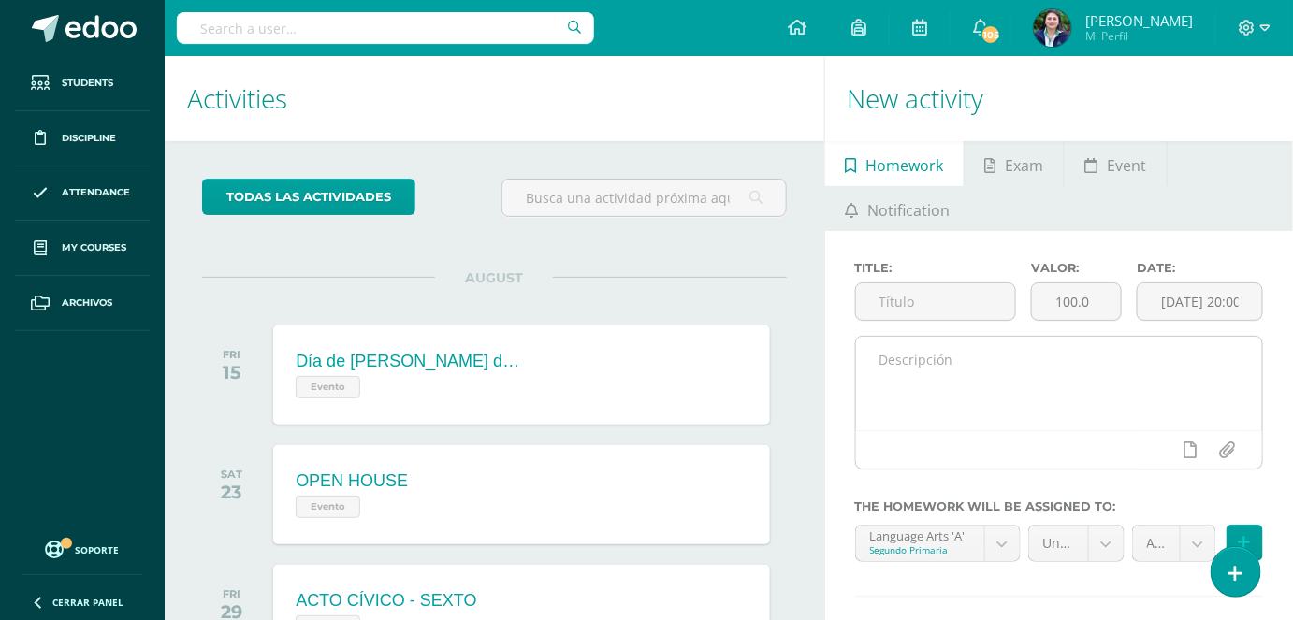
click at [905, 364] on textarea at bounding box center [1059, 384] width 406 height 94
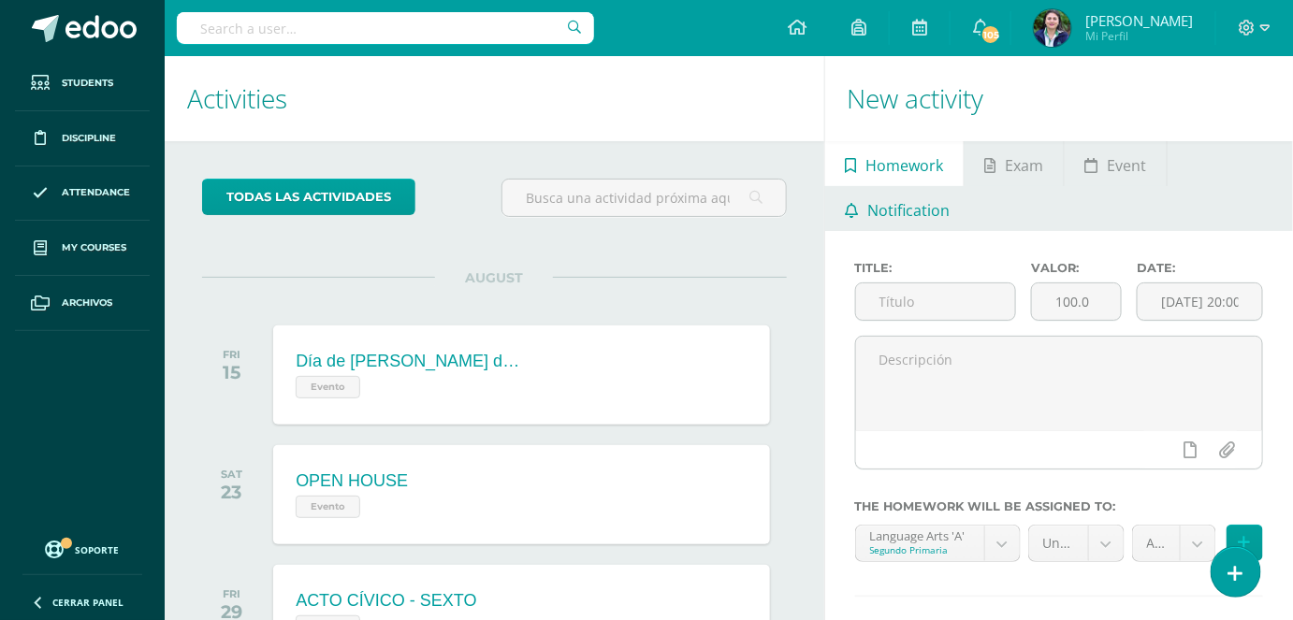
click at [915, 219] on span "Notification" at bounding box center [908, 210] width 82 height 45
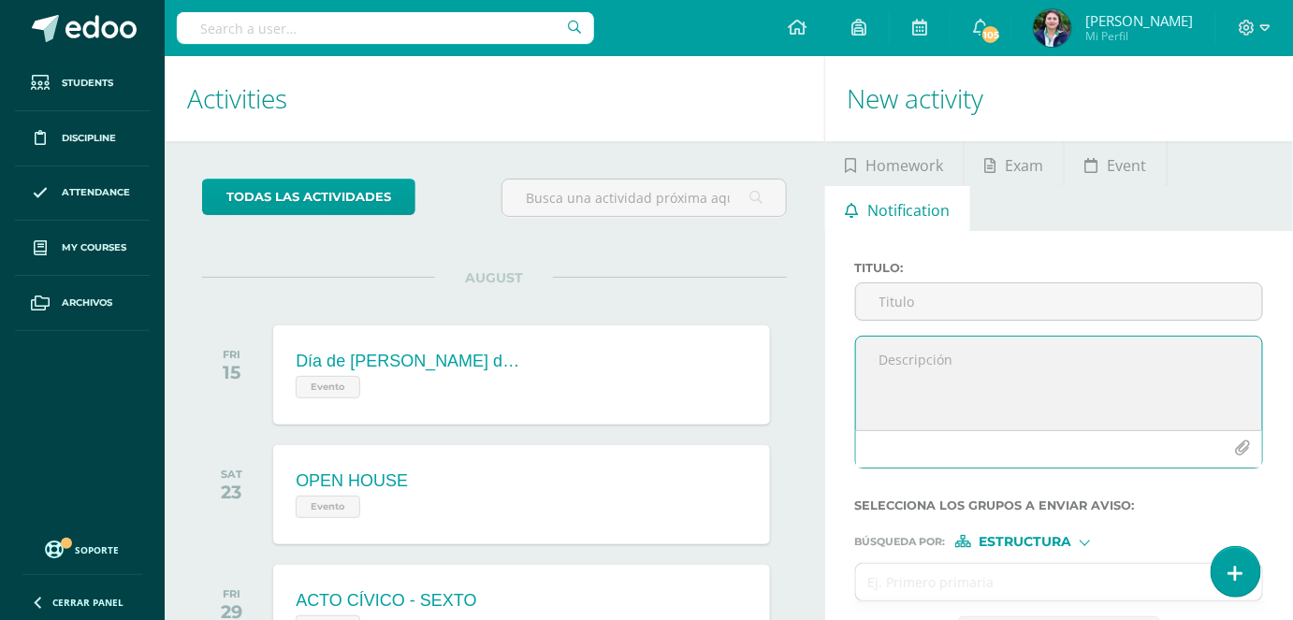
click at [883, 365] on textarea at bounding box center [1059, 384] width 406 height 94
paste textarea "Dear , I hereby inform you that you must participate in the Feedback of English…"
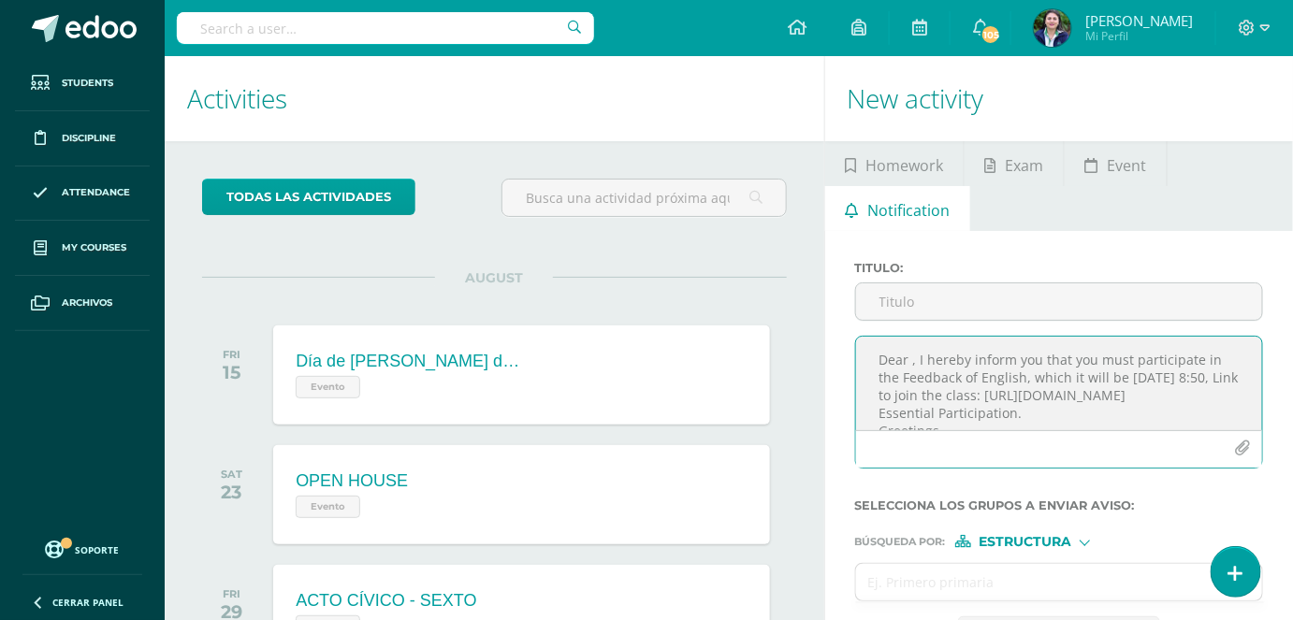
scroll to position [85, 0]
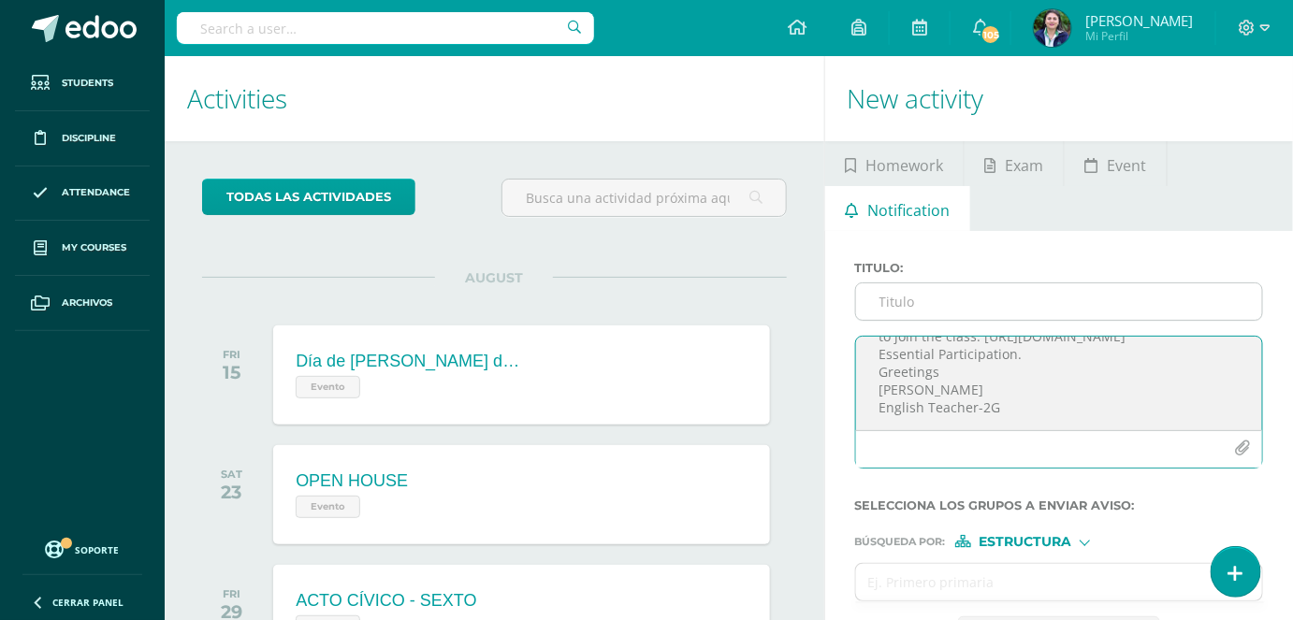
type textarea "Dear , I hereby inform you that you must participate in the Feedback of English…"
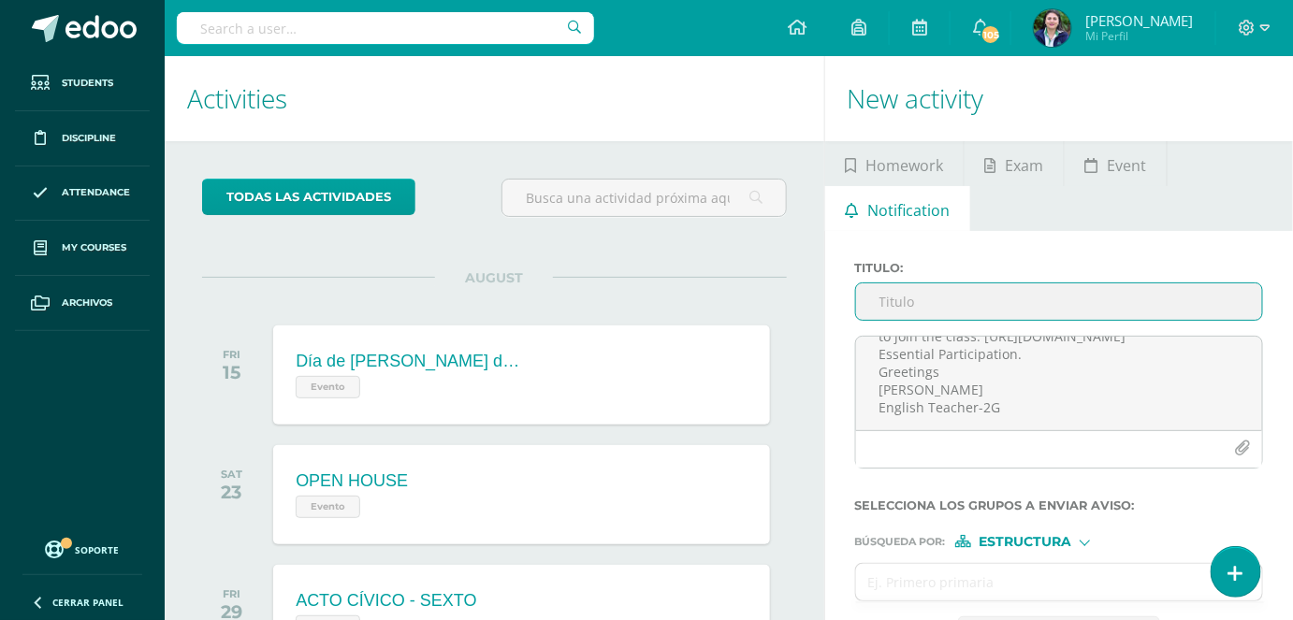
click at [908, 310] on input "Titulo :" at bounding box center [1059, 301] width 406 height 36
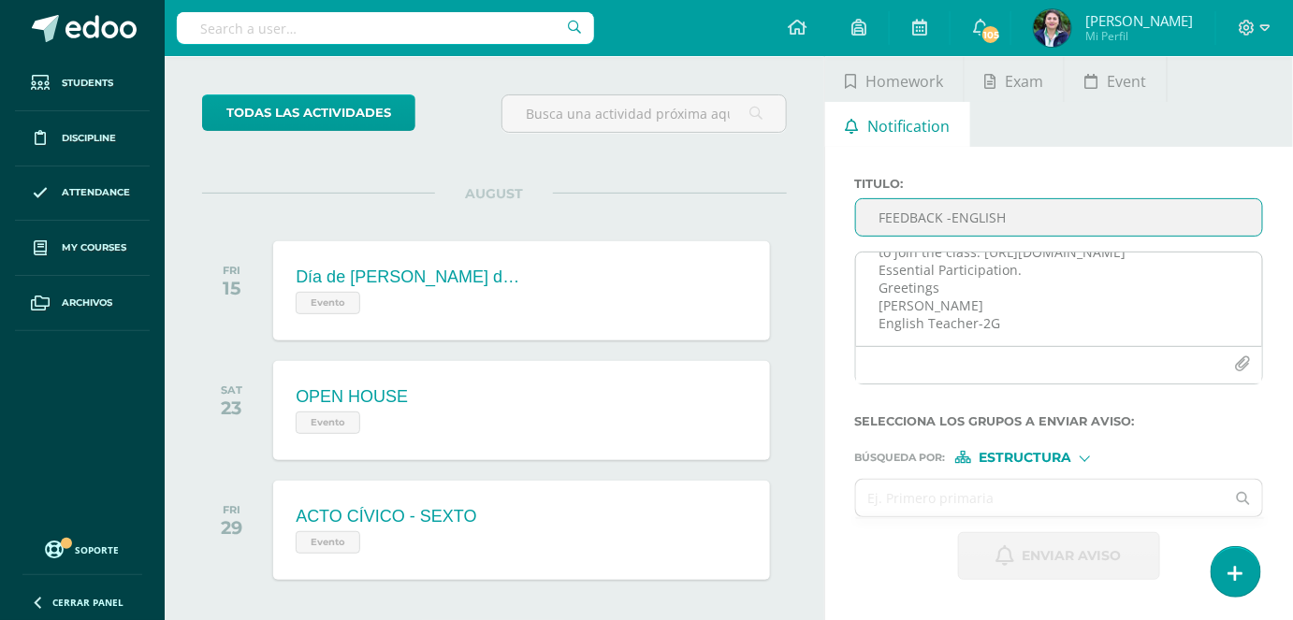
scroll to position [0, 0]
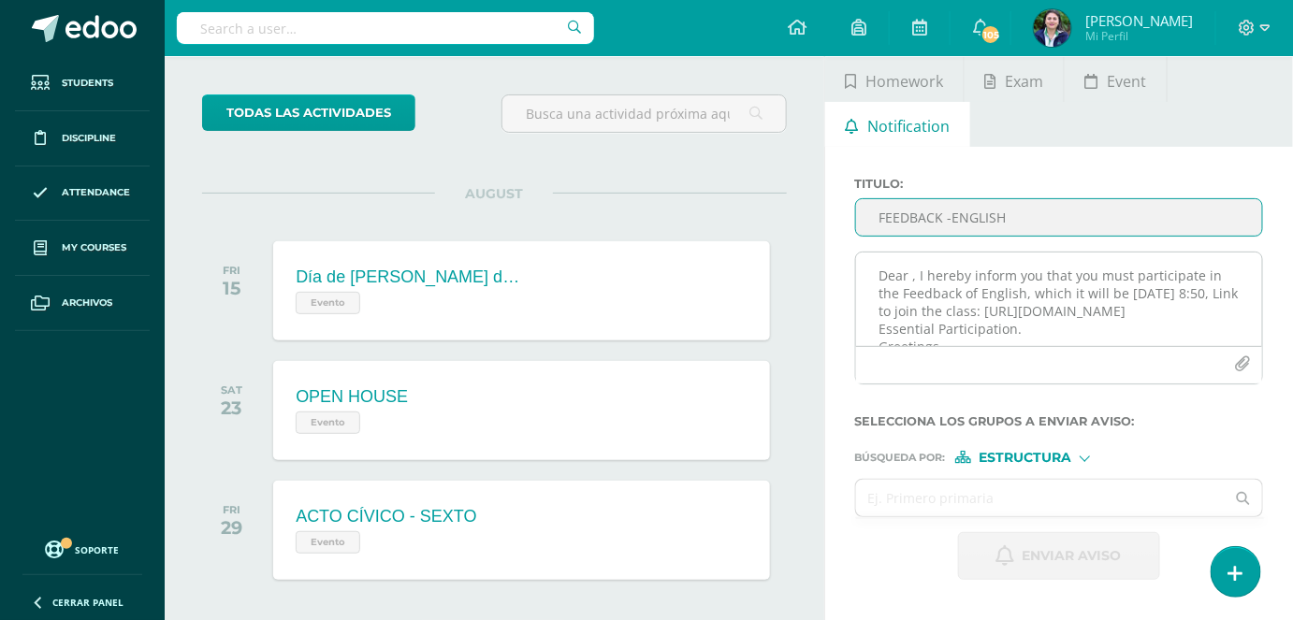
type input "FEEDBACK -ENGLISH"
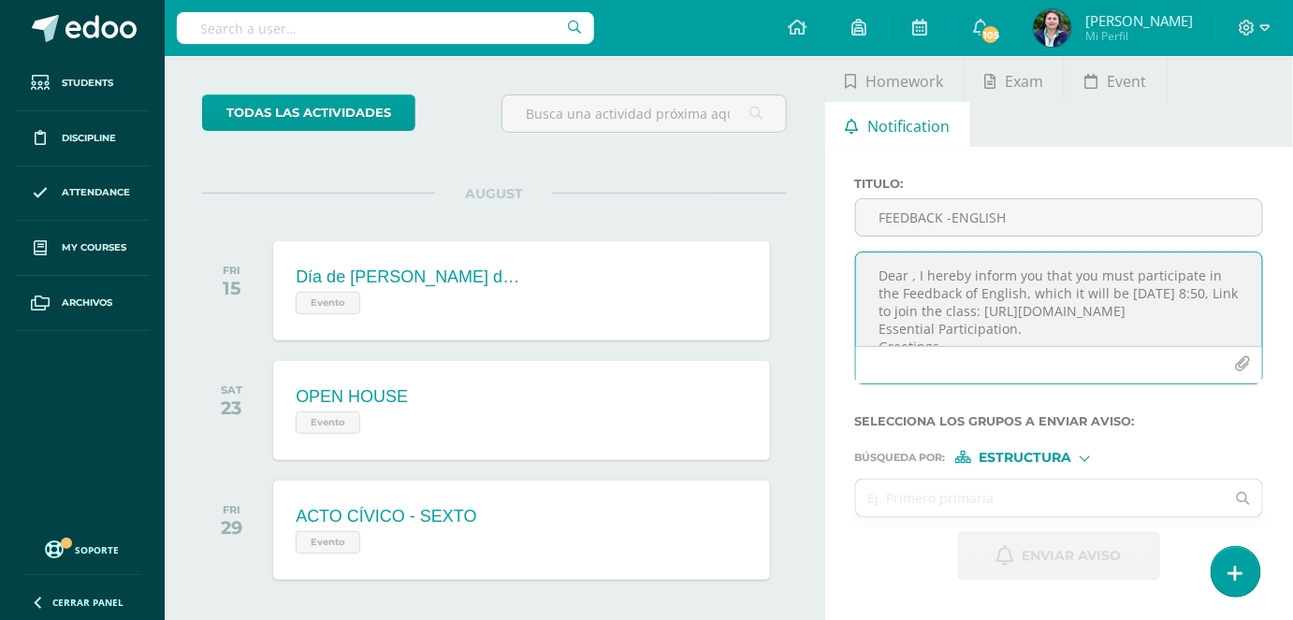
click at [910, 275] on textarea "Dear , I hereby inform you that you must participate in the Feedback of English…" at bounding box center [1059, 300] width 406 height 94
paste textarea "[PERSON_NAME]"
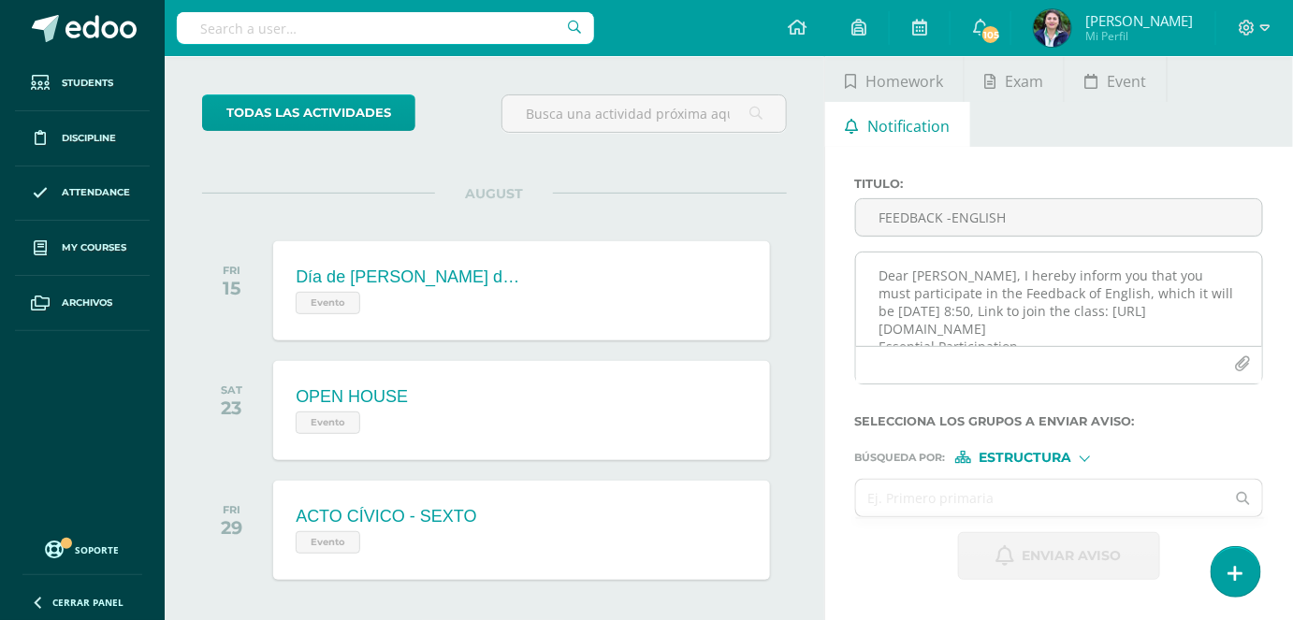
click at [909, 310] on textarea "Dear [PERSON_NAME], I hereby inform you that you must participate in the Feedba…" at bounding box center [1059, 300] width 406 height 94
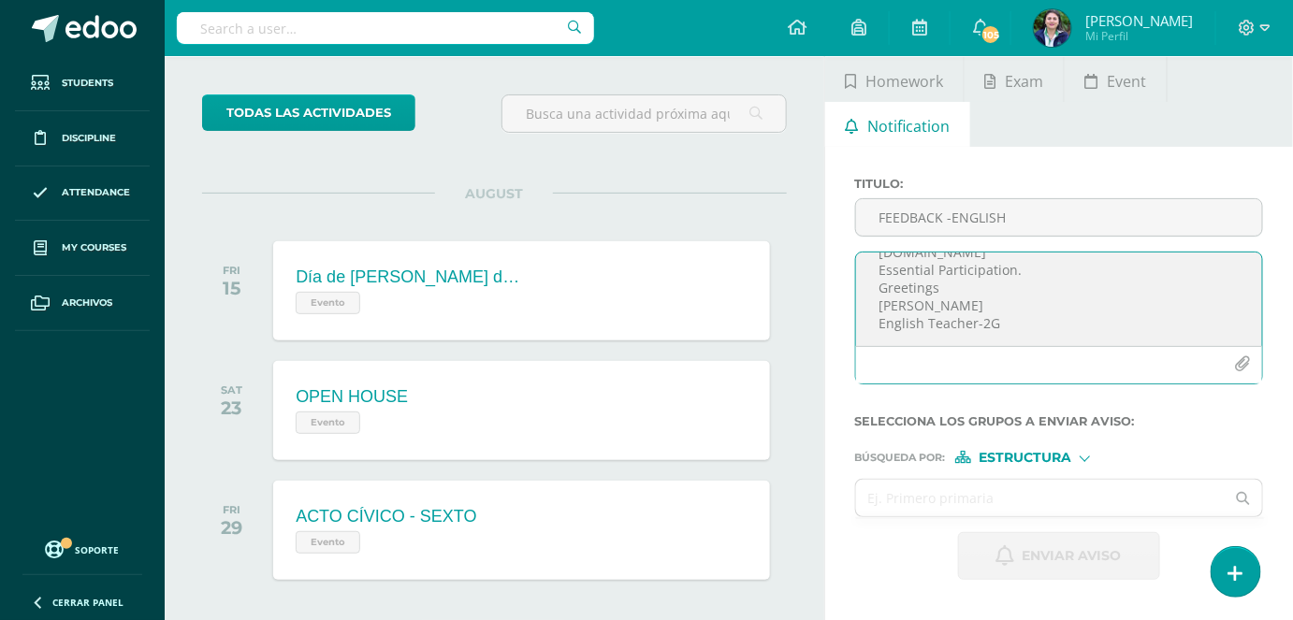
scroll to position [99, 0]
click at [880, 268] on textarea "Dear [PERSON_NAME], I hereby inform you that you must participate in the Feedba…" at bounding box center [1059, 300] width 406 height 94
click at [881, 300] on textarea "Dear [PERSON_NAME], I hereby inform you that you must participate in the Feedba…" at bounding box center [1059, 300] width 406 height 94
click at [881, 301] on textarea "Dear [PERSON_NAME], I hereby inform you that you must participate in the Feedba…" at bounding box center [1059, 300] width 406 height 94
type textarea "Dear [PERSON_NAME], I hereby inform you that you must participate in the Feedba…"
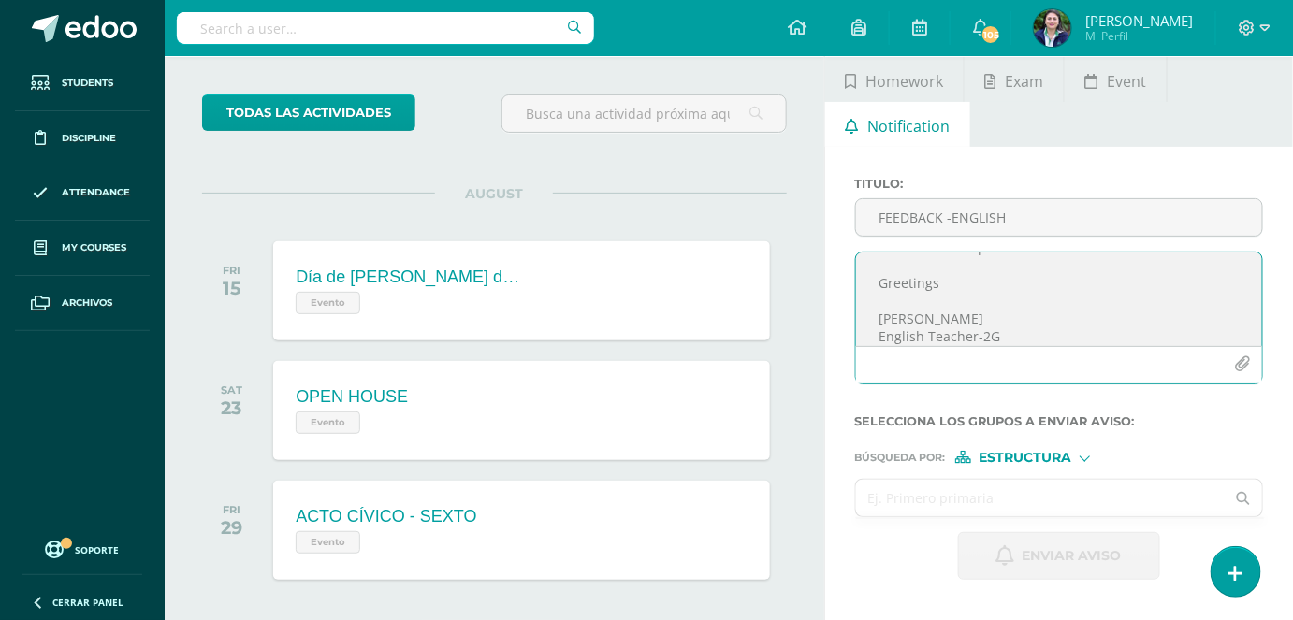
click at [973, 494] on input "text" at bounding box center [1040, 498] width 369 height 36
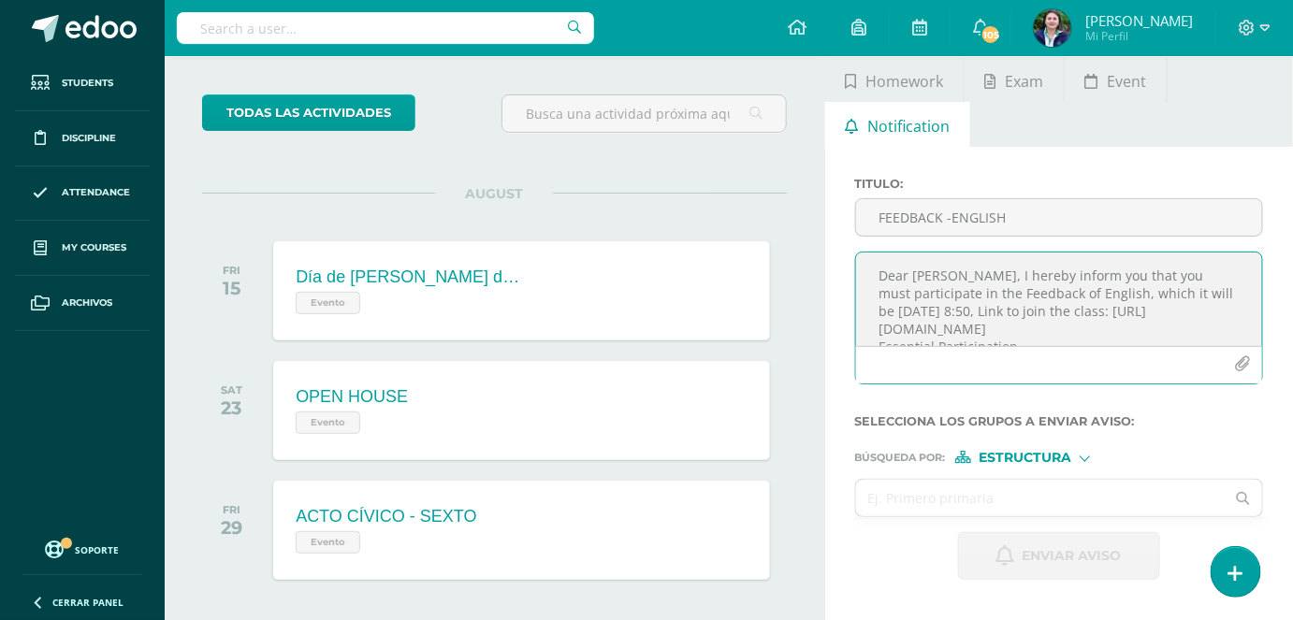
drag, startPoint x: 1000, startPoint y: 310, endPoint x: 868, endPoint y: 271, distance: 137.3
click at [868, 271] on textarea "Dear [PERSON_NAME], I hereby inform you that you must participate in the Feedba…" at bounding box center [1059, 300] width 406 height 94
click at [886, 277] on textarea "Dear [PERSON_NAME], I hereby inform you that you must participate in the Feedba…" at bounding box center [1059, 300] width 406 height 94
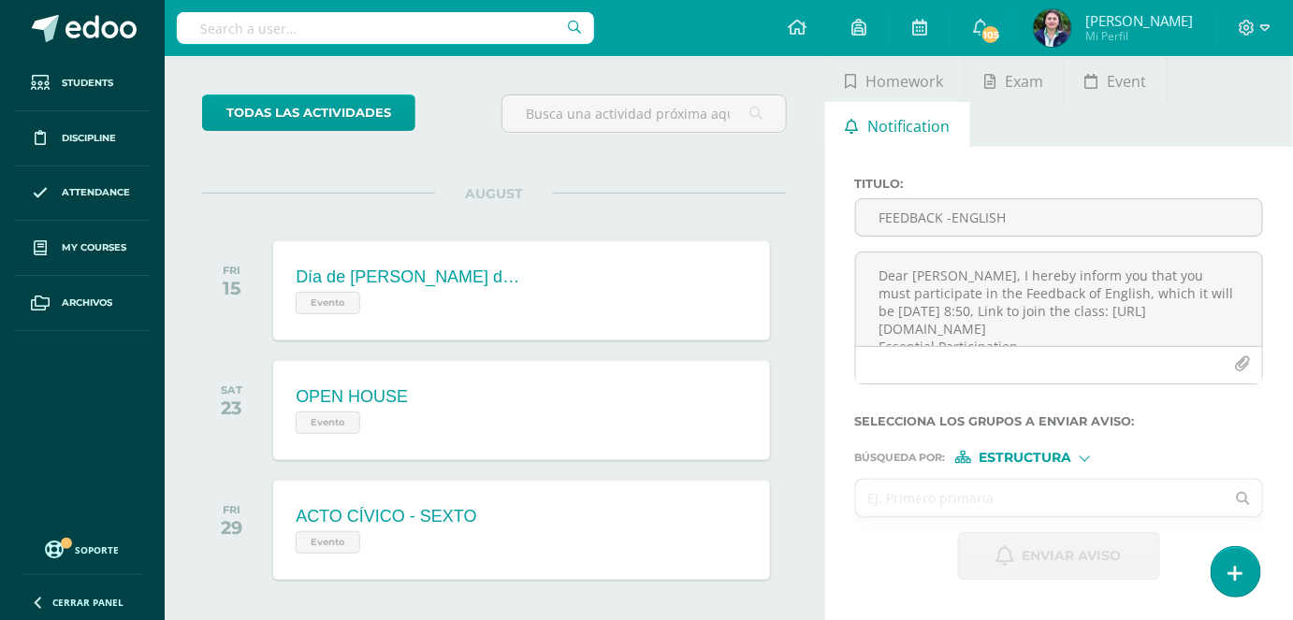
click at [947, 490] on input "text" at bounding box center [1040, 498] width 369 height 36
type input "B"
click at [1084, 448] on div "Búsqueda por : Estructura Estructura Persona" at bounding box center [1059, 450] width 408 height 28
click at [1084, 455] on div at bounding box center [1084, 457] width 10 height 10
click at [1057, 499] on span "Persona" at bounding box center [1032, 504] width 67 height 10
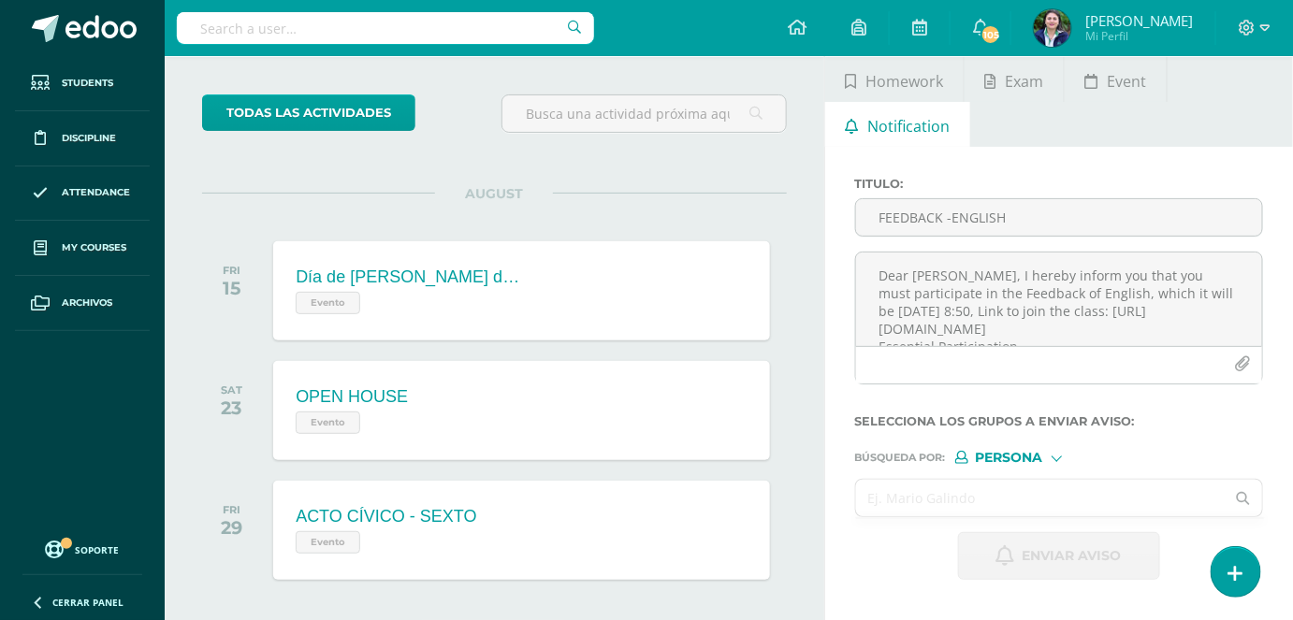
click at [962, 497] on input "text" at bounding box center [1040, 498] width 369 height 36
type input "[PERSON_NAME]"
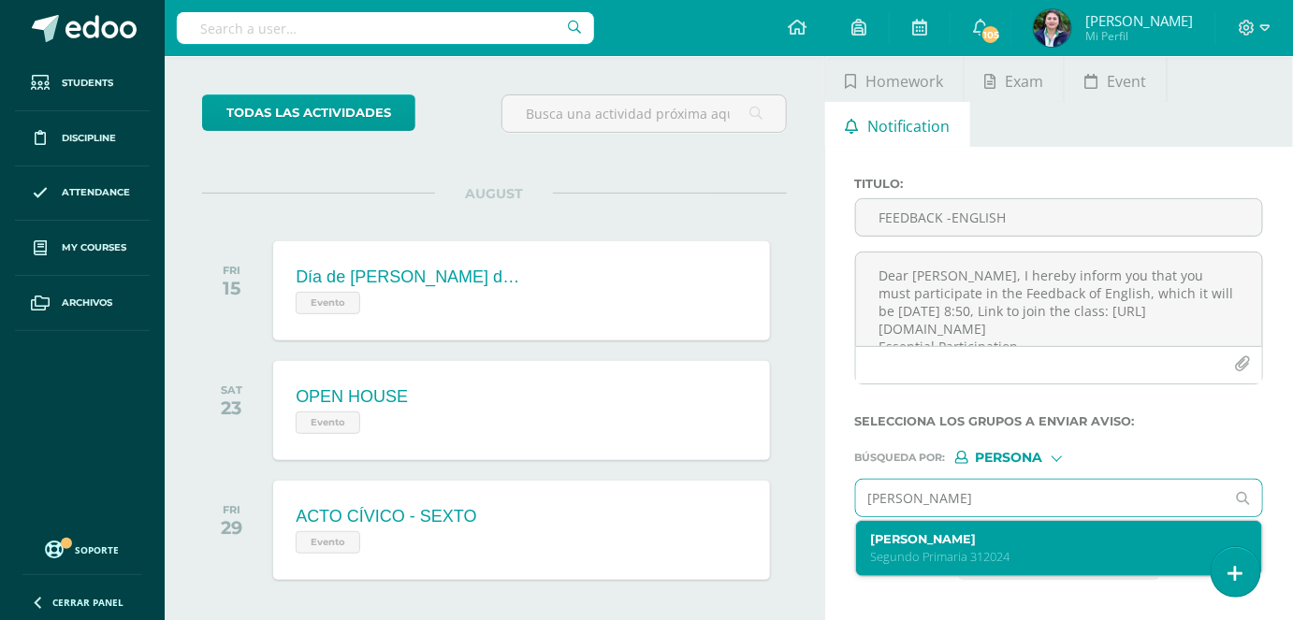
click at [983, 532] on label "[PERSON_NAME]" at bounding box center [1051, 539] width 361 height 14
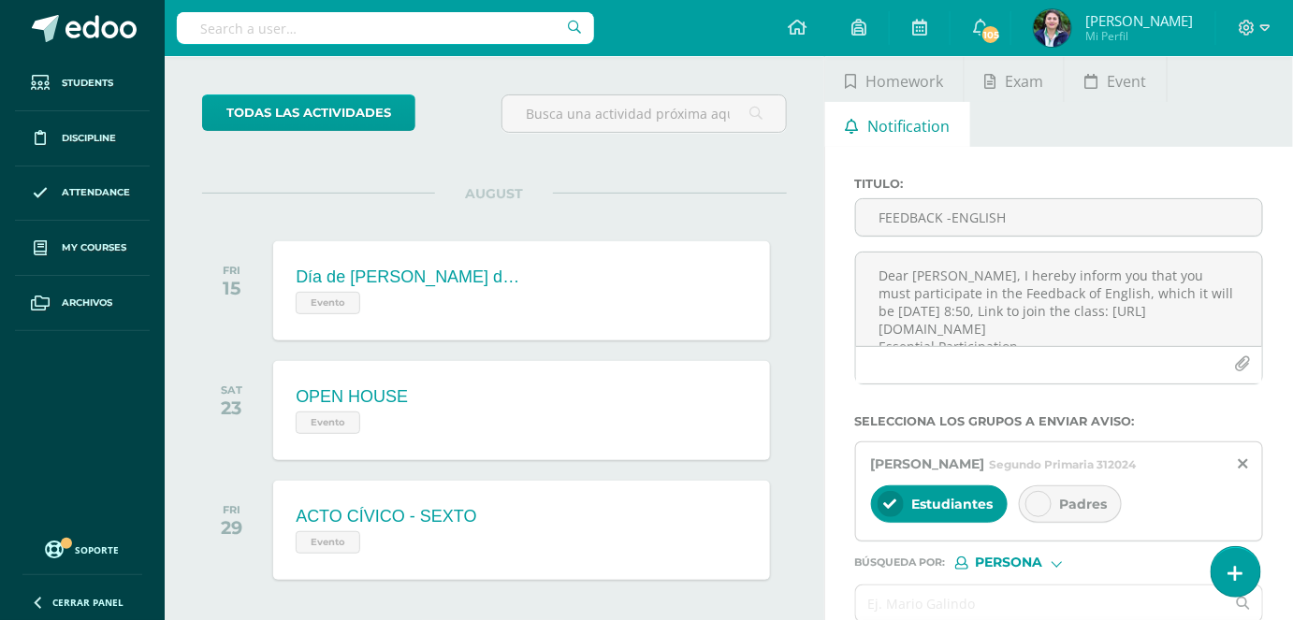
click at [1053, 516] on div "Padres" at bounding box center [1070, 503] width 103 height 37
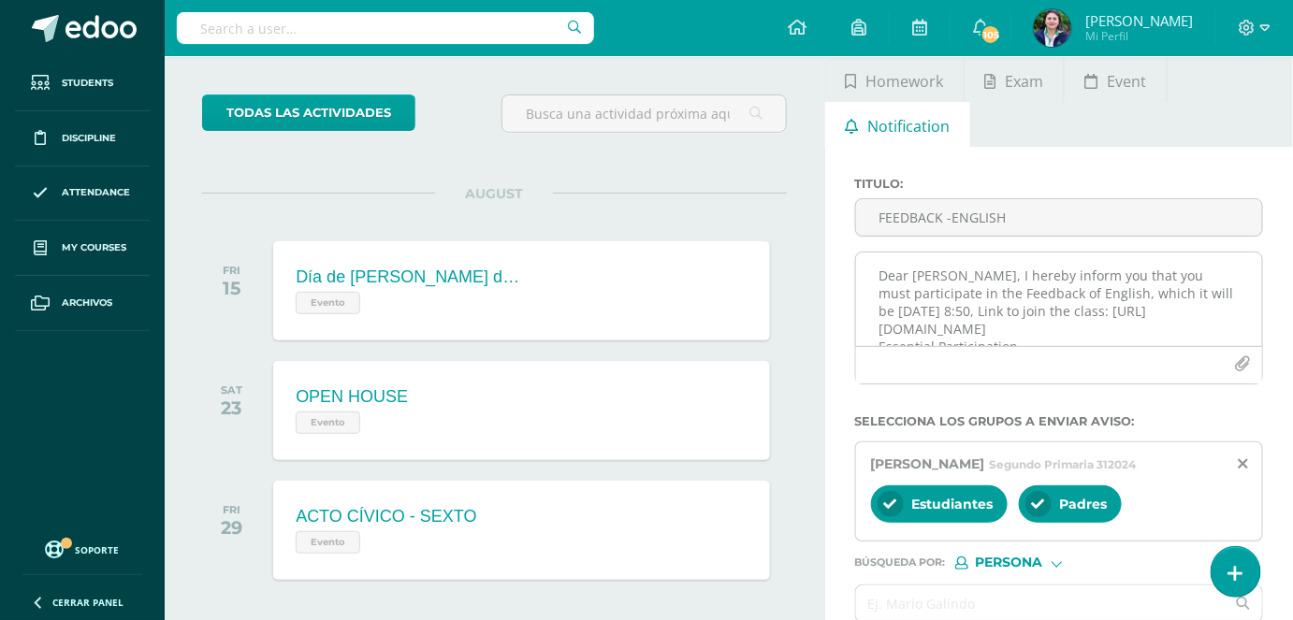
scroll to position [84, 0]
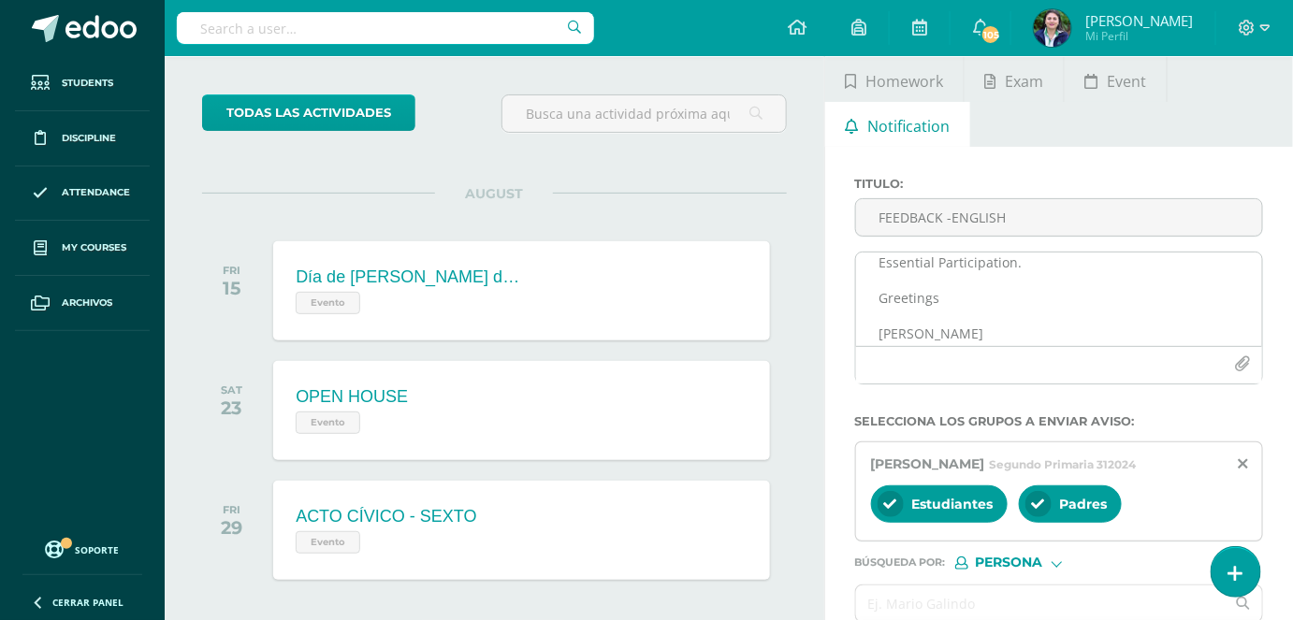
click at [875, 262] on textarea "Dear [PERSON_NAME], I hereby inform you that you must participate in the Feedba…" at bounding box center [1059, 300] width 406 height 94
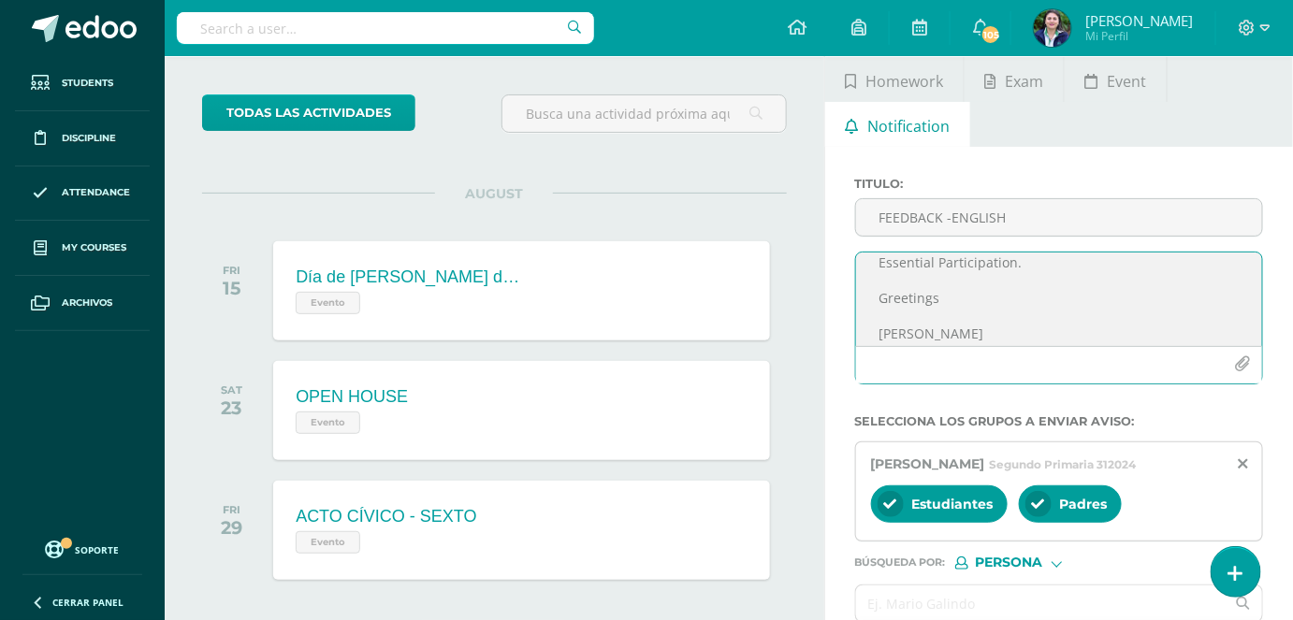
click at [882, 269] on textarea "Dear [PERSON_NAME], I hereby inform you that you must participate in the Feedba…" at bounding box center [1059, 300] width 406 height 94
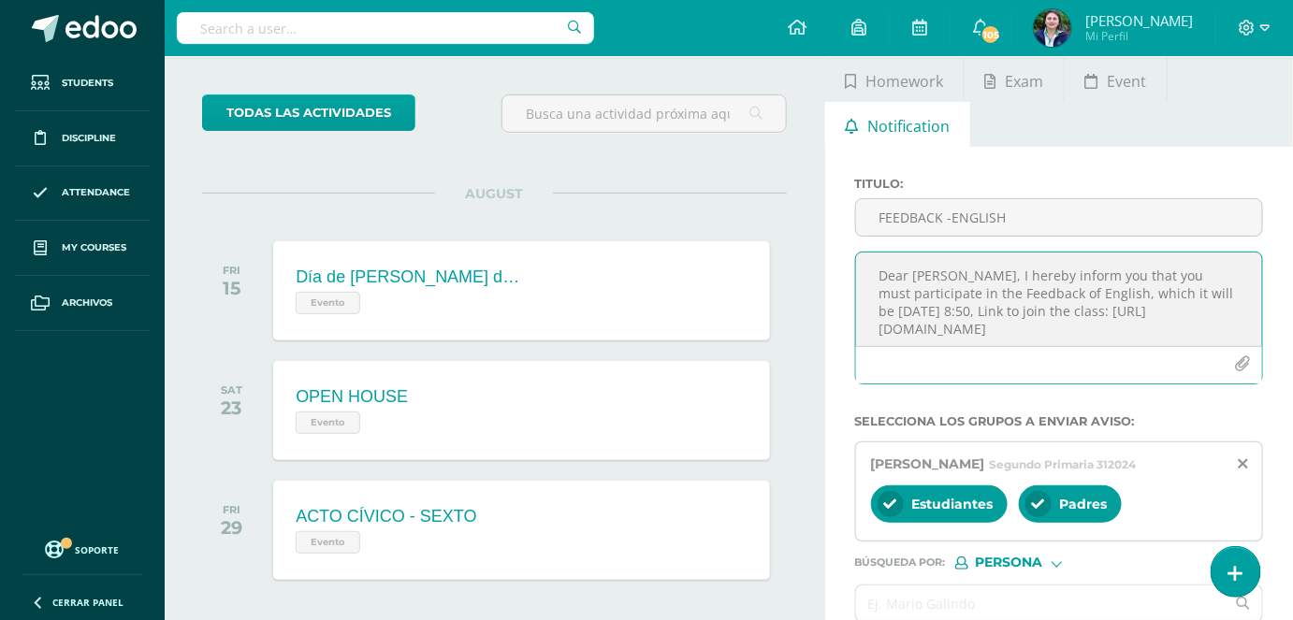
drag, startPoint x: 1206, startPoint y: 335, endPoint x: 982, endPoint y: 325, distance: 223.8
click at [982, 325] on textarea "Dear [PERSON_NAME], I hereby inform you that you must participate in the Feedba…" at bounding box center [1059, 300] width 406 height 94
paste textarea "[URL][DOMAIN_NAME]"
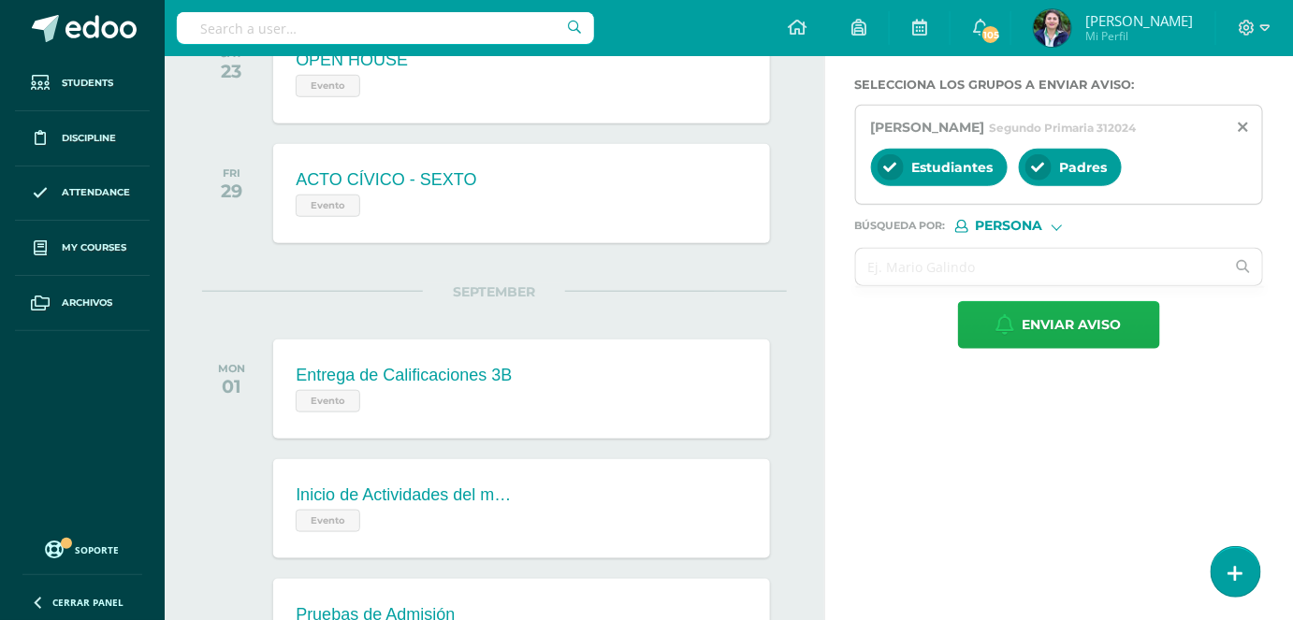
scroll to position [425, 0]
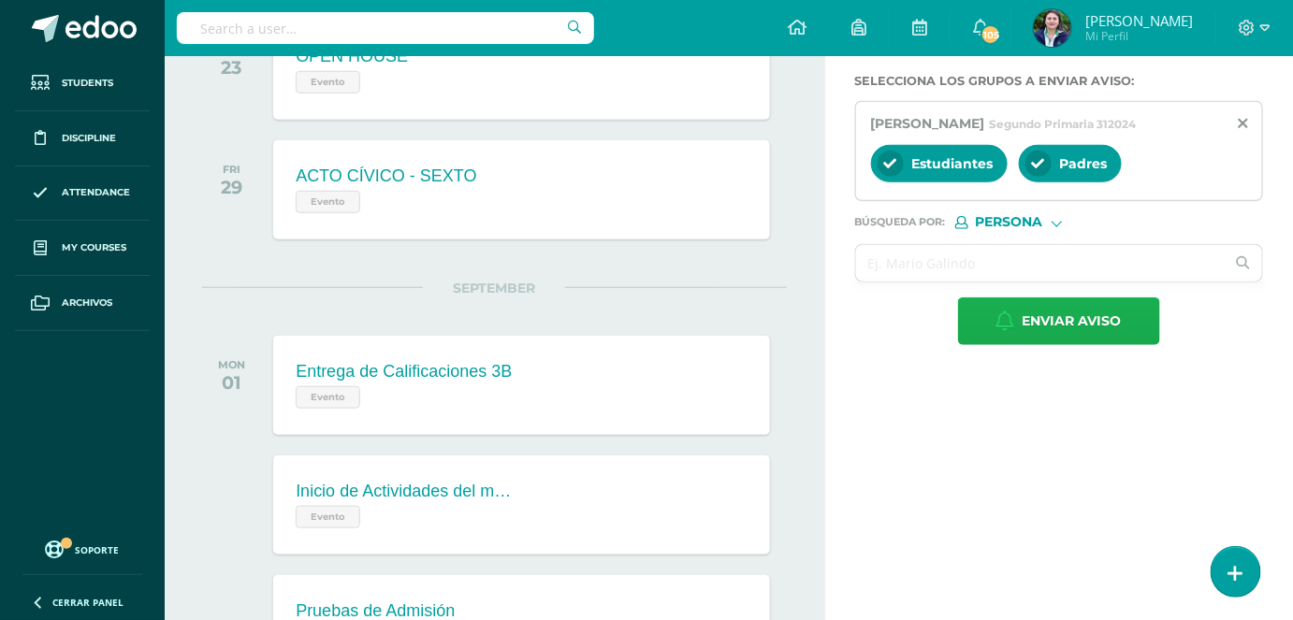
type textarea "Dear [PERSON_NAME], I hereby inform you that you must participate in the Feedba…"
click at [1033, 344] on span "Enviar aviso" at bounding box center [1071, 321] width 99 height 46
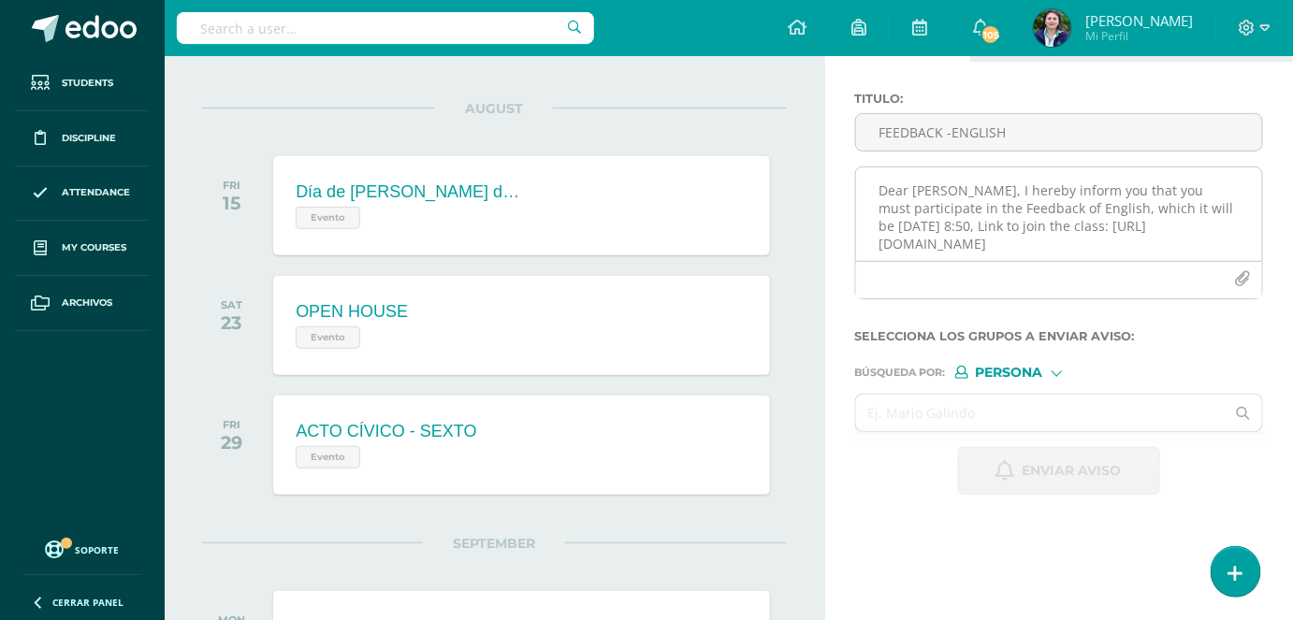
scroll to position [0, 0]
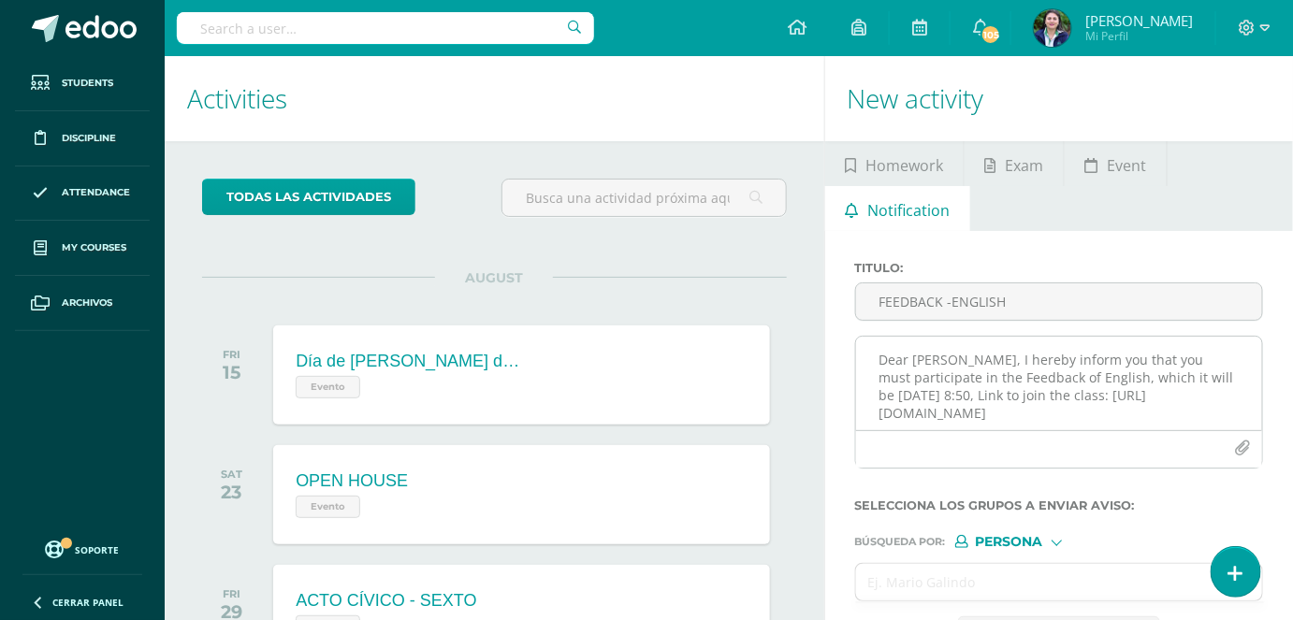
click at [909, 375] on textarea "Dear [PERSON_NAME], I hereby inform you that you must participate in the Feedba…" at bounding box center [1059, 384] width 406 height 94
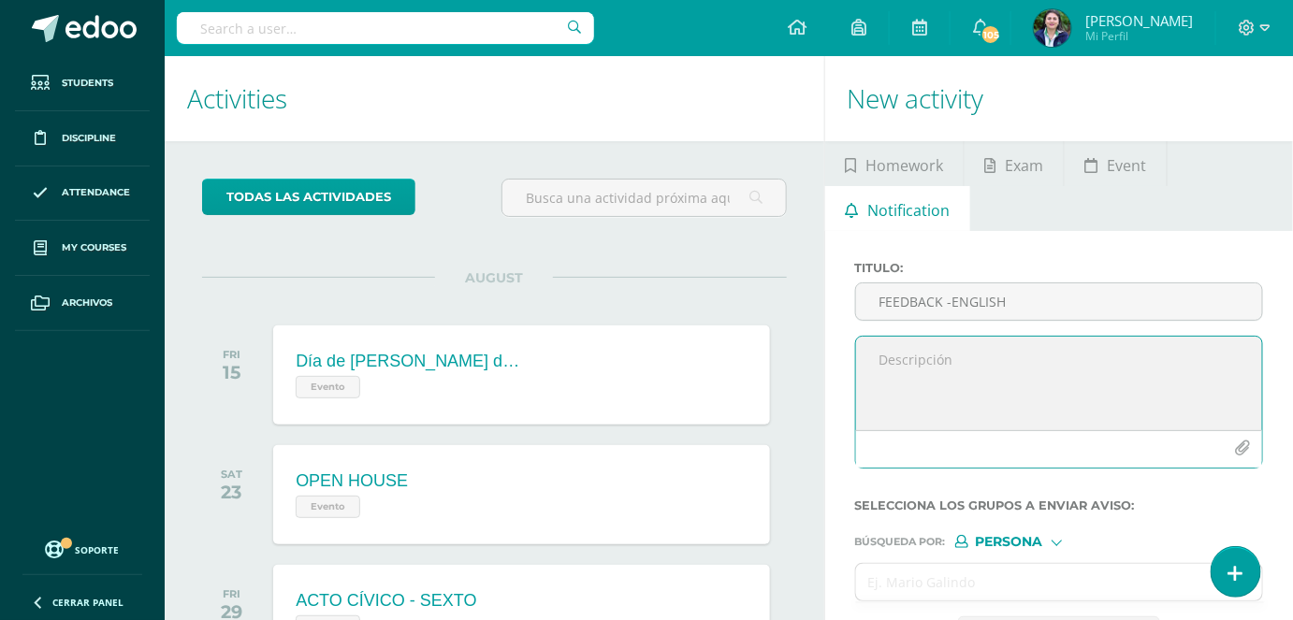
paste textarea "Dear , I hereby inform you that you must participate in the Feedback of English…"
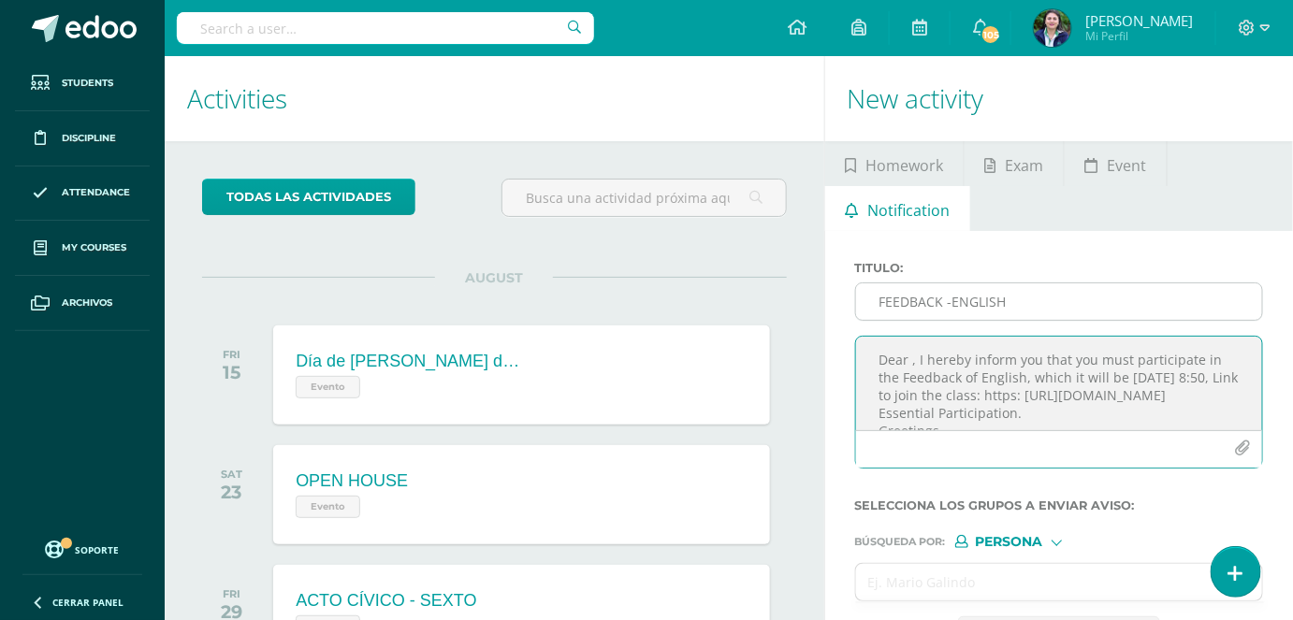
type textarea "Dear , I hereby inform you that you must participate in the Feedback of English…"
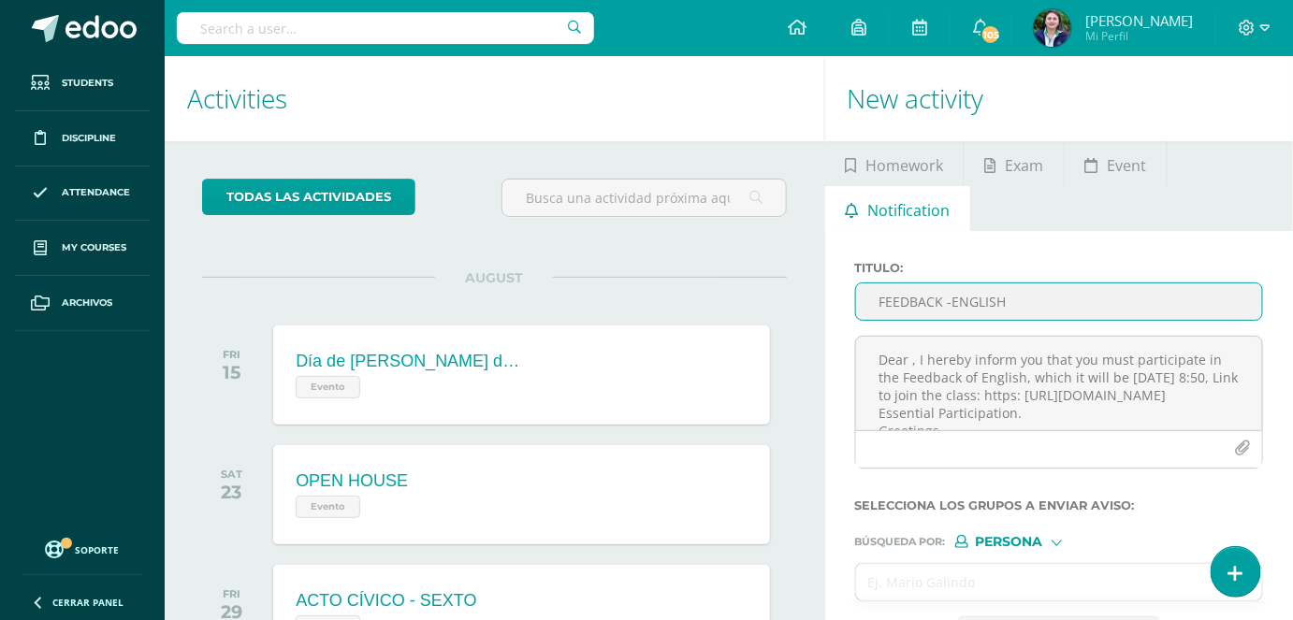
click at [915, 302] on input "FEEDBACK -ENGLISH" at bounding box center [1059, 301] width 406 height 36
type input "F"
type input "G"
type input "FEEDBACK-ENGLISH"
click at [914, 362] on textarea "Dear , I hereby inform you that you must participate in the Feedback of English…" at bounding box center [1059, 384] width 406 height 94
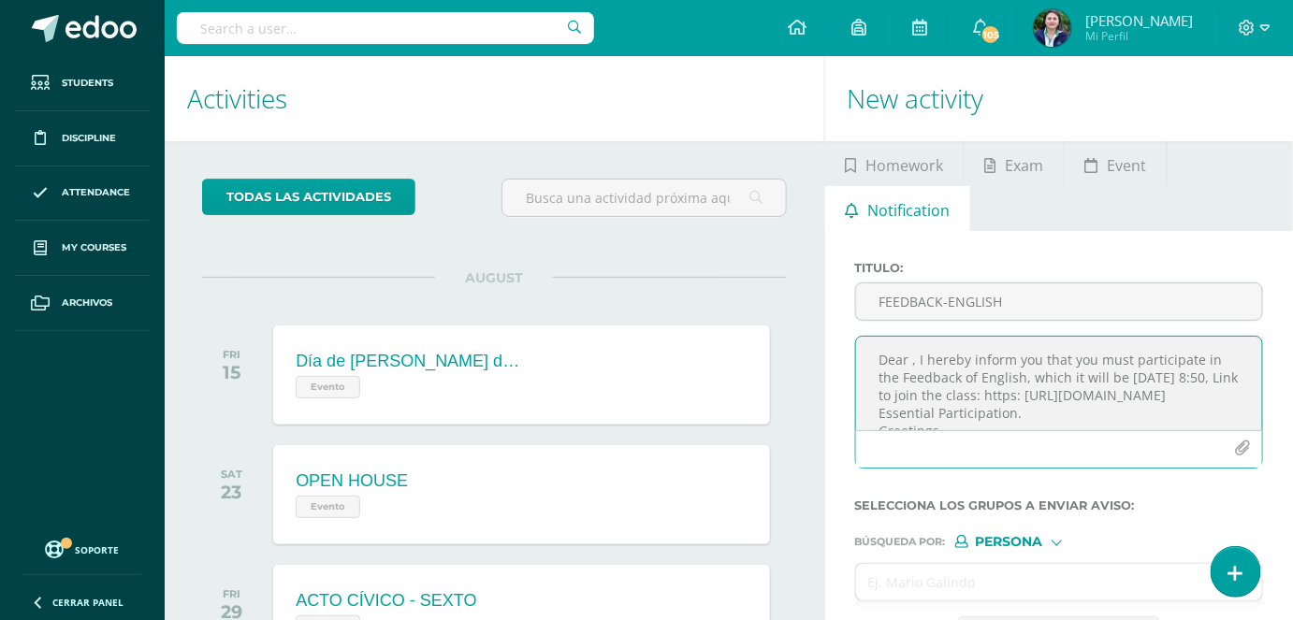
paste textarea "[PERSON_NAME] [PERSON_NAME]"
click at [908, 364] on textarea "Dear , I hereby inform you that you must participate in the Feedback of English…" at bounding box center [1059, 384] width 406 height 94
paste textarea "[PERSON_NAME] [PERSON_NAME]"
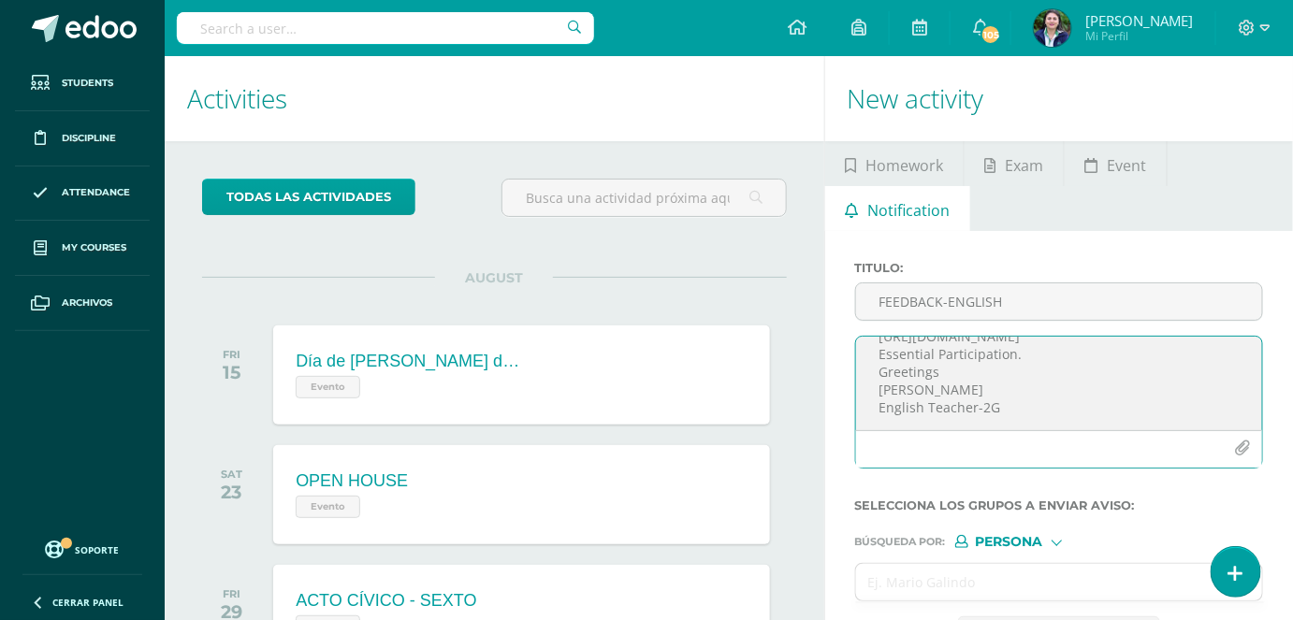
click at [876, 369] on textarea "Dear [PERSON_NAME] [PERSON_NAME] , I hereby inform you that you must participat…" at bounding box center [1059, 384] width 406 height 94
click at [880, 356] on textarea "Dear [PERSON_NAME] [PERSON_NAME] , I hereby inform you that you must participat…" at bounding box center [1059, 384] width 406 height 94
click at [875, 383] on textarea "Dear [PERSON_NAME] [PERSON_NAME] , I hereby inform you that you must participat…" at bounding box center [1059, 384] width 406 height 94
type textarea "Dear [PERSON_NAME] [PERSON_NAME] , I hereby inform you that you must participat…"
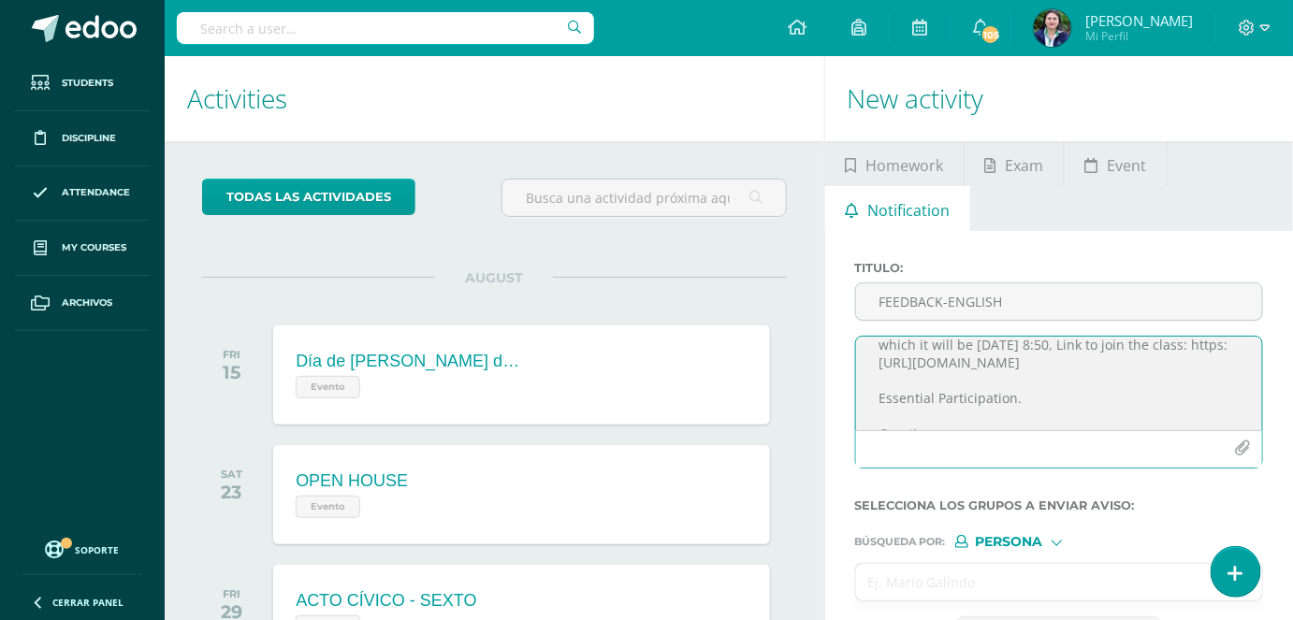
click at [947, 582] on input "text" at bounding box center [1040, 582] width 369 height 36
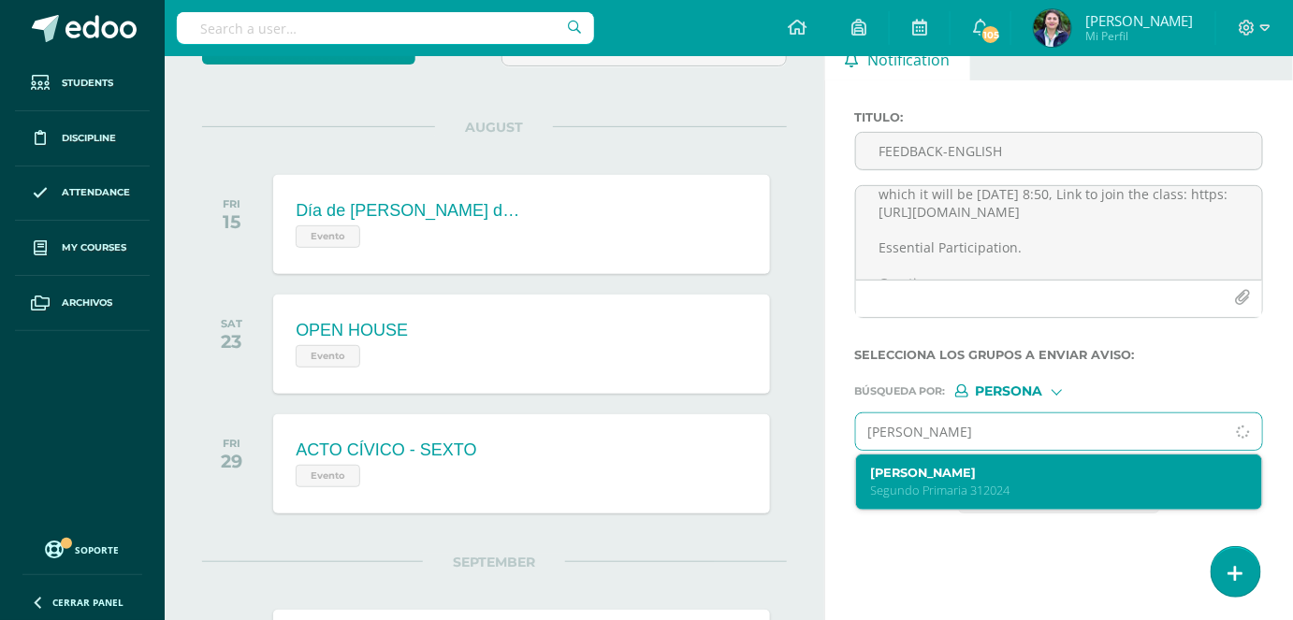
scroll to position [169, 0]
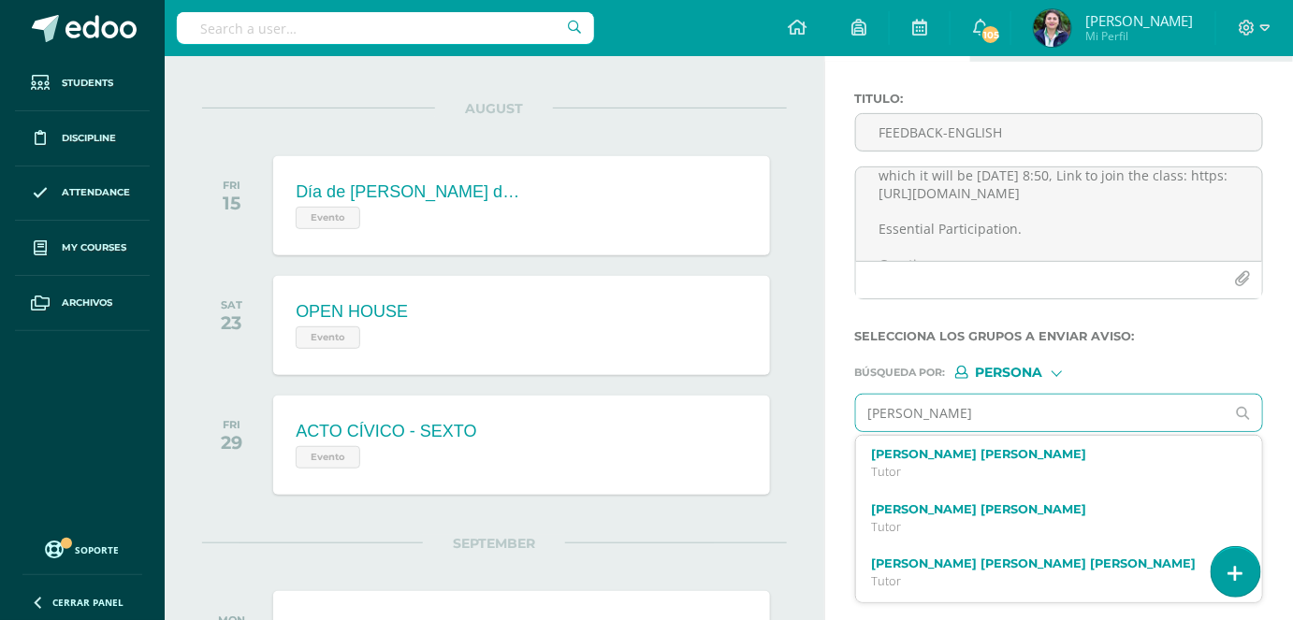
type input "[PERSON_NAME]"
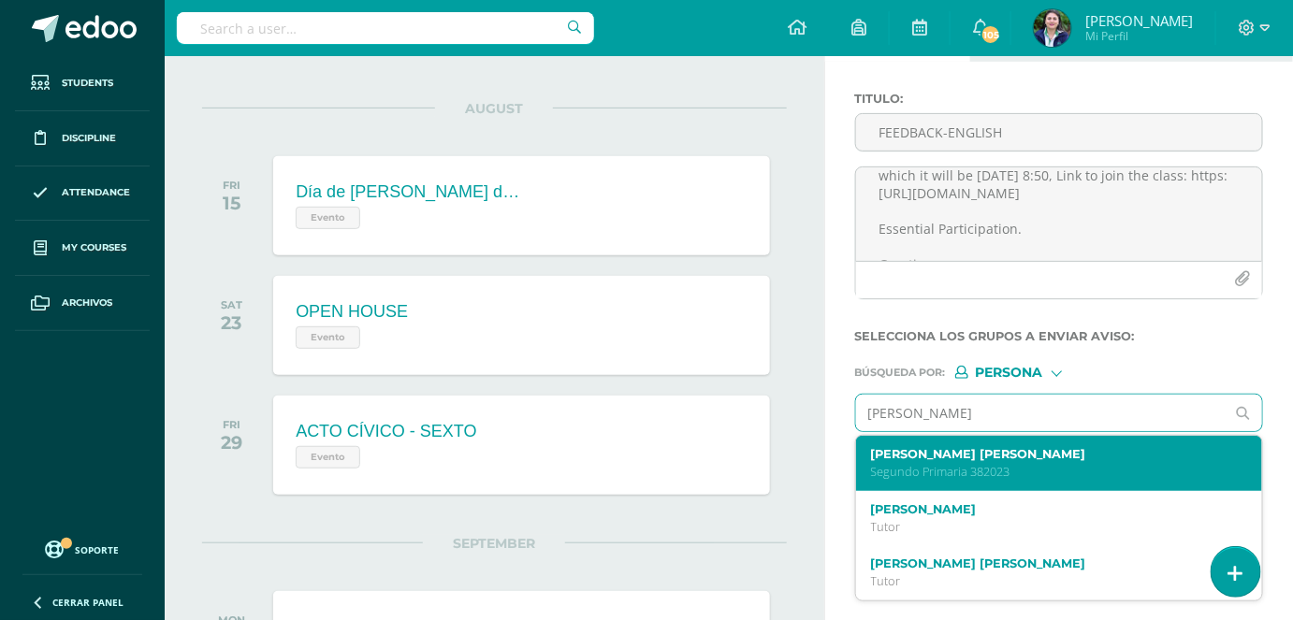
click at [1077, 470] on p "Segundo Primaria 382023" at bounding box center [1051, 472] width 361 height 16
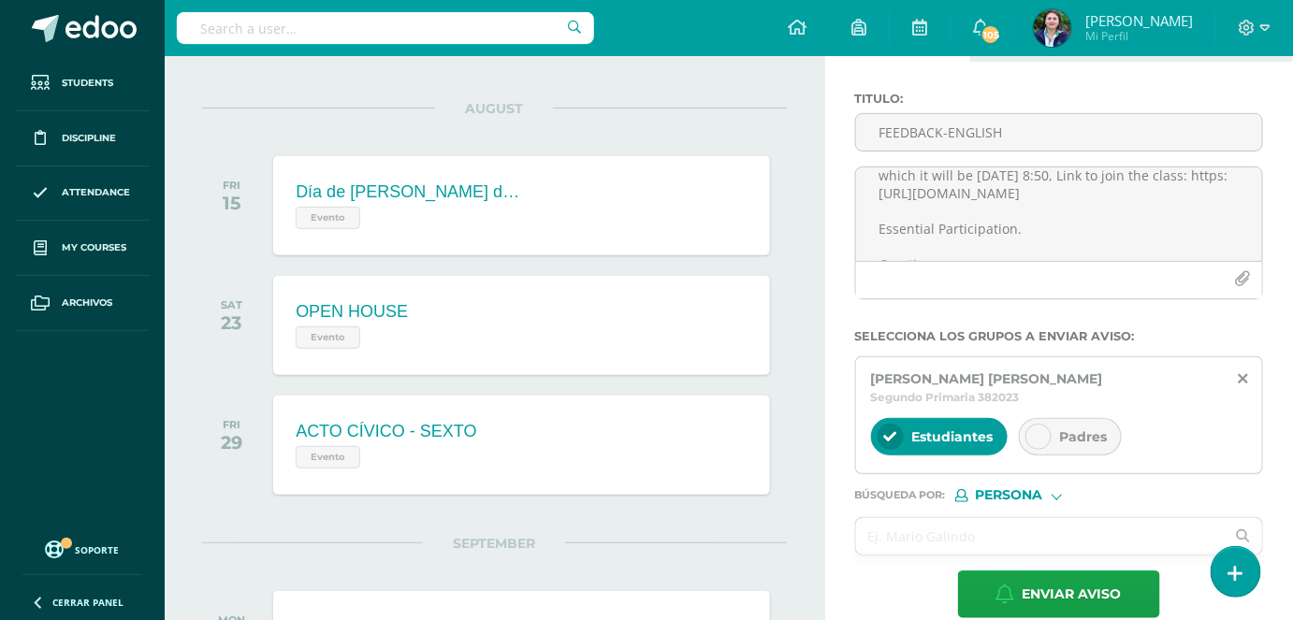
click at [1071, 442] on span "Padres" at bounding box center [1084, 436] width 48 height 17
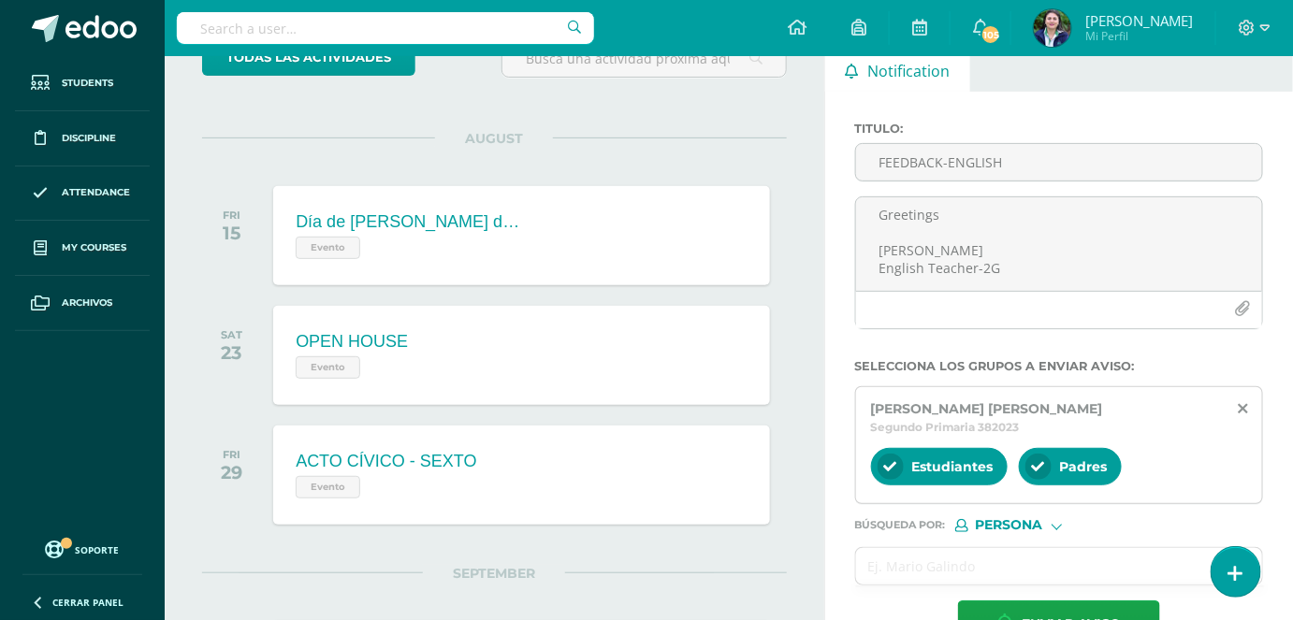
scroll to position [254, 0]
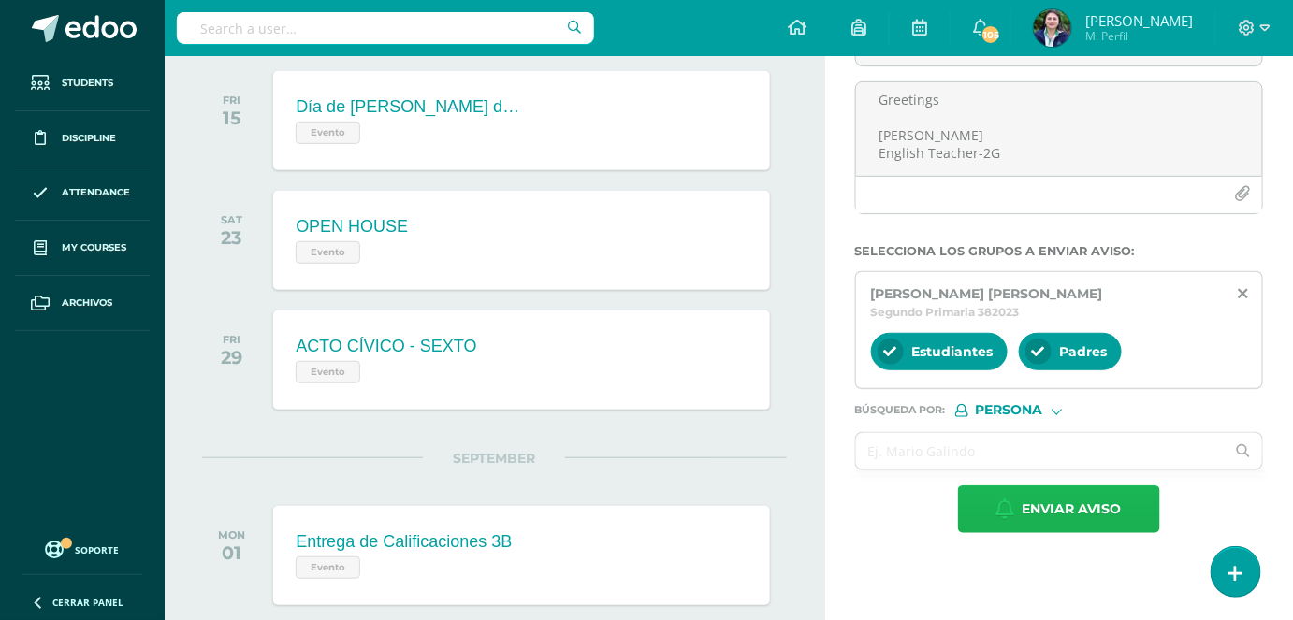
click at [1070, 514] on span "Enviar aviso" at bounding box center [1071, 509] width 99 height 46
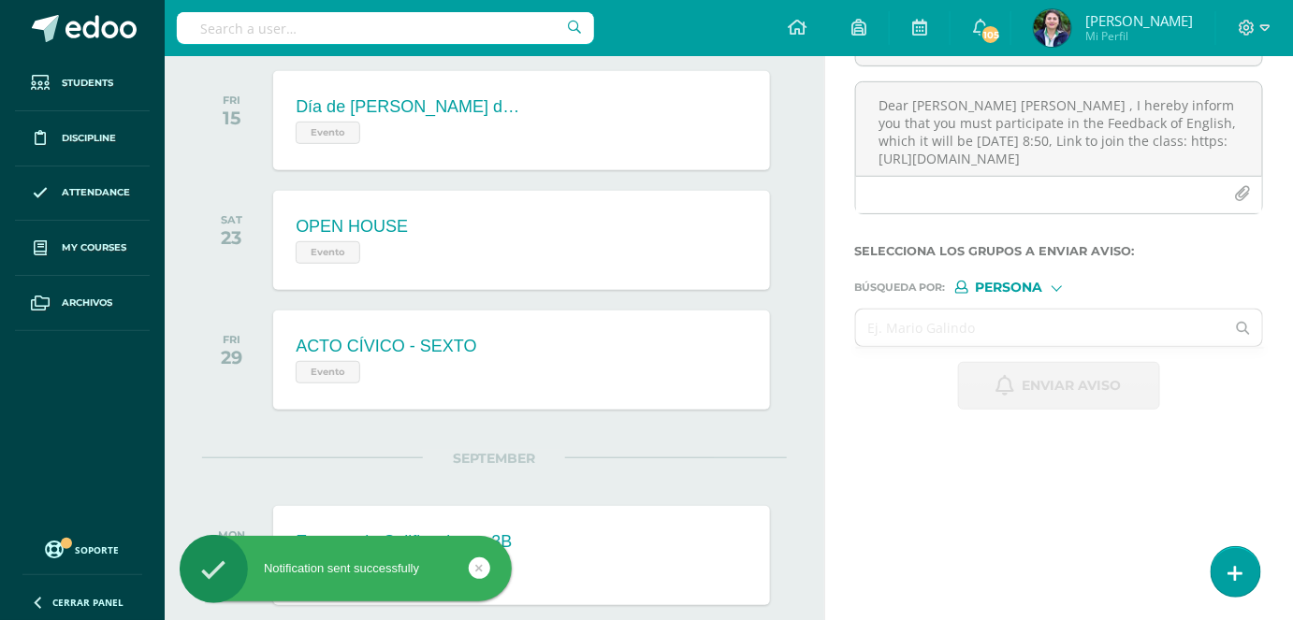
scroll to position [0, 0]
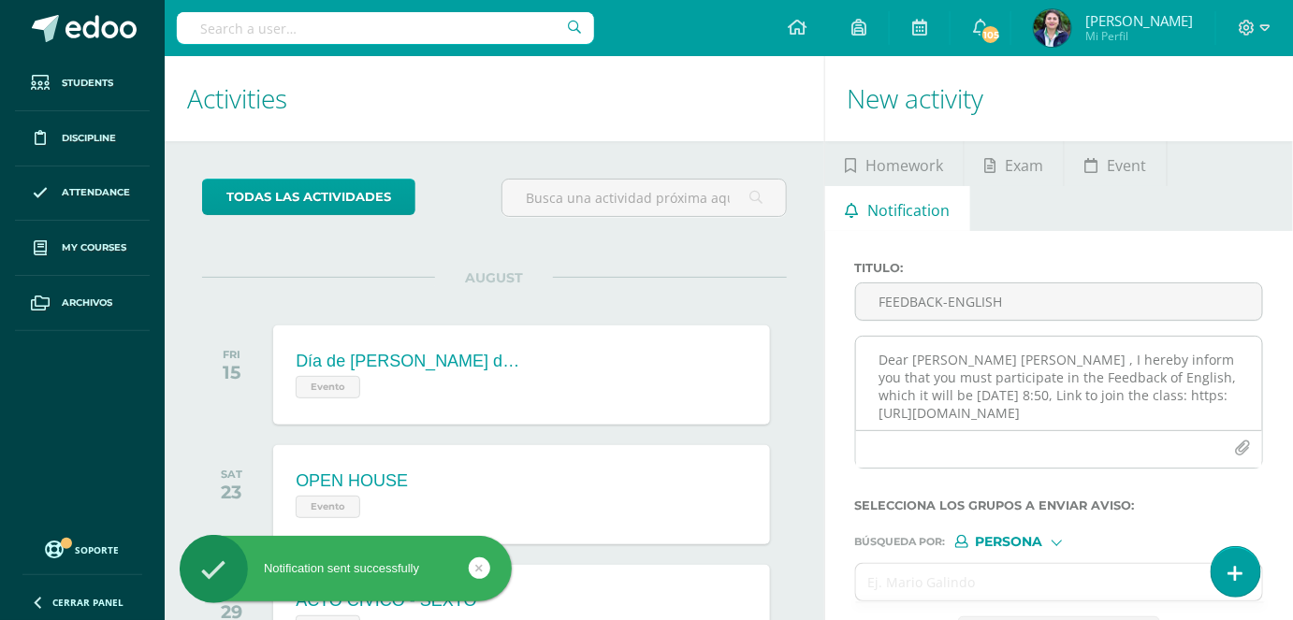
click at [947, 374] on textarea "Dear [PERSON_NAME] [PERSON_NAME] , I hereby inform you that you must participat…" at bounding box center [1059, 384] width 406 height 94
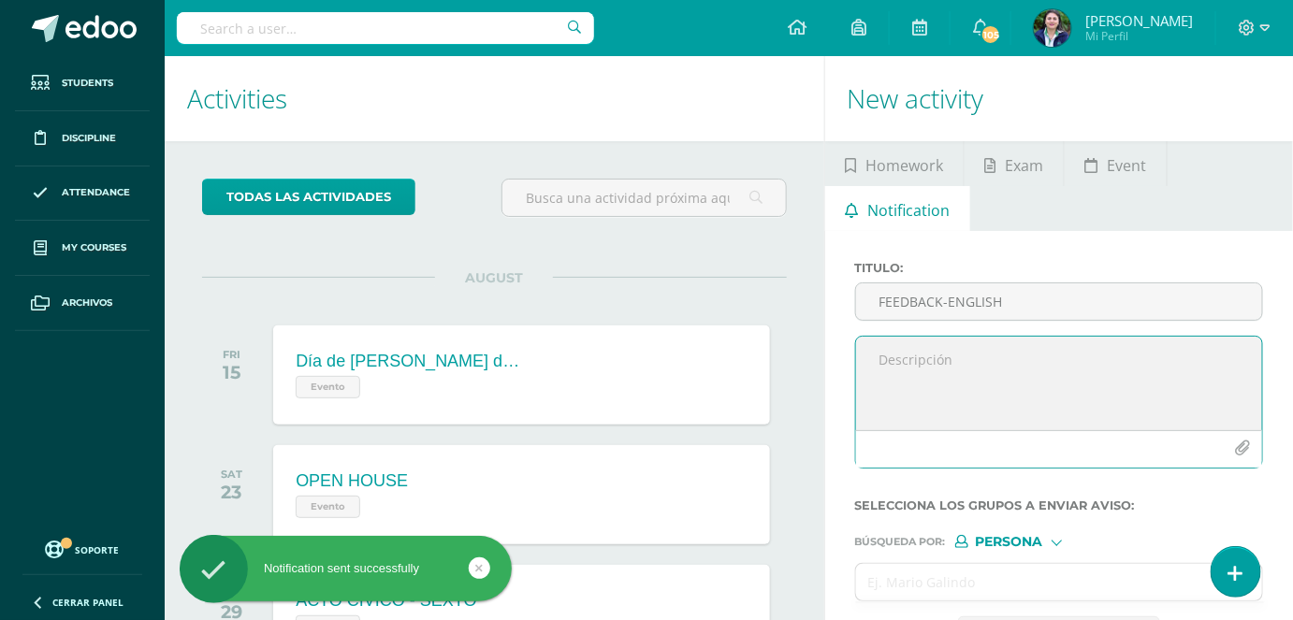
paste textarea "Dear , I hereby inform you that you must participate in the Feedback of English…"
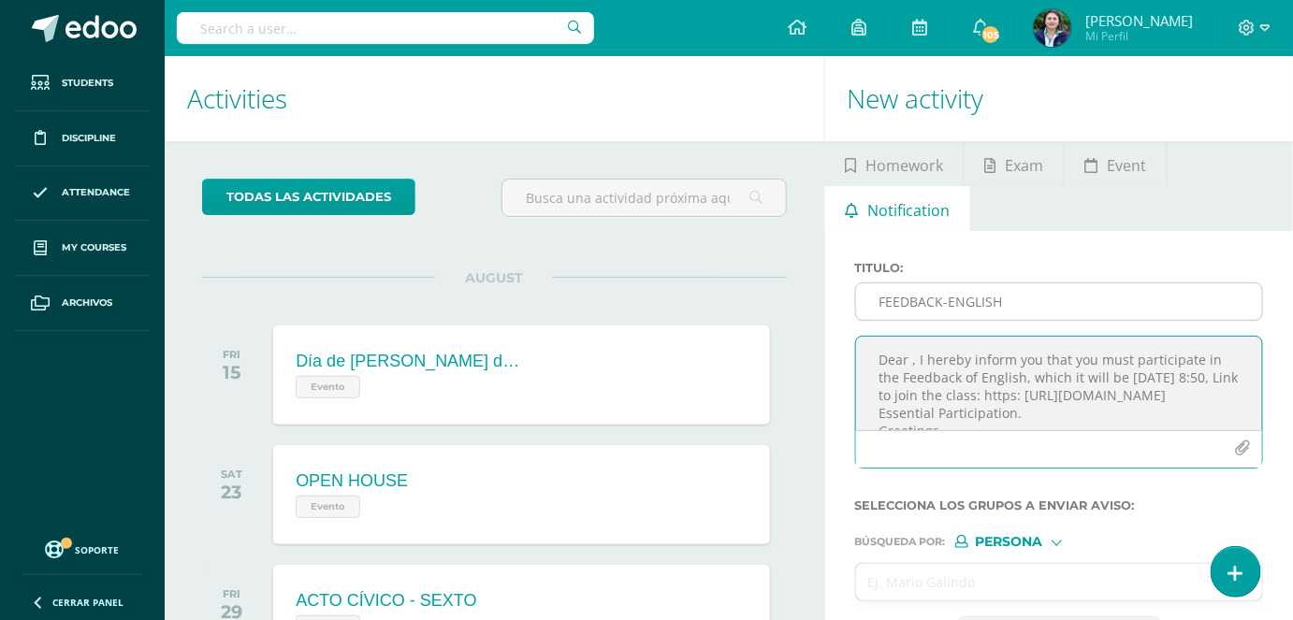
type textarea "Dear , I hereby inform you that you must participate in the Feedback of English…"
click at [920, 308] on input "FEEDBACK-ENGLISH" at bounding box center [1059, 301] width 406 height 36
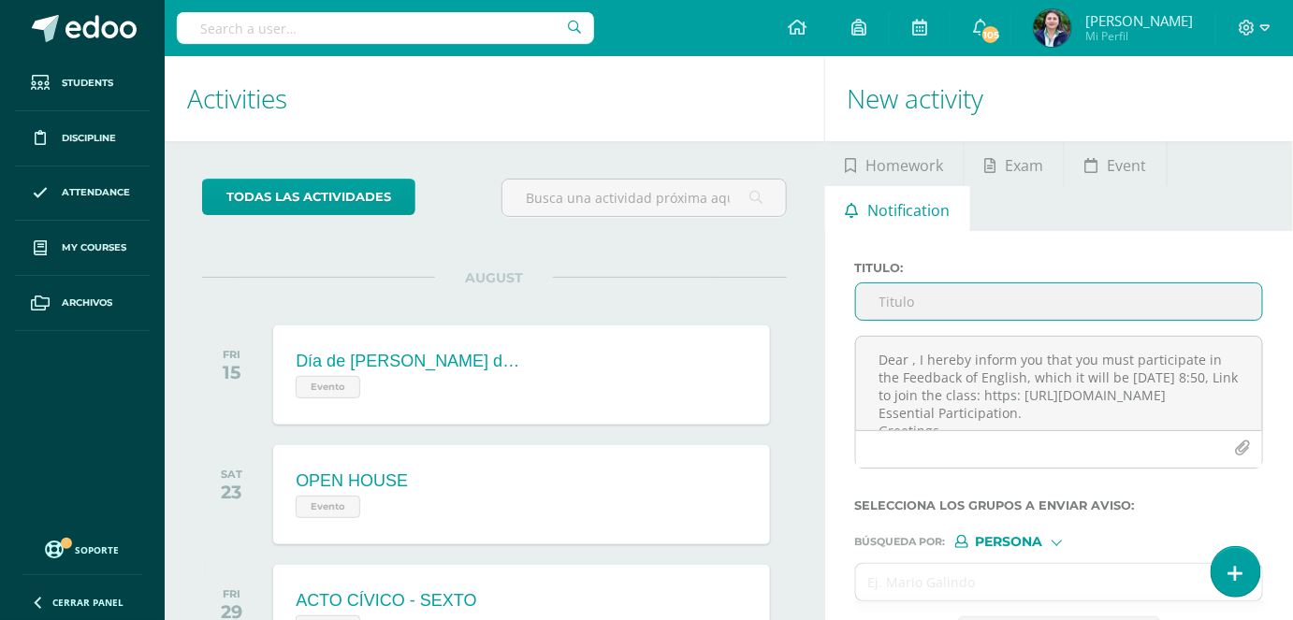
type input "E"
type input "FEEDBACK-ENGLISH"
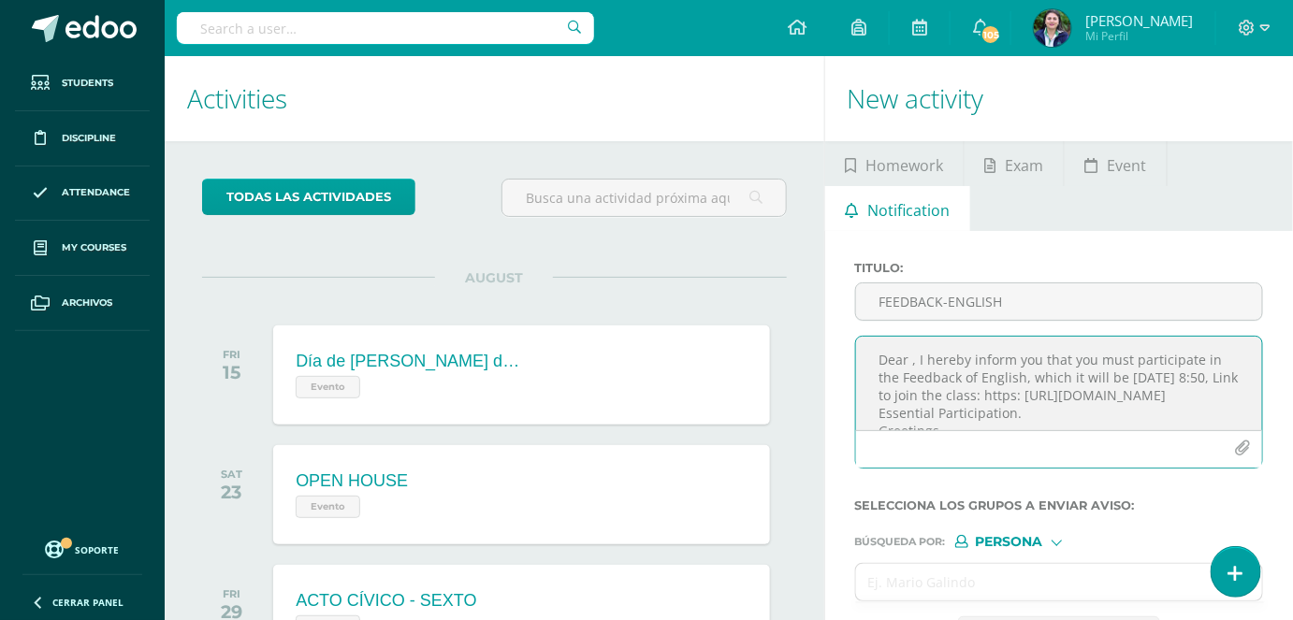
click at [910, 359] on textarea "Dear , I hereby inform you that you must participate in the Feedback of English…" at bounding box center [1059, 384] width 406 height 94
paste textarea "[PERSON_NAME] [PERSON_NAME]"
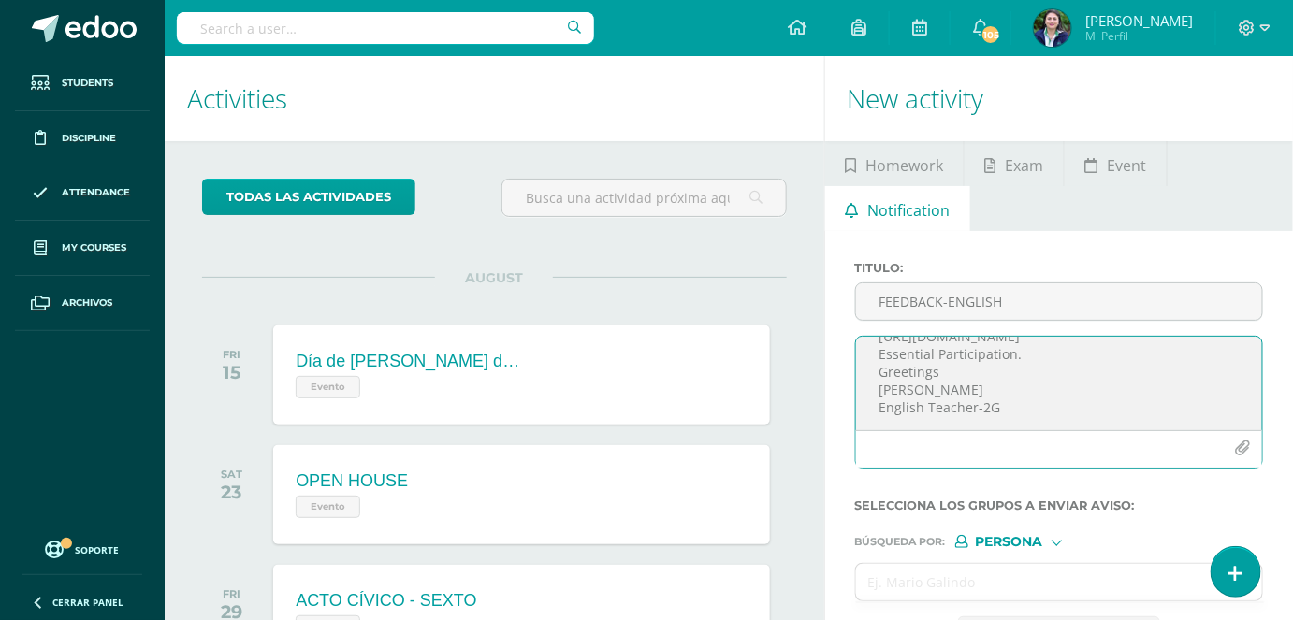
scroll to position [99, 0]
click at [883, 353] on textarea "Dear [PERSON_NAME] [PERSON_NAME], I hereby inform you that you must participate…" at bounding box center [1059, 384] width 406 height 94
click at [873, 349] on textarea "Dear [PERSON_NAME] [PERSON_NAME], I hereby inform you that you must participate…" at bounding box center [1059, 384] width 406 height 94
click at [870, 395] on textarea "Dear [PERSON_NAME] [PERSON_NAME], I hereby inform you that you must participate…" at bounding box center [1059, 384] width 406 height 94
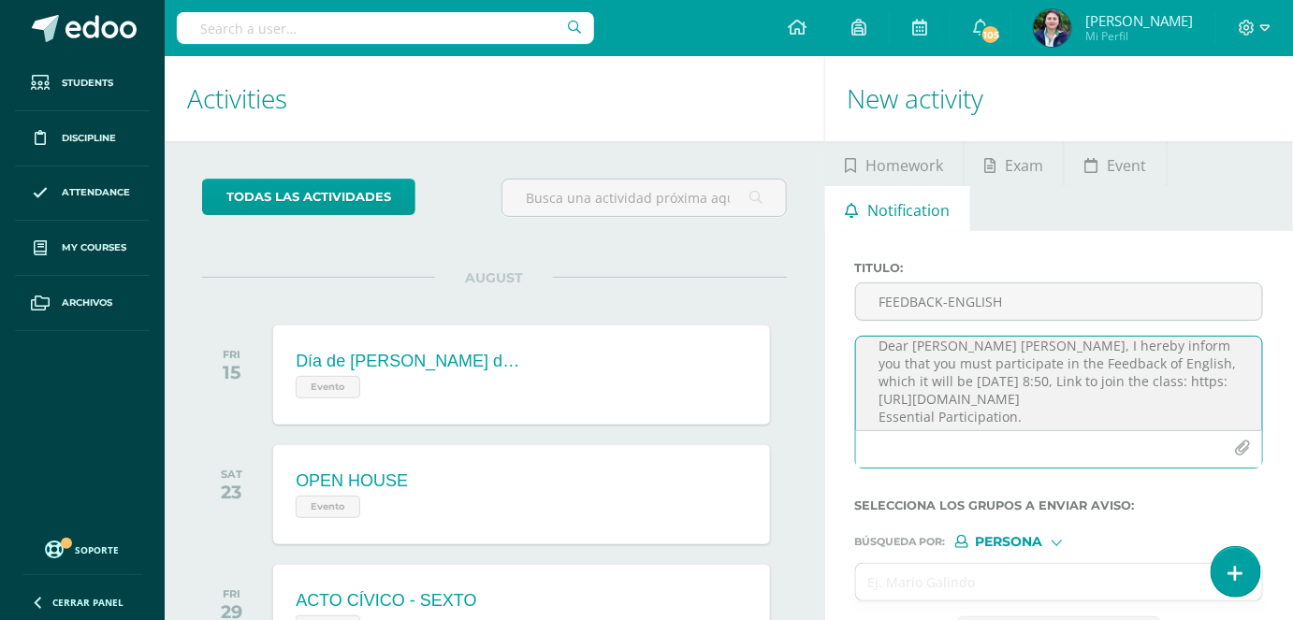
click at [880, 417] on textarea "Dear [PERSON_NAME] [PERSON_NAME], I hereby inform you that you must participate…" at bounding box center [1059, 384] width 406 height 94
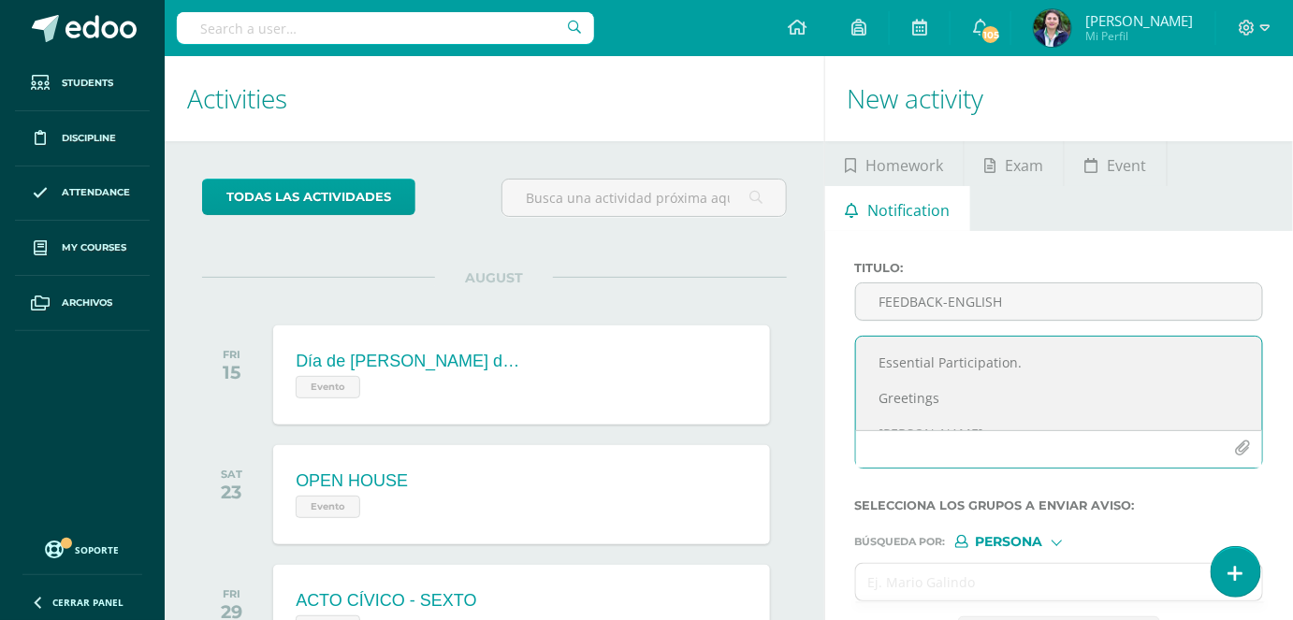
scroll to position [115, 0]
type textarea "Dear [PERSON_NAME] [PERSON_NAME], I hereby inform you that you must participate…"
click at [932, 585] on input "text" at bounding box center [1040, 582] width 369 height 36
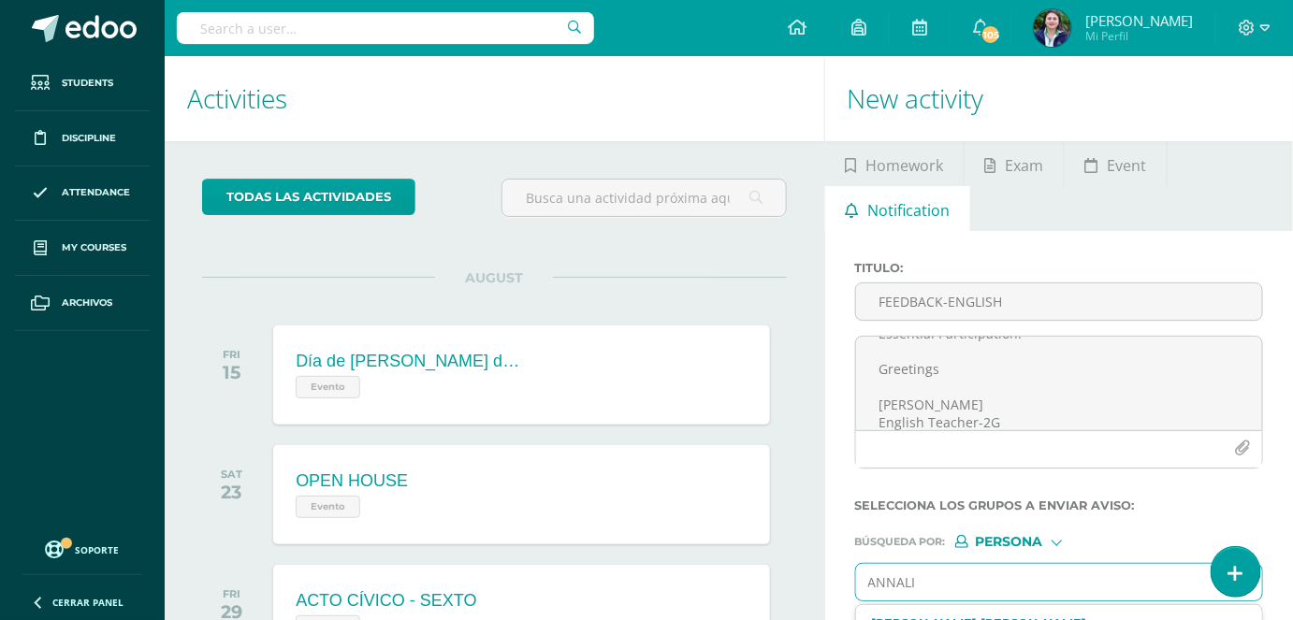
type input "[PERSON_NAME]"
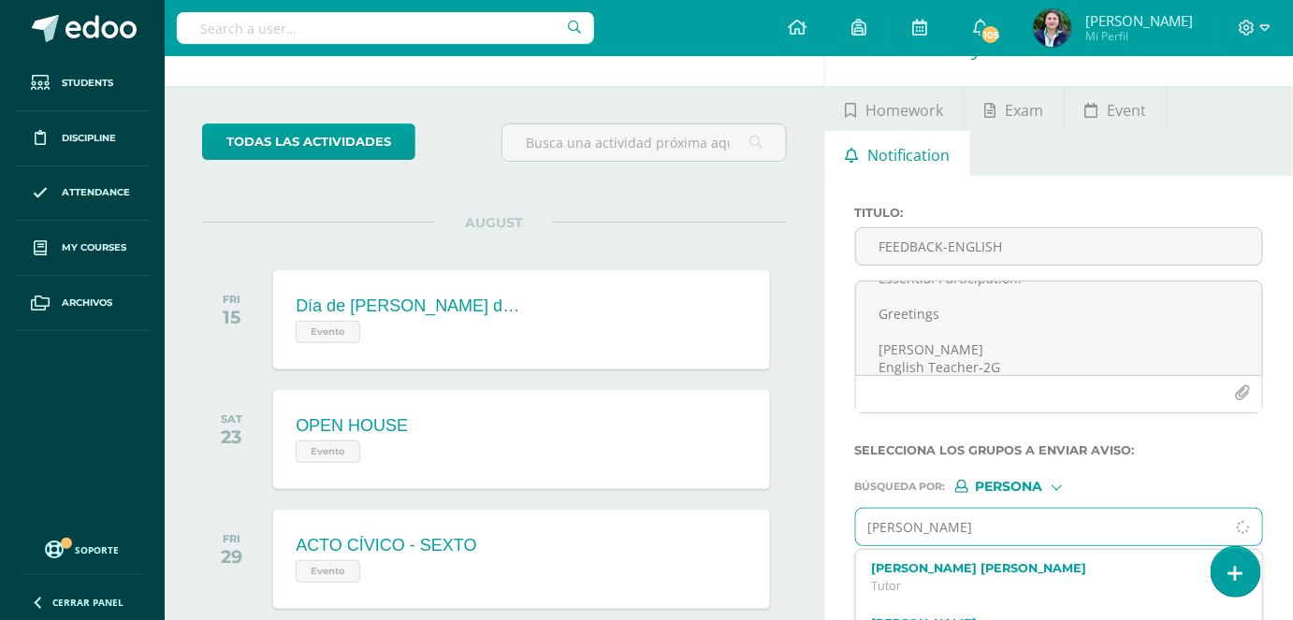
scroll to position [169, 0]
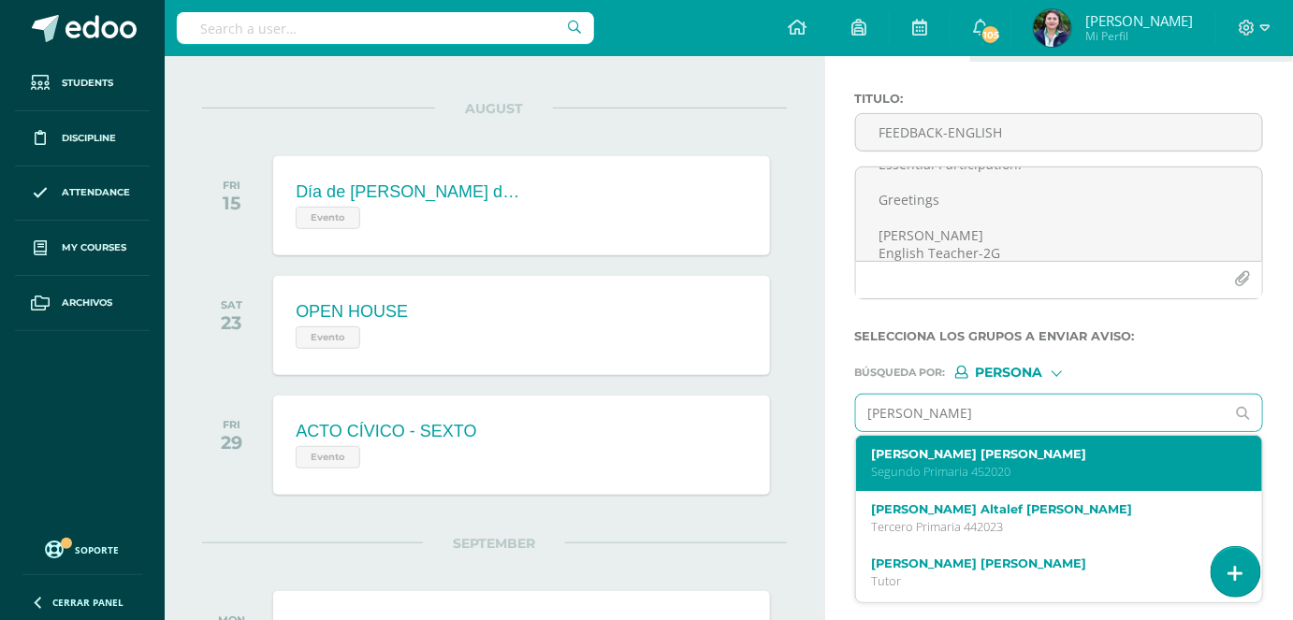
click at [937, 478] on div "[PERSON_NAME] [PERSON_NAME] Primaria 452020" at bounding box center [1059, 463] width 406 height 55
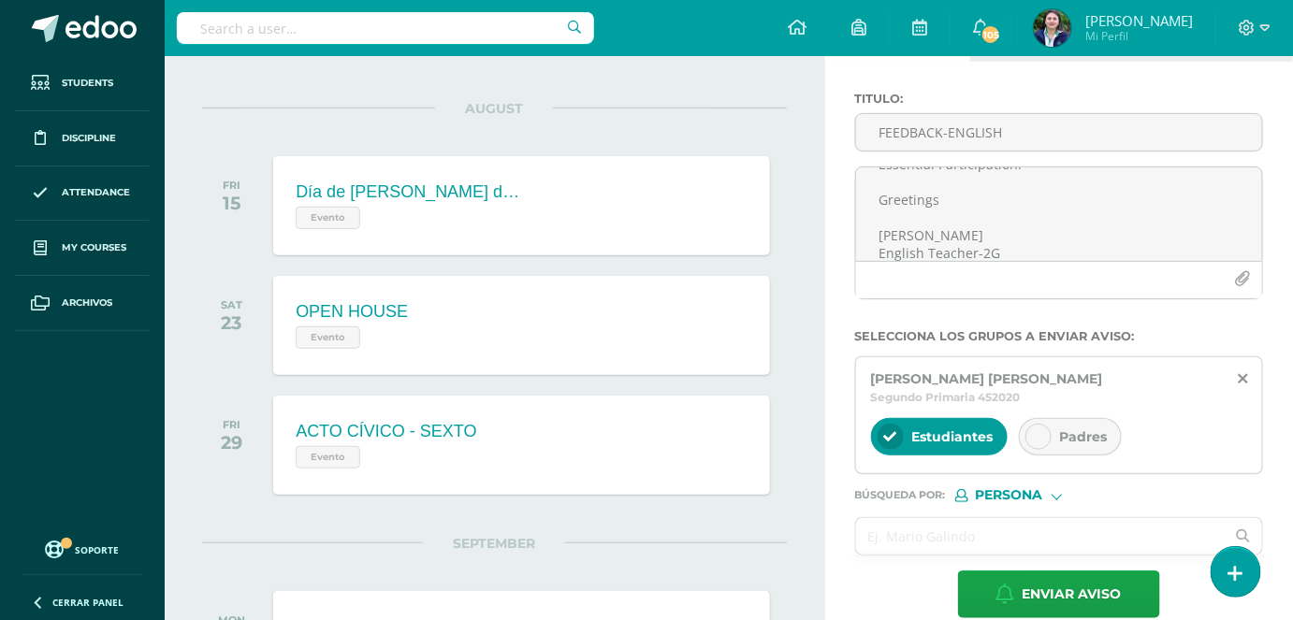
click at [1046, 442] on div at bounding box center [1038, 437] width 26 height 26
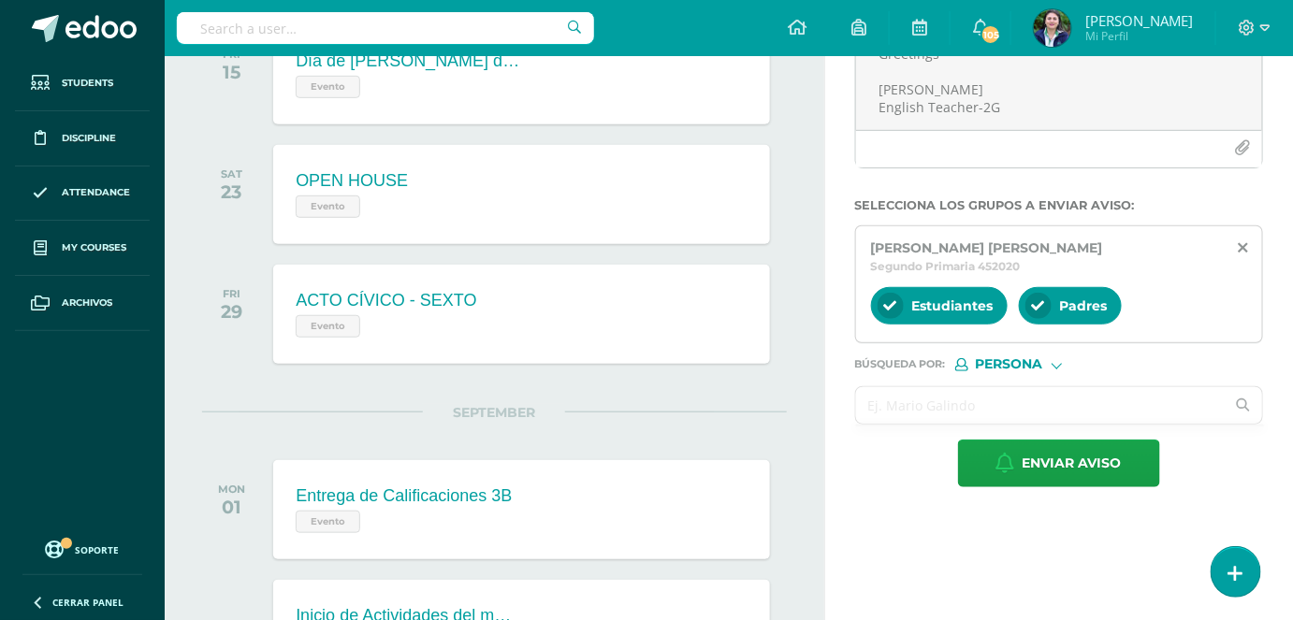
scroll to position [340, 0]
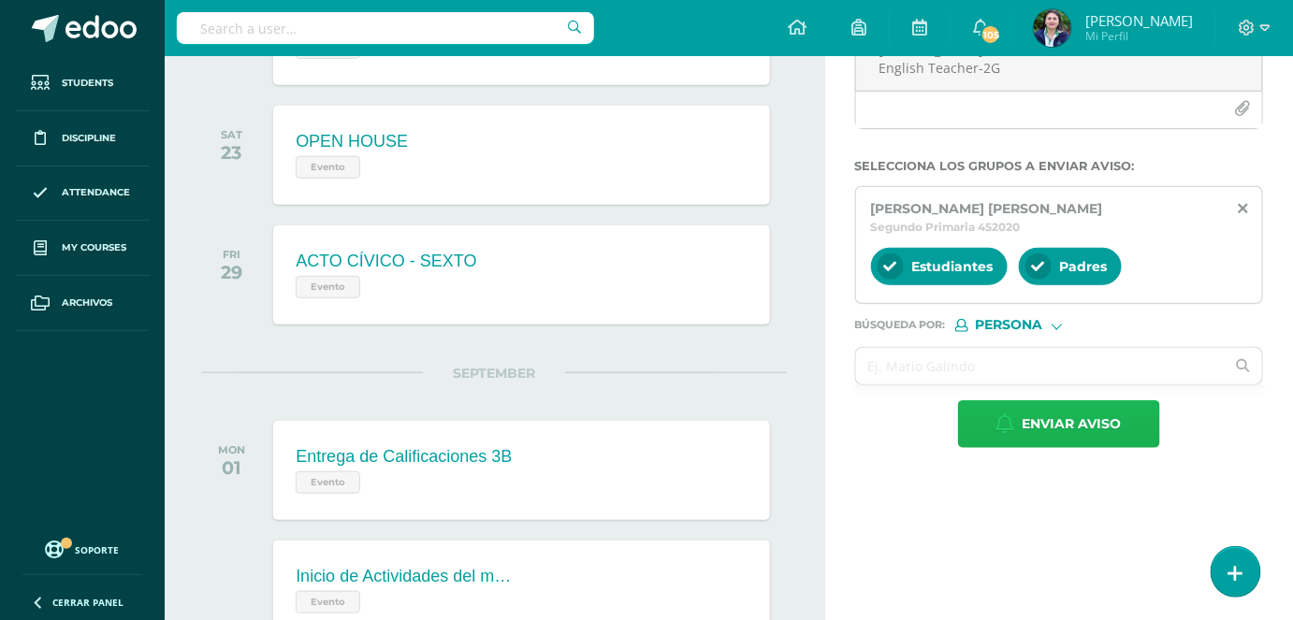
click at [1085, 421] on span "Enviar aviso" at bounding box center [1071, 424] width 99 height 46
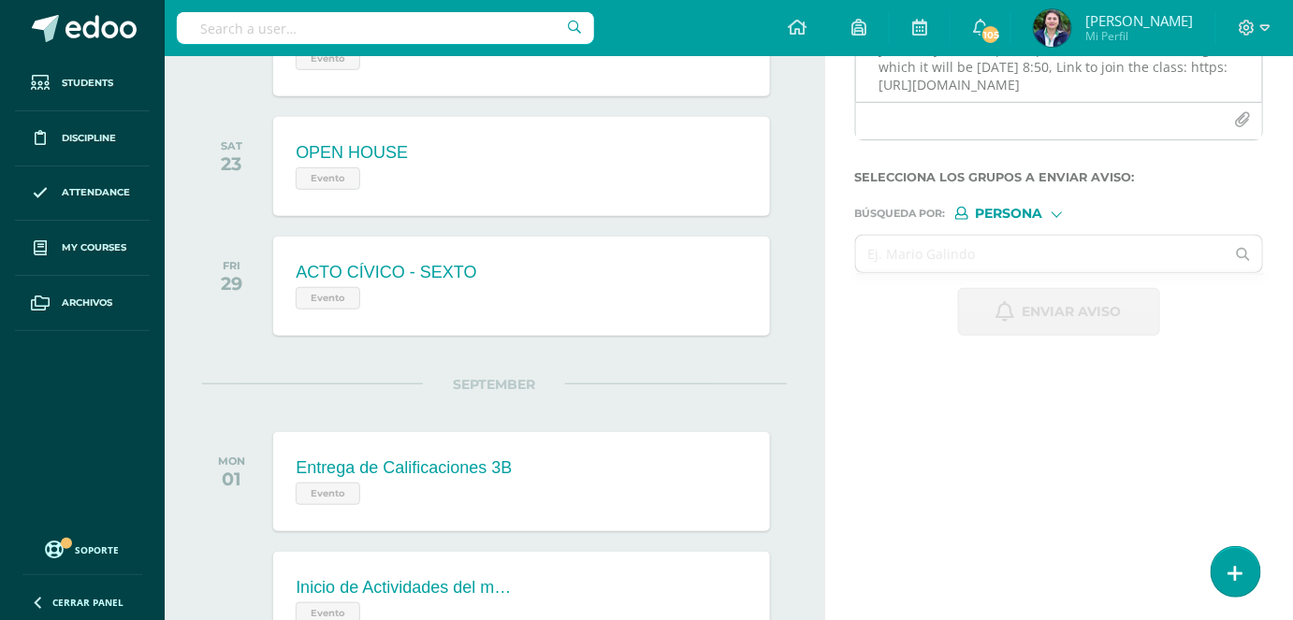
scroll to position [84, 0]
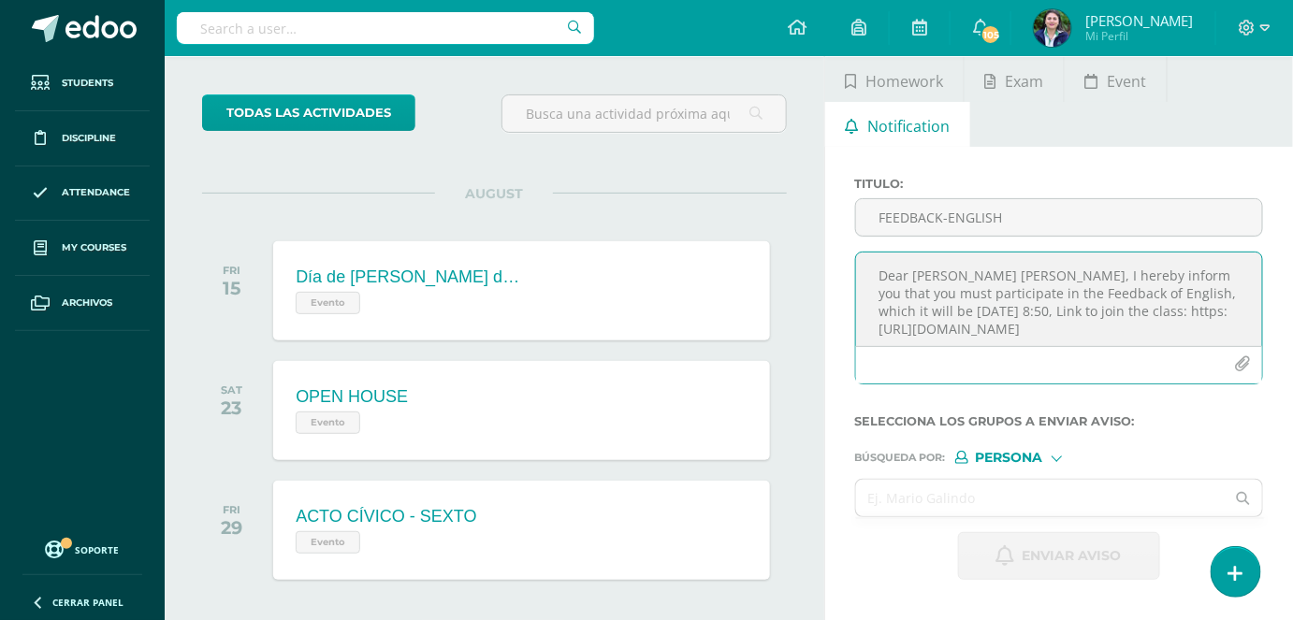
click at [913, 280] on textarea "Dear [PERSON_NAME] [PERSON_NAME], I hereby inform you that you must participate…" at bounding box center [1059, 300] width 406 height 94
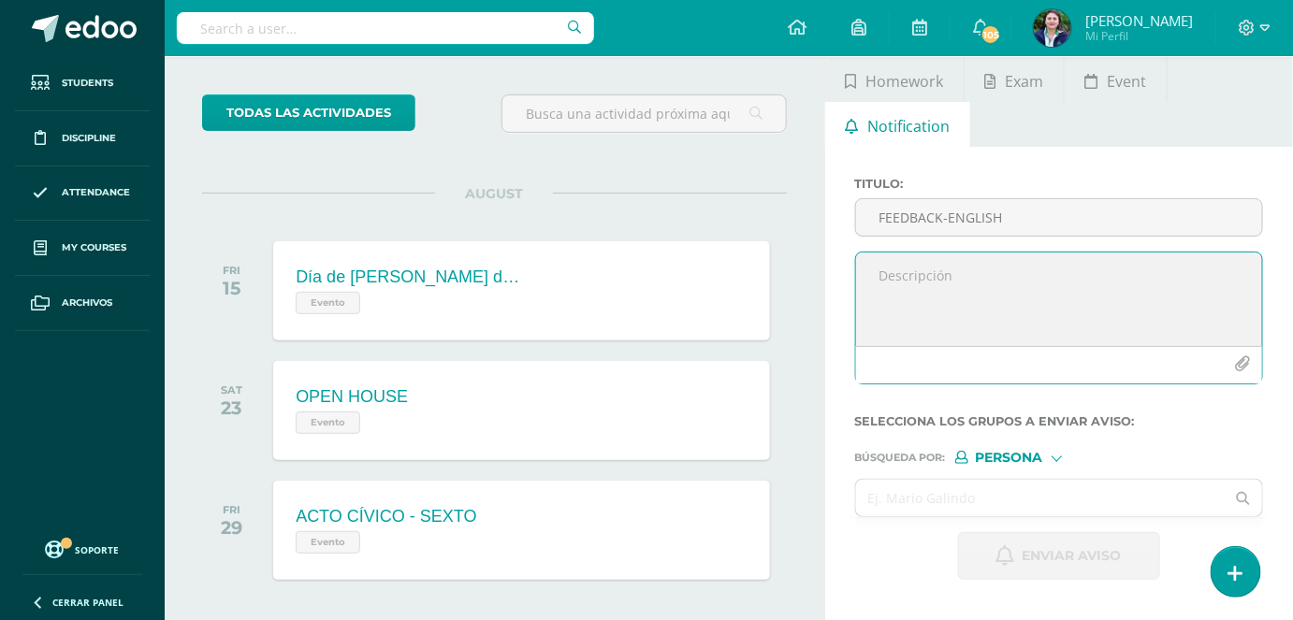
paste textarea "Dear , I hereby inform you that you must participate in the Feedback of English…"
click at [875, 265] on textarea "Dear , I hereby inform you that you must participate in the Feedback of English…" at bounding box center [1059, 300] width 406 height 94
click at [876, 306] on textarea "Dear , I hereby inform you that you must participate in the Feedback of English…" at bounding box center [1059, 300] width 406 height 94
click at [876, 332] on textarea "Dear , I hereby inform you that you must participate in the Feedback of English…" at bounding box center [1059, 300] width 406 height 94
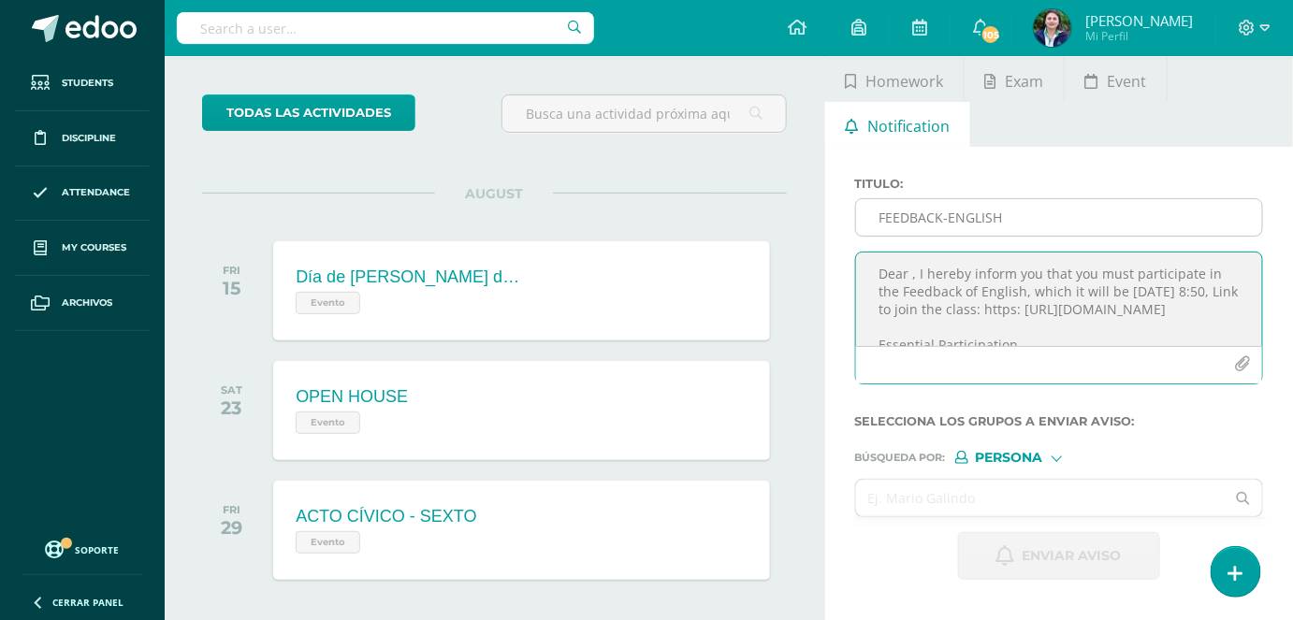
scroll to position [0, 0]
type textarea "Dear , I hereby inform you that you must participate in the Feedback of English…"
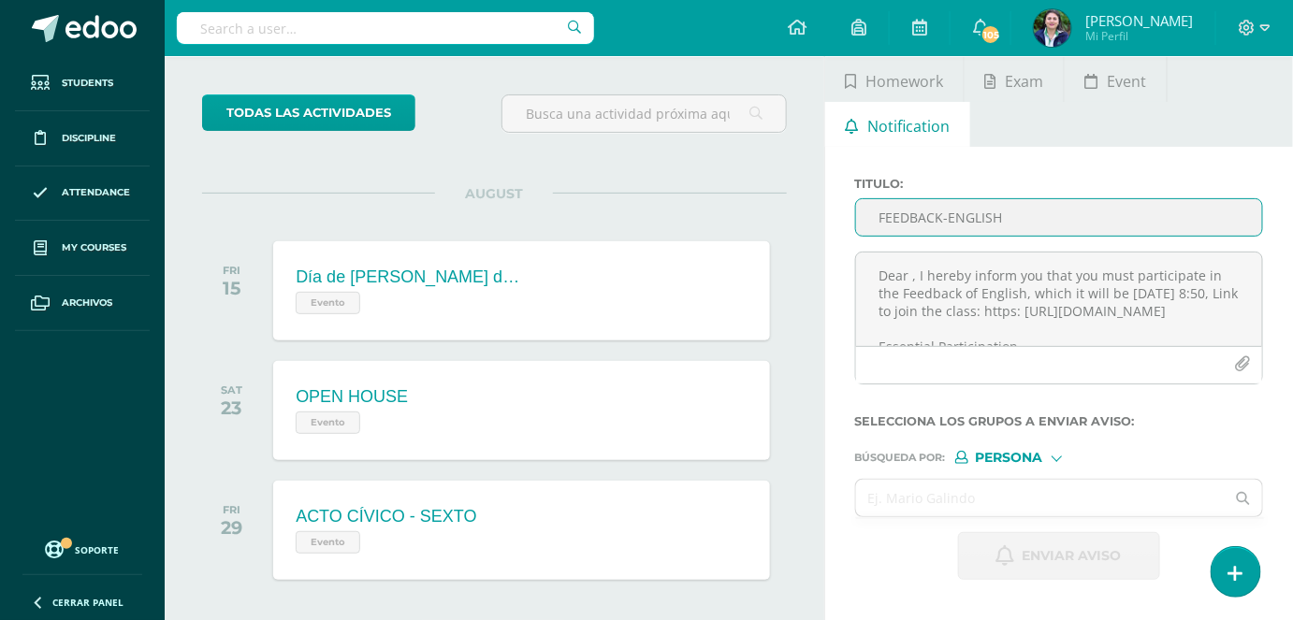
click at [892, 212] on input "FEEDBACK-ENGLISH" at bounding box center [1059, 217] width 406 height 36
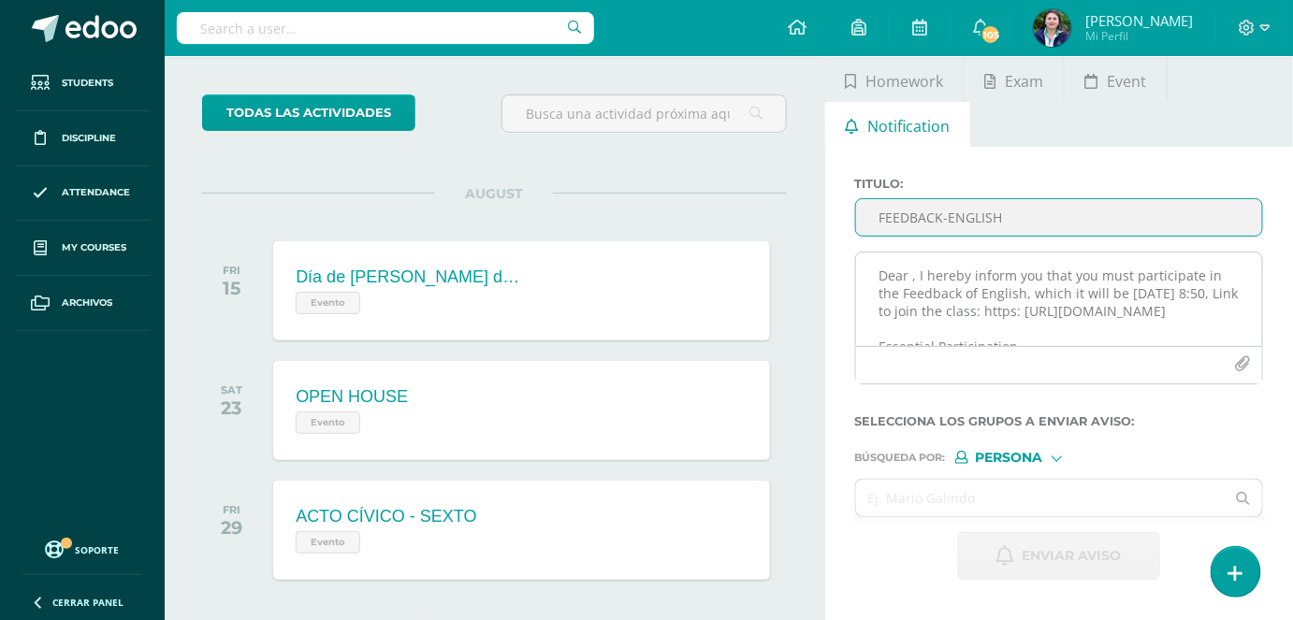
type input "FEEDBACK-ENGLISH"
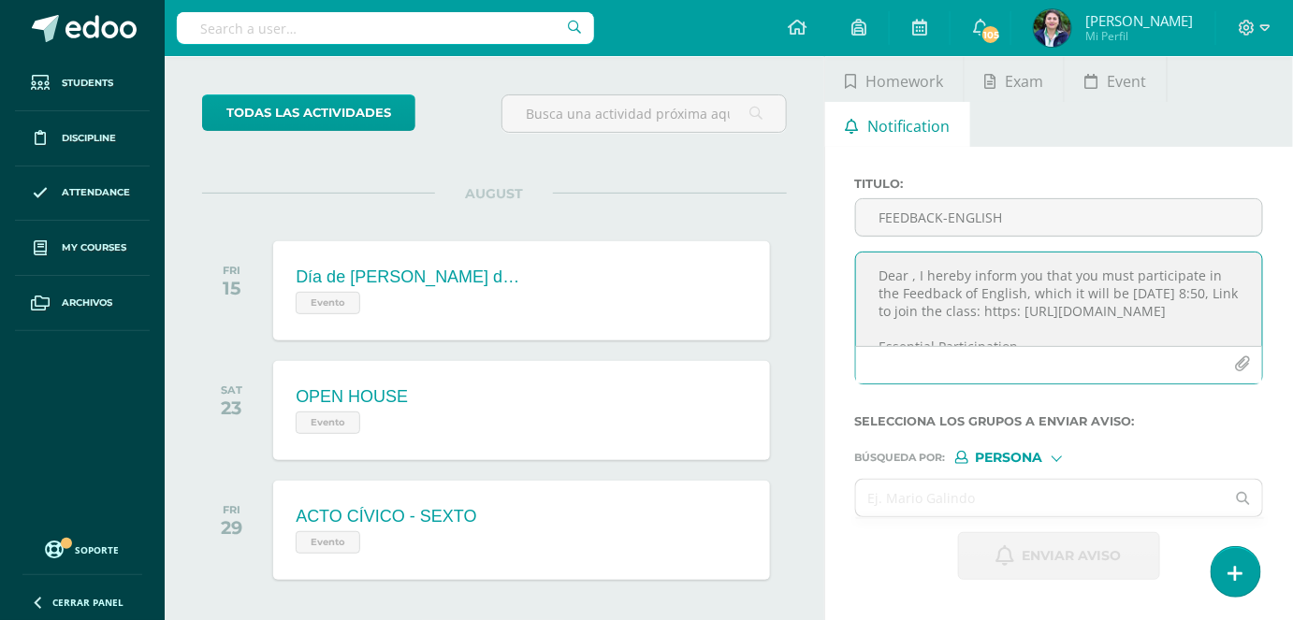
click at [908, 278] on textarea "Dear , I hereby inform you that you must participate in the Feedback of English…" at bounding box center [1059, 300] width 406 height 94
paste textarea "[PERSON_NAME]"
type textarea "Dear [PERSON_NAME], I hereby inform you that you must participate in the Feedba…"
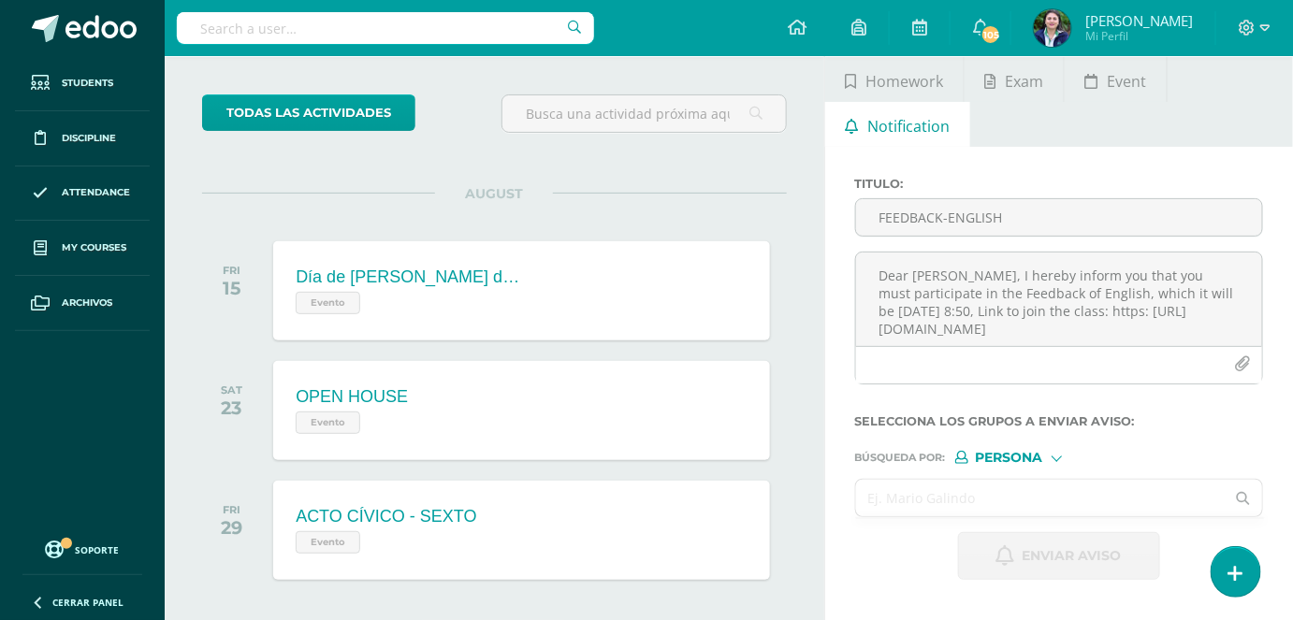
click at [961, 499] on input "text" at bounding box center [1040, 498] width 369 height 36
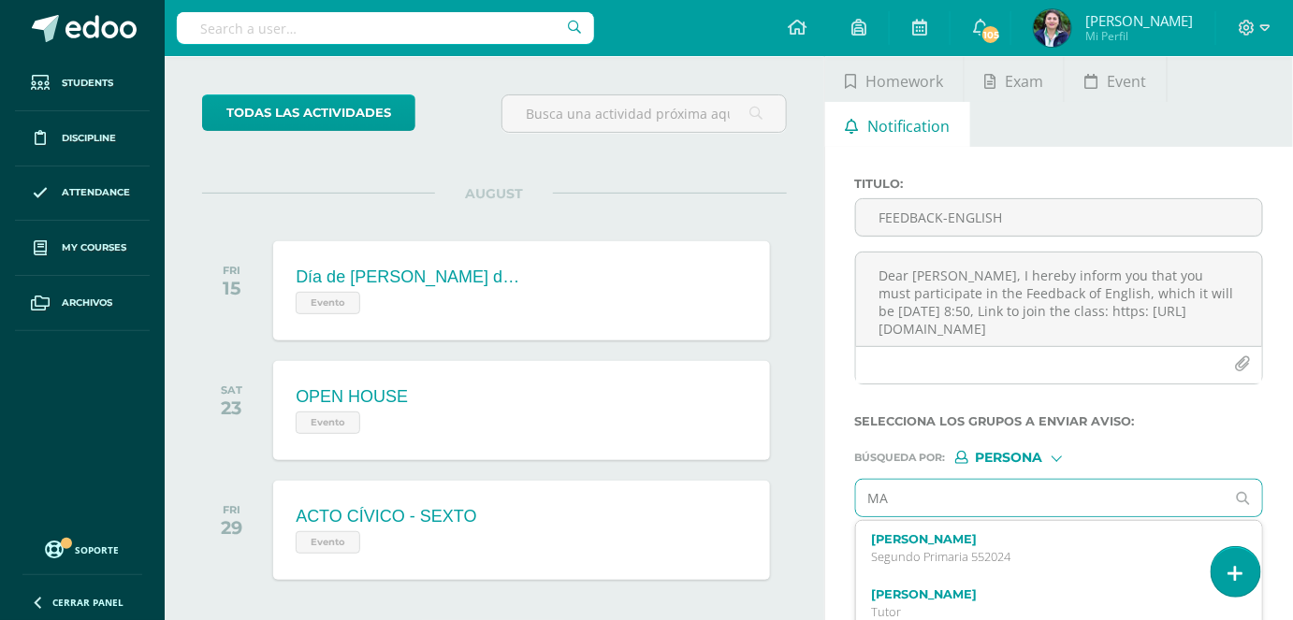
type input "M"
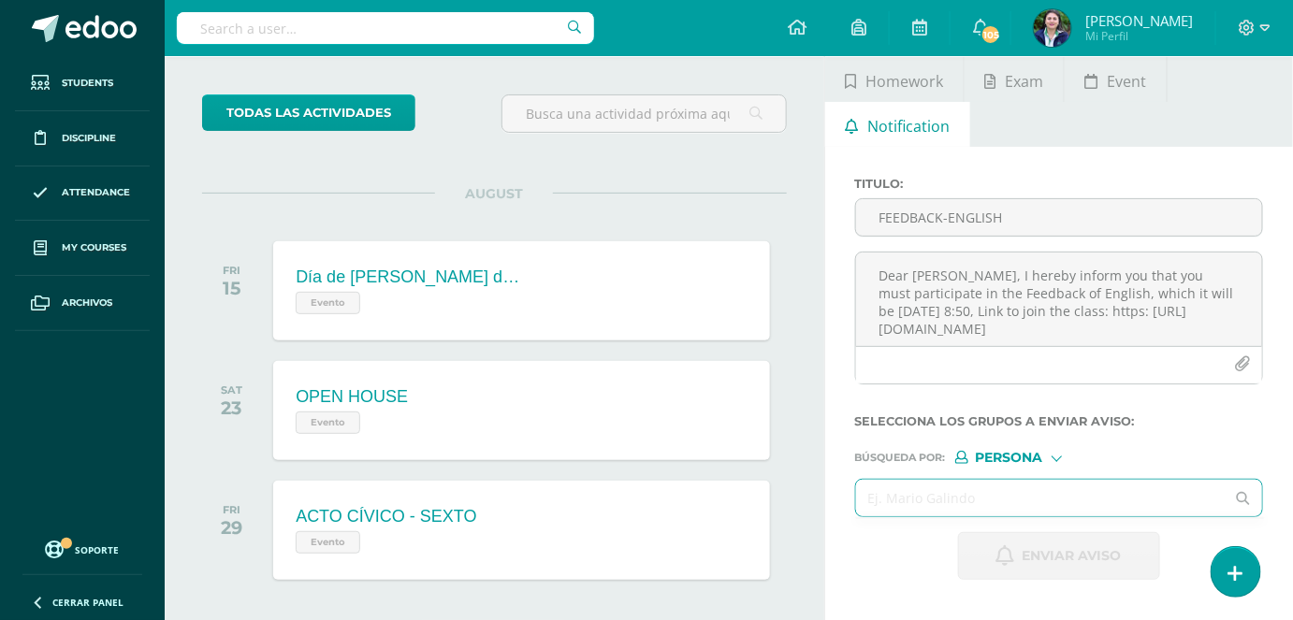
paste input "[PERSON_NAME]"
type input "[PERSON_NAME]"
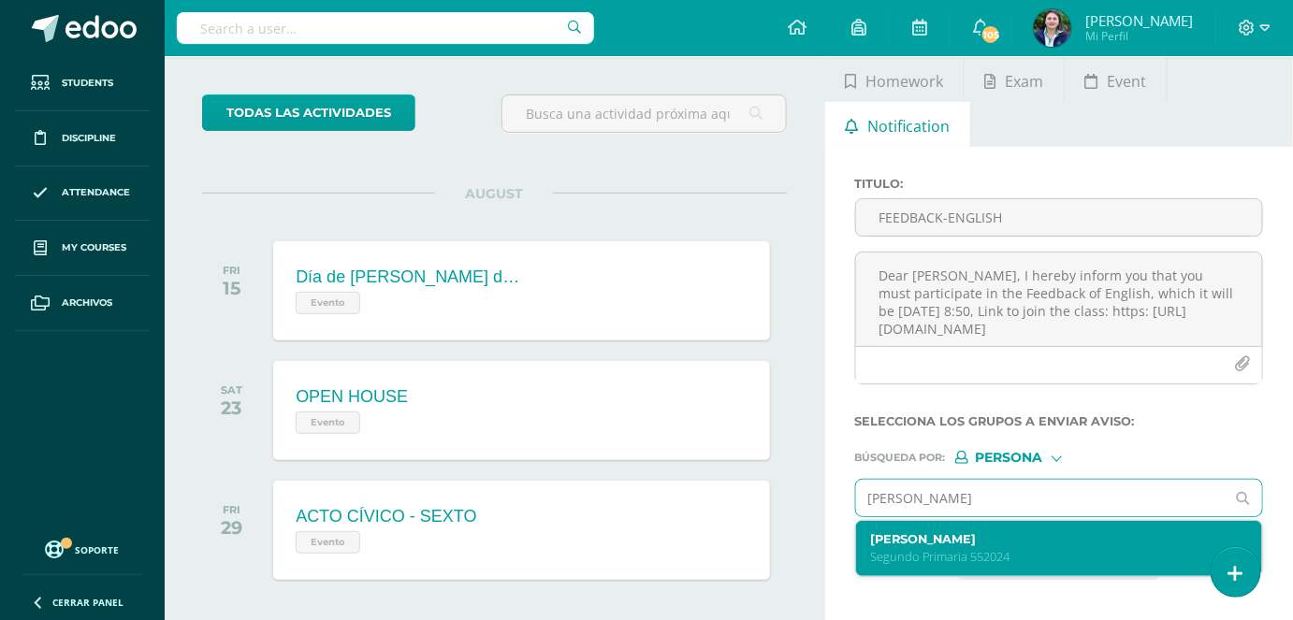
click at [973, 552] on p "Segundo Primaria 552024" at bounding box center [1051, 557] width 361 height 16
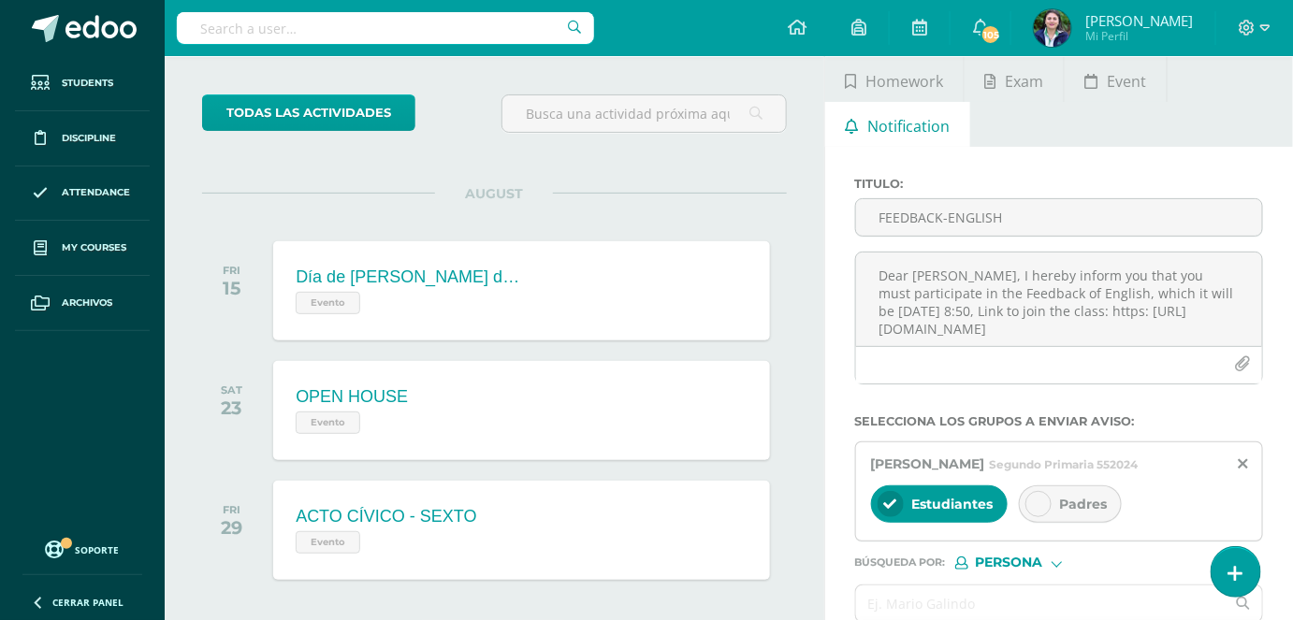
click at [1049, 504] on div "Padres" at bounding box center [1070, 503] width 103 height 37
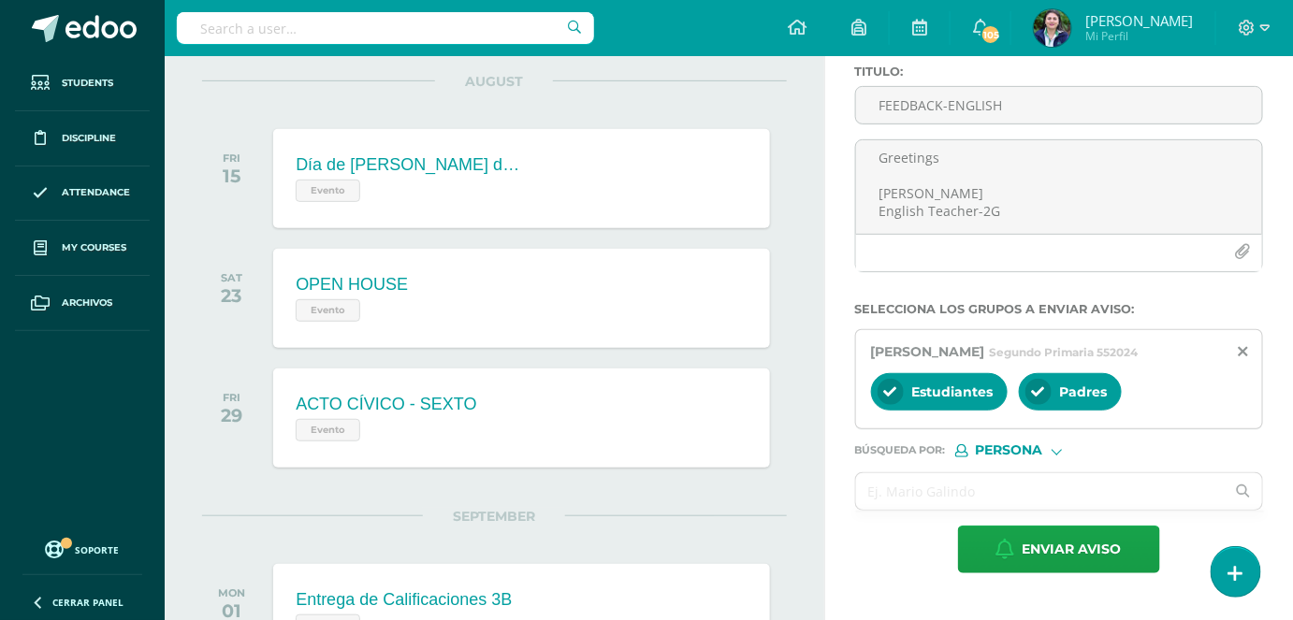
scroll to position [425, 0]
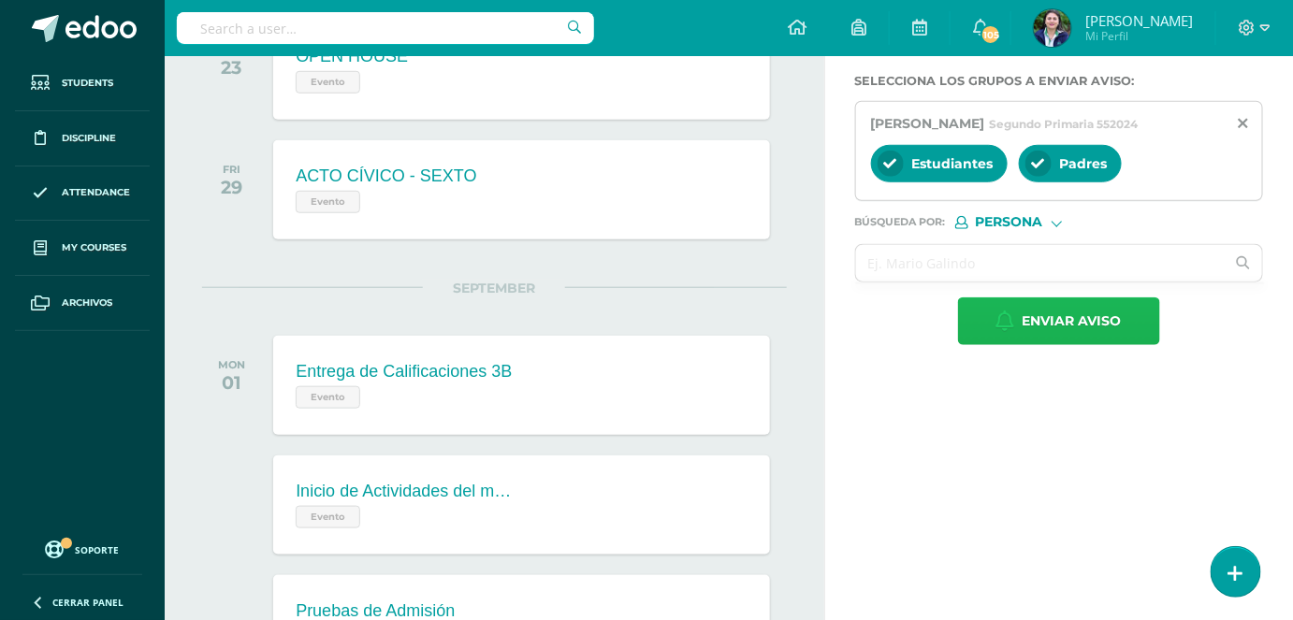
click at [1080, 328] on span "Enviar aviso" at bounding box center [1071, 321] width 99 height 46
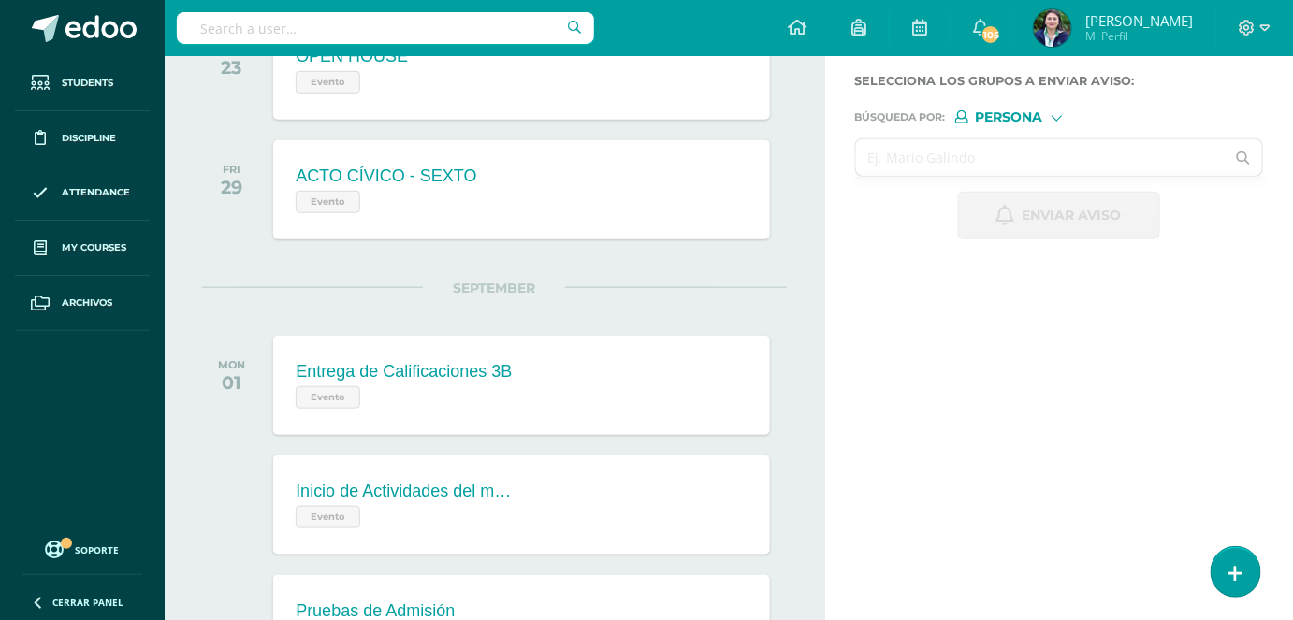
scroll to position [84, 0]
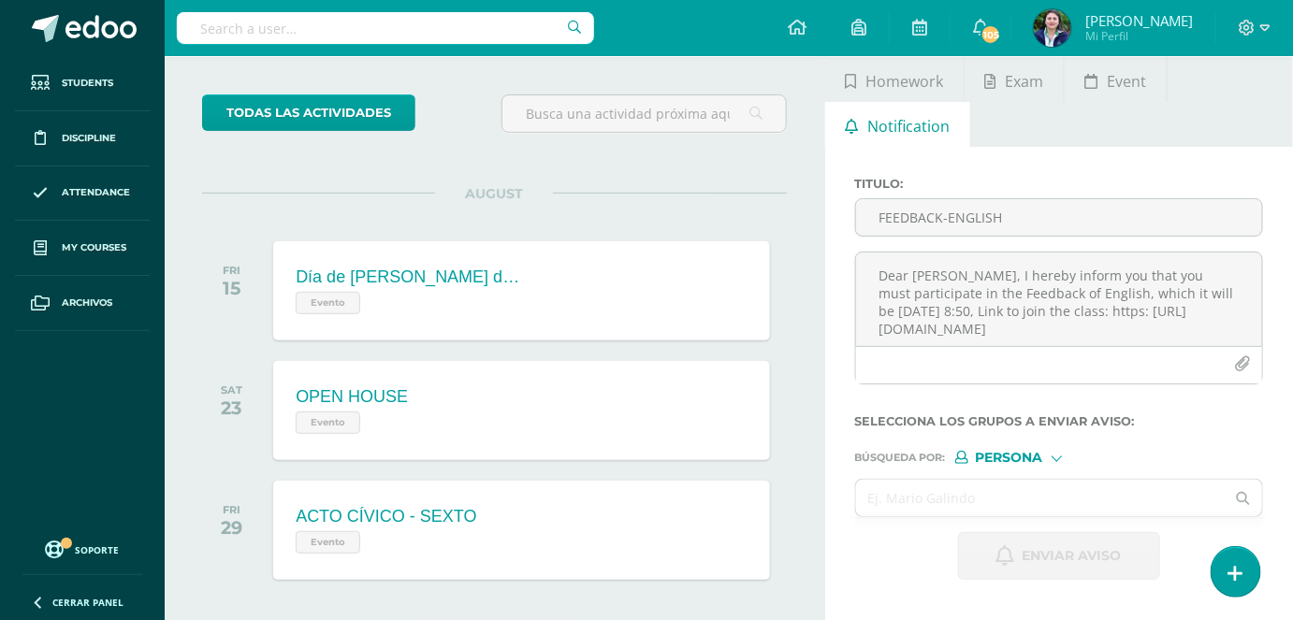
click at [1060, 459] on div at bounding box center [1055, 457] width 7 height 7
click at [1033, 485] on span "Estructura" at bounding box center [1048, 480] width 93 height 10
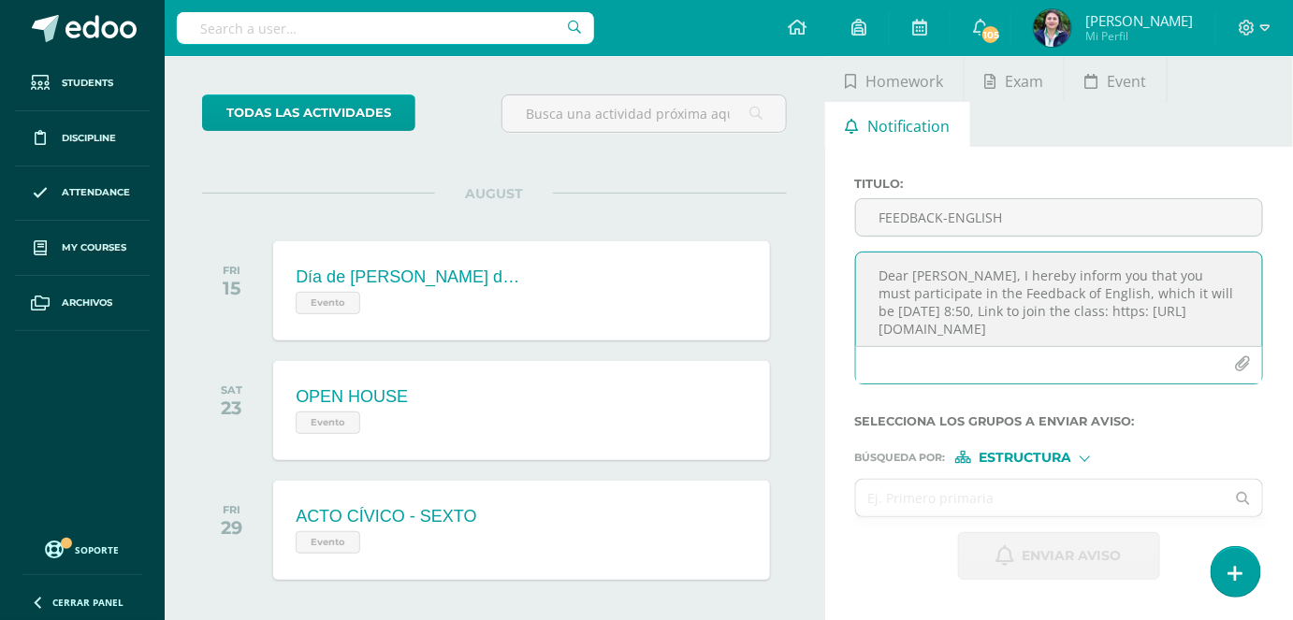
click at [918, 282] on textarea "Dear [PERSON_NAME], I hereby inform you that you must participate in the Feedba…" at bounding box center [1059, 300] width 406 height 94
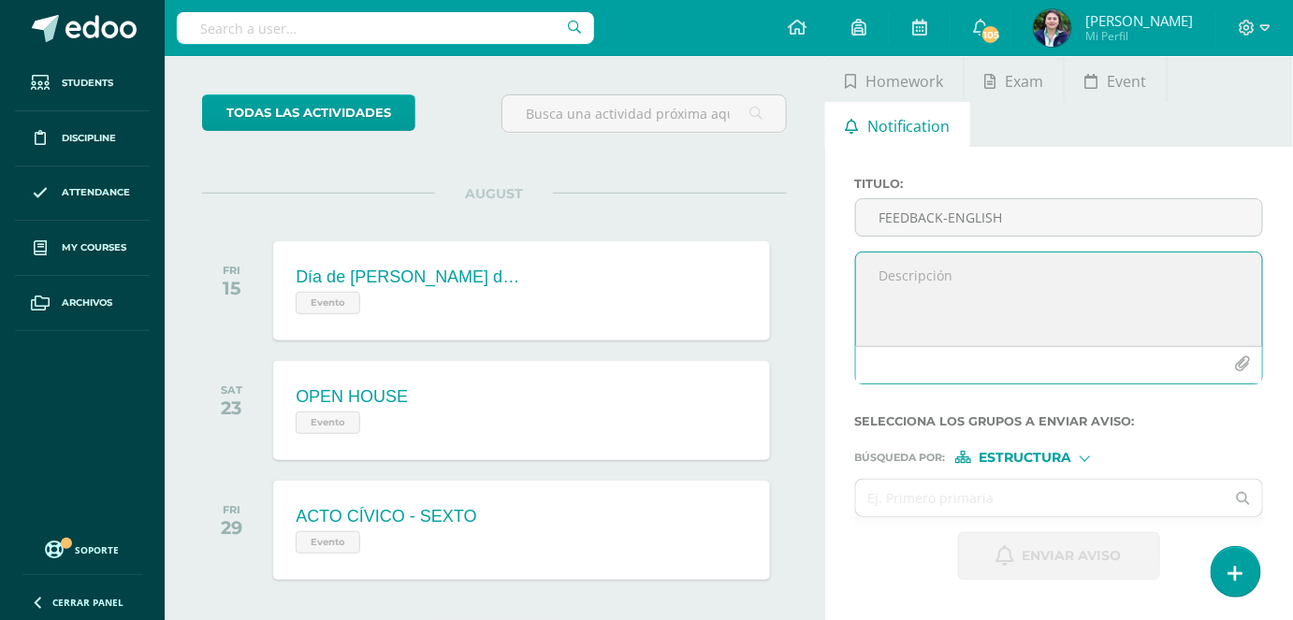
paste textarea "CONGRATULATIONS!! You passed the ENGLISH EXAM; therefore, you must NOT particip…"
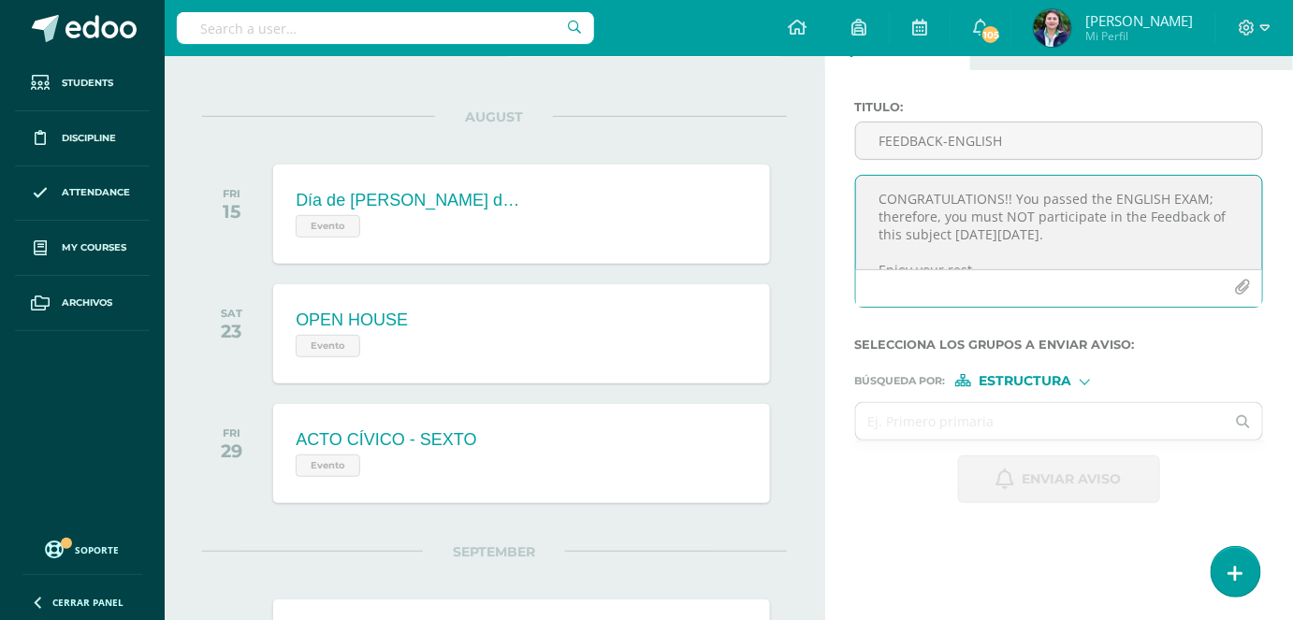
scroll to position [0, 0]
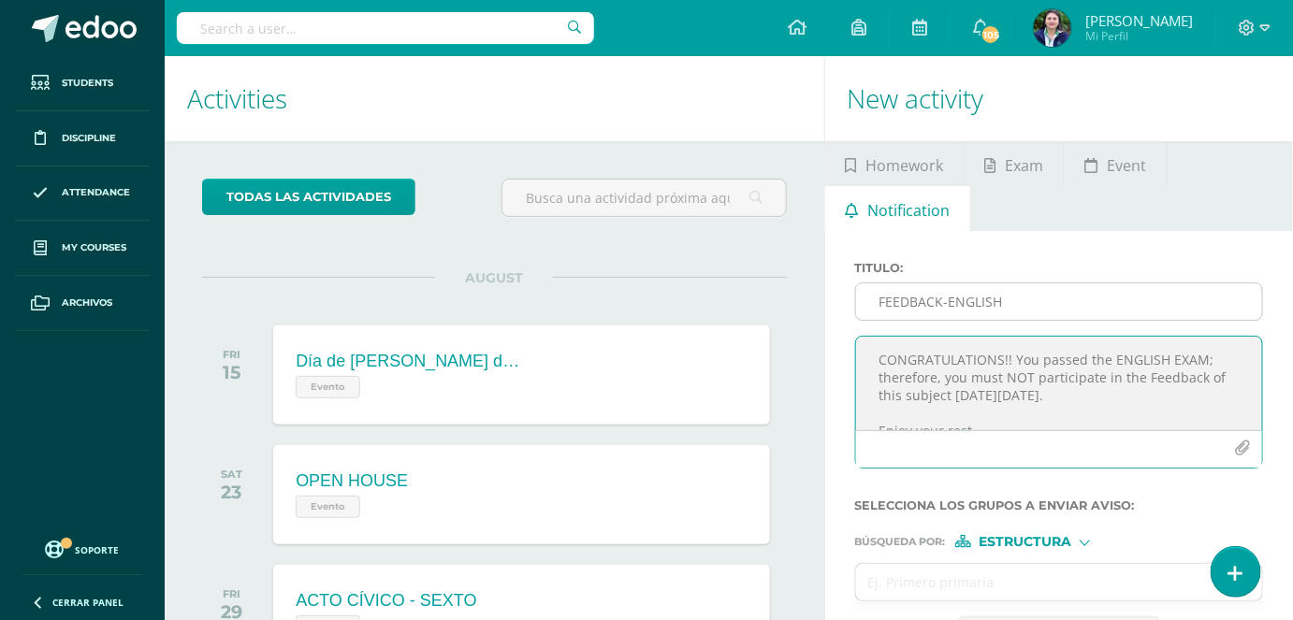
type textarea "CONGRATULATIONS!! You passed the ENGLISH EXAM; therefore, you must NOT particip…"
click at [916, 297] on input "FEEDBACK-ENGLISH" at bounding box center [1059, 301] width 406 height 36
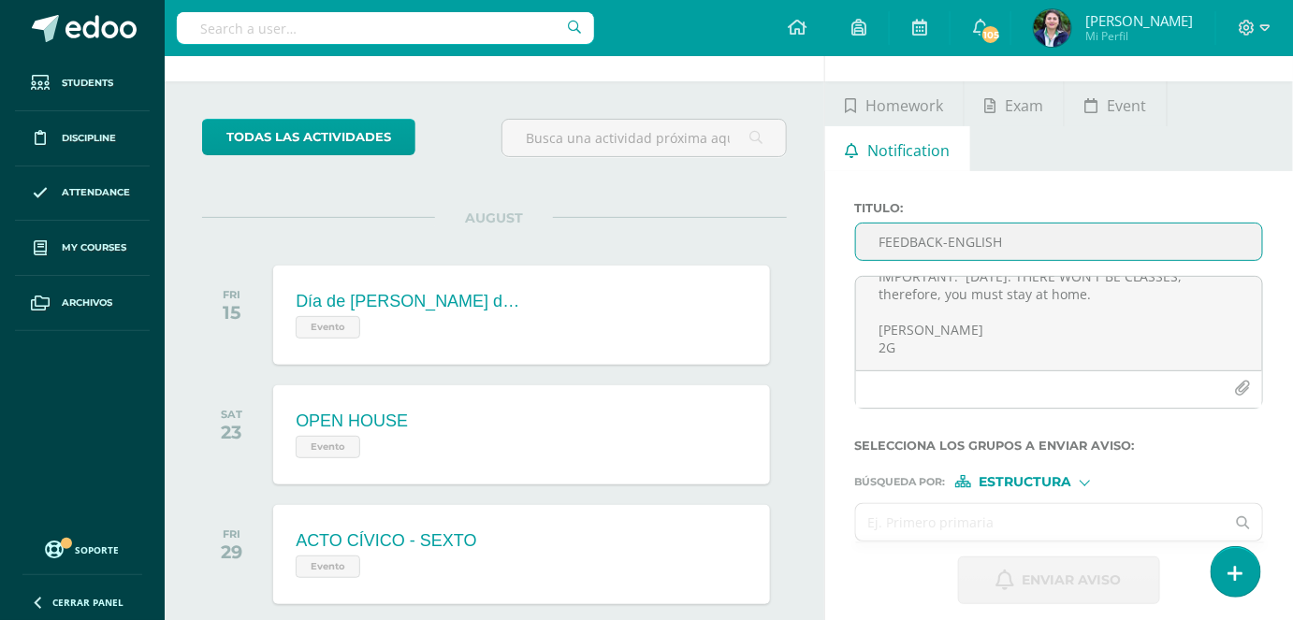
scroll to position [84, 0]
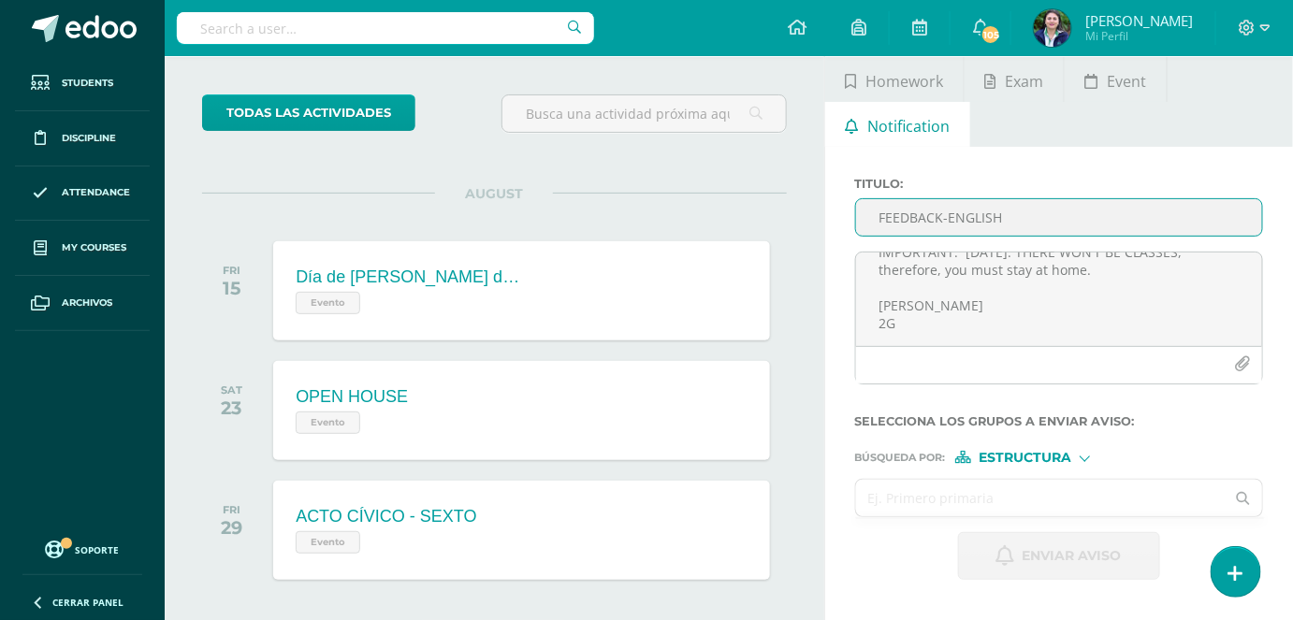
type input "FEEDBACK-ENGLISH"
click at [949, 504] on input "text" at bounding box center [1040, 498] width 369 height 36
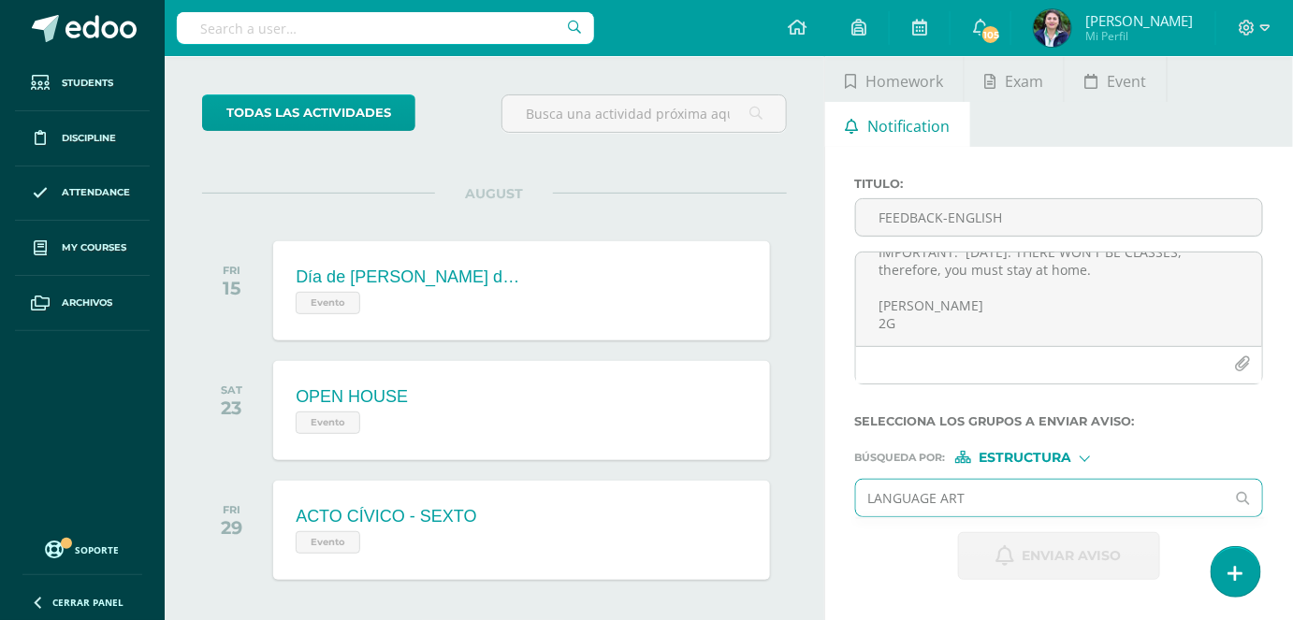
type input "LANGUAGE ARTS"
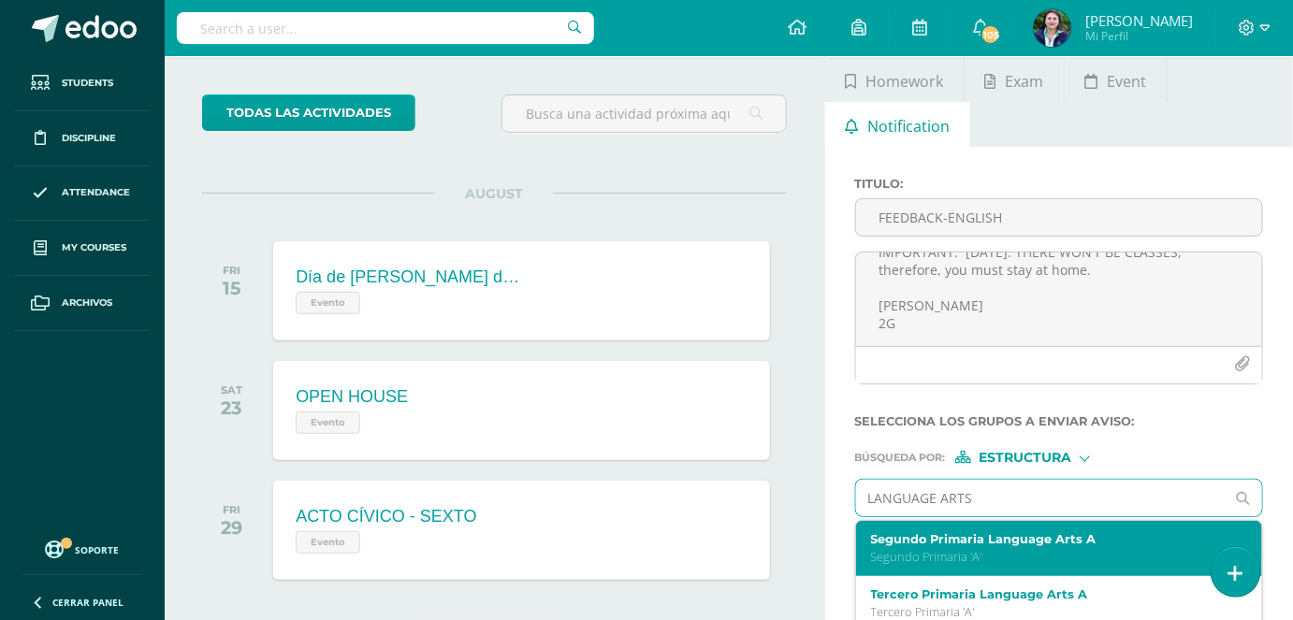
click at [932, 544] on div "Segundo Primaria Language Arts A Segundo Primaria 'A'" at bounding box center [1051, 548] width 361 height 33
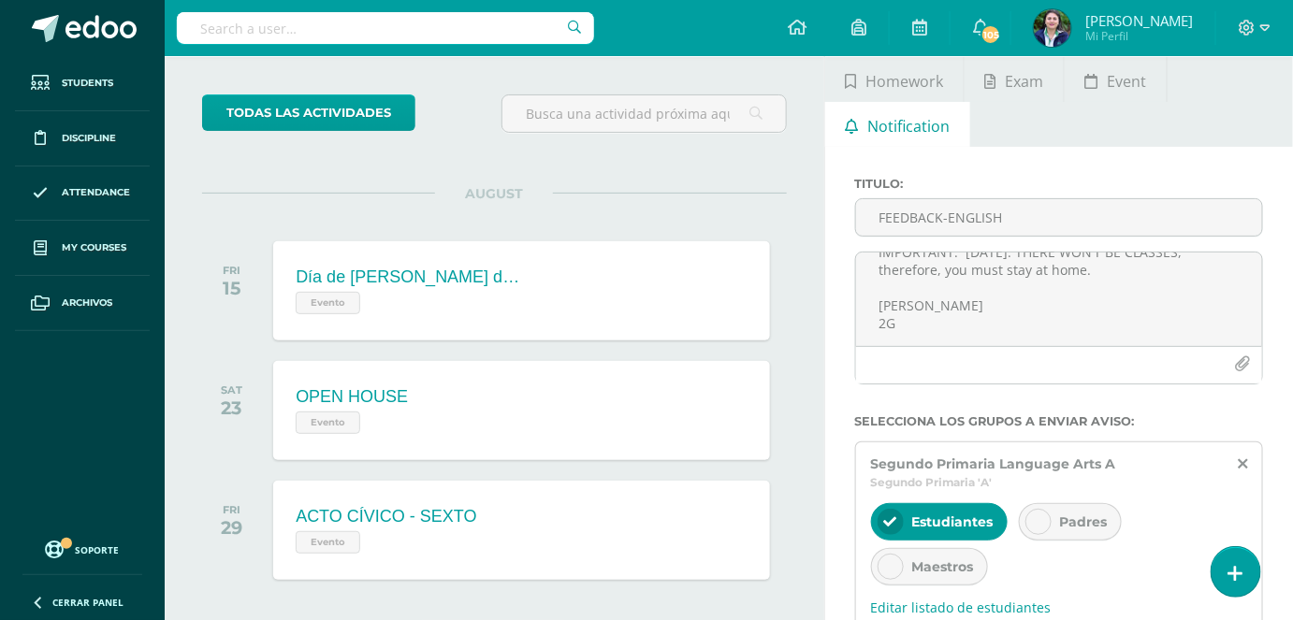
click at [1052, 527] on div "Padres" at bounding box center [1070, 521] width 103 height 37
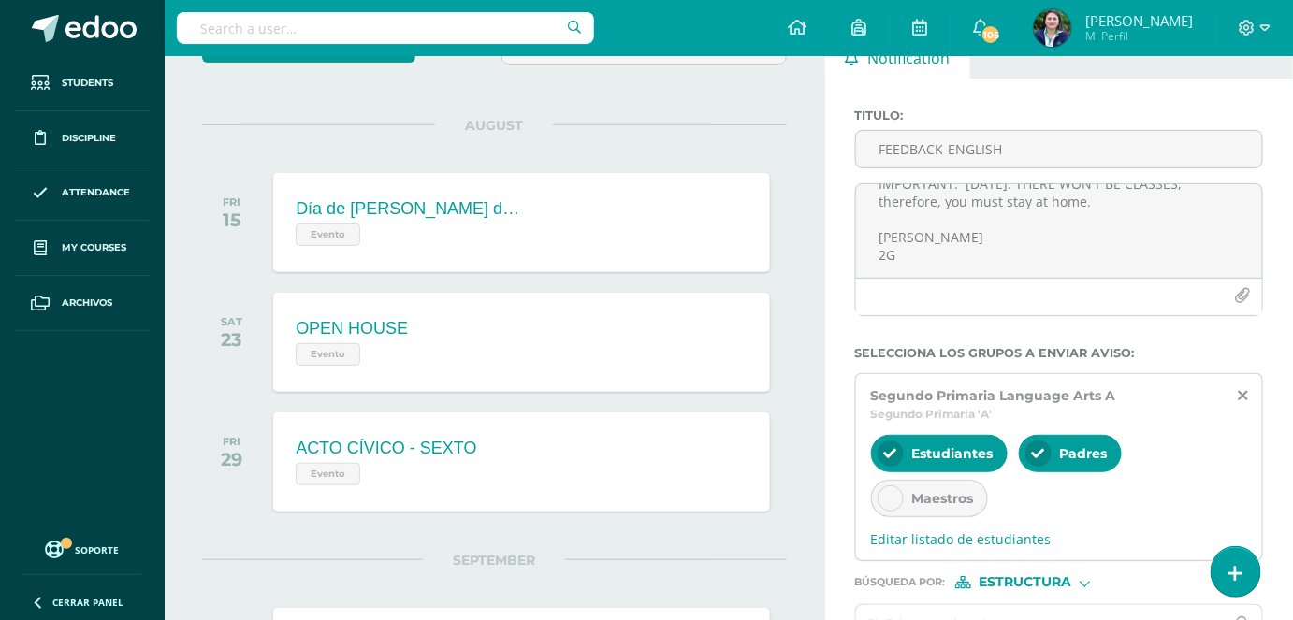
scroll to position [340, 0]
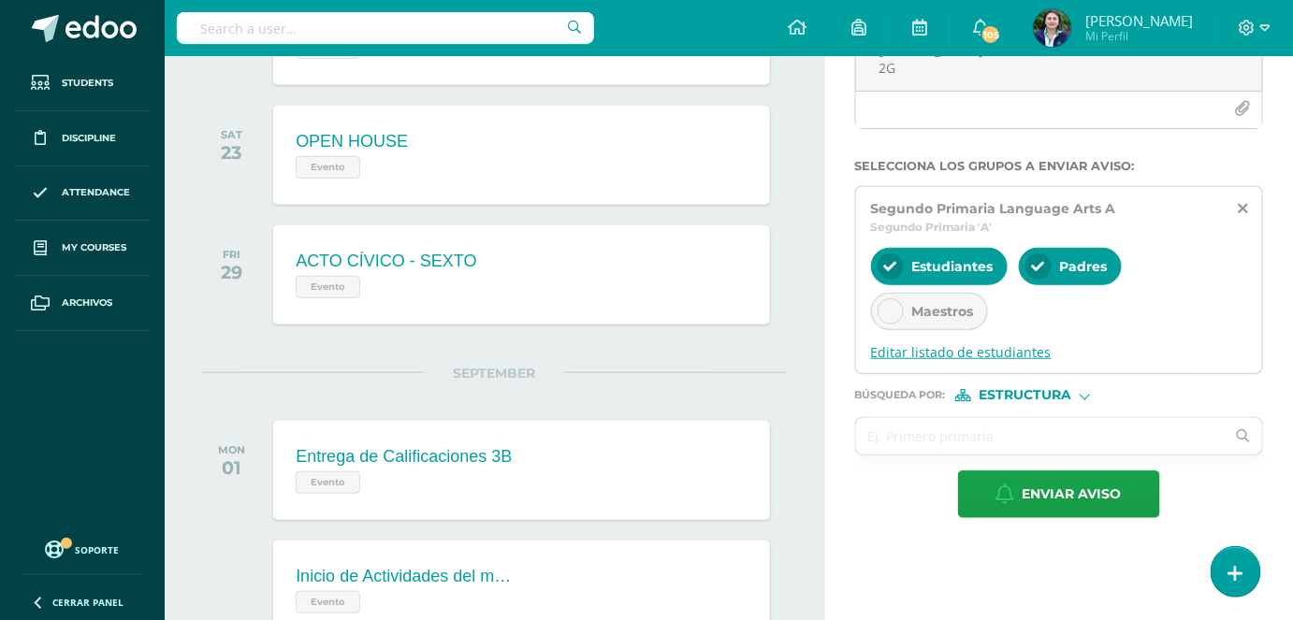
click at [937, 359] on span "Editar listado de estudiantes" at bounding box center [1059, 352] width 376 height 18
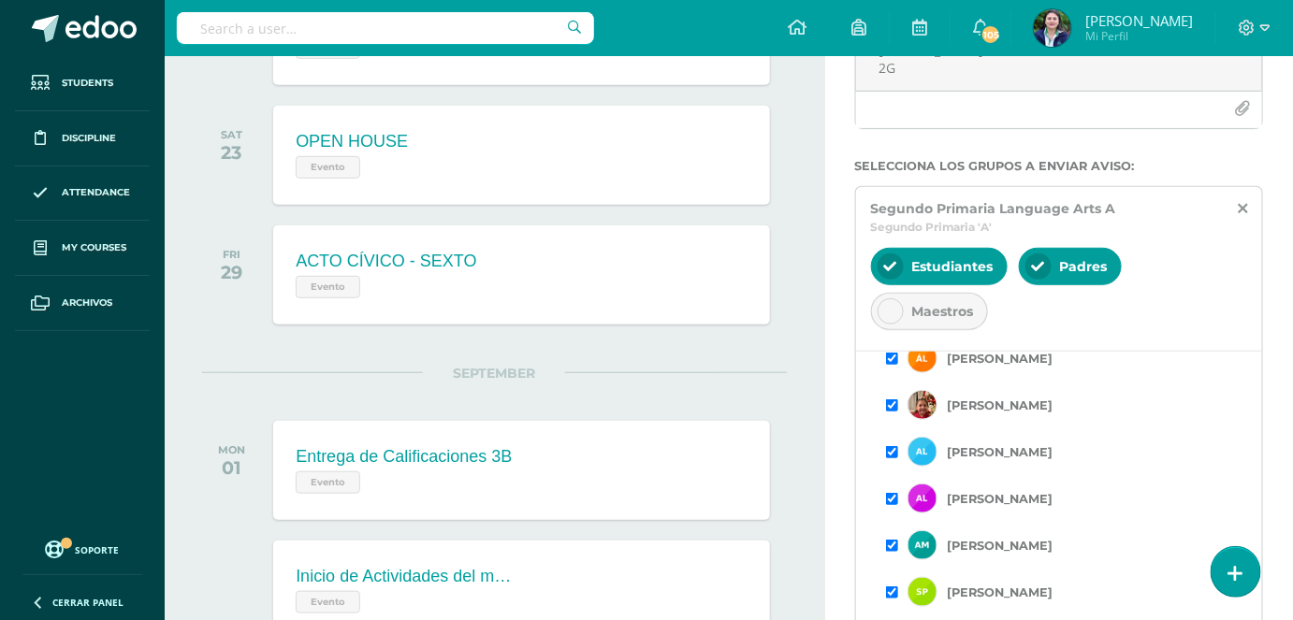
scroll to position [589, 0]
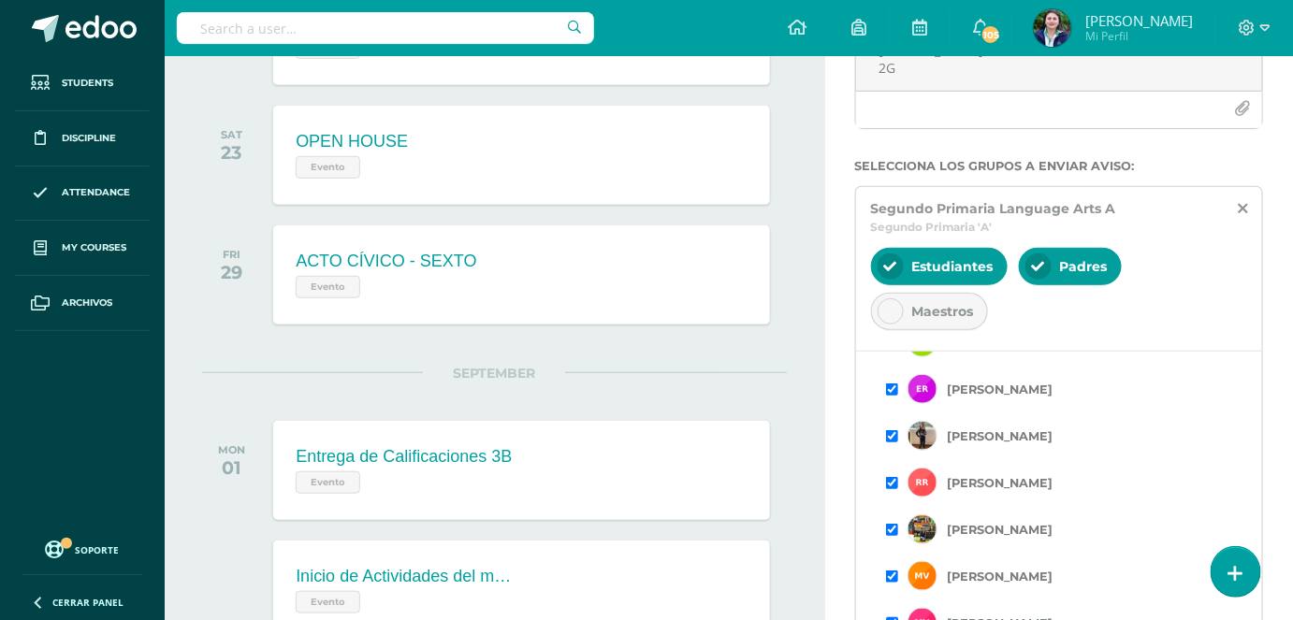
click at [893, 617] on input "checkbox" at bounding box center [892, 623] width 12 height 12
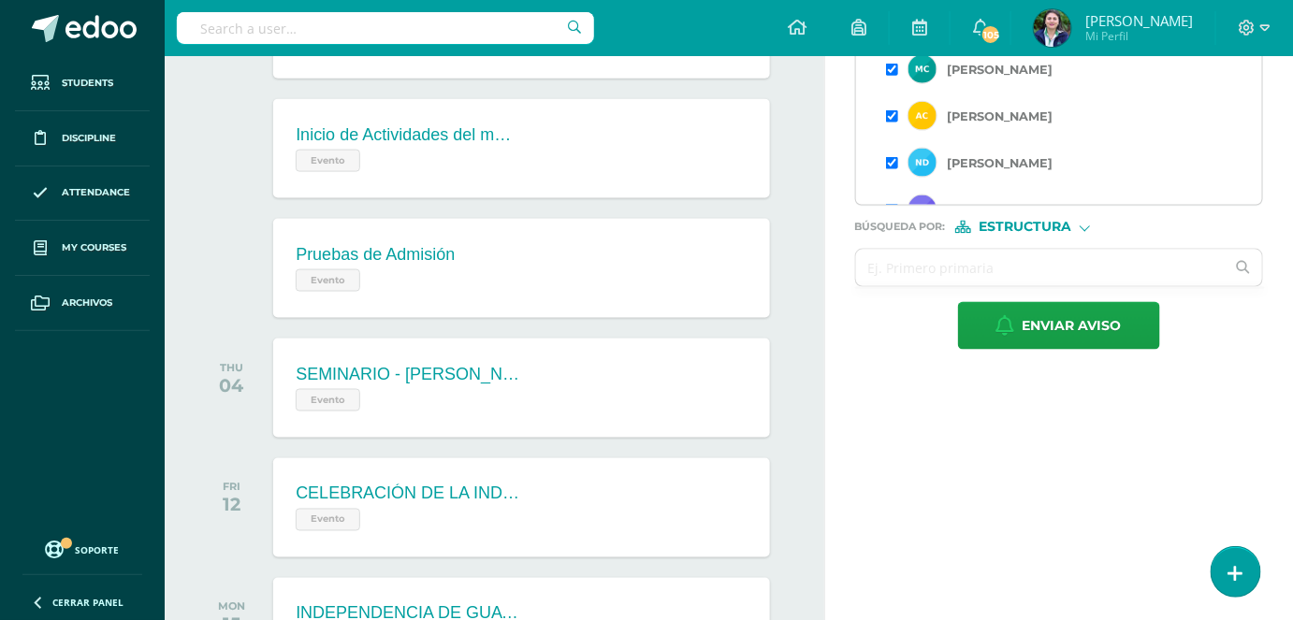
scroll to position [595, 0]
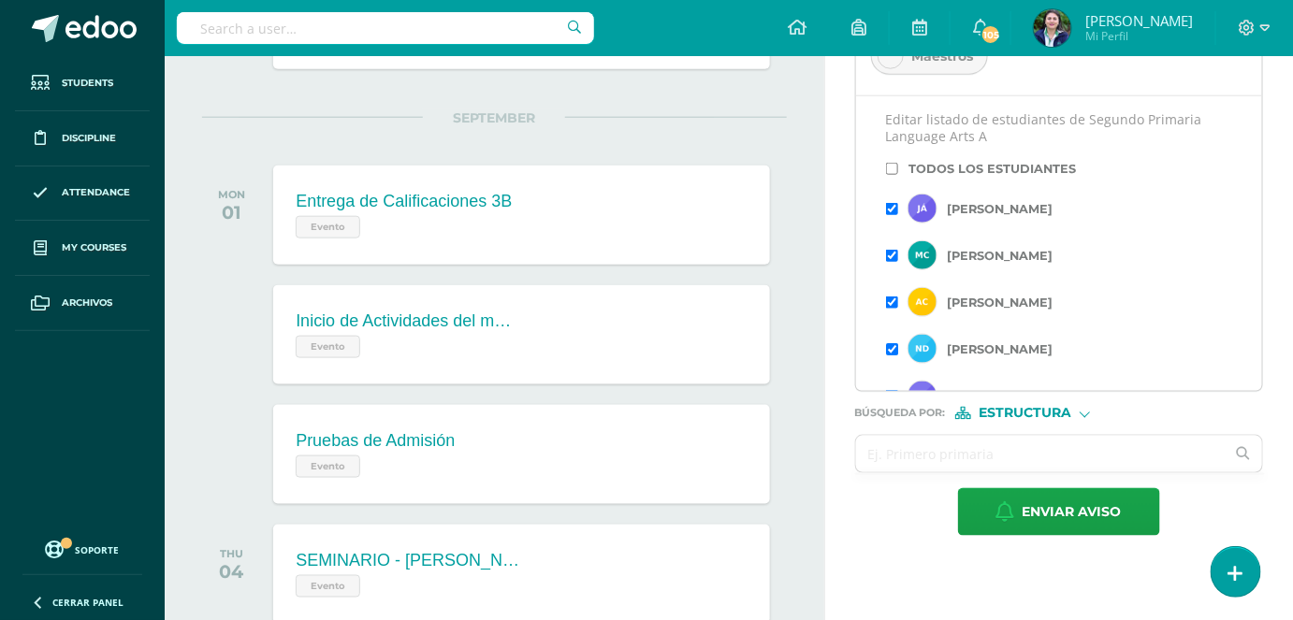
click at [889, 349] on input "checkbox" at bounding box center [892, 349] width 12 height 12
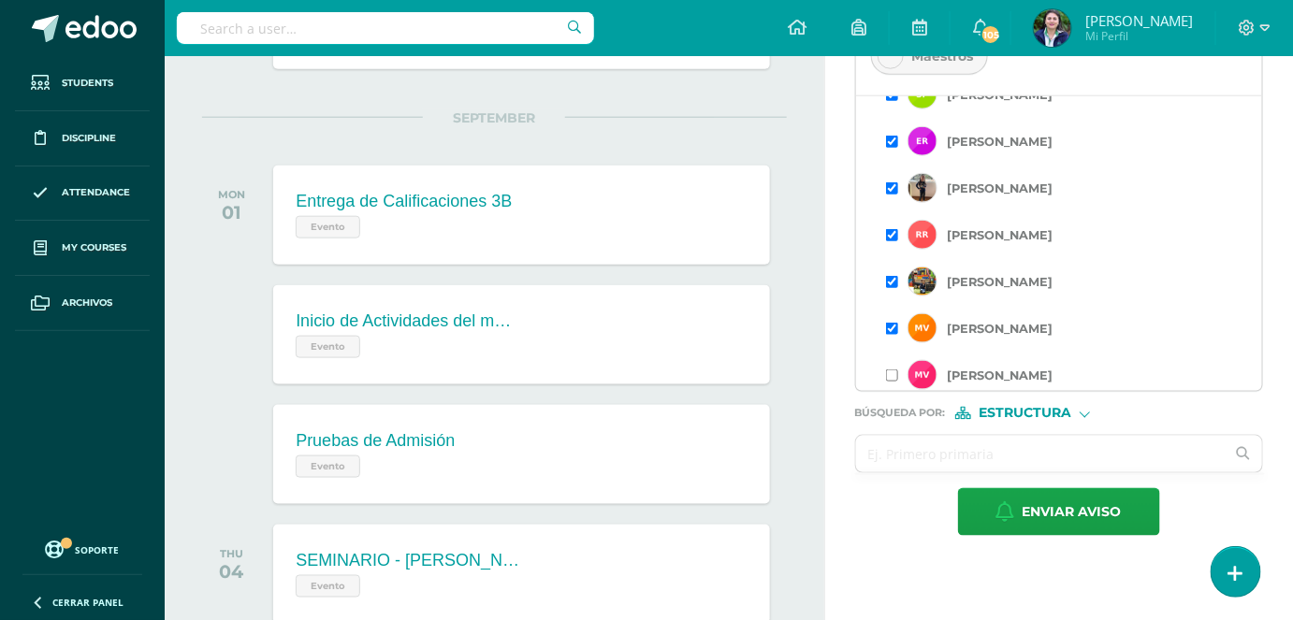
scroll to position [589, 0]
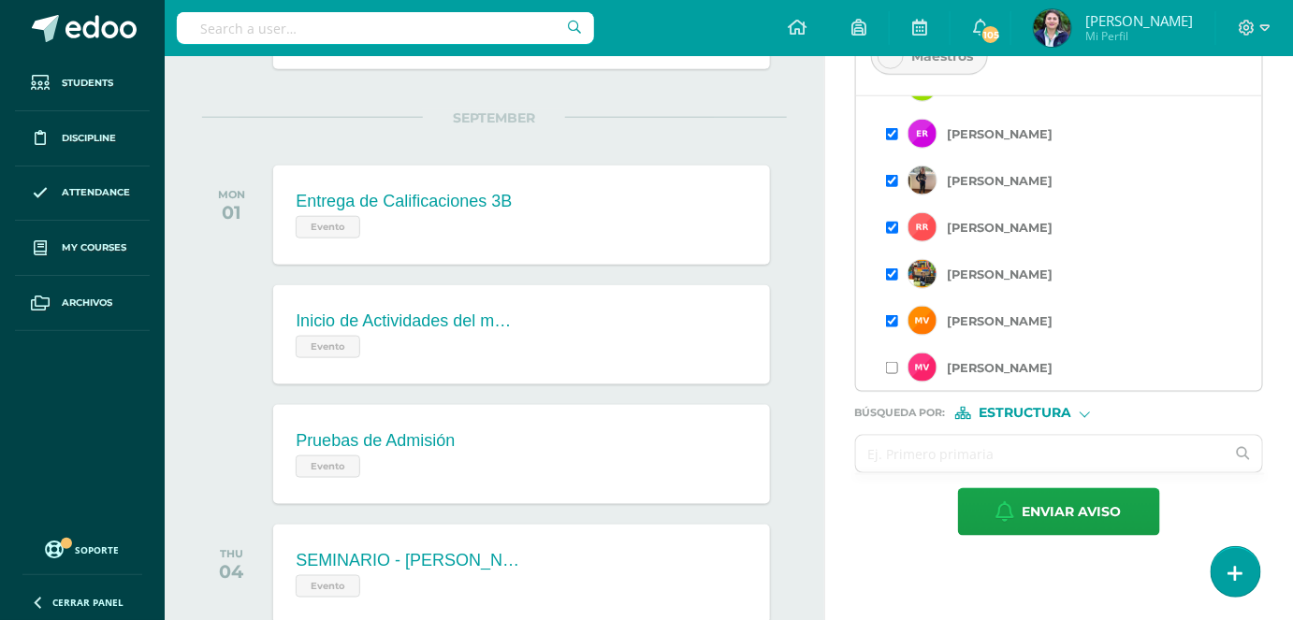
click at [890, 224] on input "checkbox" at bounding box center [892, 228] width 12 height 12
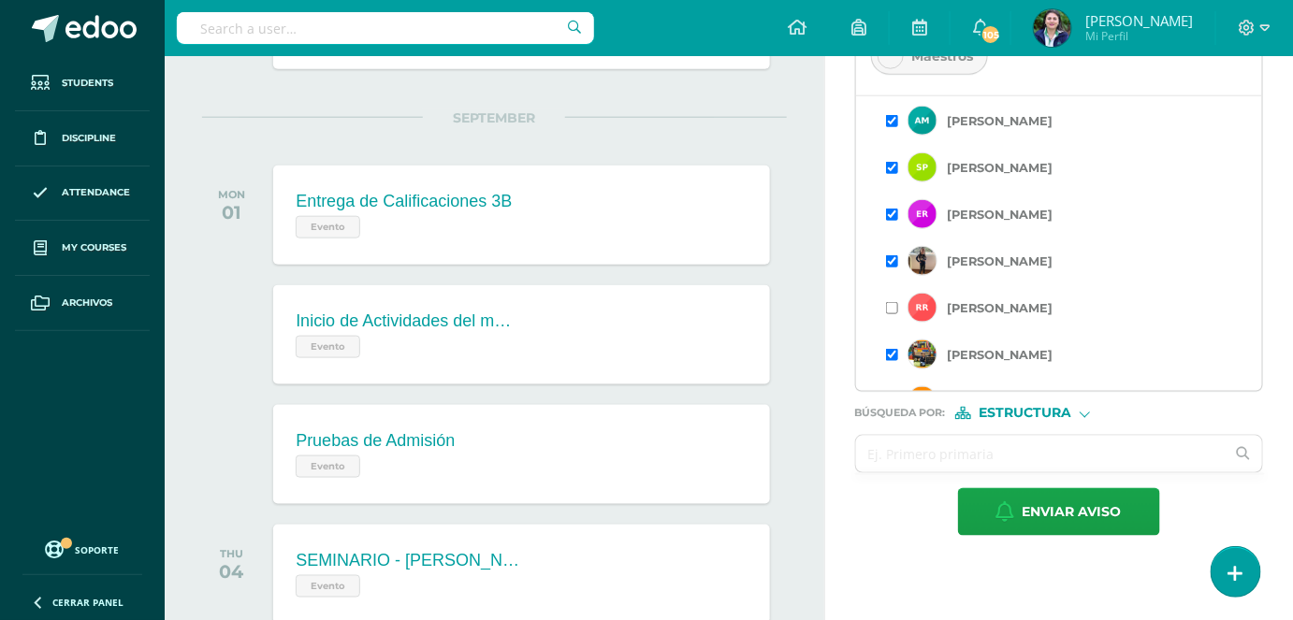
scroll to position [510, 0]
click at [888, 350] on input "checkbox" at bounding box center [892, 354] width 12 height 12
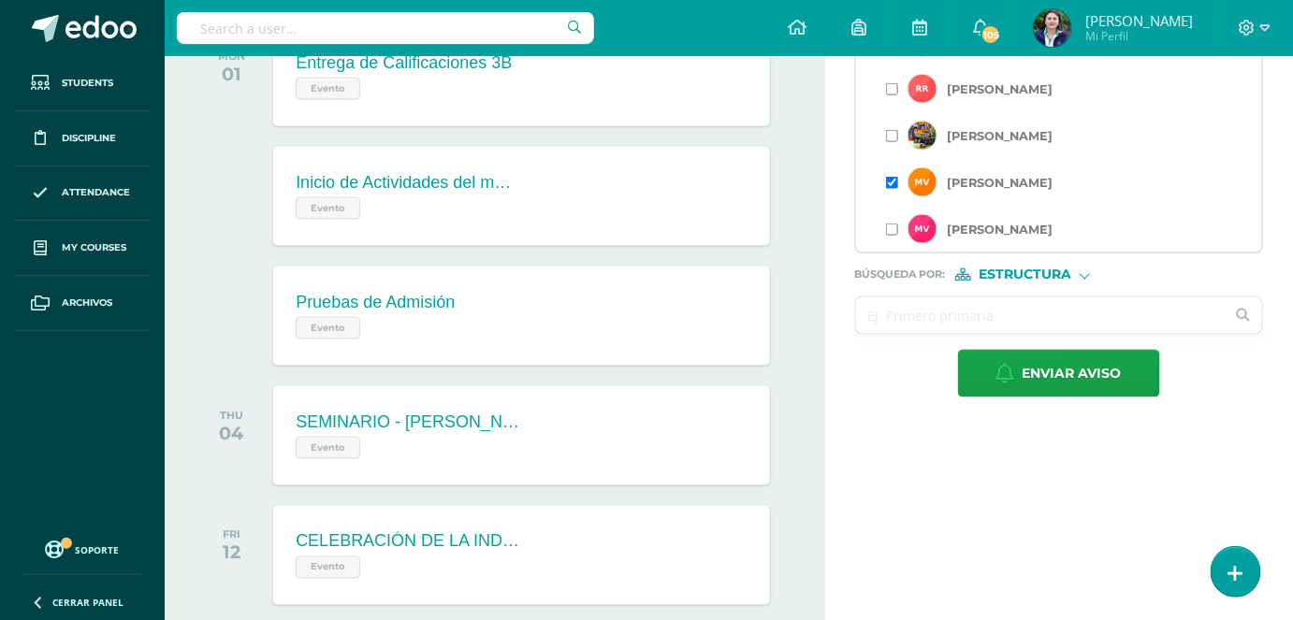
scroll to position [747, 0]
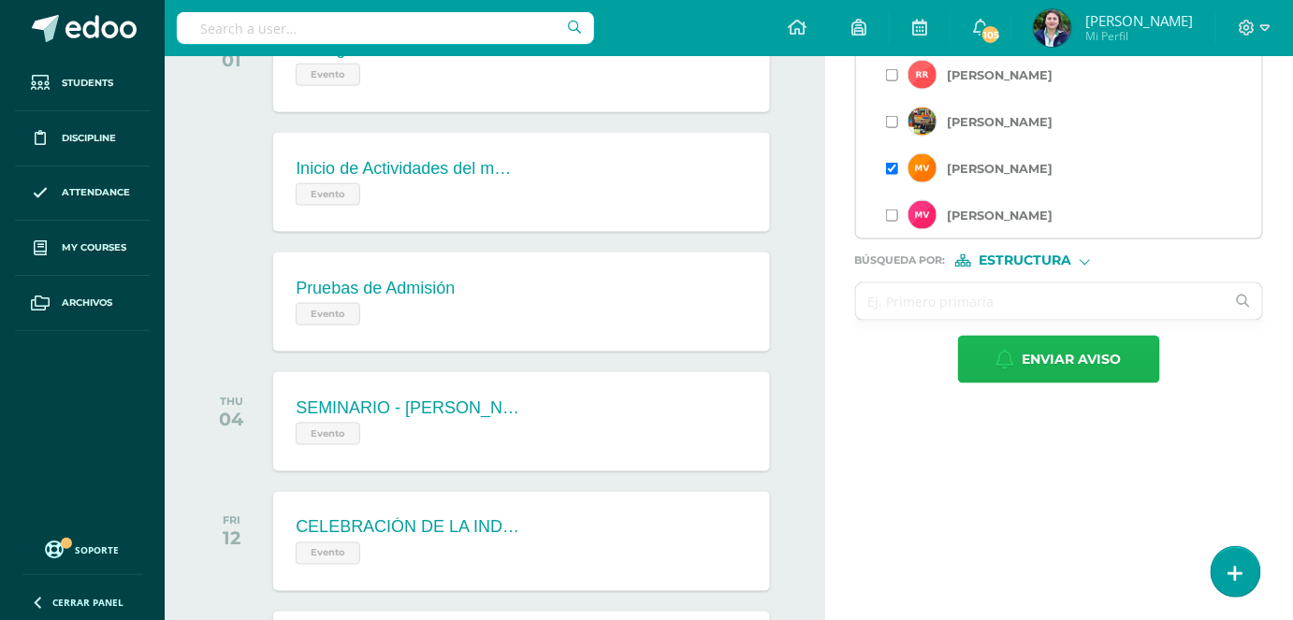
drag, startPoint x: 1092, startPoint y: 366, endPoint x: 831, endPoint y: 282, distance: 274.2
click at [1094, 364] on span "Enviar aviso" at bounding box center [1071, 360] width 99 height 46
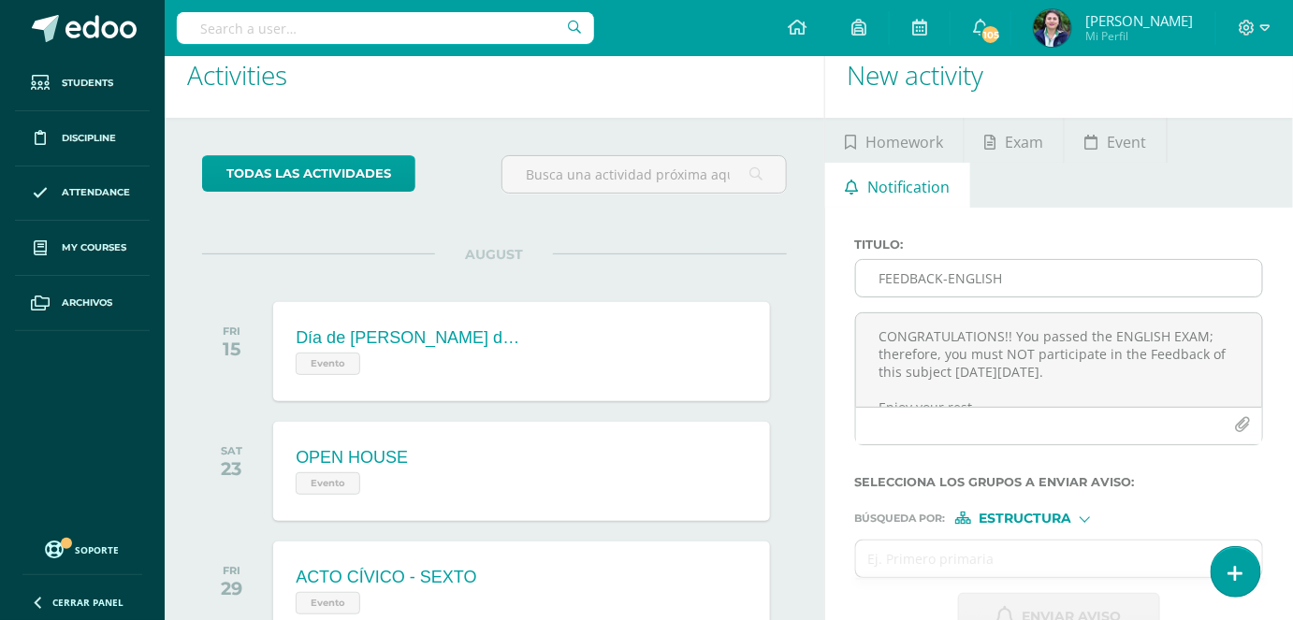
scroll to position [0, 0]
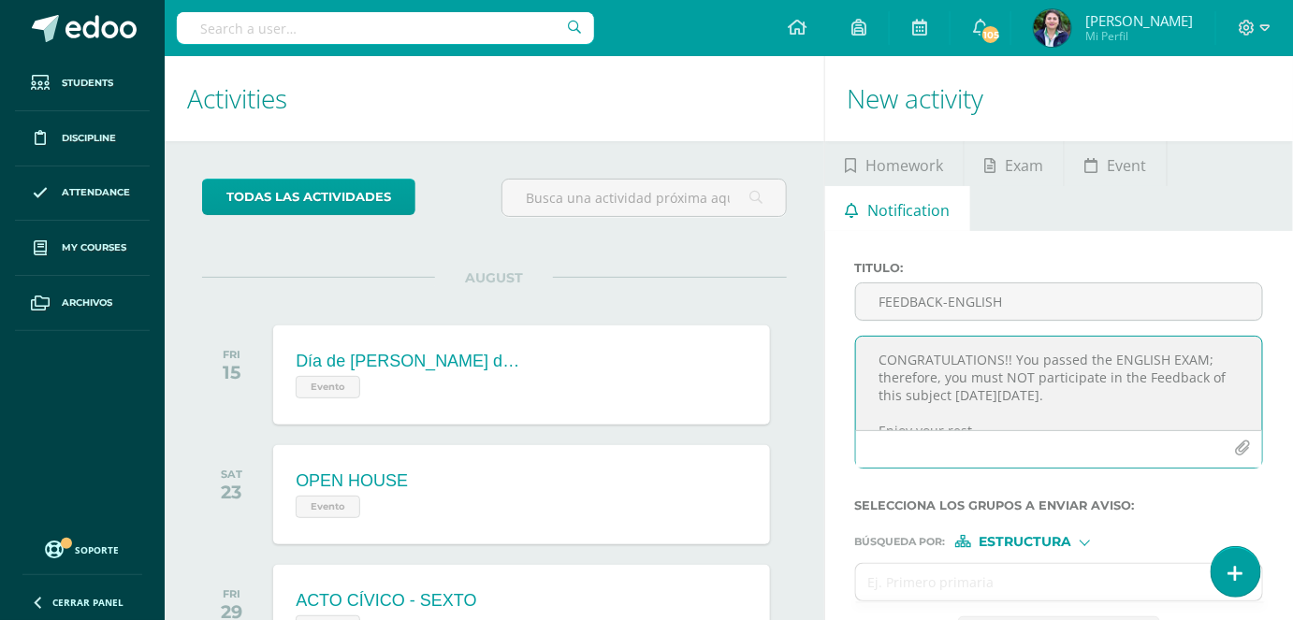
click at [881, 369] on textarea "CONGRATULATIONS!! You passed the ENGLISH EXAM; therefore, you must NOT particip…" at bounding box center [1059, 384] width 406 height 94
click at [898, 377] on textarea "CONGRATULATIONS!! You passed the ENGLISH EXAM; therefore, you must NOT particip…" at bounding box center [1059, 384] width 406 height 94
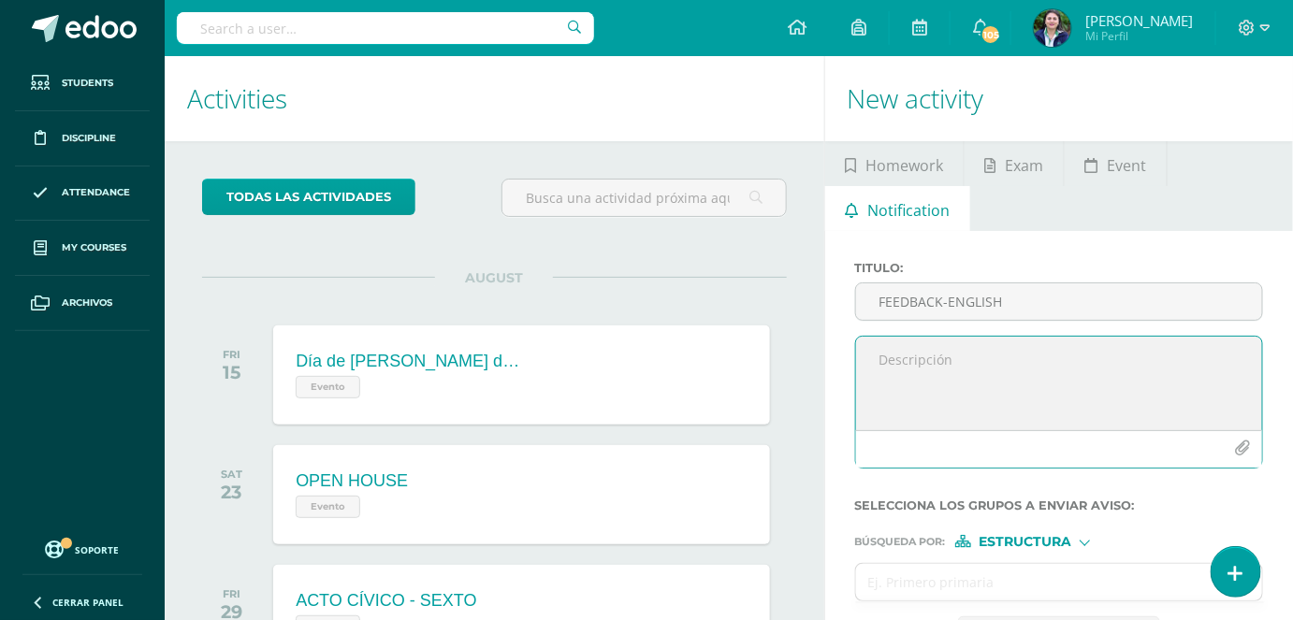
paste textarea "CONGRATULATIONS!! You passed the ENGLISH EXAM; therefore, you must NOT particip…"
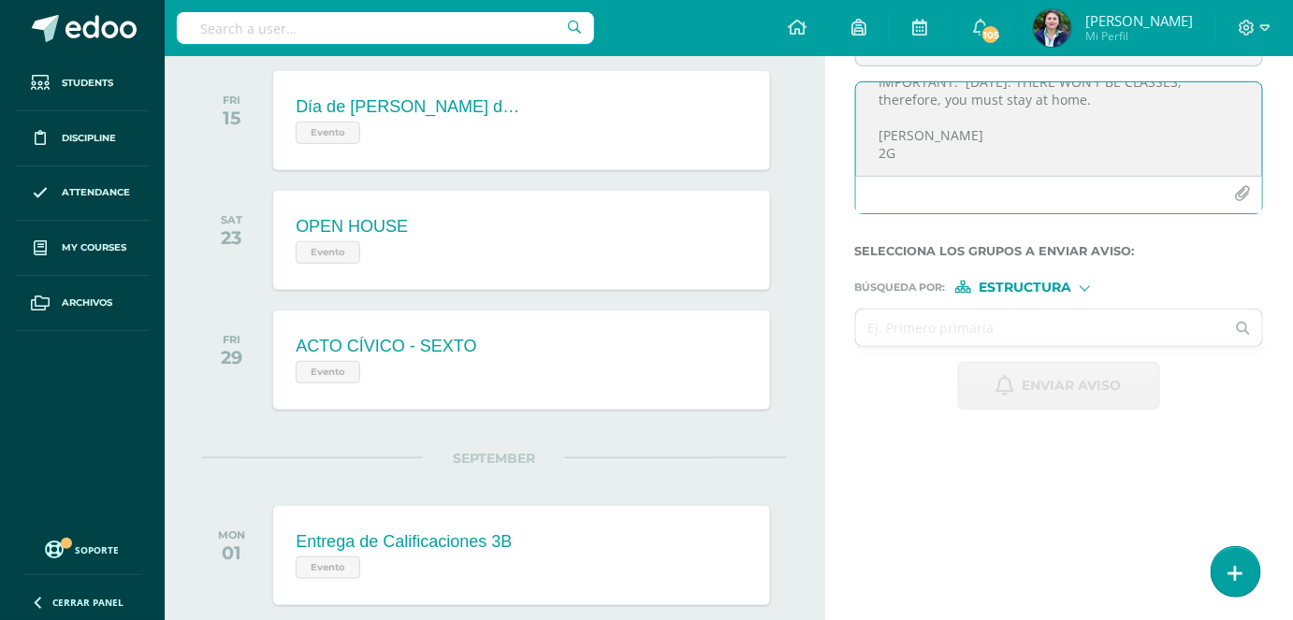
scroll to position [154, 0]
click at [886, 135] on textarea "CONGRATULATIONS!! You passed the ENGLISH EXAM; therefore, you must NOT particip…" at bounding box center [1059, 129] width 406 height 94
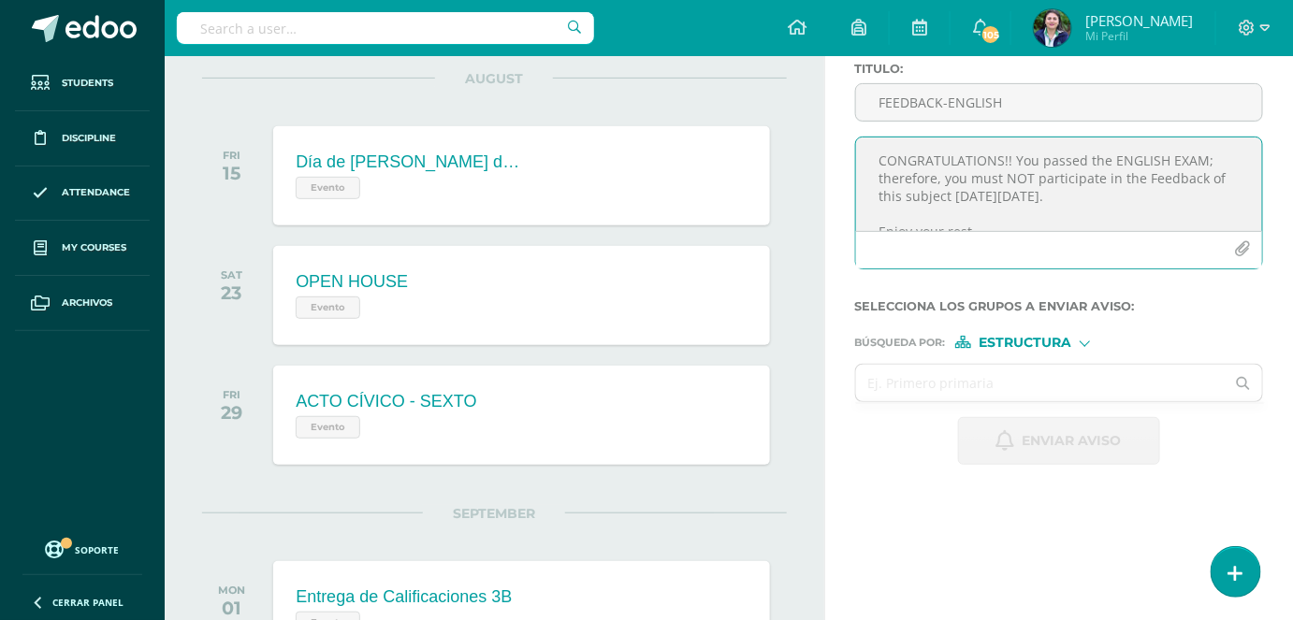
scroll to position [169, 0]
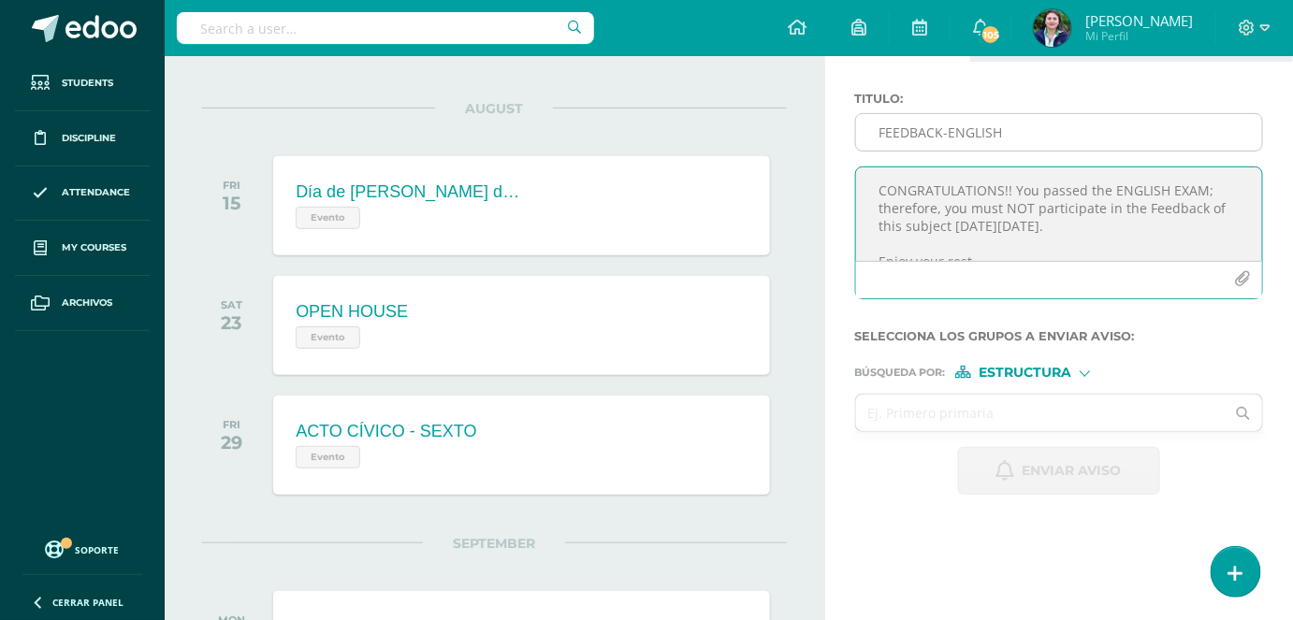
type textarea "CONGRATULATIONS!! You passed the ENGLISH EXAM; therefore, you must NOT particip…"
click at [955, 142] on input "FEEDBACK-ENGLISH" at bounding box center [1059, 132] width 406 height 36
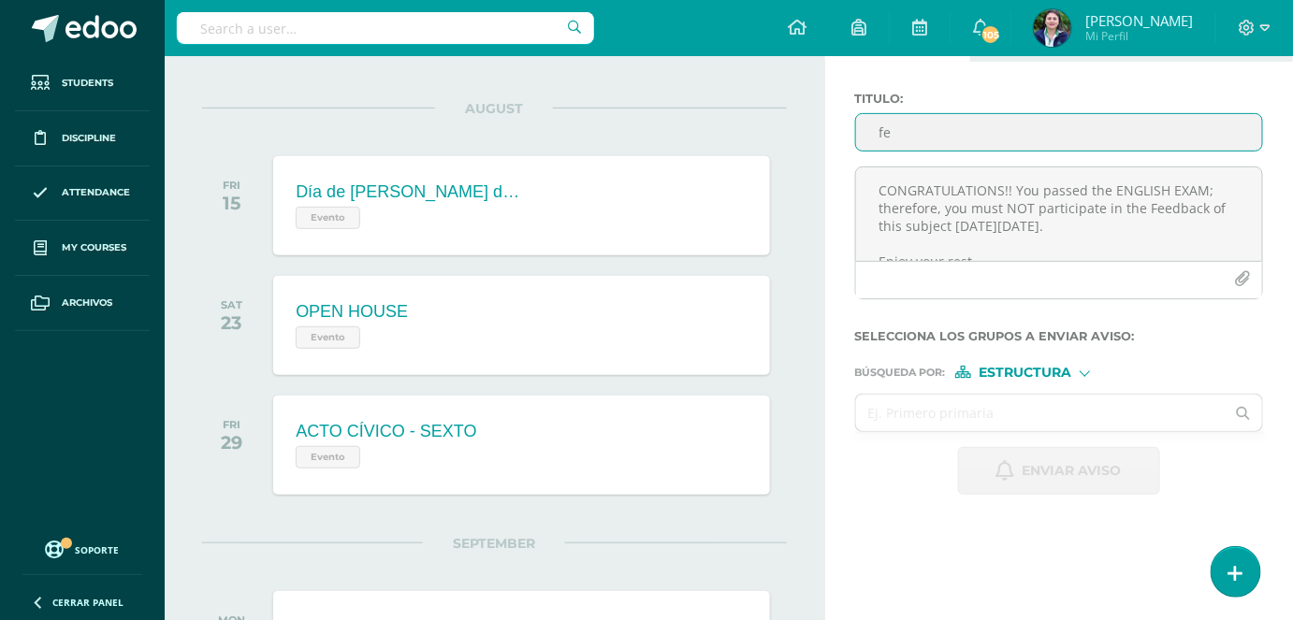
type input "f"
type input "FEEDBACK-ENGLISH"
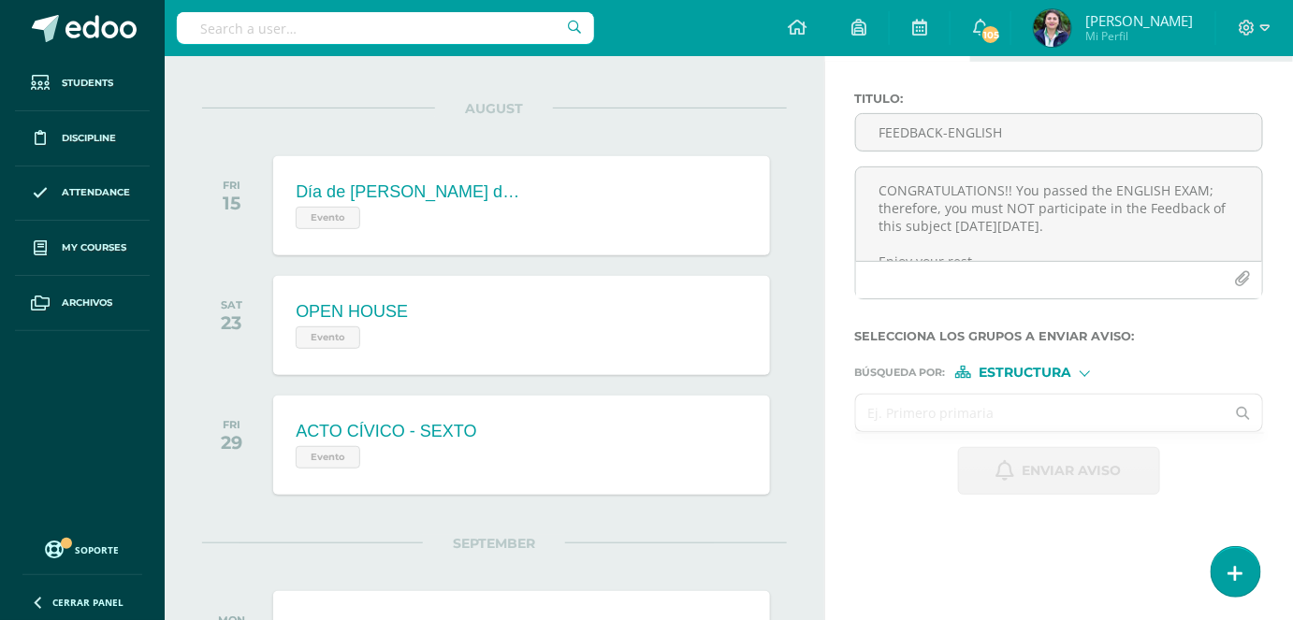
click at [950, 417] on input "text" at bounding box center [1040, 413] width 369 height 36
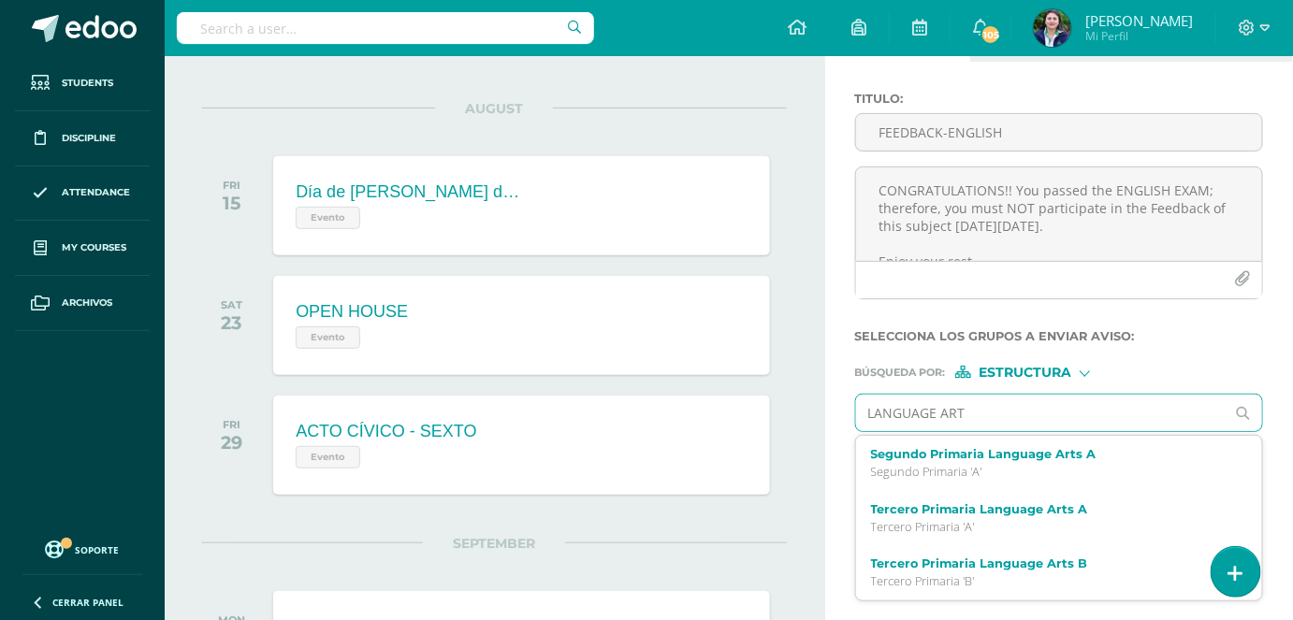
type input "LANGUAGE ARTS"
click at [940, 528] on p "Tercero Primaria 'A'" at bounding box center [1051, 527] width 361 height 16
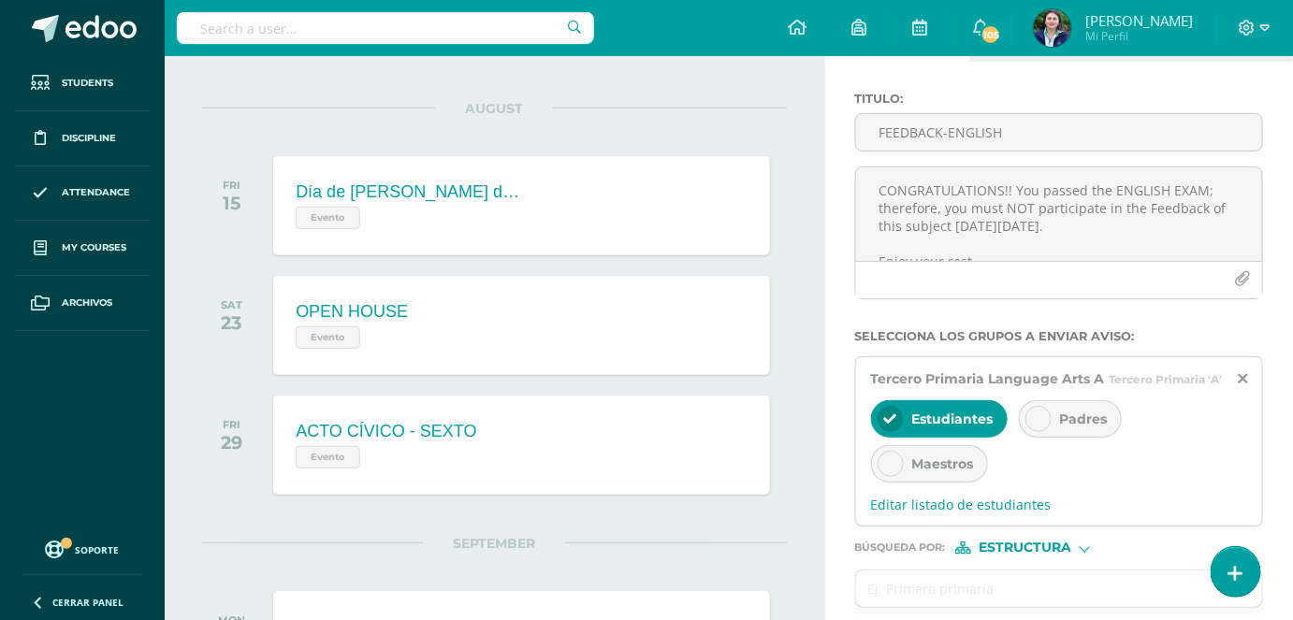
click at [947, 471] on div "Maestros" at bounding box center [929, 463] width 117 height 37
click at [1079, 422] on span "Padres" at bounding box center [1084, 419] width 48 height 17
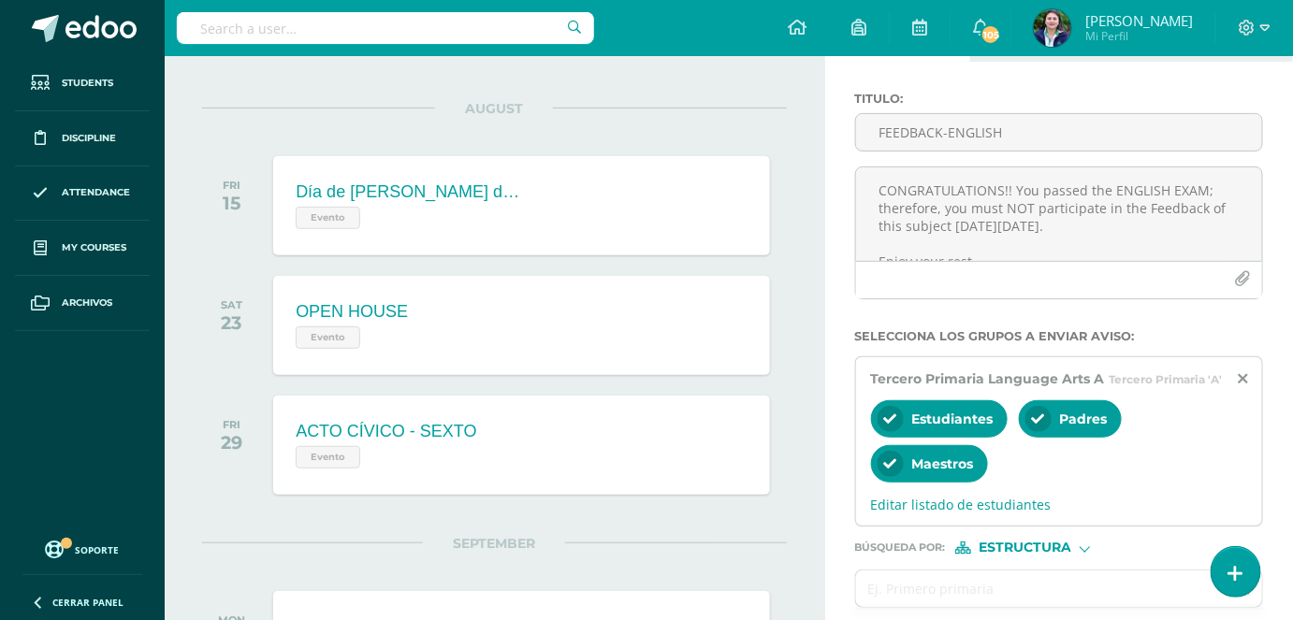
click at [918, 449] on div "Maestros" at bounding box center [929, 463] width 117 height 37
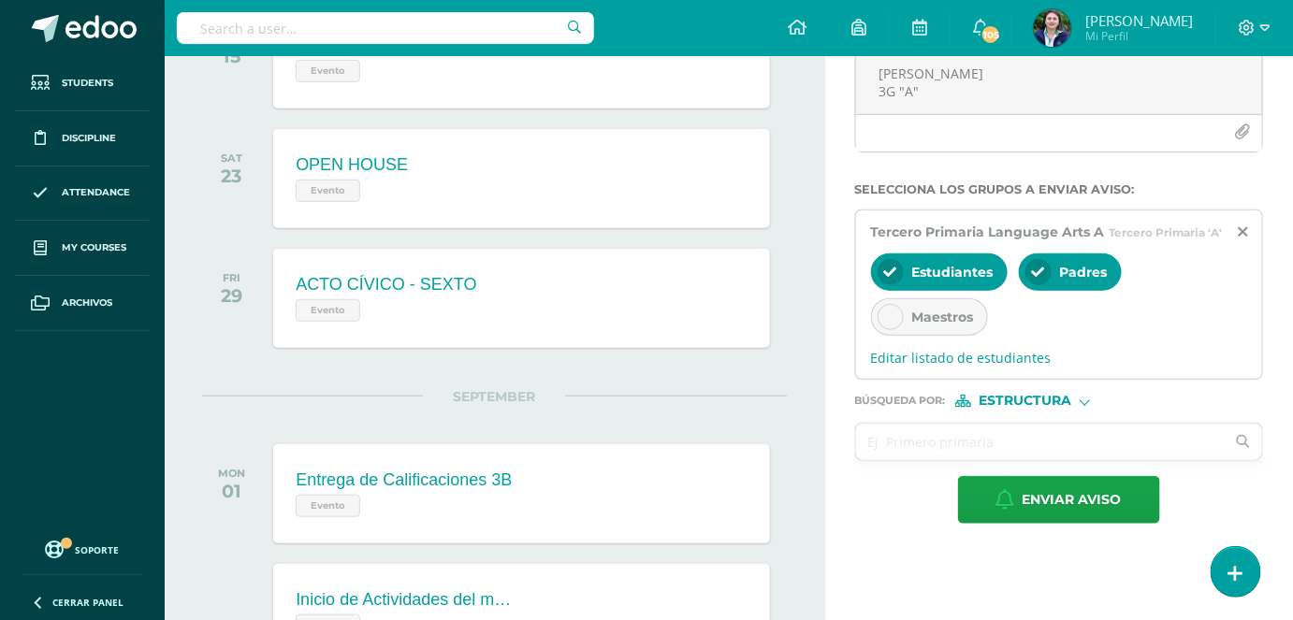
scroll to position [510, 0]
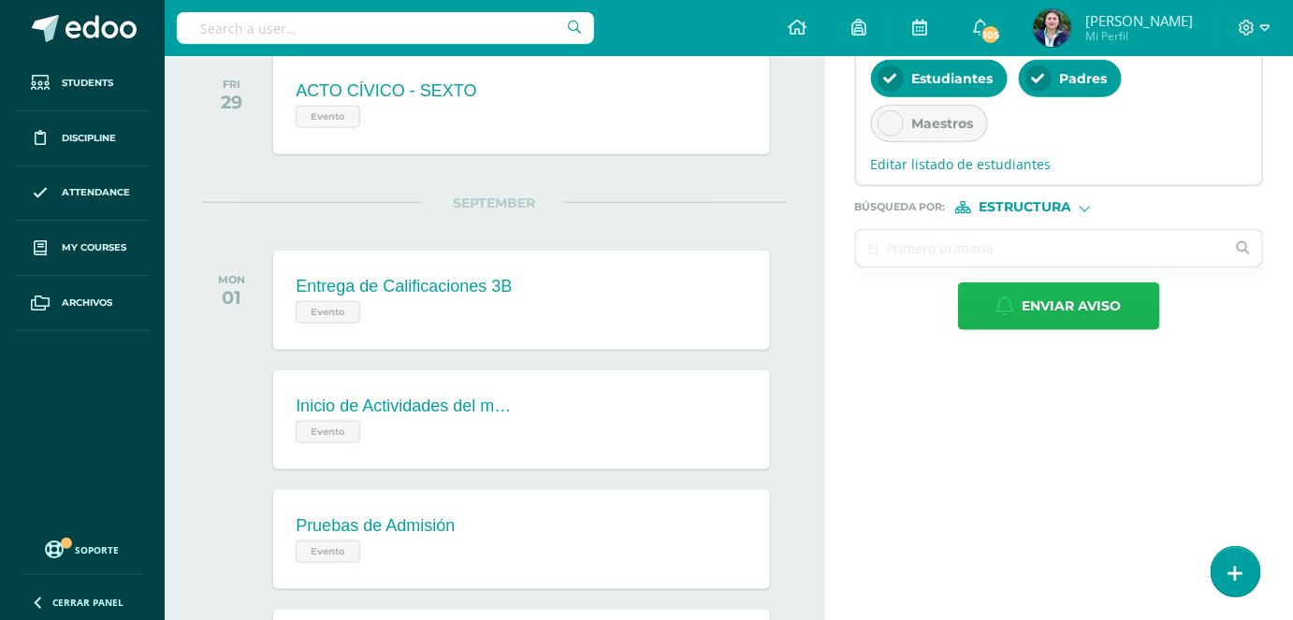
drag, startPoint x: 1042, startPoint y: 303, endPoint x: 1045, endPoint y: 195, distance: 108.5
click at [1045, 195] on form "Titulo : FEEDBACK-ENGLISH CONGRATULATIONS!! You passed the ENGLISH EXAM; theref…" at bounding box center [1059, 40] width 408 height 579
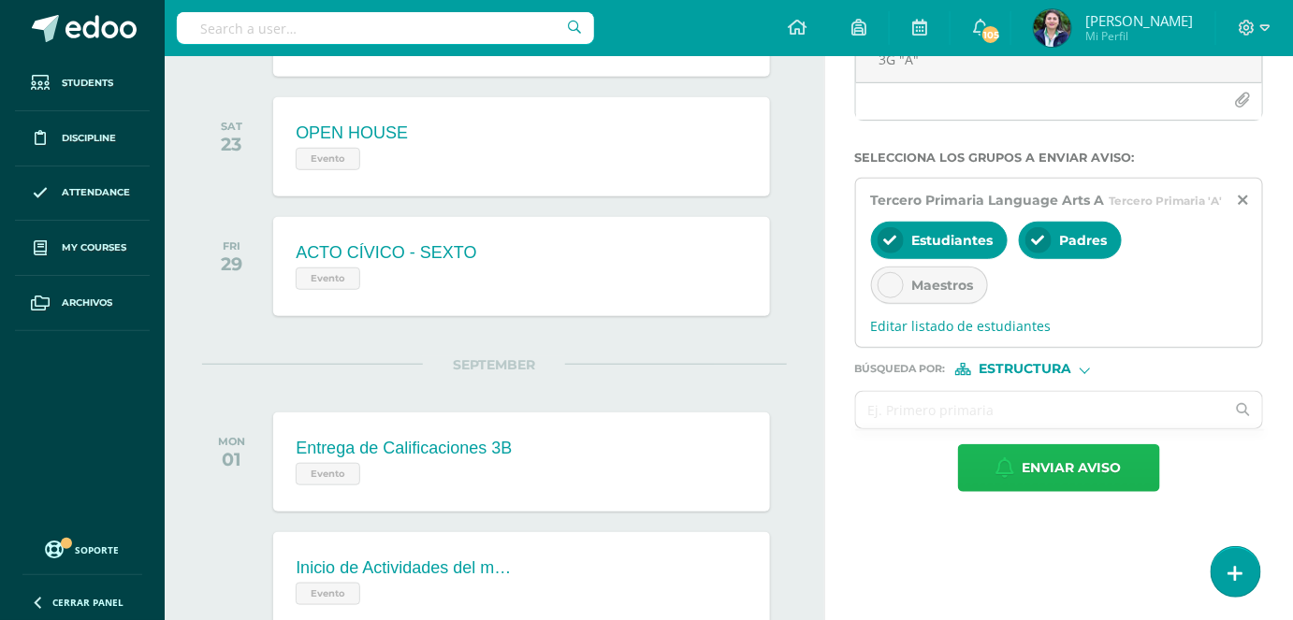
scroll to position [340, 0]
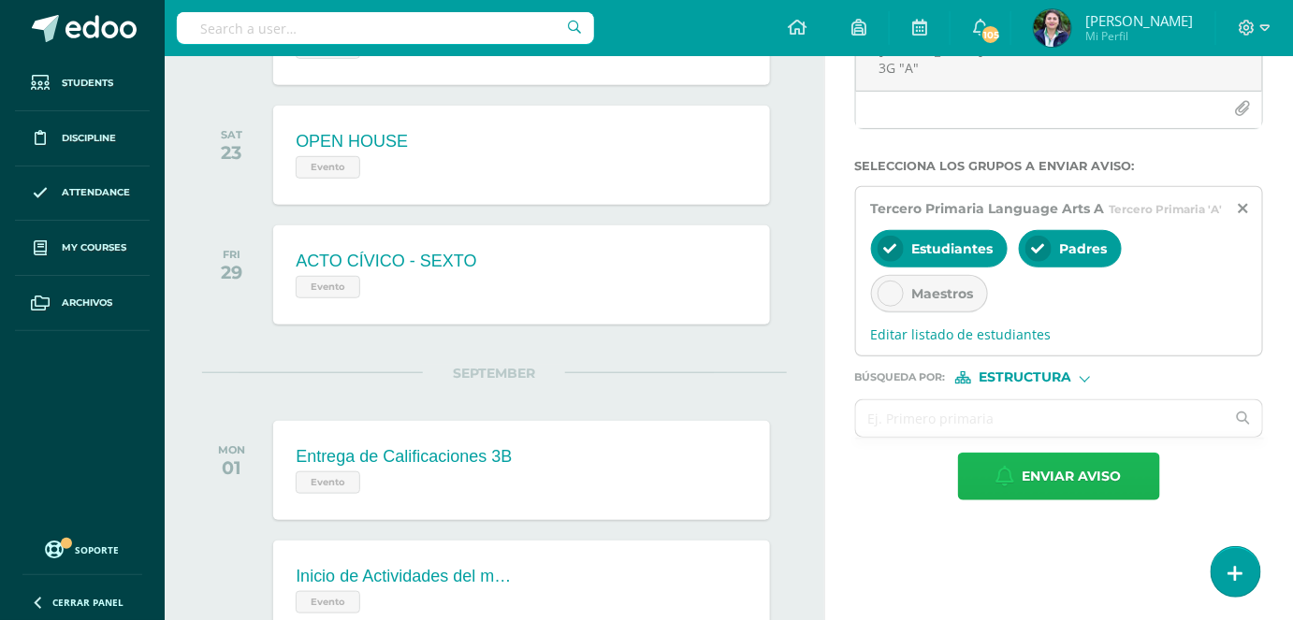
click at [976, 470] on button "Enviar aviso" at bounding box center [1059, 477] width 202 height 48
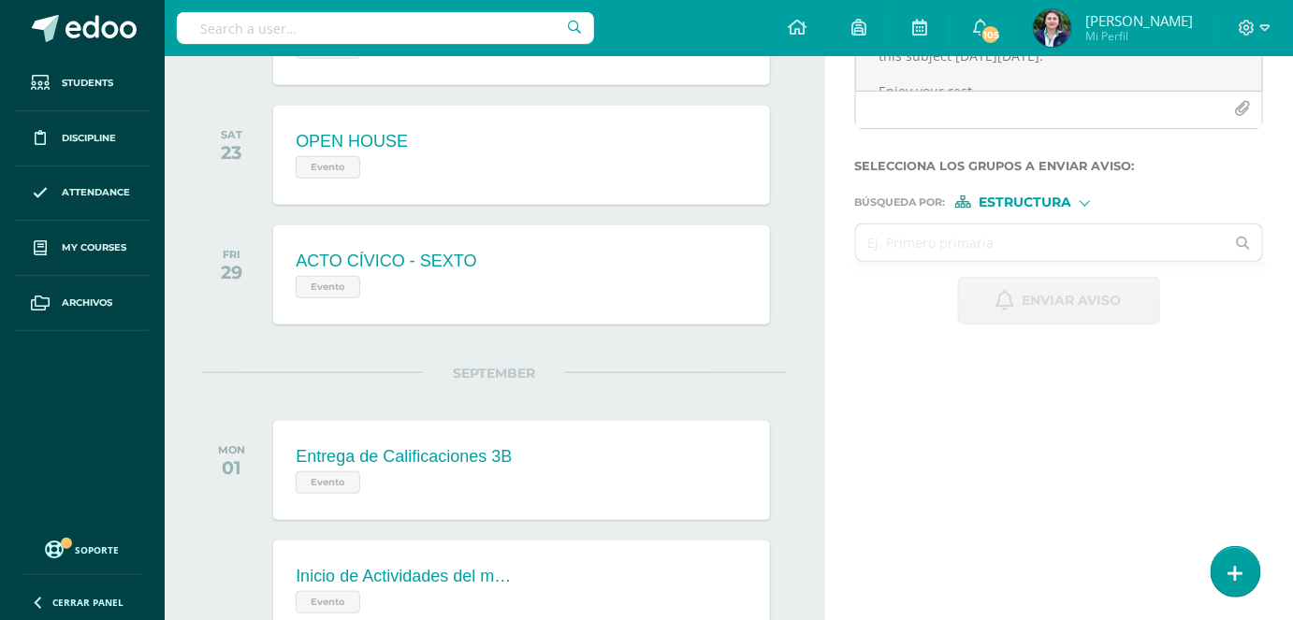
scroll to position [0, 0]
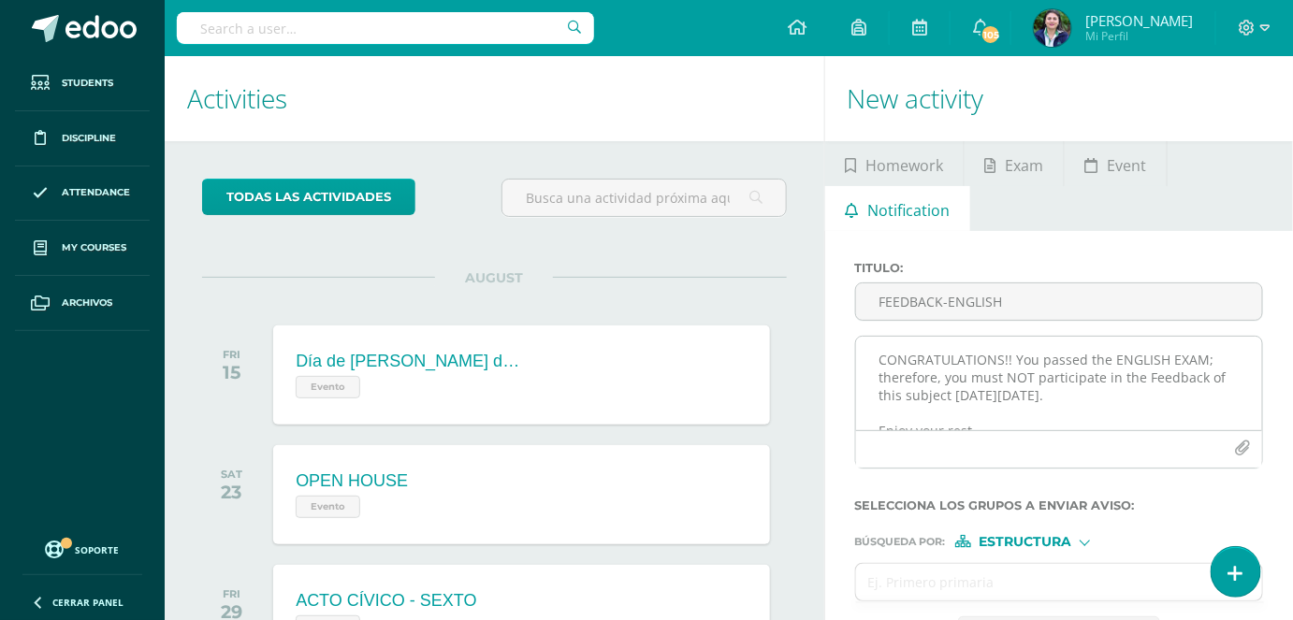
drag, startPoint x: 927, startPoint y: 374, endPoint x: 918, endPoint y: 369, distance: 9.6
click at [924, 374] on textarea "CONGRATULATIONS!! You passed the ENGLISH EXAM; therefore, you must NOT particip…" at bounding box center [1059, 384] width 406 height 94
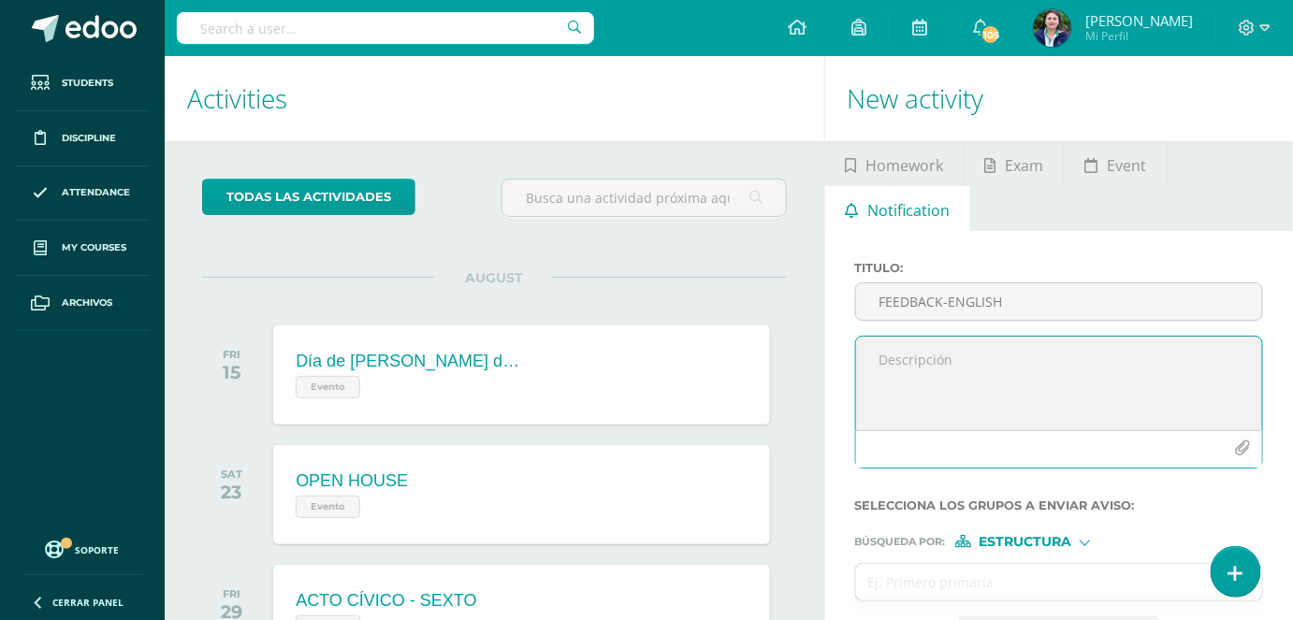
paste textarea "Dear , I hereby inform you that you must participate in the Feedback of English…"
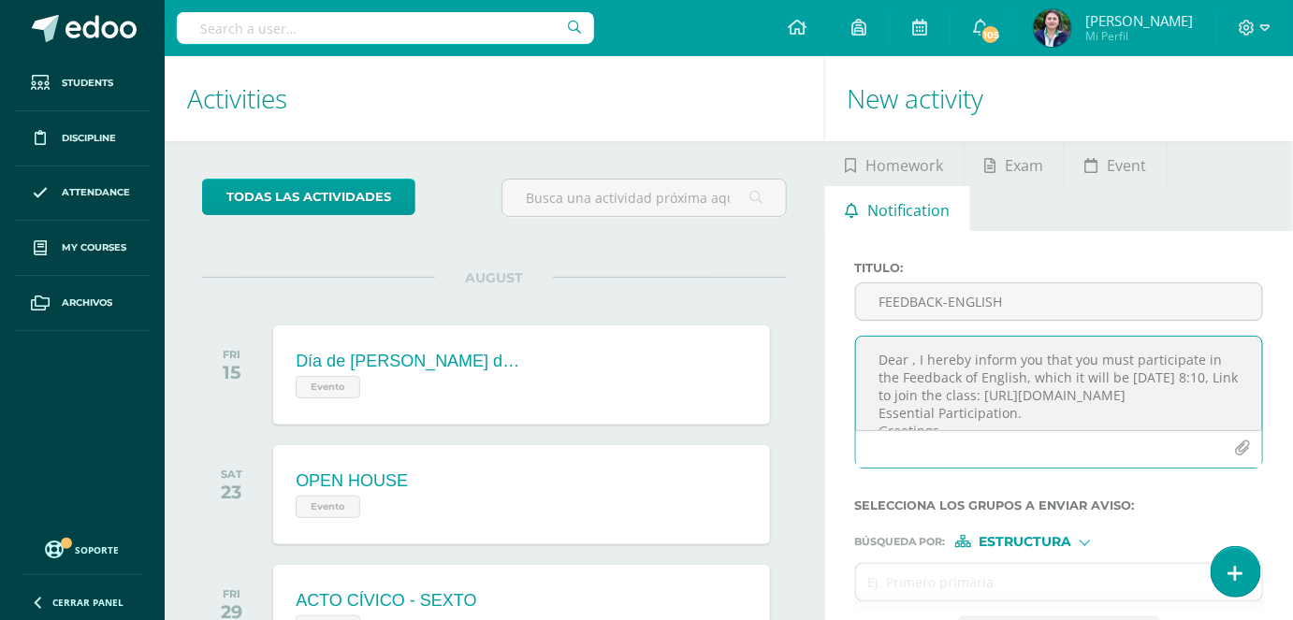
scroll to position [85, 0]
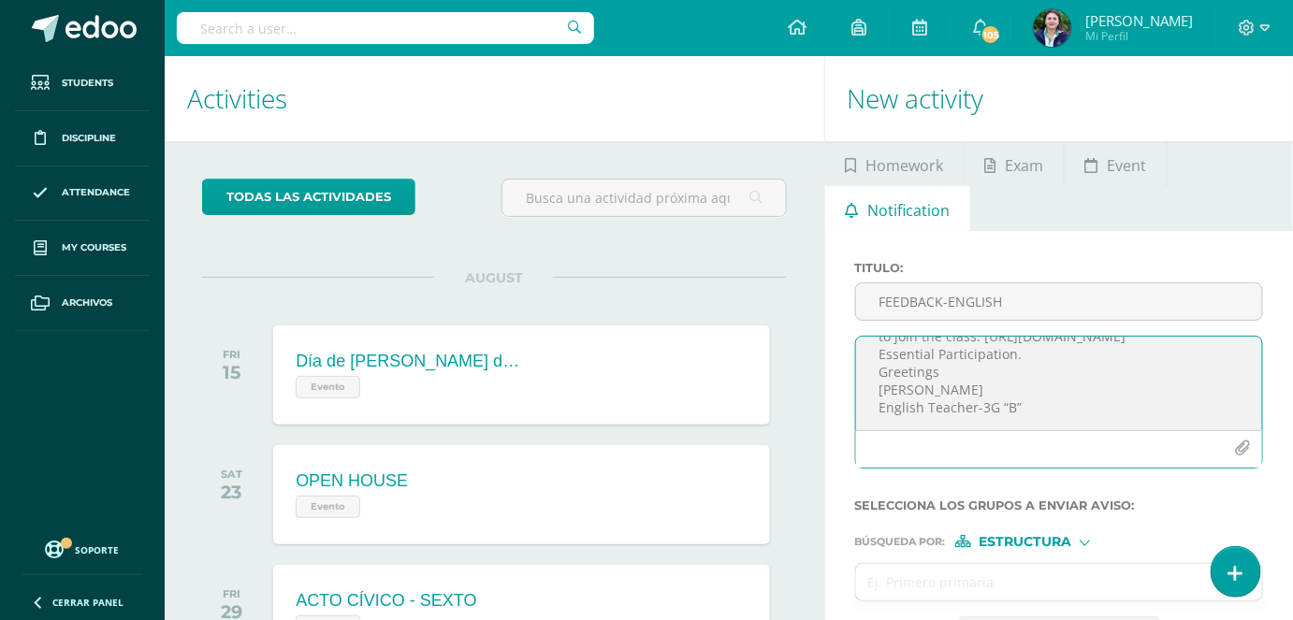
click at [880, 381] on textarea "Dear , I hereby inform you that you must participate in the Feedback of English…" at bounding box center [1059, 384] width 406 height 94
click at [876, 370] on textarea "Dear , I hereby inform you that you must participate in the Feedback of English…" at bounding box center [1059, 384] width 406 height 94
click at [876, 354] on textarea "Dear , I hereby inform you that you must participate in the Feedback of English…" at bounding box center [1059, 384] width 406 height 94
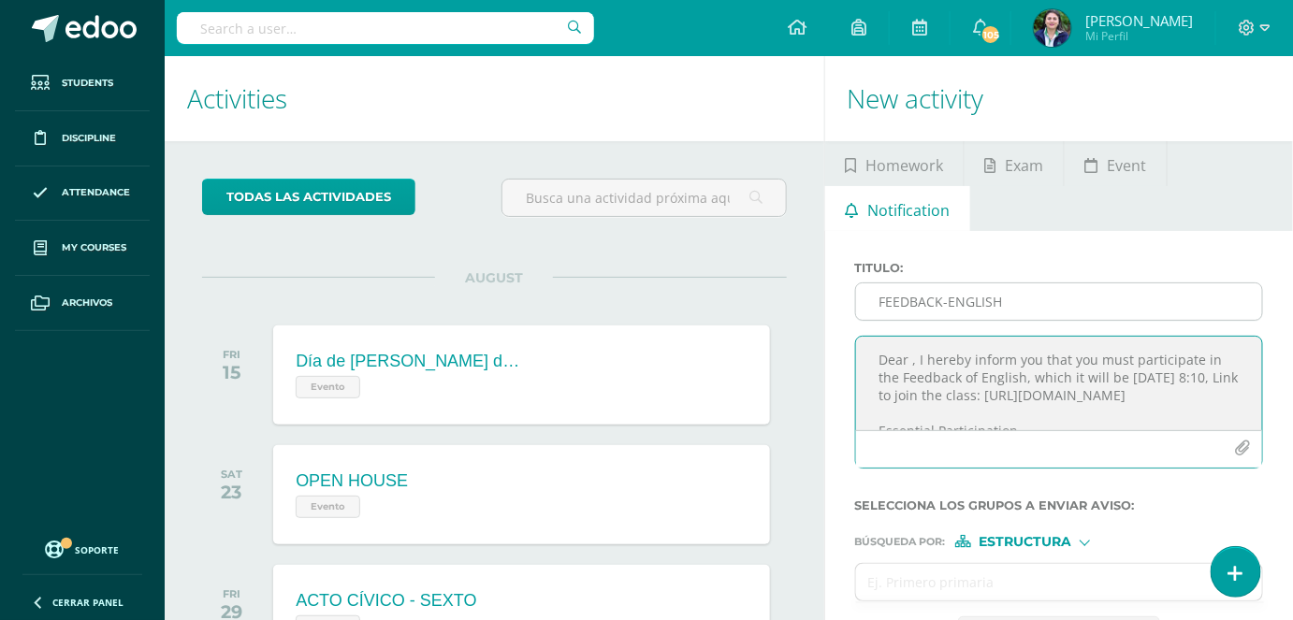
type textarea "Dear , I hereby inform you that you must participate in the Feedback of English…"
click at [907, 313] on input "FEEDBACK-ENGLISH" at bounding box center [1059, 301] width 406 height 36
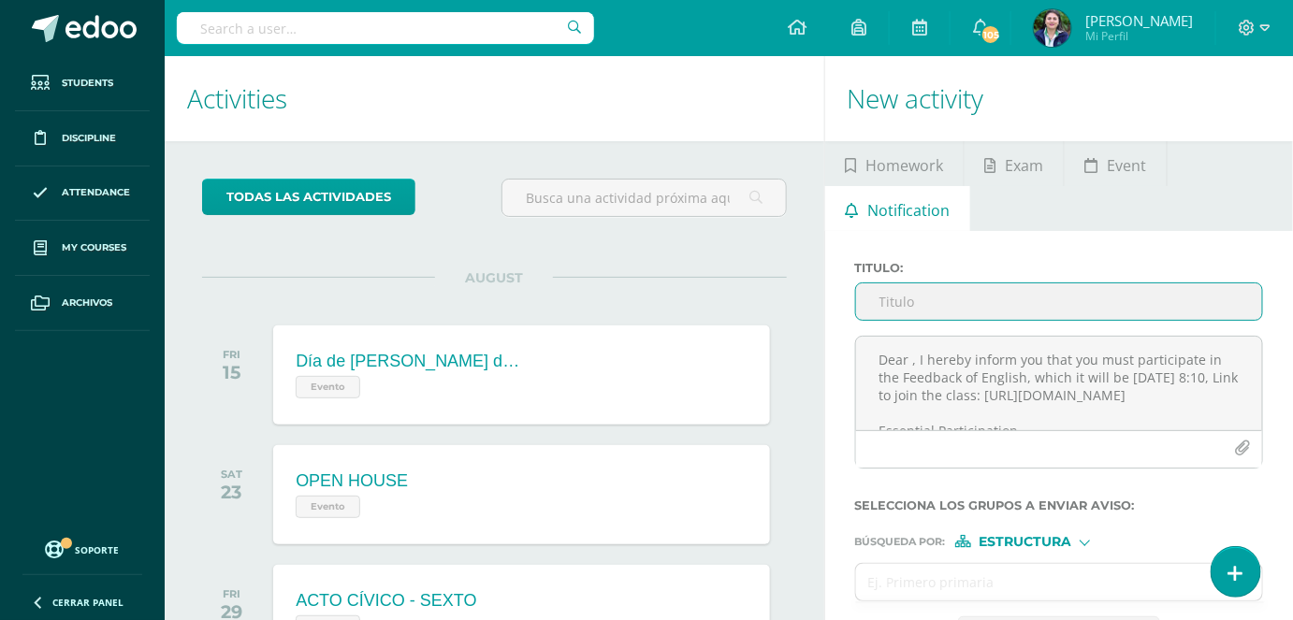
type input "E"
type input "FEEDBACK-ENGLISH"
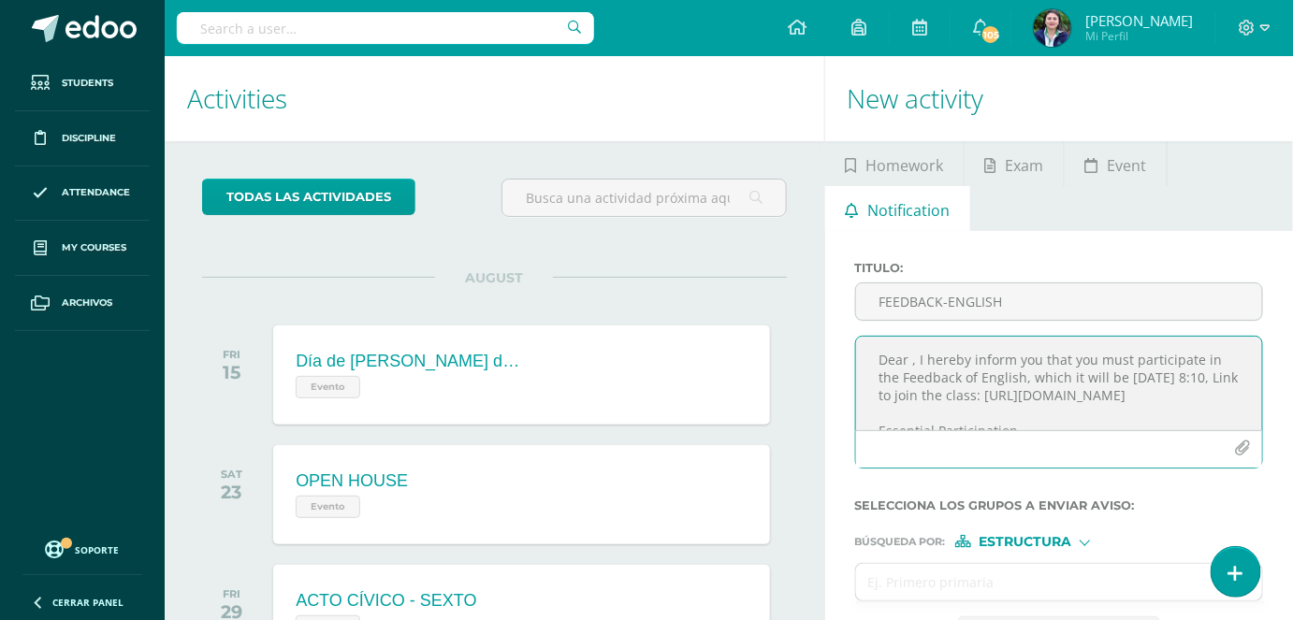
click at [907, 365] on textarea "Dear , I hereby inform you that you must participate in the Feedback of English…" at bounding box center [1059, 384] width 406 height 94
click at [910, 361] on textarea "Dear , I hereby inform you that you must participate in the Feedback of English…" at bounding box center [1059, 384] width 406 height 94
paste textarea "Angel [PERSON_NAME] [PERSON_NAME]"
type textarea "Dear Angel [PERSON_NAME] [PERSON_NAME], I hereby inform you that you must parti…"
click at [1085, 545] on div "Estructura" at bounding box center [1025, 541] width 140 height 13
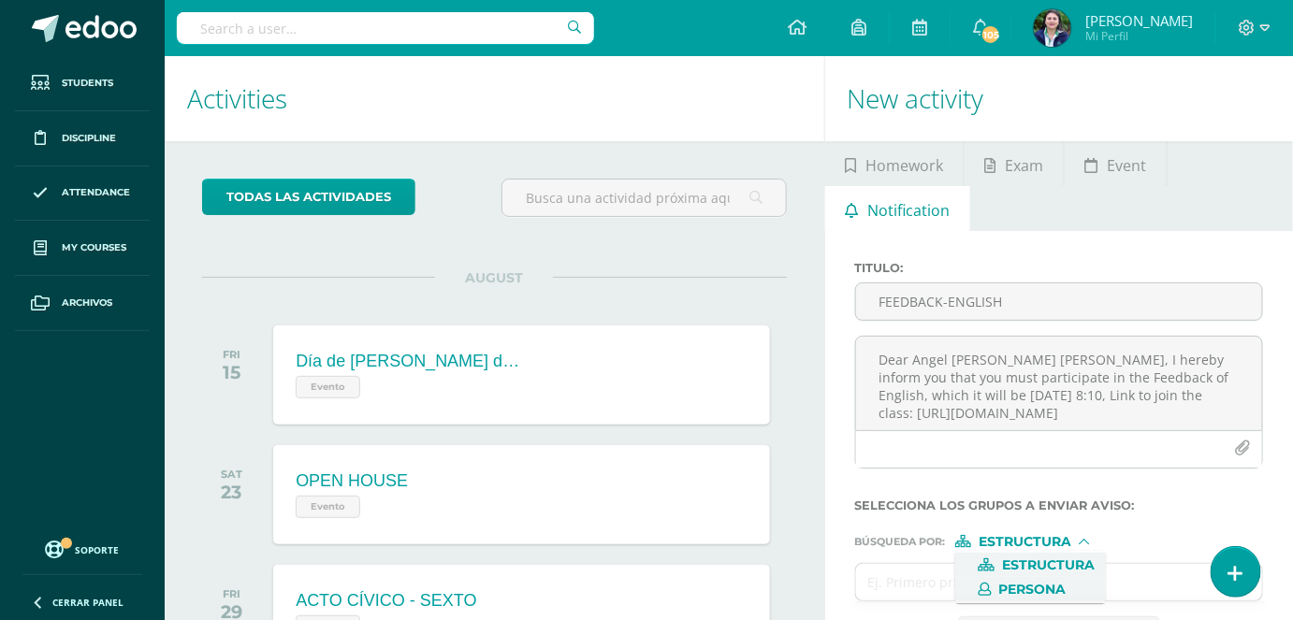
click at [1051, 589] on span "Persona" at bounding box center [1032, 590] width 67 height 10
click at [945, 577] on input "text" at bounding box center [1040, 582] width 369 height 36
paste input "Angel [PERSON_NAME] [PERSON_NAME]"
type input "Angel [PERSON_NAME] [PERSON_NAME]"
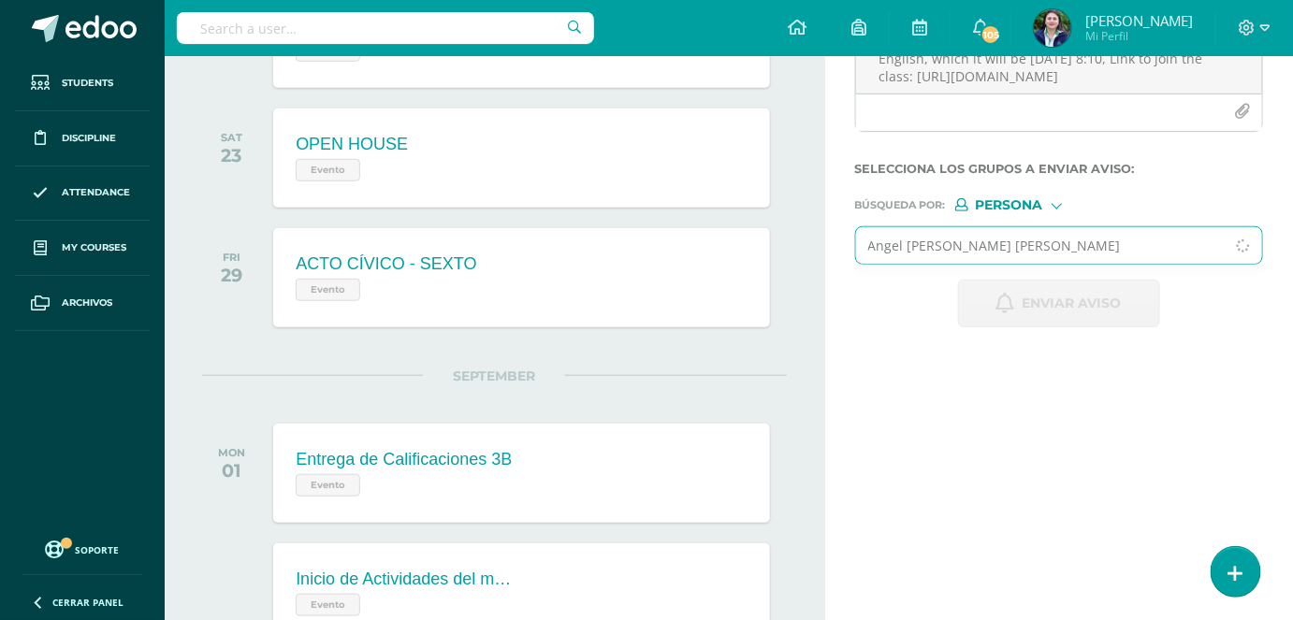
scroll to position [340, 0]
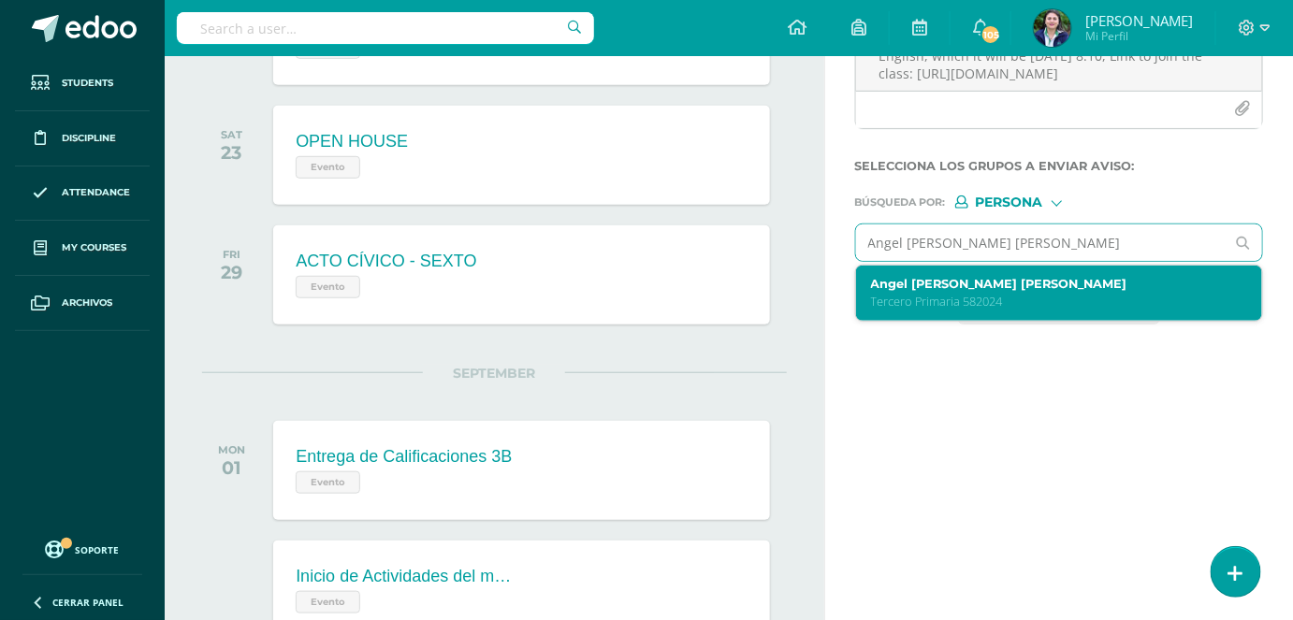
click at [948, 306] on p "Tercero Primaria 582024" at bounding box center [1051, 302] width 361 height 16
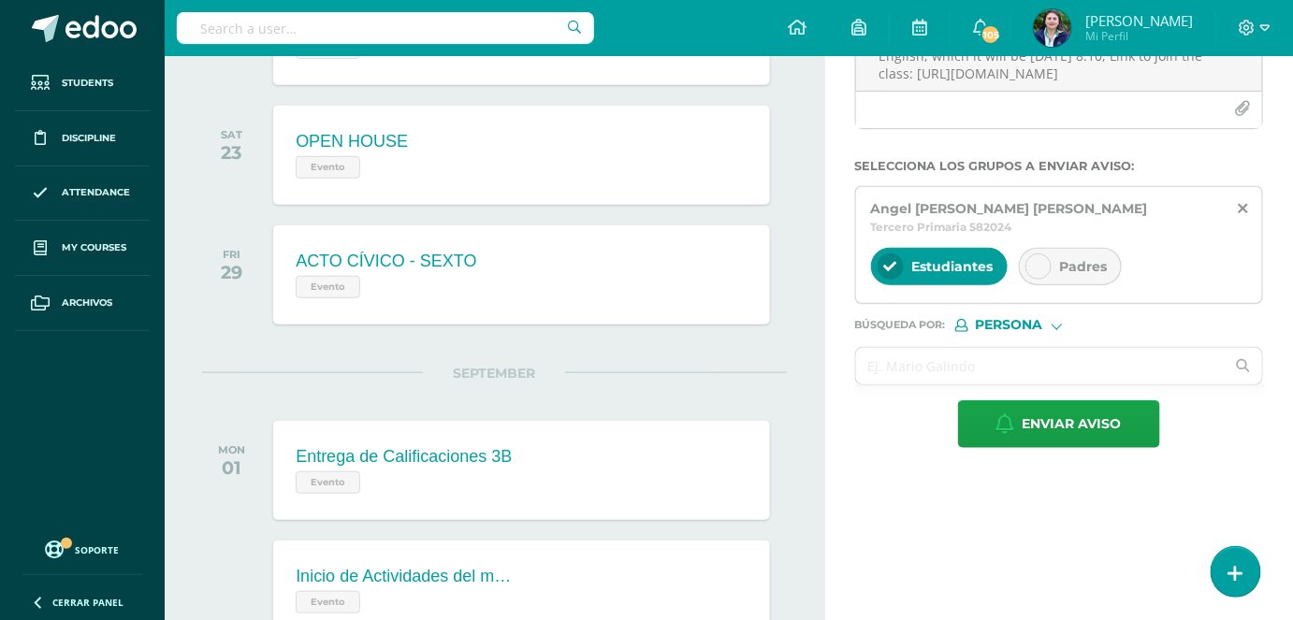
click at [1064, 258] on span "Padres" at bounding box center [1084, 266] width 48 height 17
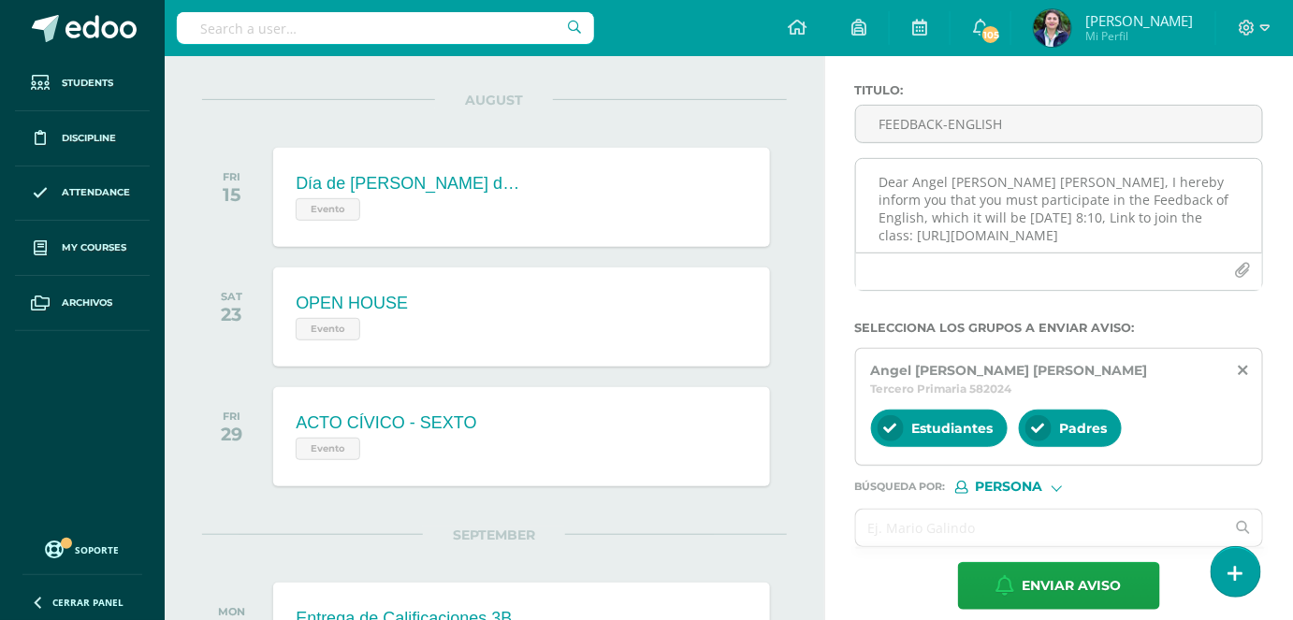
scroll to position [169, 0]
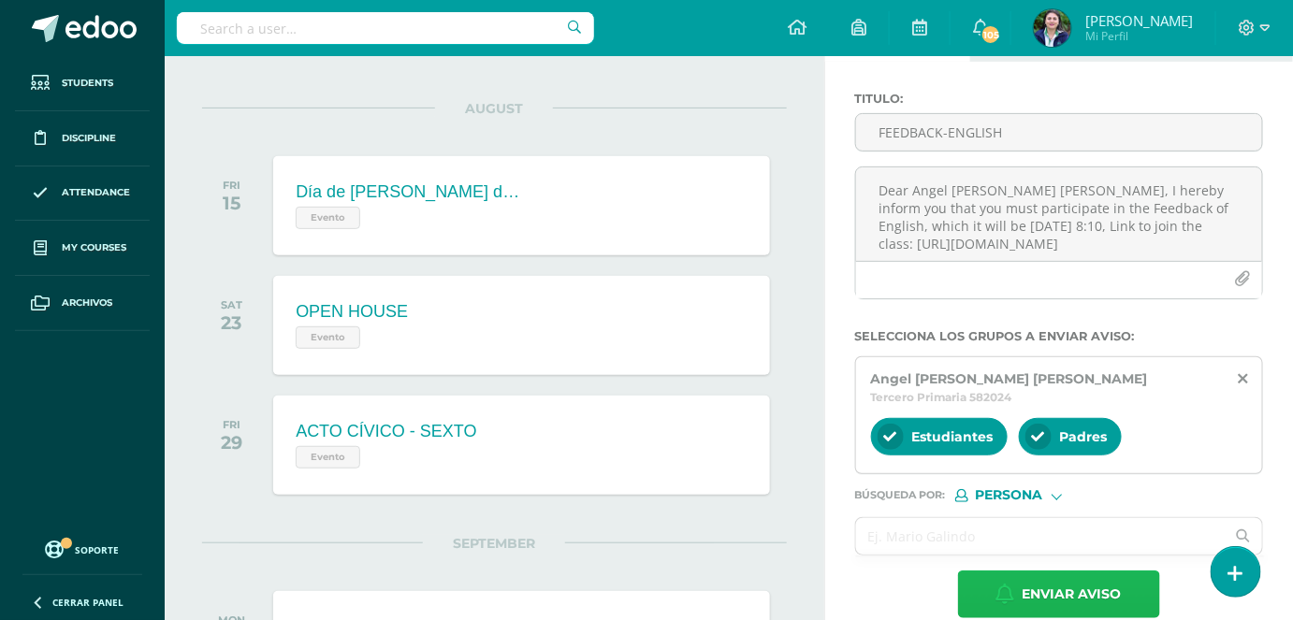
click at [1054, 571] on span "Enviar aviso" at bounding box center [1071, 594] width 99 height 46
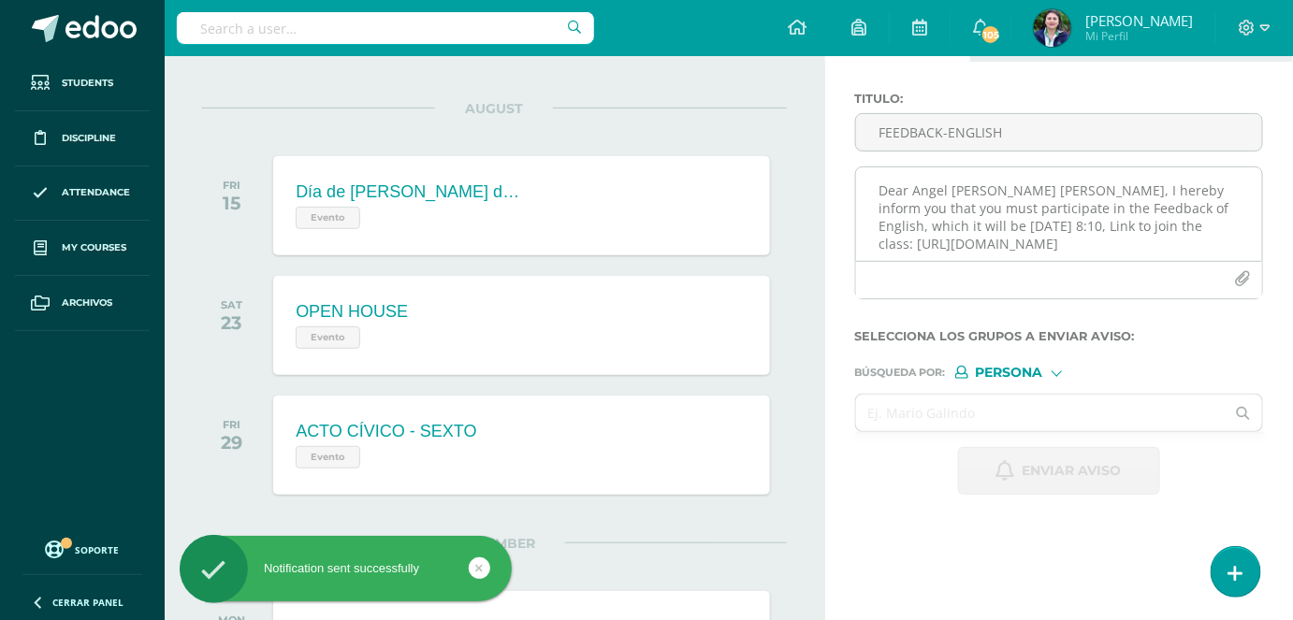
click at [915, 212] on textarea "Dear Angel [PERSON_NAME] [PERSON_NAME], I hereby inform you that you must parti…" at bounding box center [1059, 214] width 406 height 94
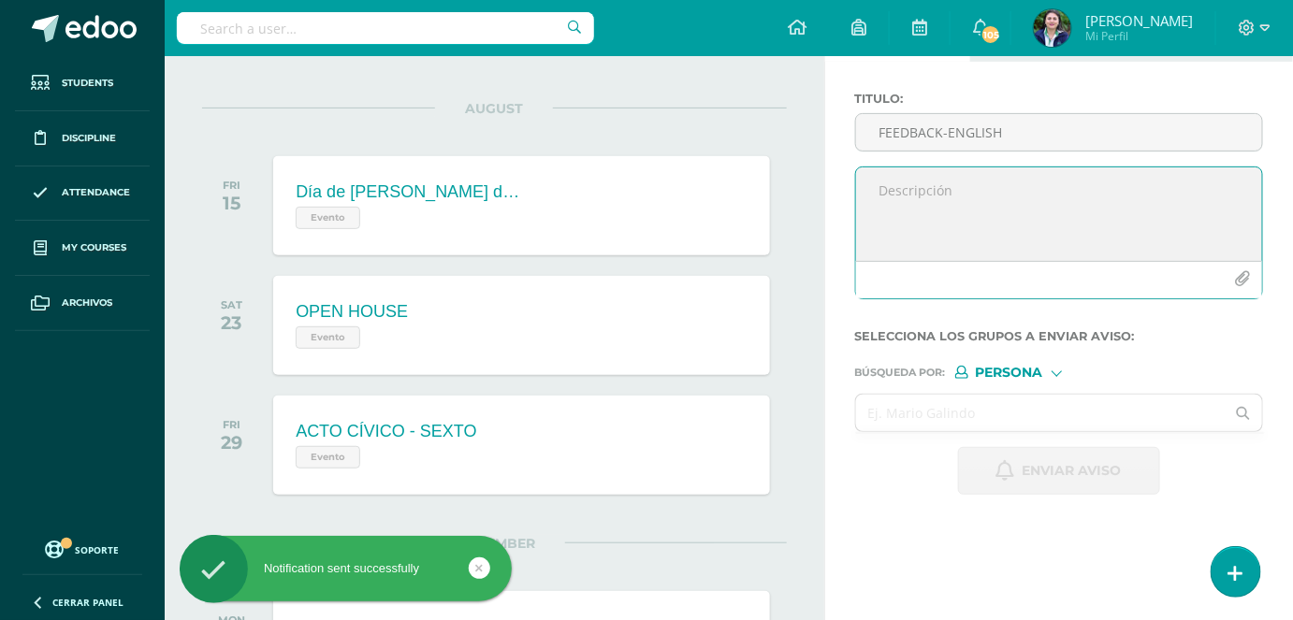
paste textarea "Dear , I hereby inform you that you must participate in the Feedback of English…"
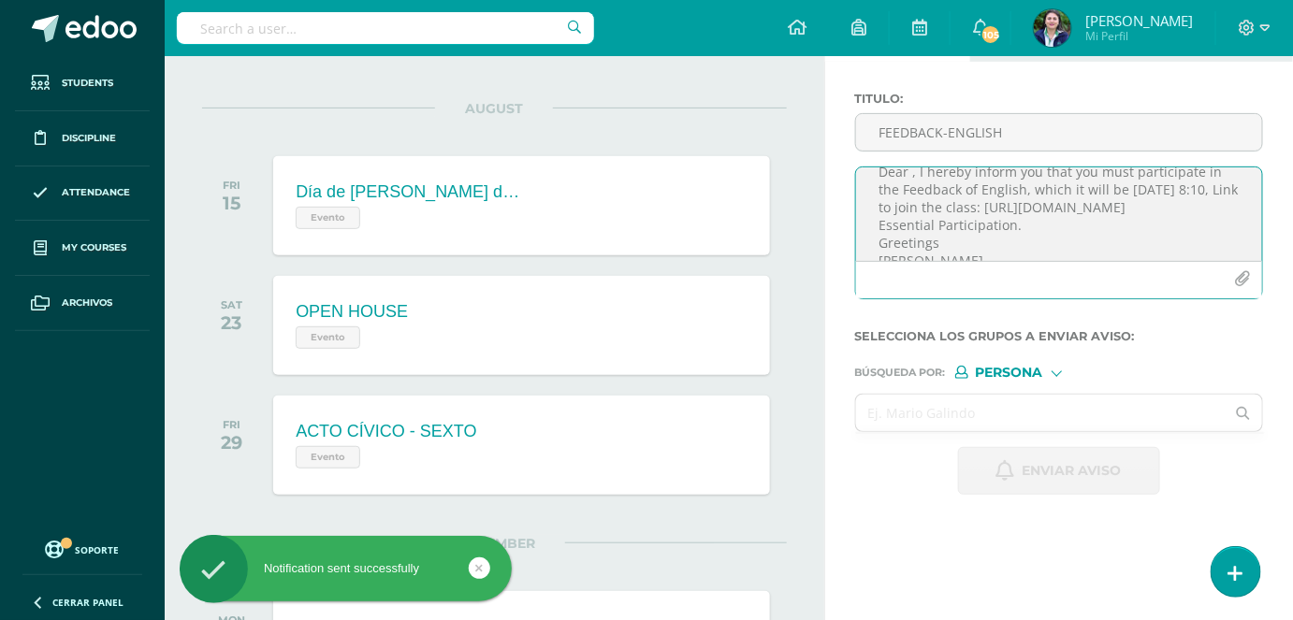
scroll to position [0, 0]
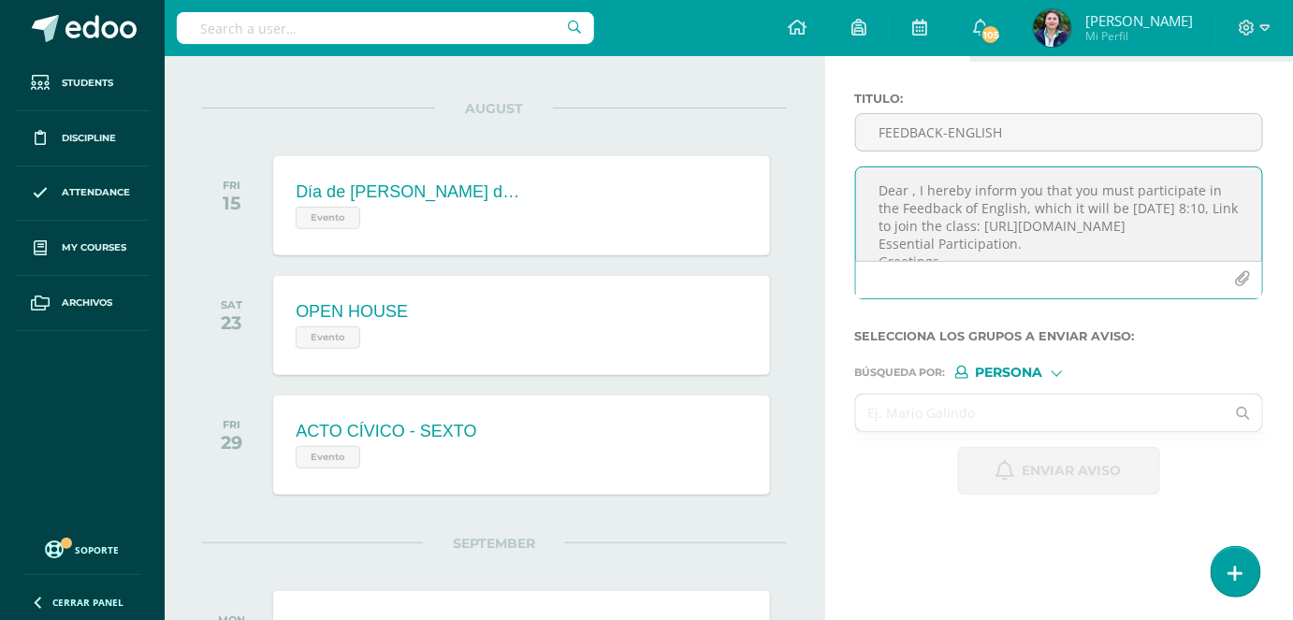
click at [877, 249] on textarea "Dear , I hereby inform you that you must participate in the Feedback of English…" at bounding box center [1059, 214] width 406 height 94
click at [876, 251] on textarea "Dear , I hereby inform you that you must participate in the Feedback of English…" at bounding box center [1059, 214] width 406 height 94
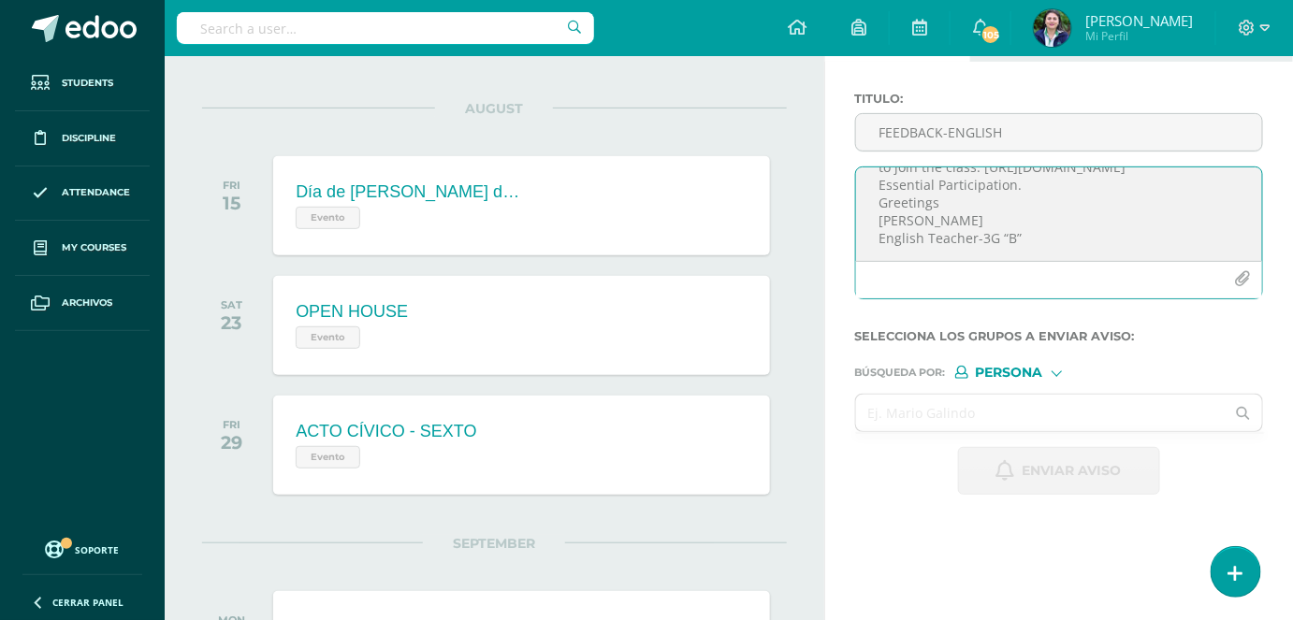
click at [877, 178] on textarea "Dear , I hereby inform you that you must participate in the Feedback of English…" at bounding box center [1059, 214] width 406 height 94
click at [877, 215] on textarea "Dear , I hereby inform you that you must participate in the Feedback of English…" at bounding box center [1059, 214] width 406 height 94
click at [879, 250] on textarea "Dear , I hereby inform you that you must participate in the Feedback of English…" at bounding box center [1059, 214] width 406 height 94
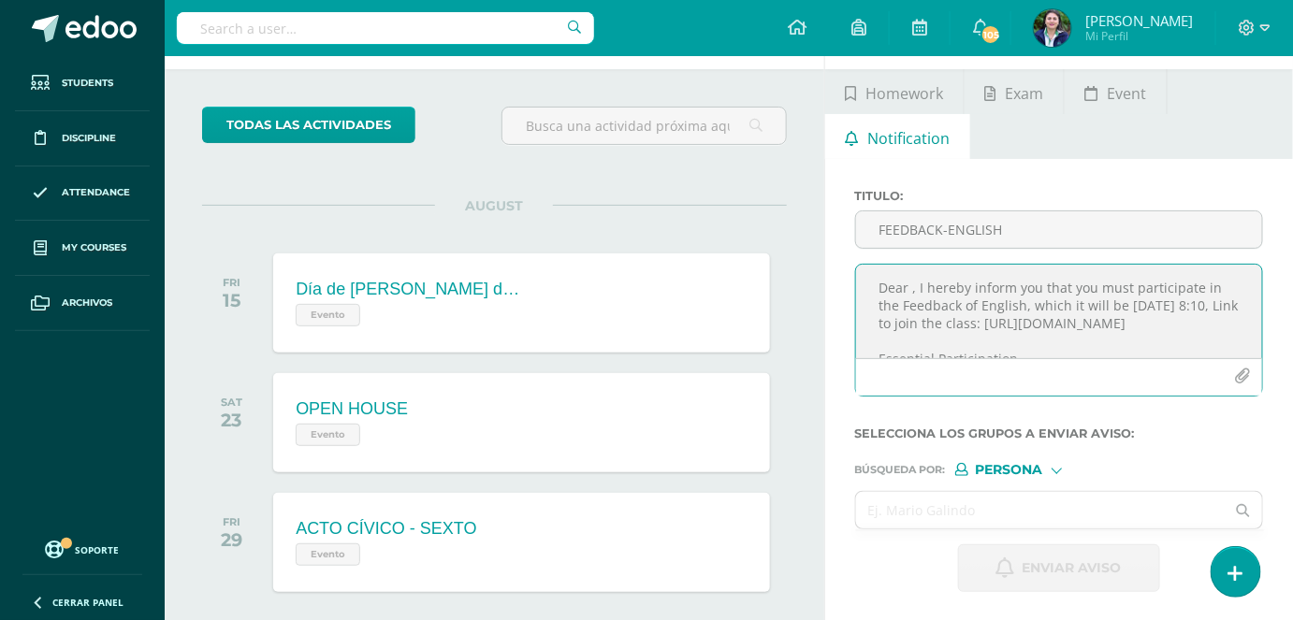
scroll to position [0, 0]
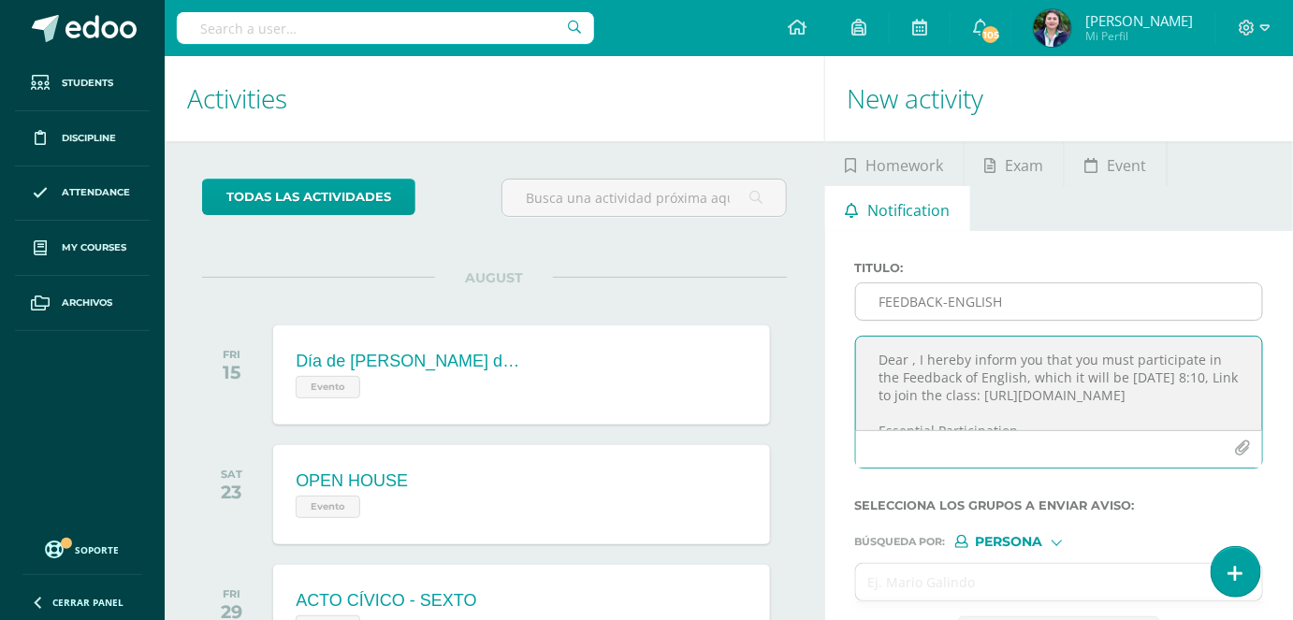
type textarea "Dear , I hereby inform you that you must participate in the Feedback of English…"
click at [911, 305] on input "FEEDBACK-ENGLISH" at bounding box center [1059, 301] width 406 height 36
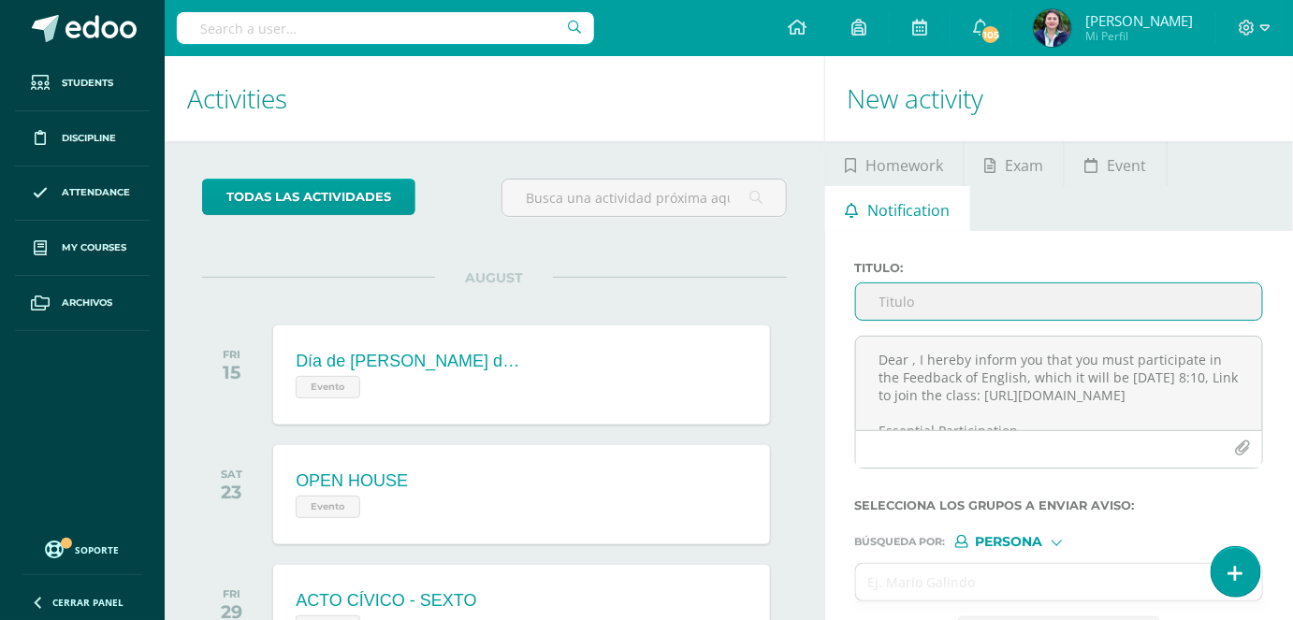
type input "G"
type input "FEEDBACK-ENGLISH"
click at [909, 362] on textarea "Dear , I hereby inform you that you must participate in the Feedback of English…" at bounding box center [1059, 384] width 406 height 94
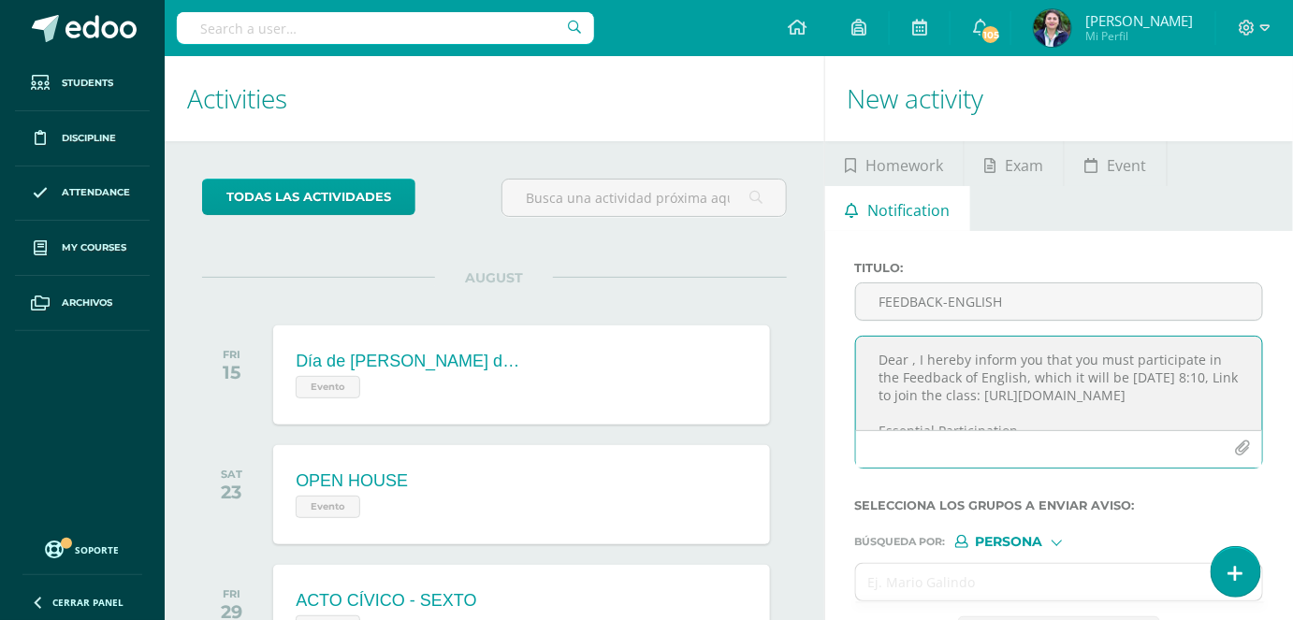
paste textarea "[PERSON_NAME] [PERSON_NAME]"
click at [909, 361] on textarea "DearFréderick [PERSON_NAME] , I hereby inform you that you must participate in …" at bounding box center [1059, 384] width 406 height 94
click at [1122, 365] on textarea "Dear [PERSON_NAME] [PERSON_NAME] , I hereby inform you that you must participat…" at bounding box center [1059, 384] width 406 height 94
type textarea "Dear [PERSON_NAME] [PERSON_NAME], I hereby inform you that you must participate…"
click at [960, 590] on input "text" at bounding box center [1040, 582] width 369 height 36
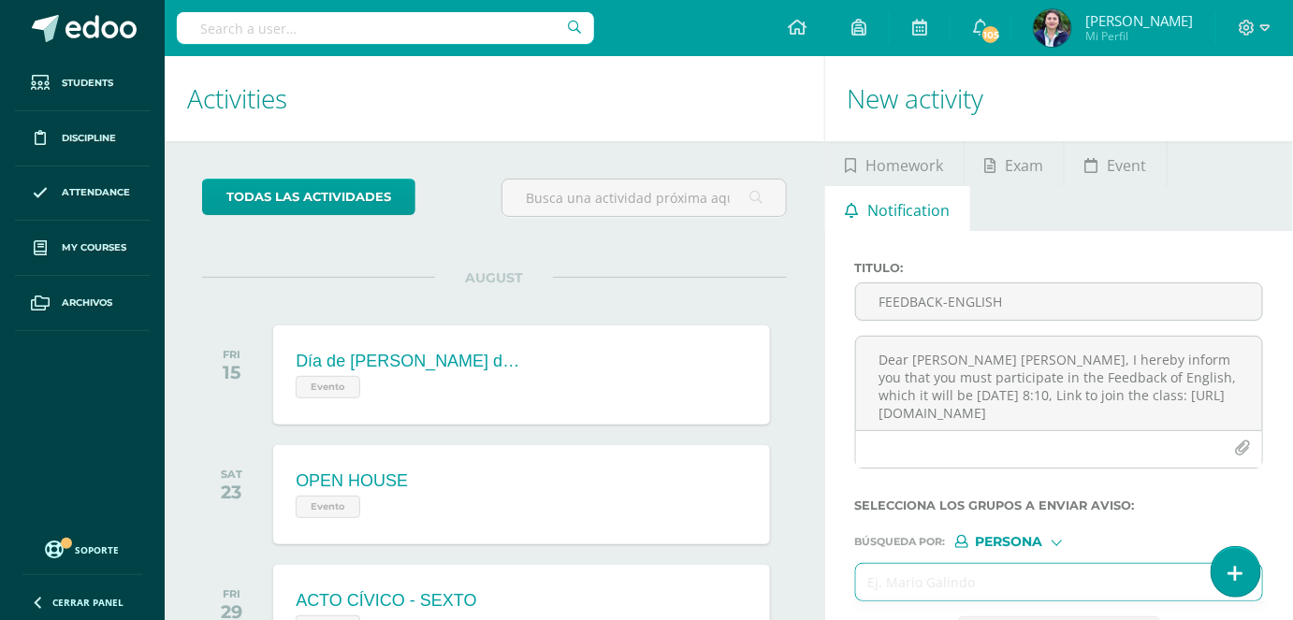
click at [918, 579] on input "text" at bounding box center [1040, 582] width 369 height 36
paste input "[PERSON_NAME] [PERSON_NAME]"
type input "[PERSON_NAME] [PERSON_NAME]"
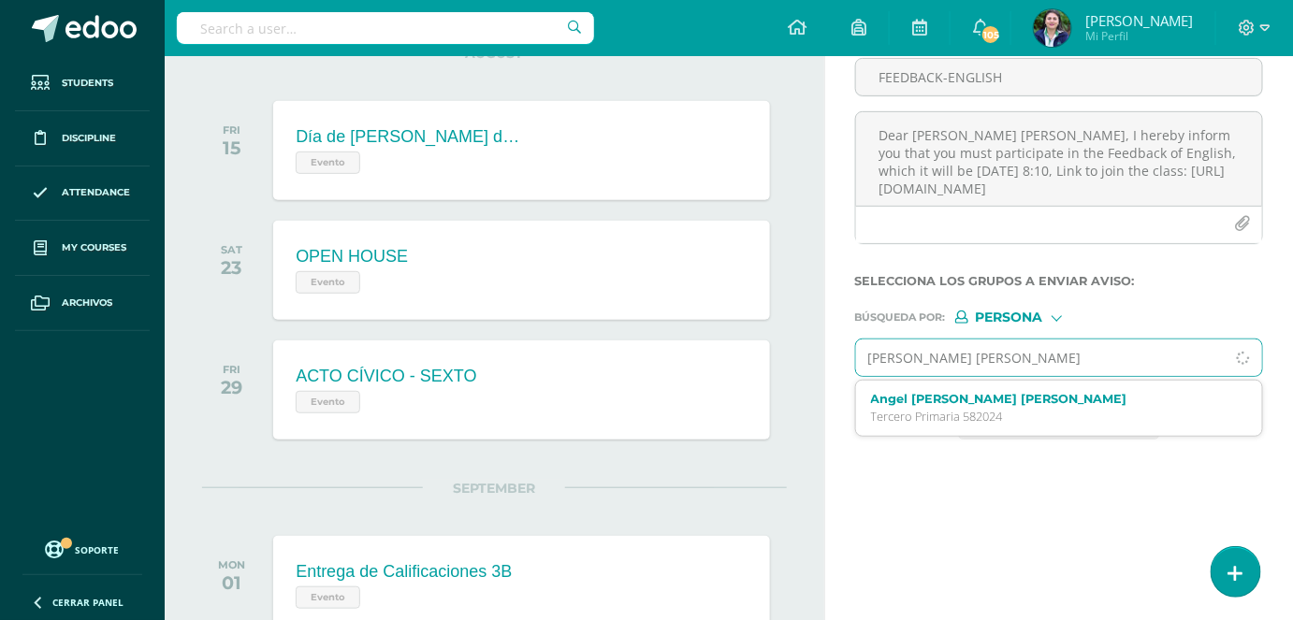
scroll to position [254, 0]
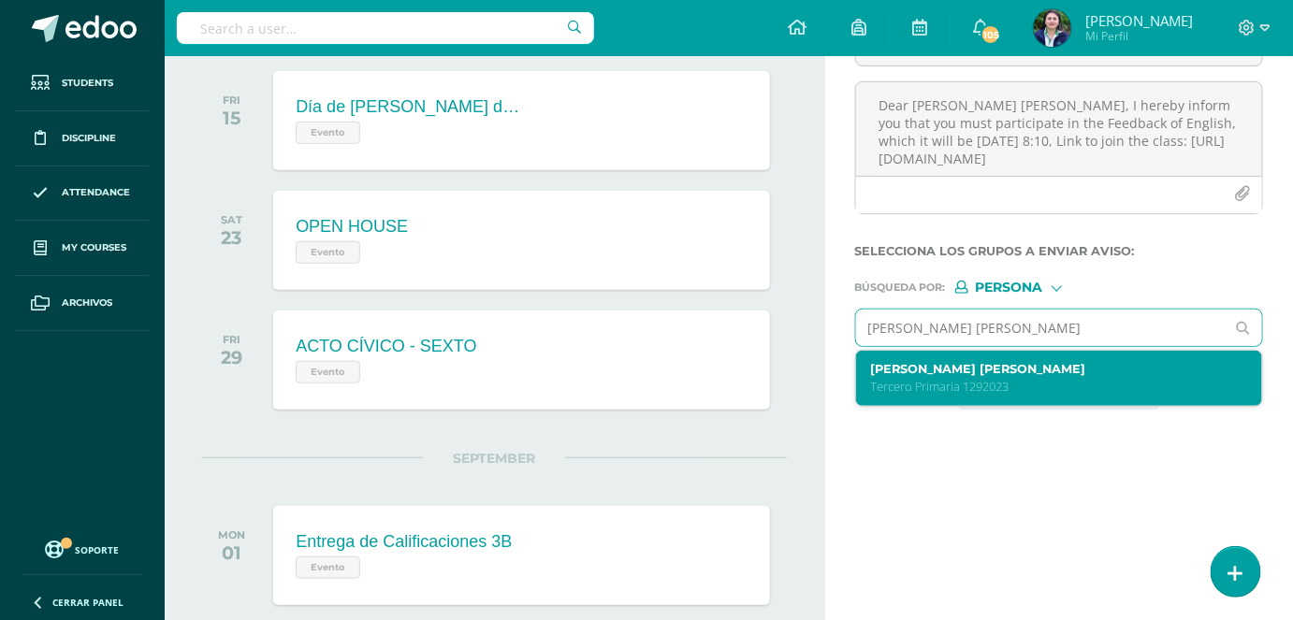
click at [953, 384] on p "Tercero Primaria 1292023" at bounding box center [1051, 387] width 361 height 16
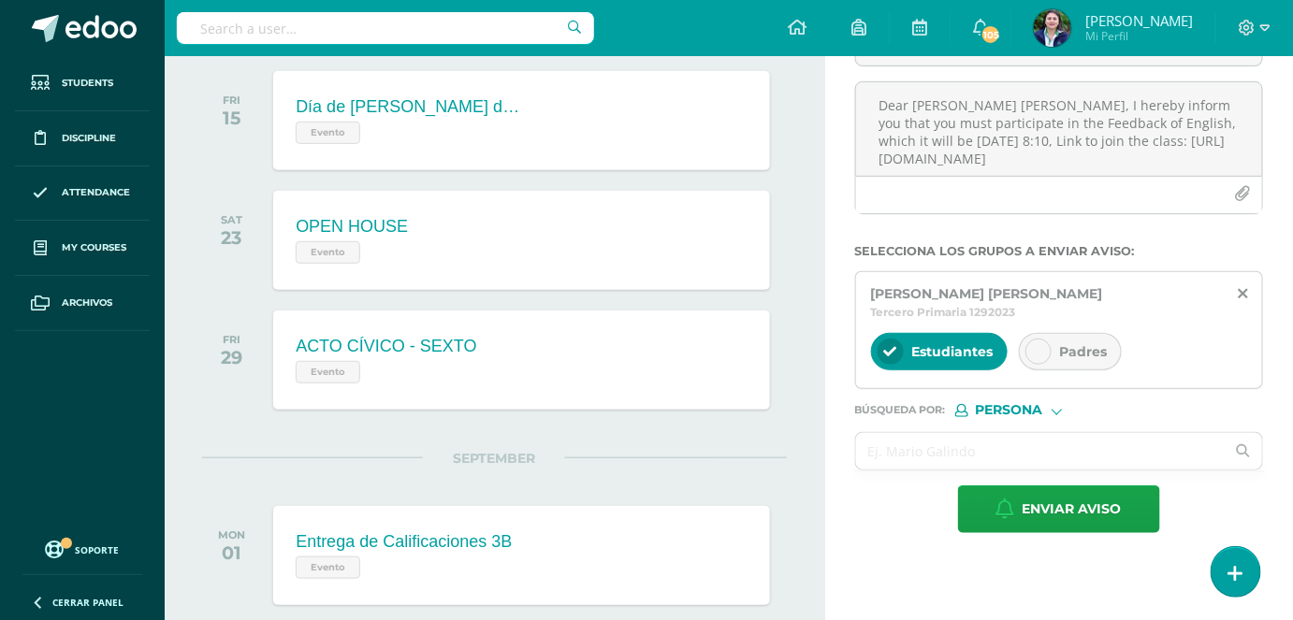
click at [1071, 349] on span "Padres" at bounding box center [1084, 351] width 48 height 17
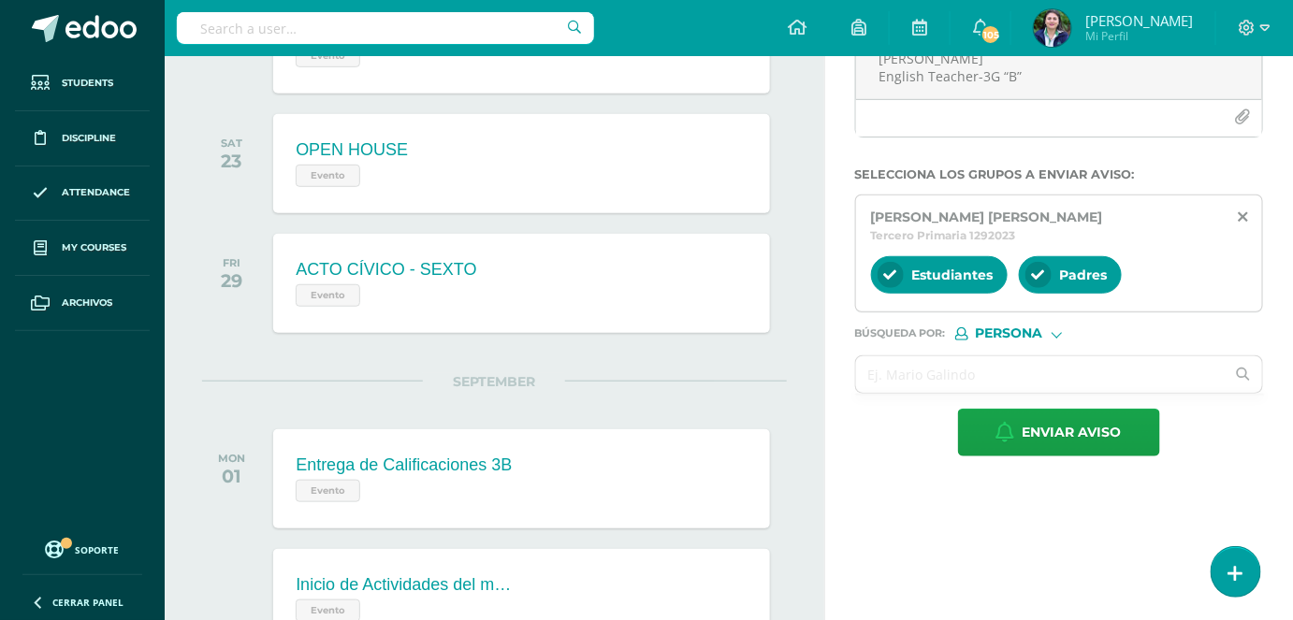
scroll to position [340, 0]
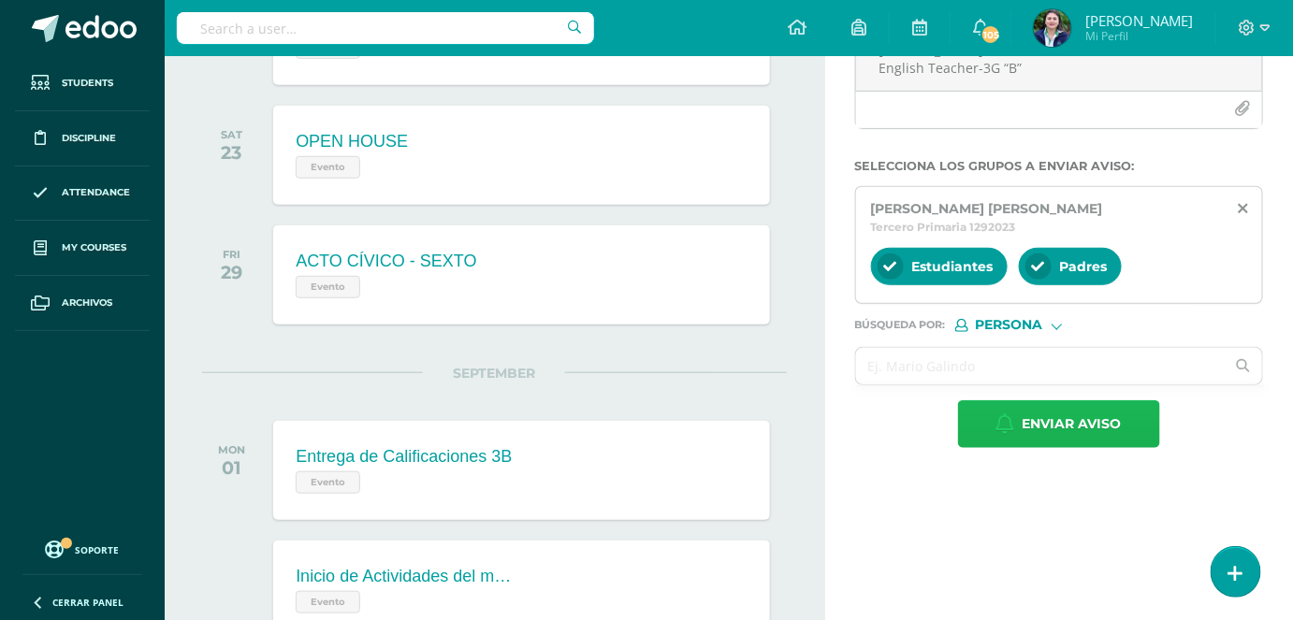
click at [1055, 422] on span "Enviar aviso" at bounding box center [1071, 424] width 99 height 46
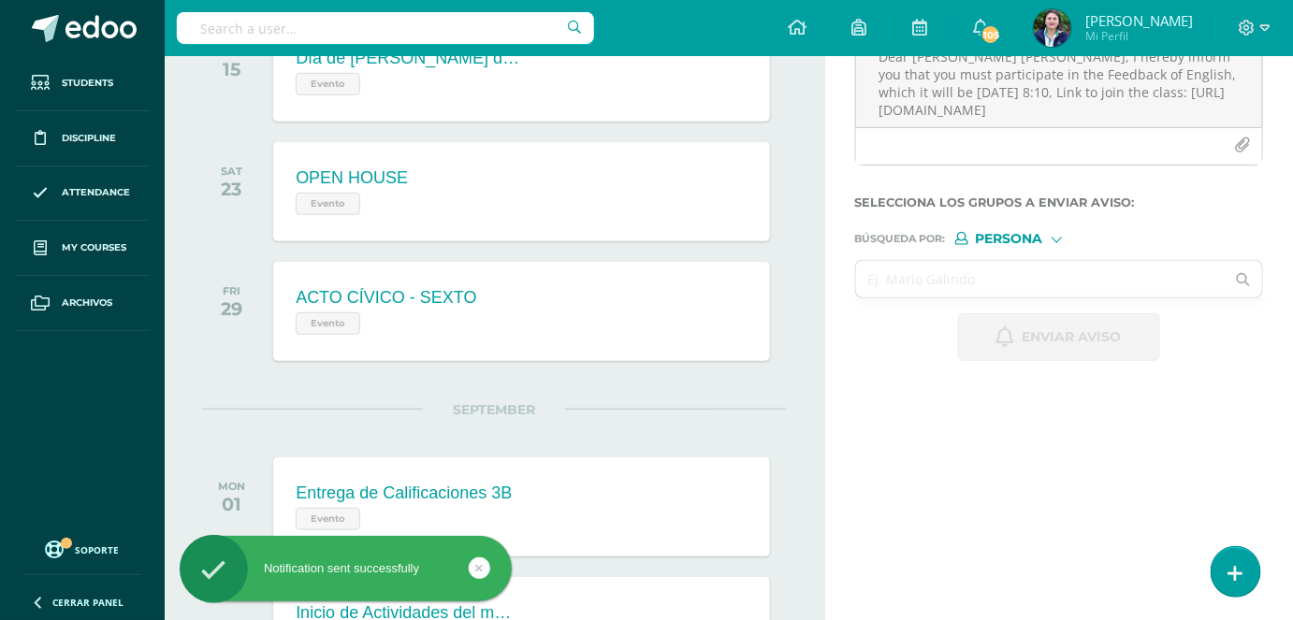
scroll to position [0, 0]
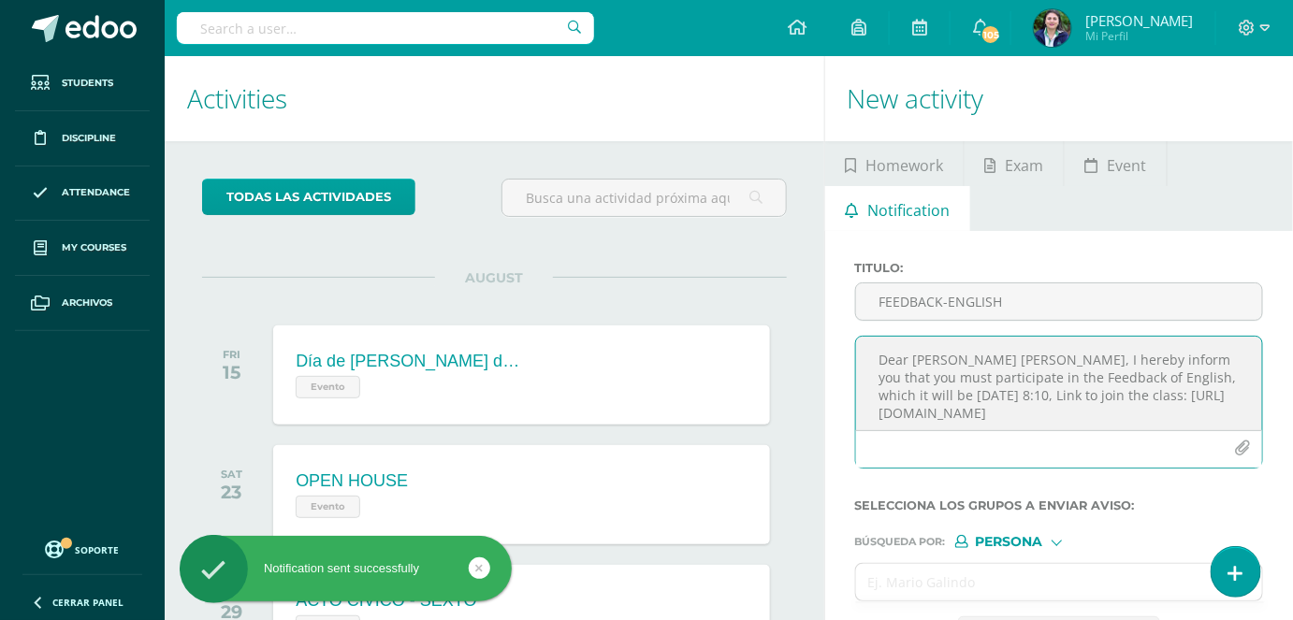
click at [939, 374] on textarea "Dear [PERSON_NAME] [PERSON_NAME], I hereby inform you that you must participate…" at bounding box center [1059, 384] width 406 height 94
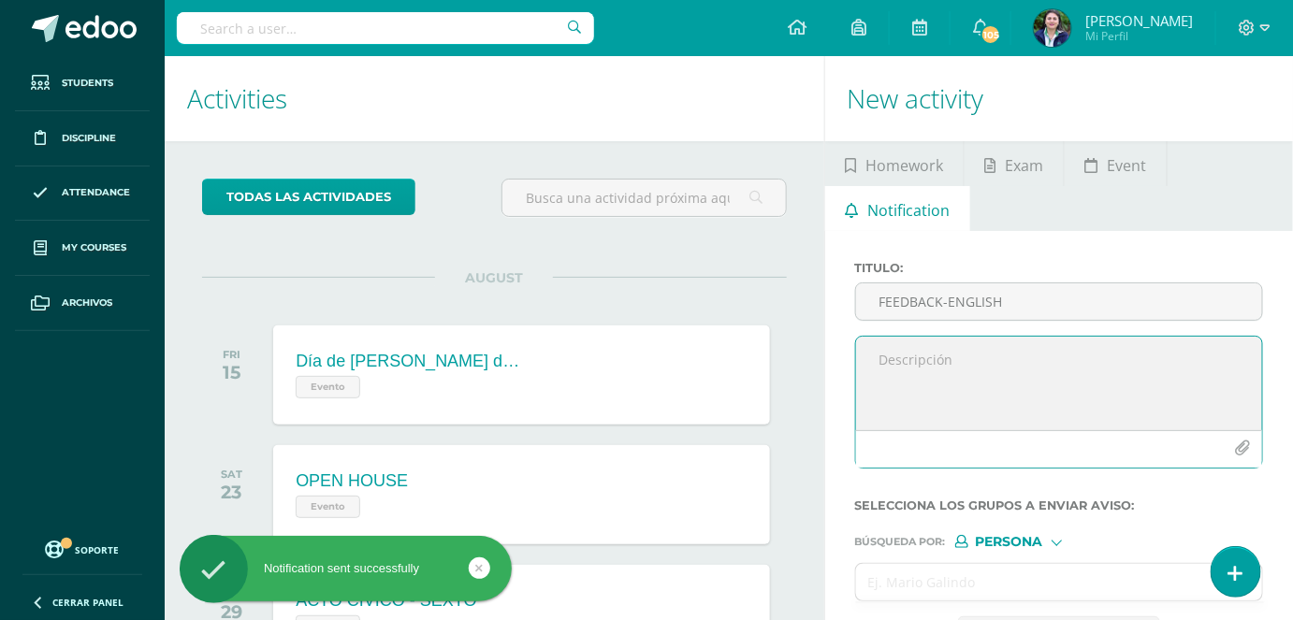
paste textarea "Dear , I hereby inform you that you must participate in the Feedback of English…"
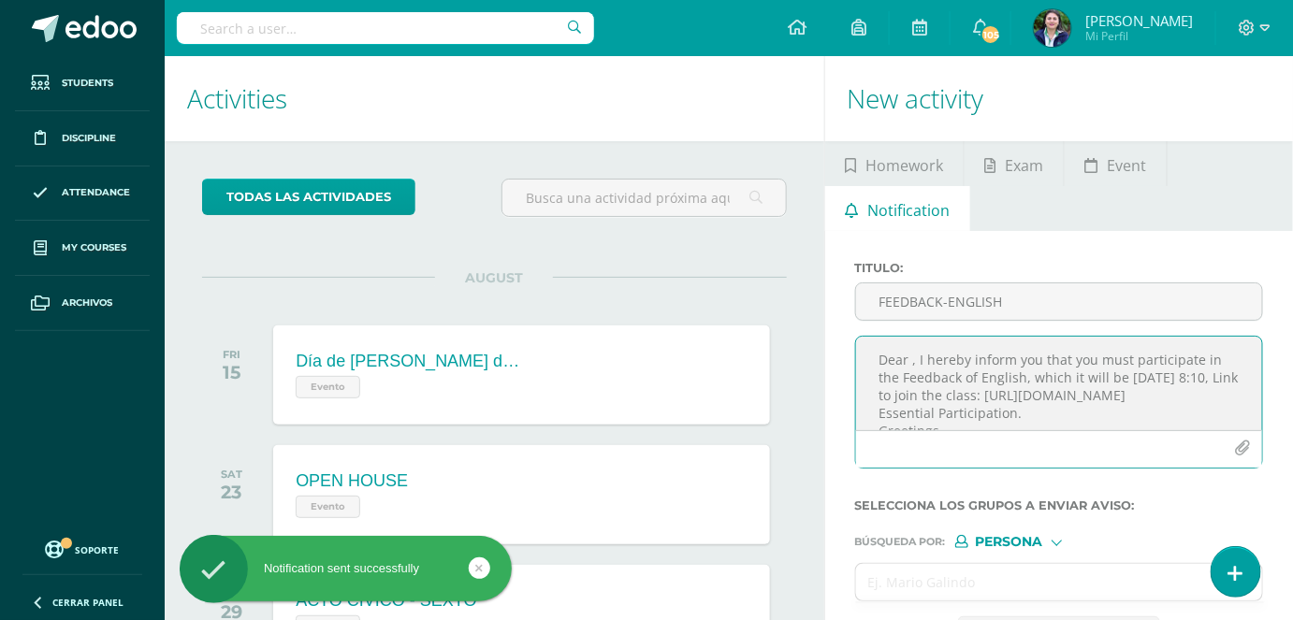
scroll to position [85, 0]
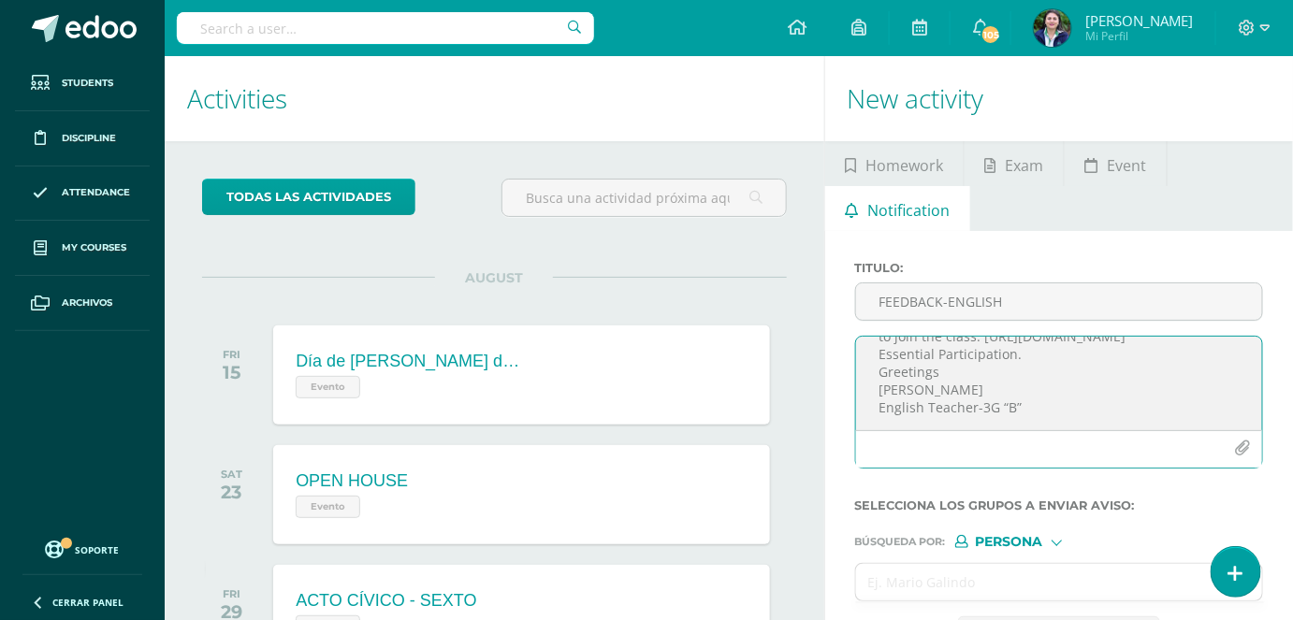
click at [881, 387] on textarea "Dear , I hereby inform you that you must participate in the Feedback of English…" at bounding box center [1059, 384] width 406 height 94
click at [880, 370] on textarea "Dear , I hereby inform you that you must participate in the Feedback of English…" at bounding box center [1059, 384] width 406 height 94
click at [882, 351] on textarea "Dear , I hereby inform you that you must participate in the Feedback of English…" at bounding box center [1059, 384] width 406 height 94
type textarea "Dear , I hereby inform you that you must participate in the Feedback of English…"
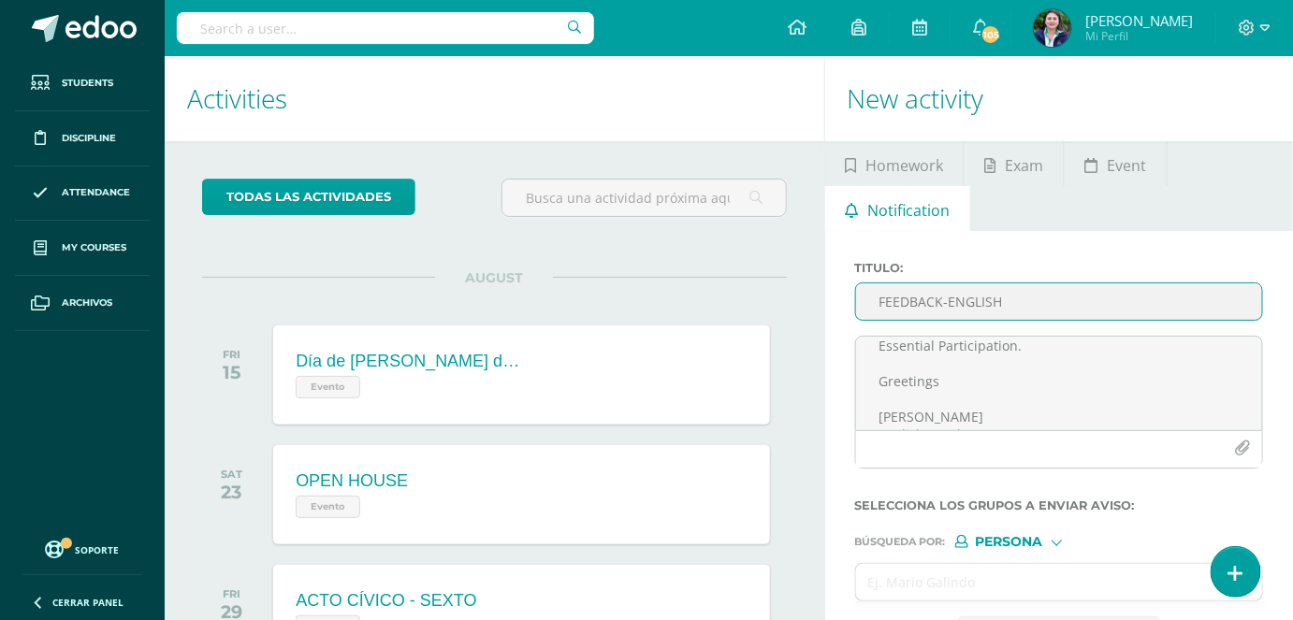
click at [885, 305] on input "FEEDBACK-ENGLISH" at bounding box center [1059, 301] width 406 height 36
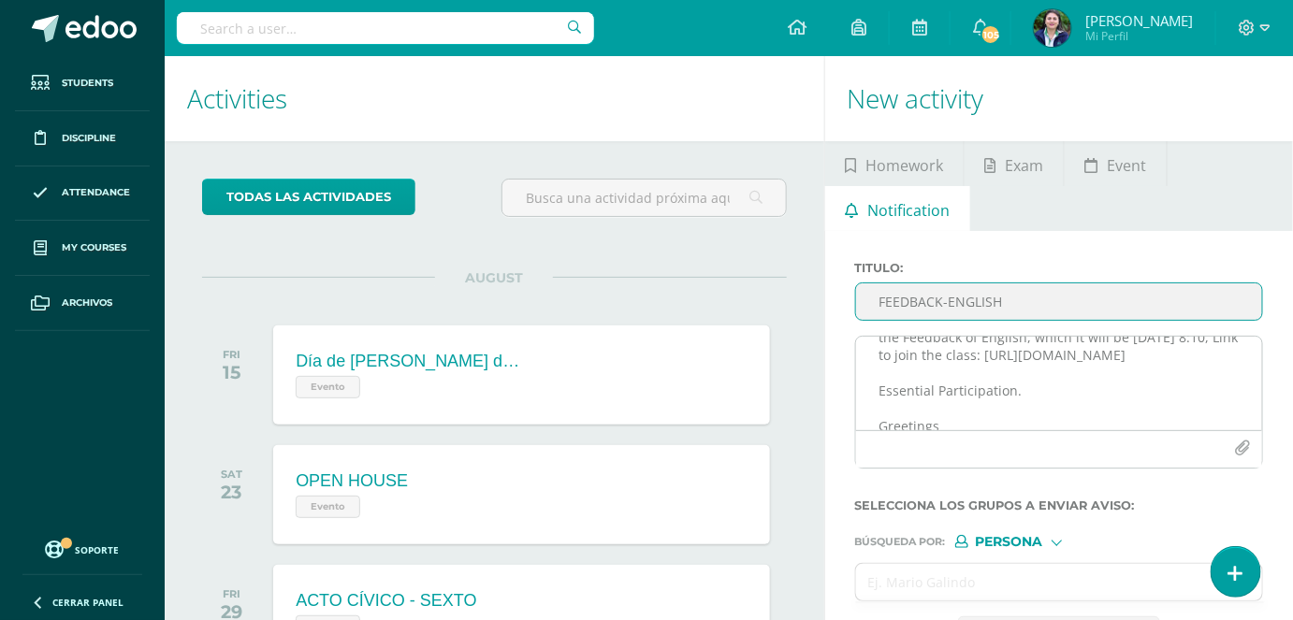
scroll to position [0, 0]
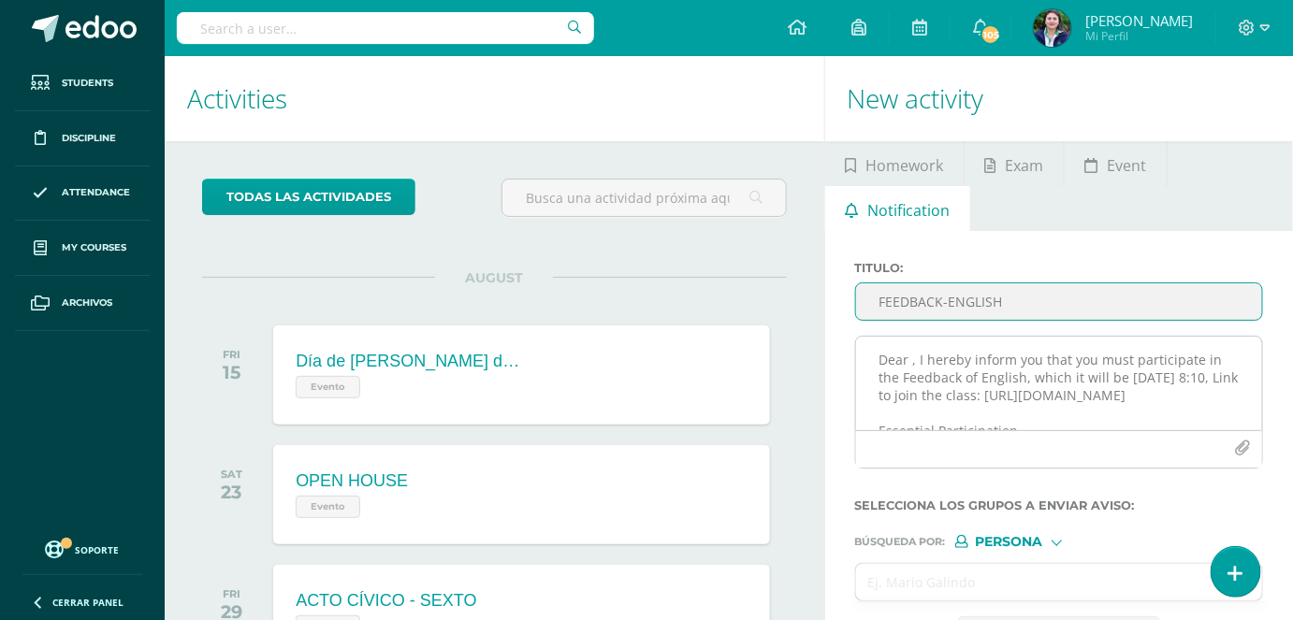
type input "FEEDBACK-ENGLISH"
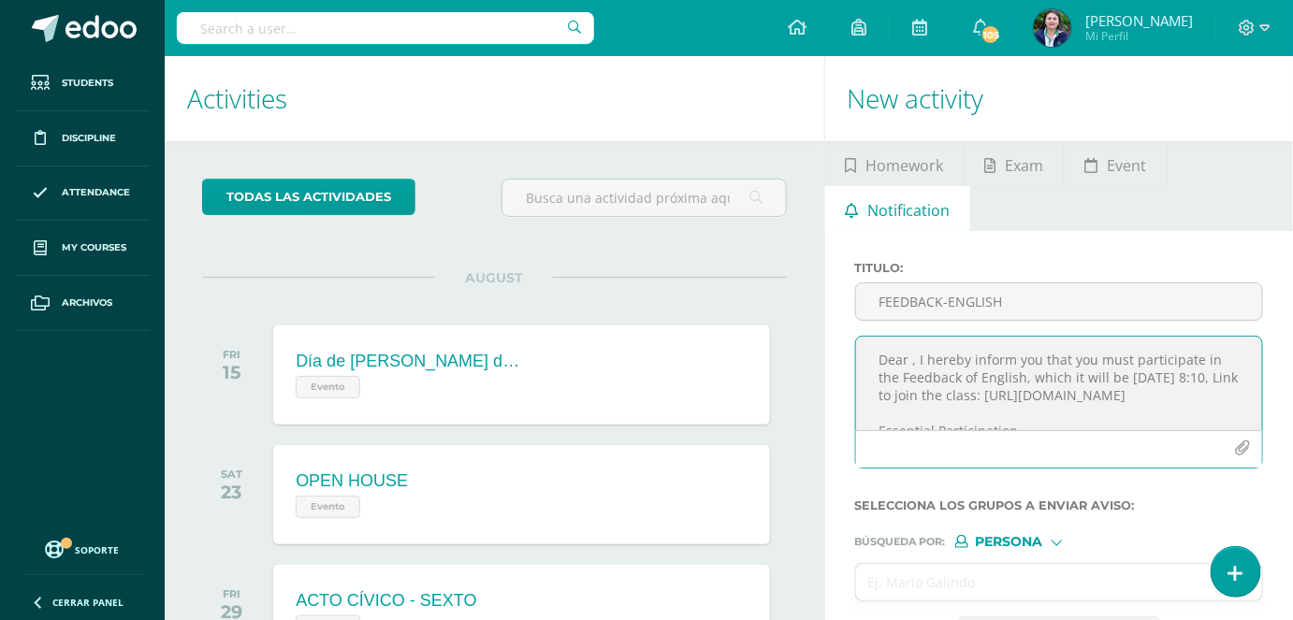
click at [912, 356] on textarea "Dear , I hereby inform you that you must participate in the Feedback of English…" at bounding box center [1059, 384] width 406 height 94
paste textarea "Grecia [PERSON_NAME]"
type textarea "Dear Grecia [PERSON_NAME], I hereby inform you that you must participate in the…"
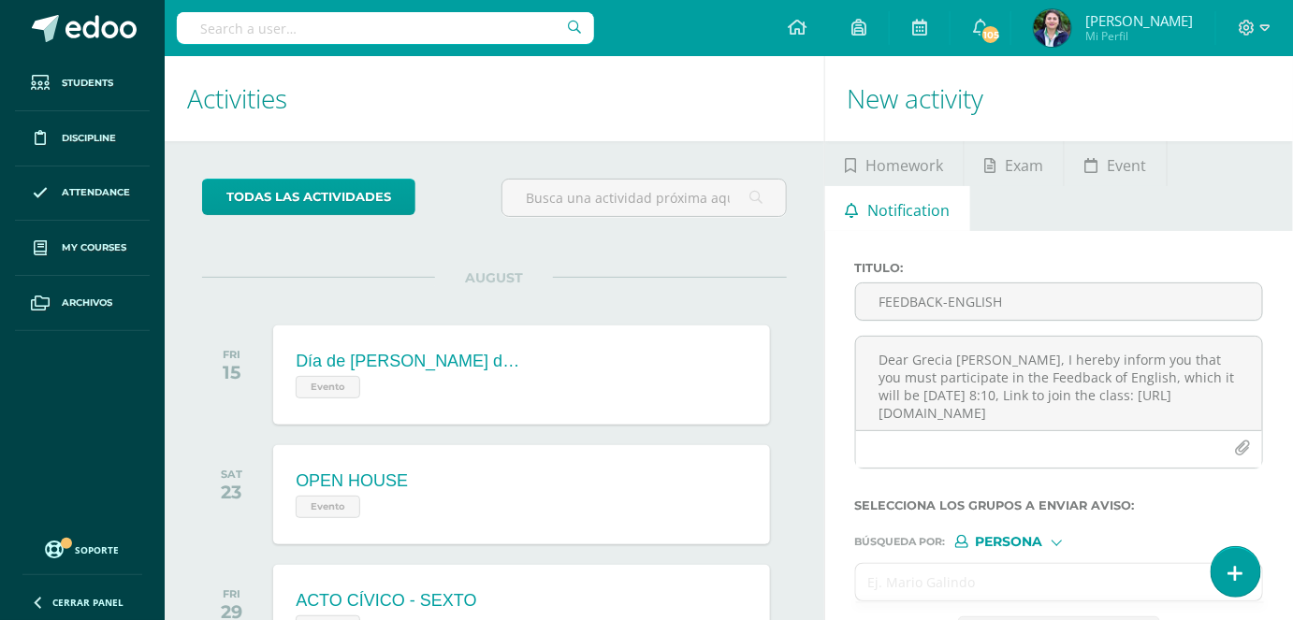
click at [960, 579] on input "text" at bounding box center [1040, 582] width 369 height 36
paste input "Grecia [PERSON_NAME]"
type input "Grecia [PERSON_NAME]"
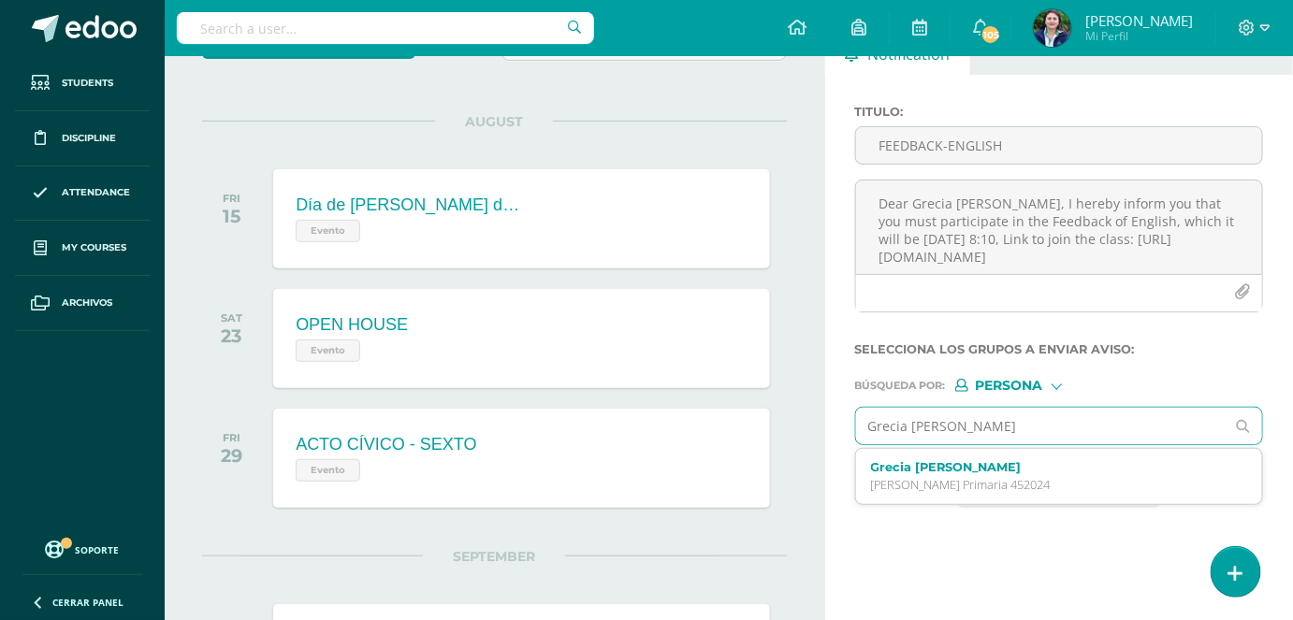
scroll to position [169, 0]
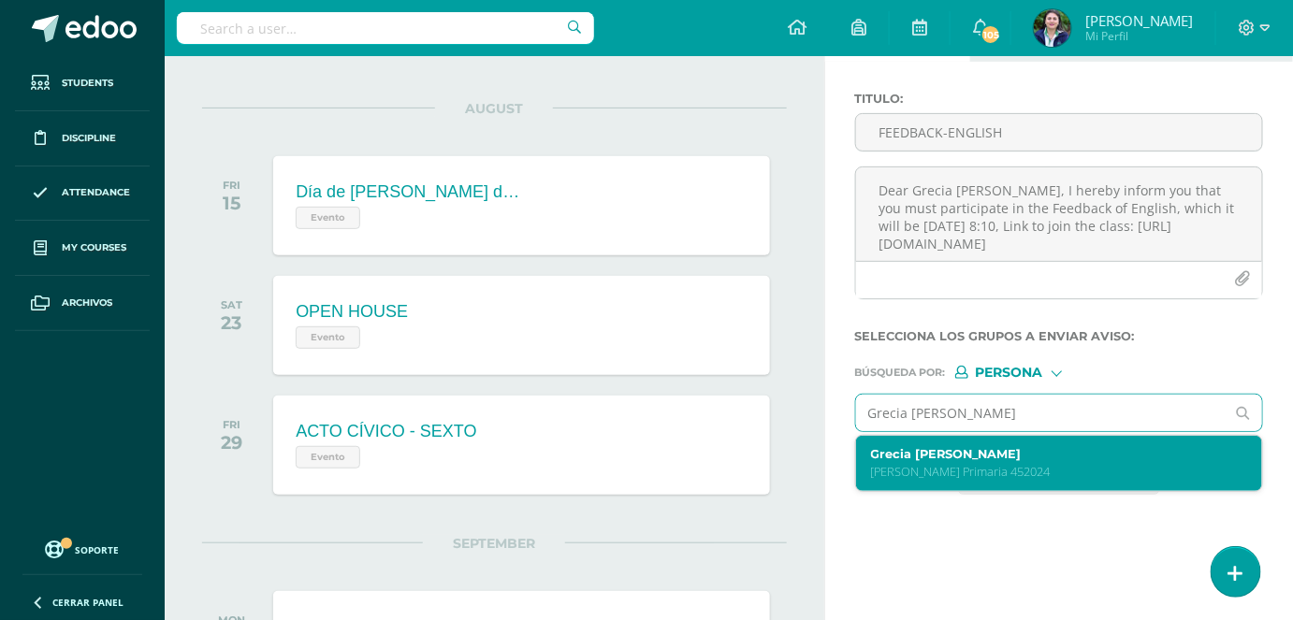
click at [956, 470] on p "[PERSON_NAME] Primaria 452024" at bounding box center [1051, 472] width 361 height 16
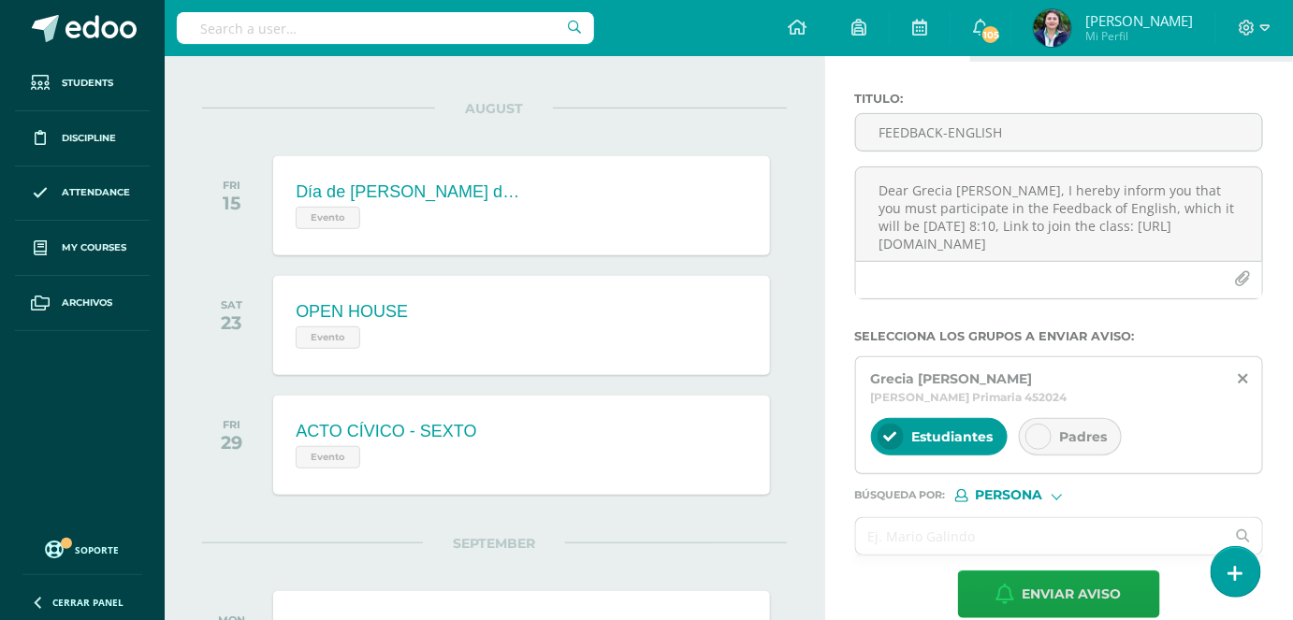
click at [1048, 425] on div "Padres" at bounding box center [1070, 436] width 103 height 37
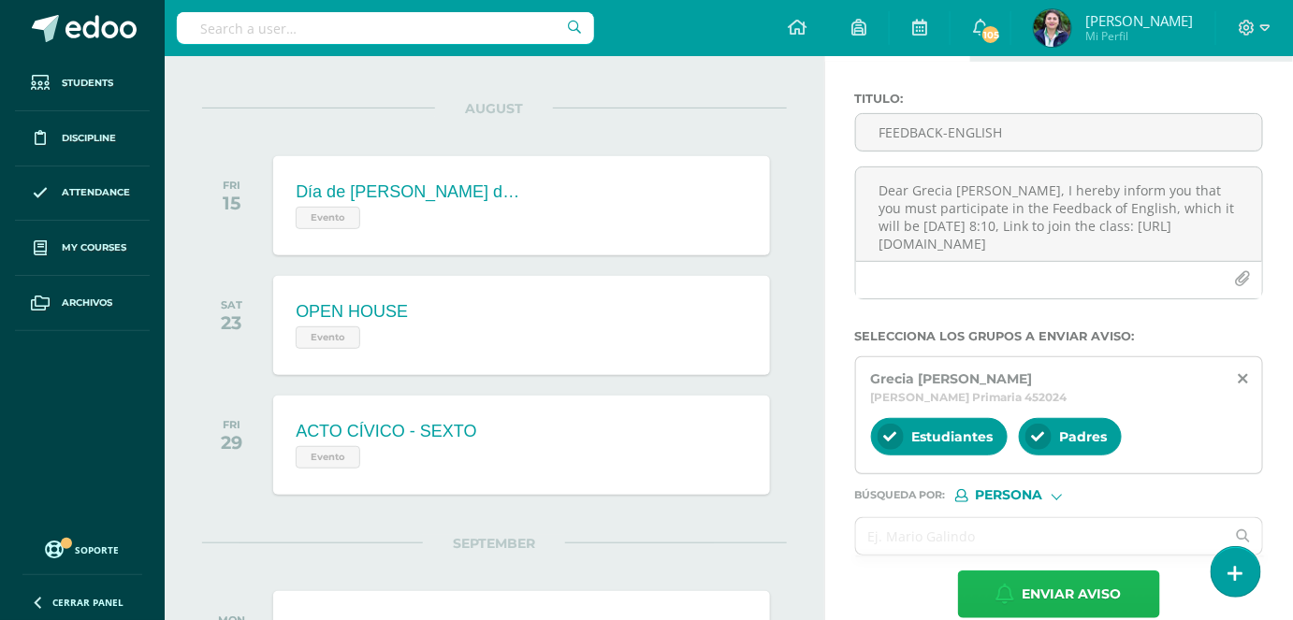
click at [1067, 577] on span "Enviar aviso" at bounding box center [1071, 594] width 99 height 46
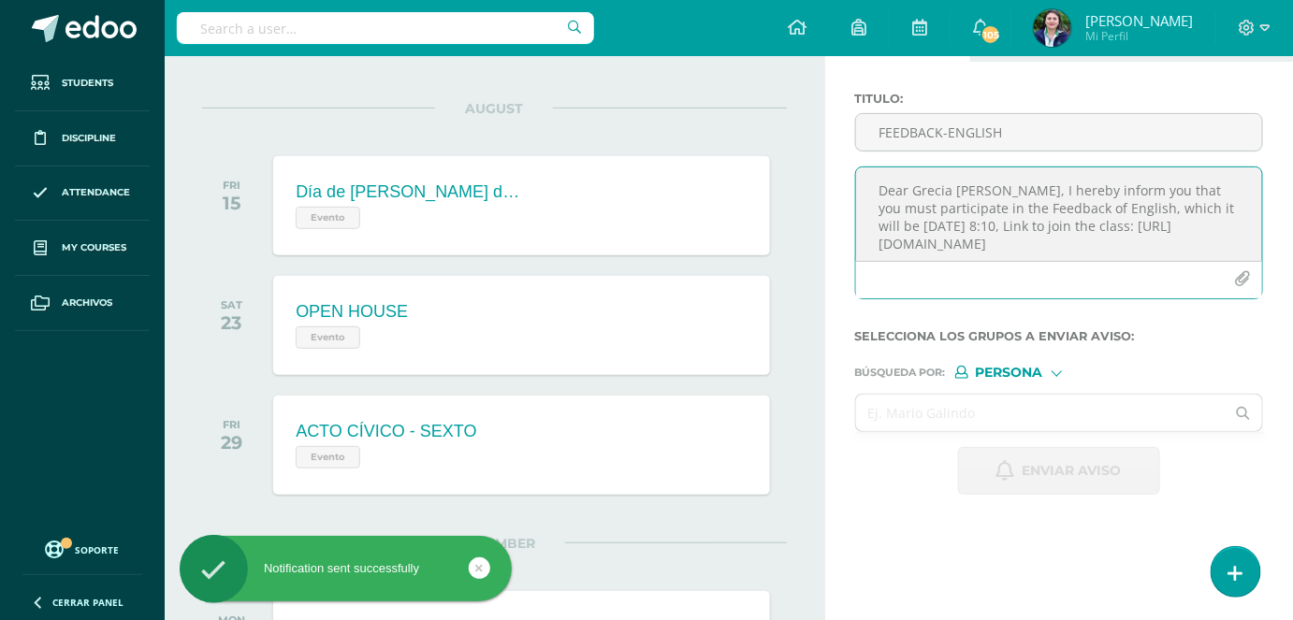
click at [905, 206] on textarea "Dear Grecia [PERSON_NAME], I hereby inform you that you must participate in the…" at bounding box center [1059, 214] width 406 height 94
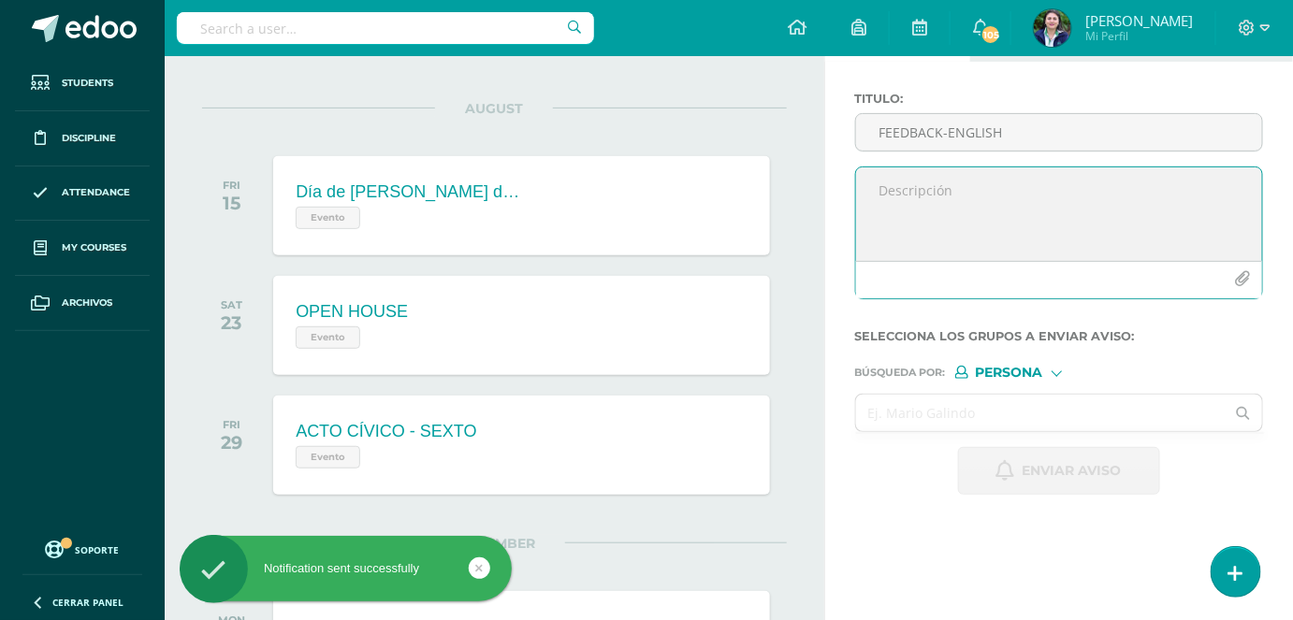
paste textarea "Dear , I hereby inform you that you must participate in the Feedback of English…"
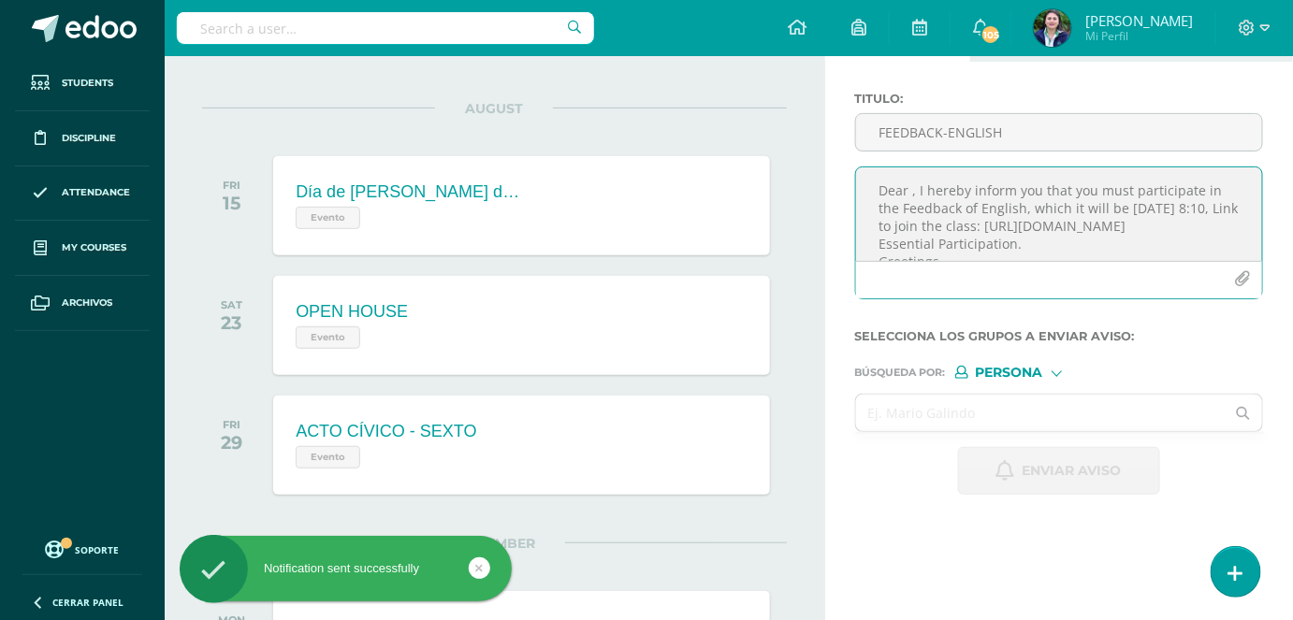
scroll to position [85, 0]
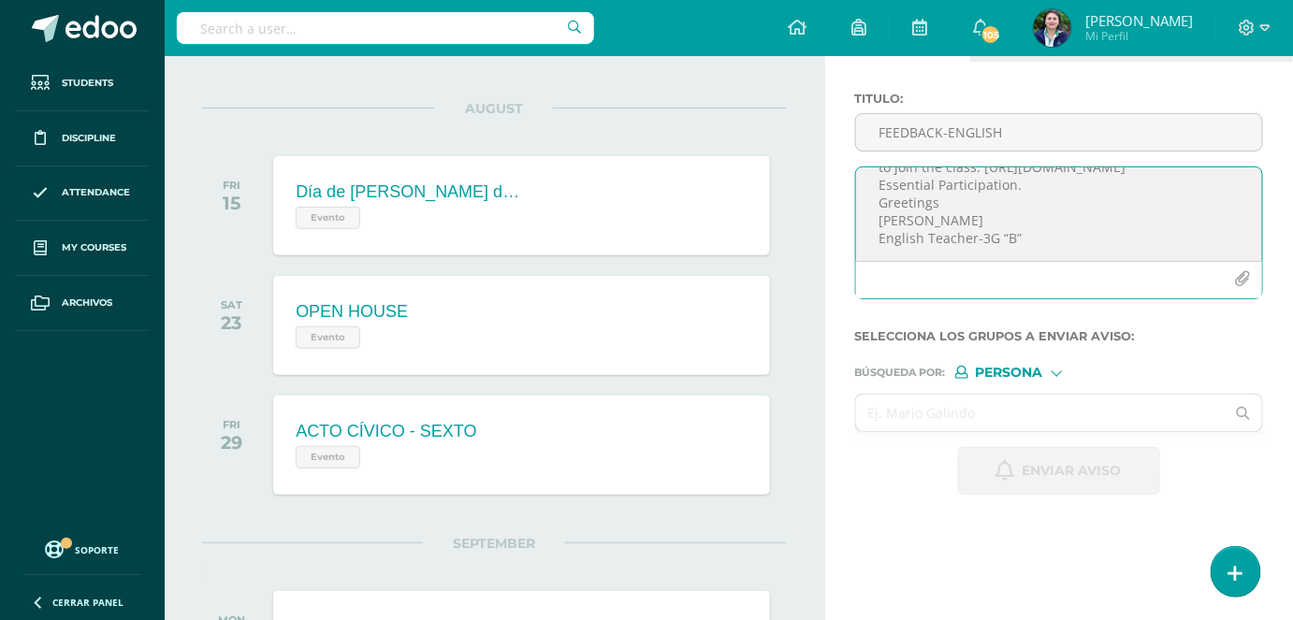
click at [880, 212] on textarea "Dear , I hereby inform you that you must participate in the Feedback of English…" at bounding box center [1059, 214] width 406 height 94
click at [877, 185] on textarea "Dear , I hereby inform you that you must participate in the Feedback of English…" at bounding box center [1059, 214] width 406 height 94
click at [879, 216] on textarea "Dear , I hereby inform you that you must participate in the Feedback of English…" at bounding box center [1059, 214] width 406 height 94
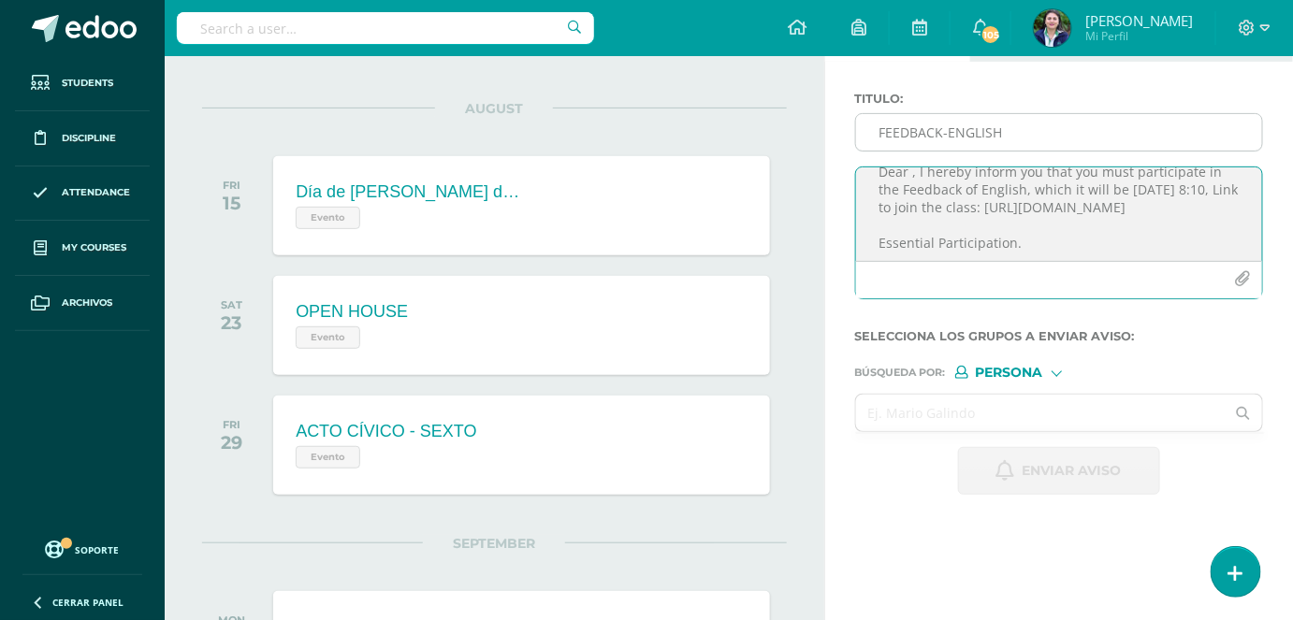
scroll to position [0, 0]
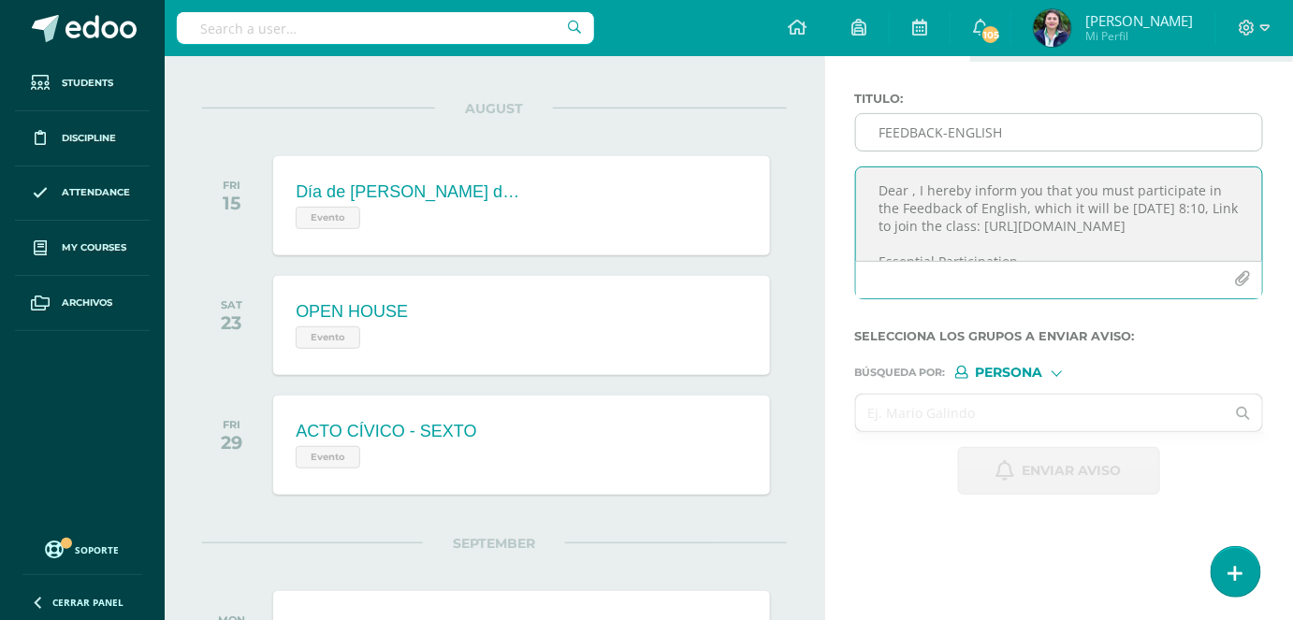
type textarea "Dear , I hereby inform you that you must participate in the Feedback of English…"
click at [908, 138] on input "FEEDBACK-ENGLISH" at bounding box center [1059, 132] width 406 height 36
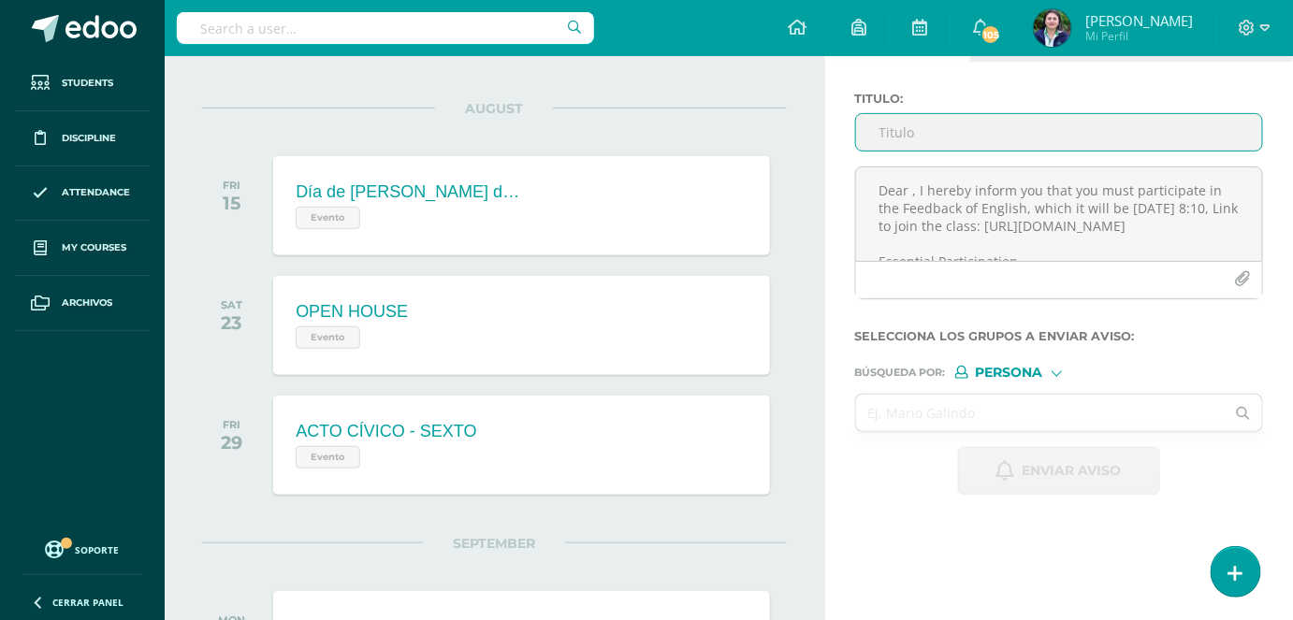
type input "E"
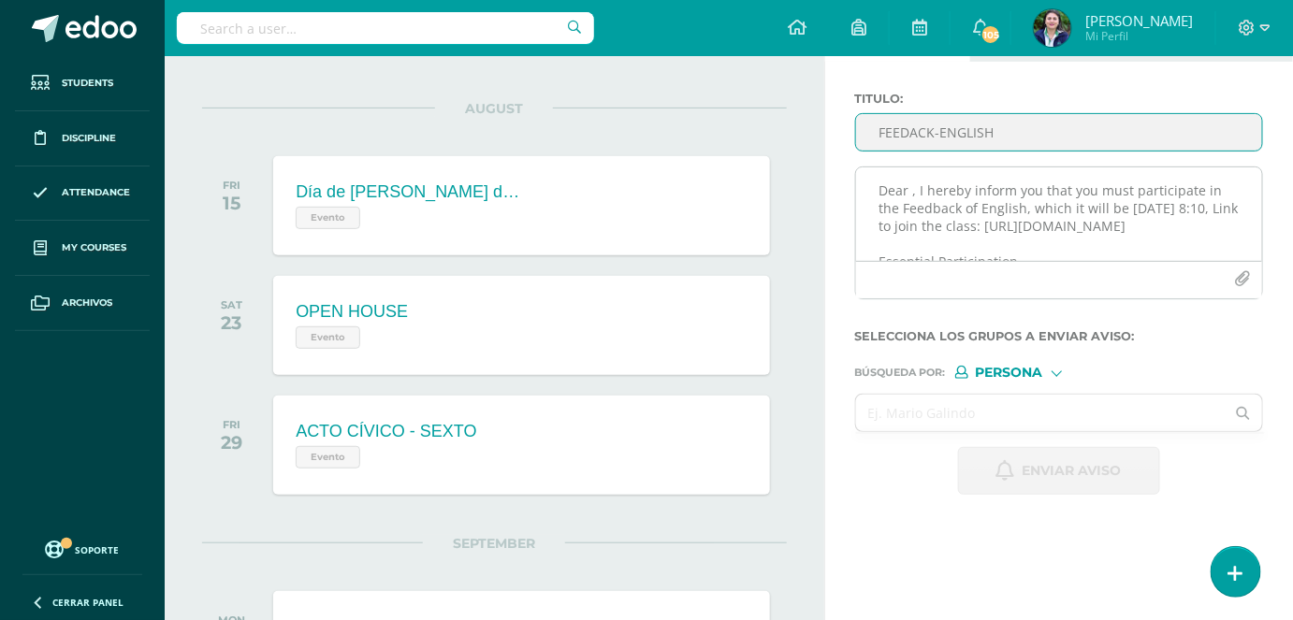
type input "FEEDACK-ENGLISH"
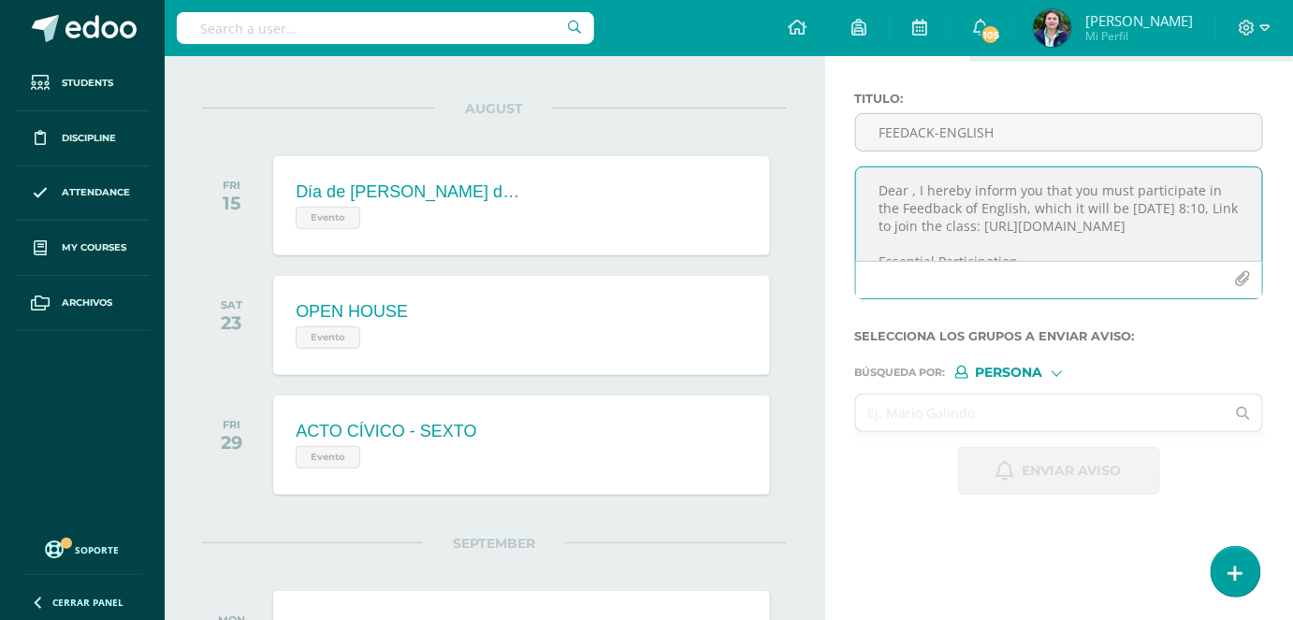
click at [908, 193] on textarea "Dear , I hereby inform you that you must participate in the Feedback of English…" at bounding box center [1059, 214] width 406 height 94
click at [912, 193] on textarea "Dear , I hereby inform you that you must participate in the Feedback of English…" at bounding box center [1059, 214] width 406 height 94
paste textarea "[PERSON_NAME] [PERSON_NAME] [PERSON_NAME]"
type textarea "Dear [PERSON_NAME] [PERSON_NAME] [PERSON_NAME], I hereby inform you that you mu…"
click at [961, 409] on input "text" at bounding box center [1040, 413] width 369 height 36
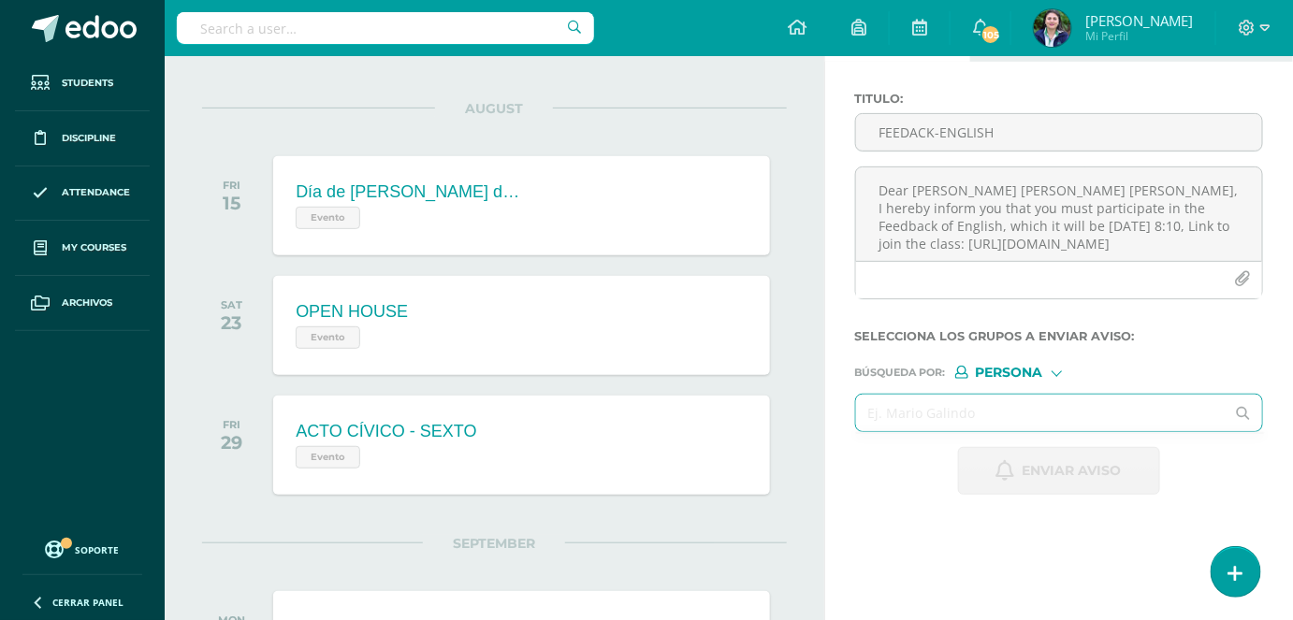
paste input "[PERSON_NAME] [PERSON_NAME] [PERSON_NAME]"
type input "[PERSON_NAME] [PERSON_NAME] [PERSON_NAME]"
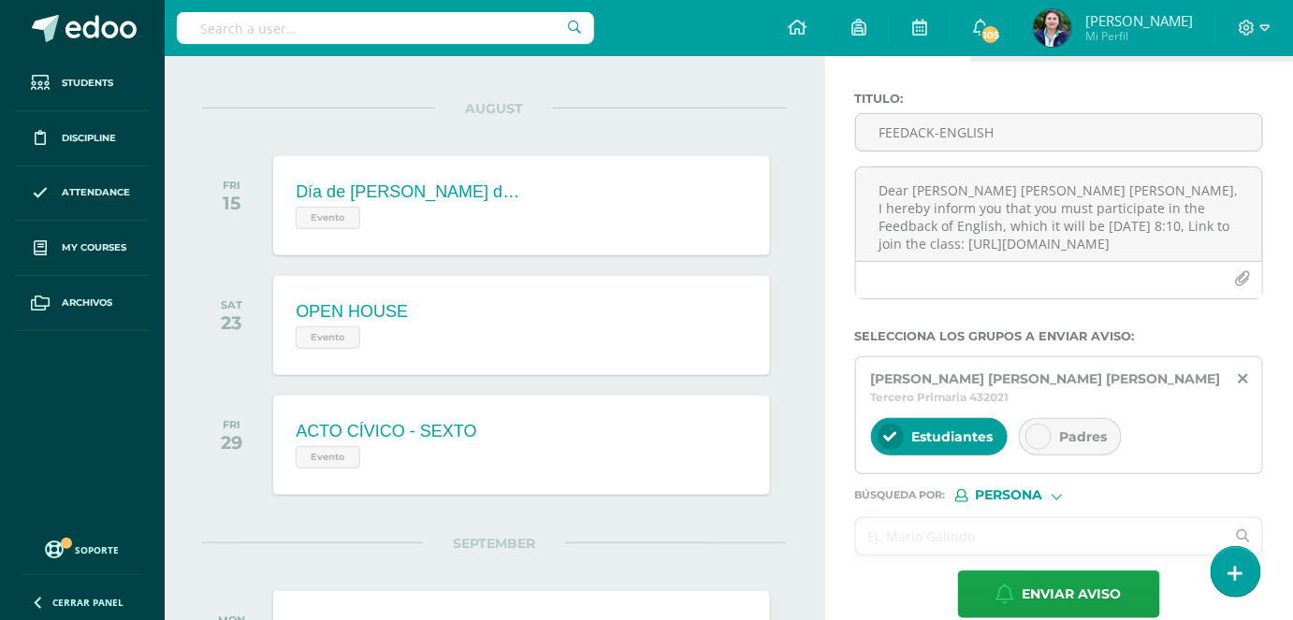
click at [1055, 434] on div "Padres" at bounding box center [1070, 436] width 103 height 37
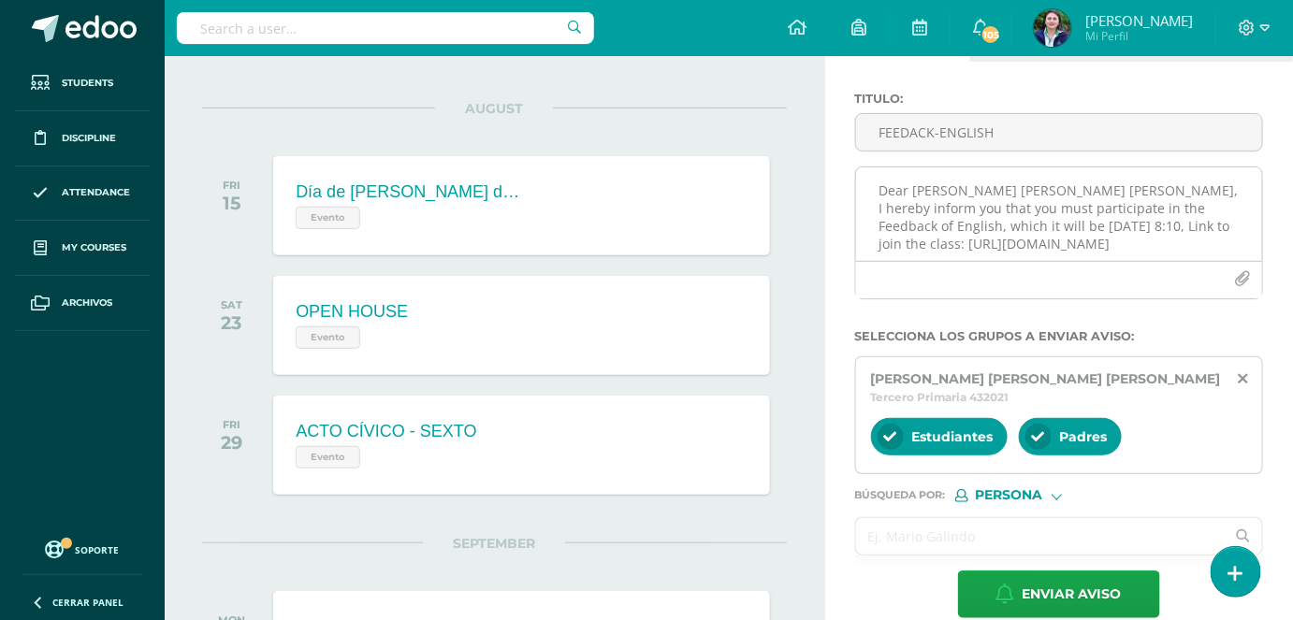
scroll to position [154, 0]
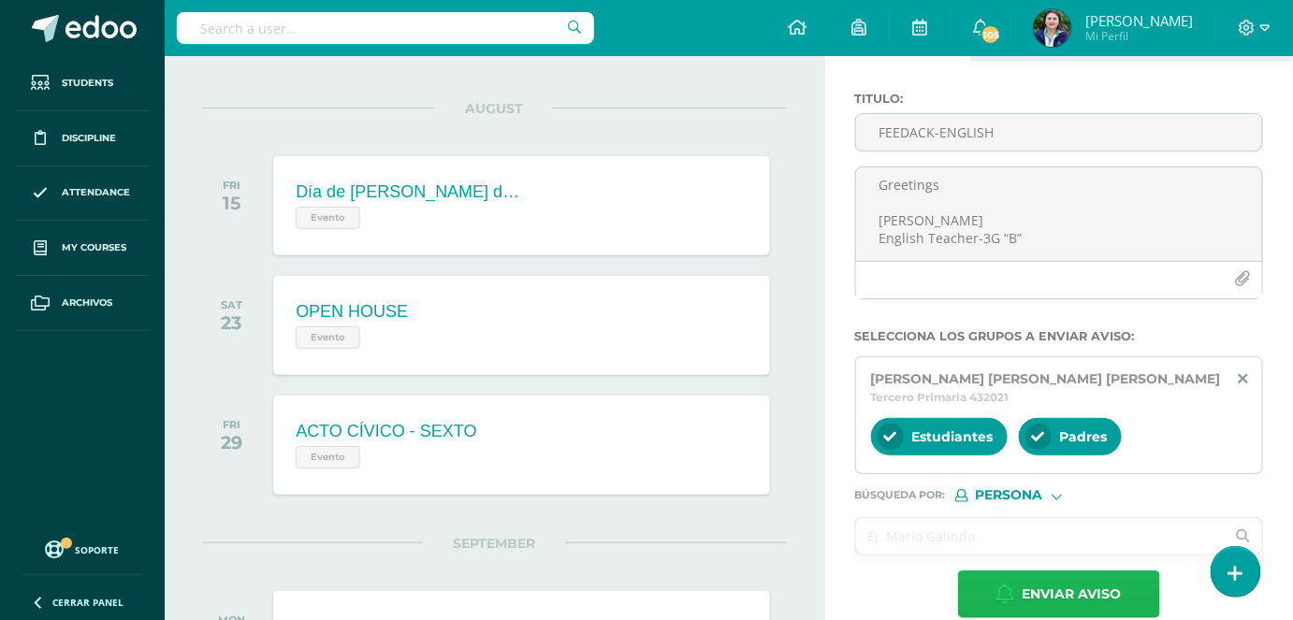
click at [1038, 599] on span "Enviar aviso" at bounding box center [1071, 594] width 99 height 46
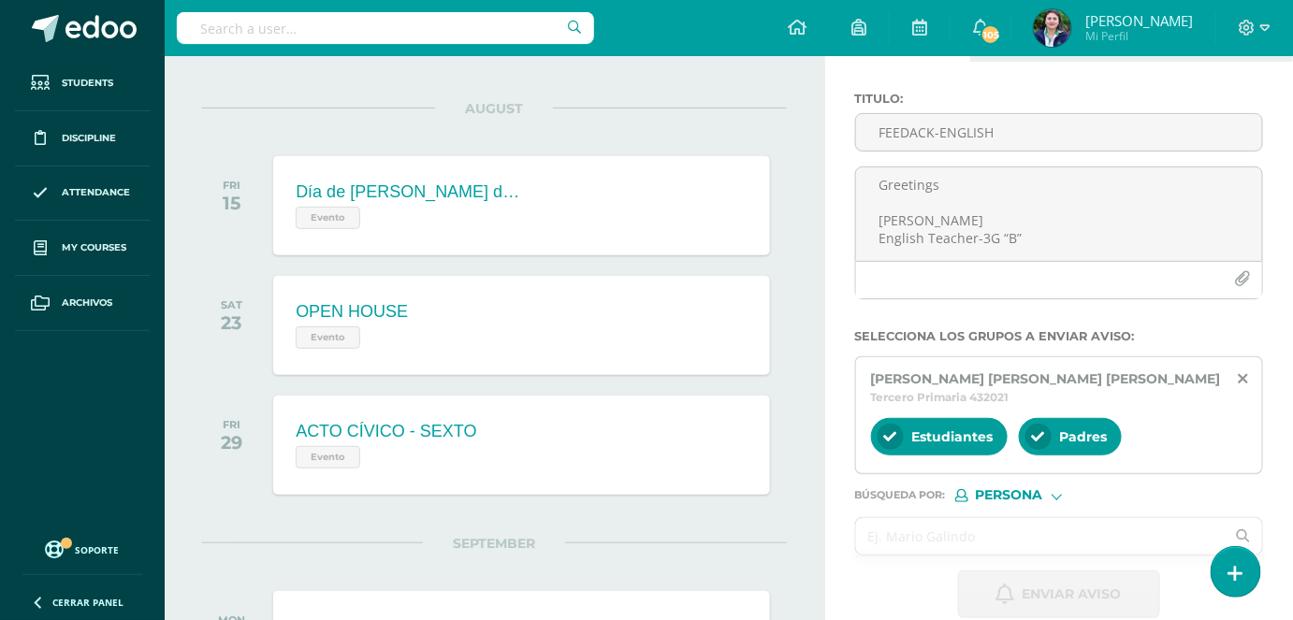
scroll to position [0, 0]
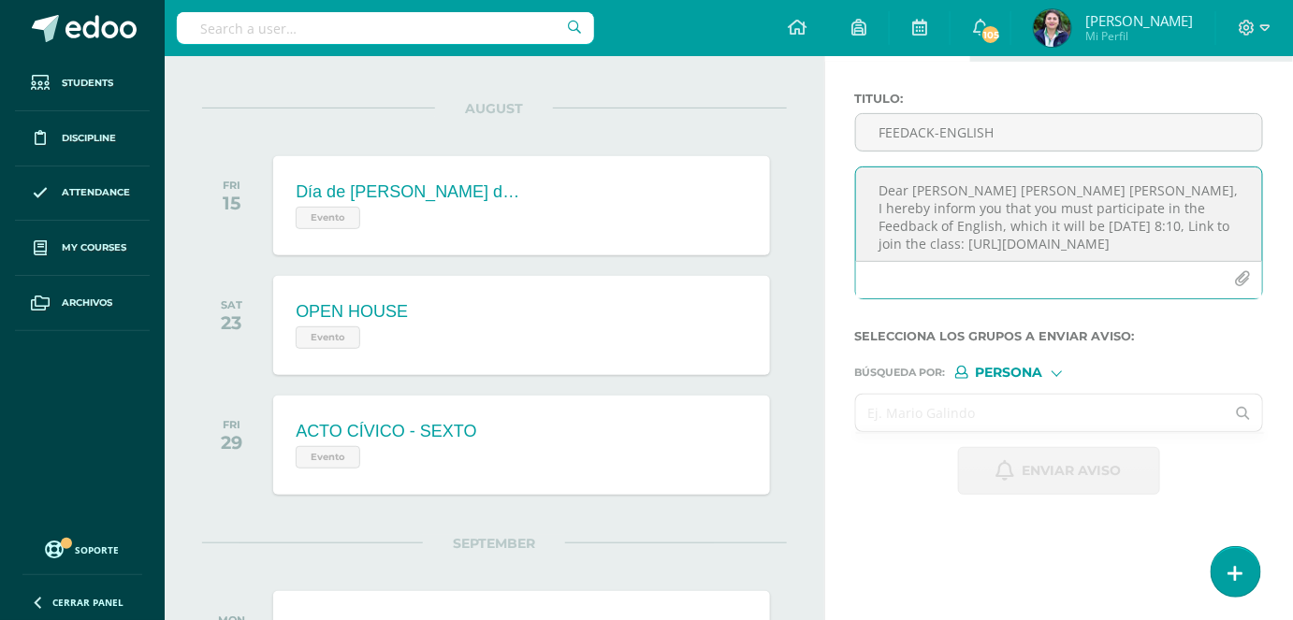
click at [902, 199] on textarea "Dear [PERSON_NAME] [PERSON_NAME] [PERSON_NAME], I hereby inform you that you mu…" at bounding box center [1059, 214] width 406 height 94
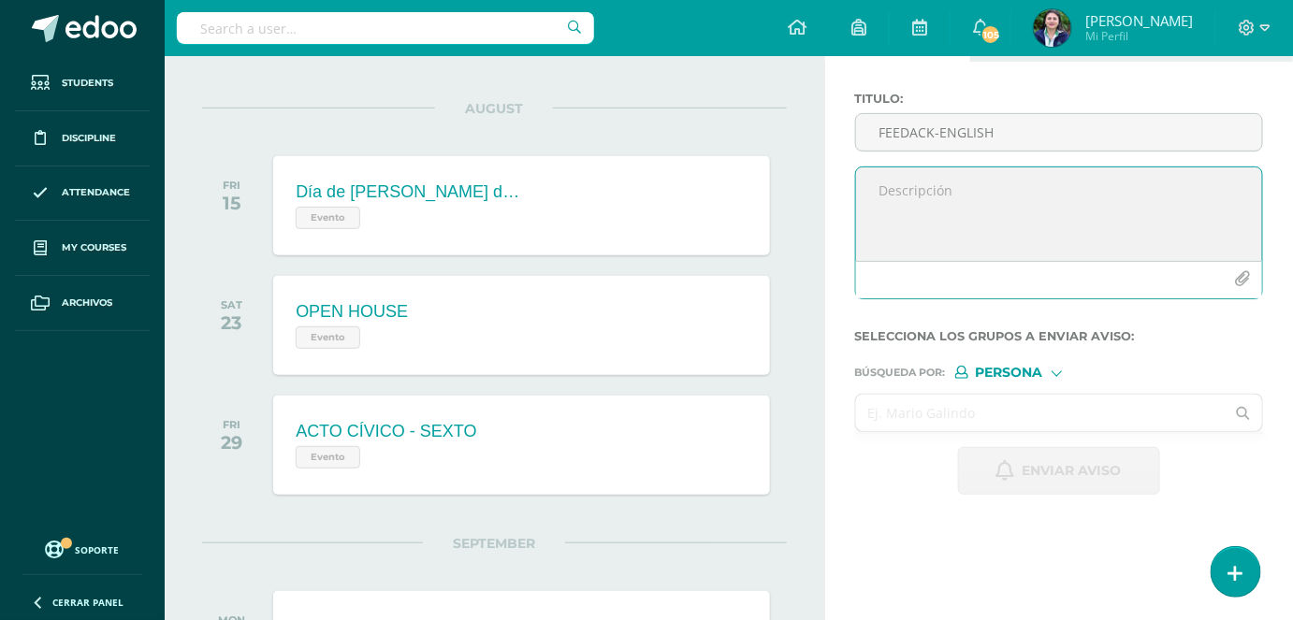
paste textarea "CONGRATULATIONS!! You passed the ENGLISH EXAM; therefore, you must NOT particip…"
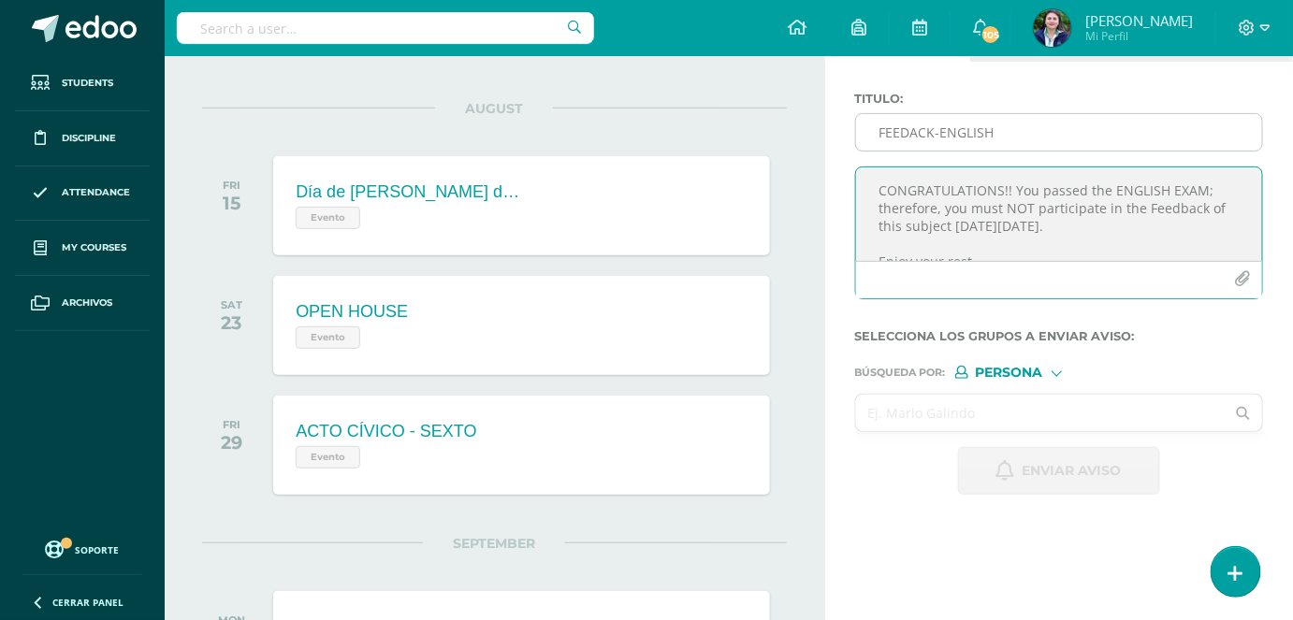
type textarea "CONGRATULATIONS!! You passed the ENGLISH EXAM; therefore, you must NOT particip…"
click at [967, 135] on input "FEEDACK-ENGLISH" at bounding box center [1059, 132] width 406 height 36
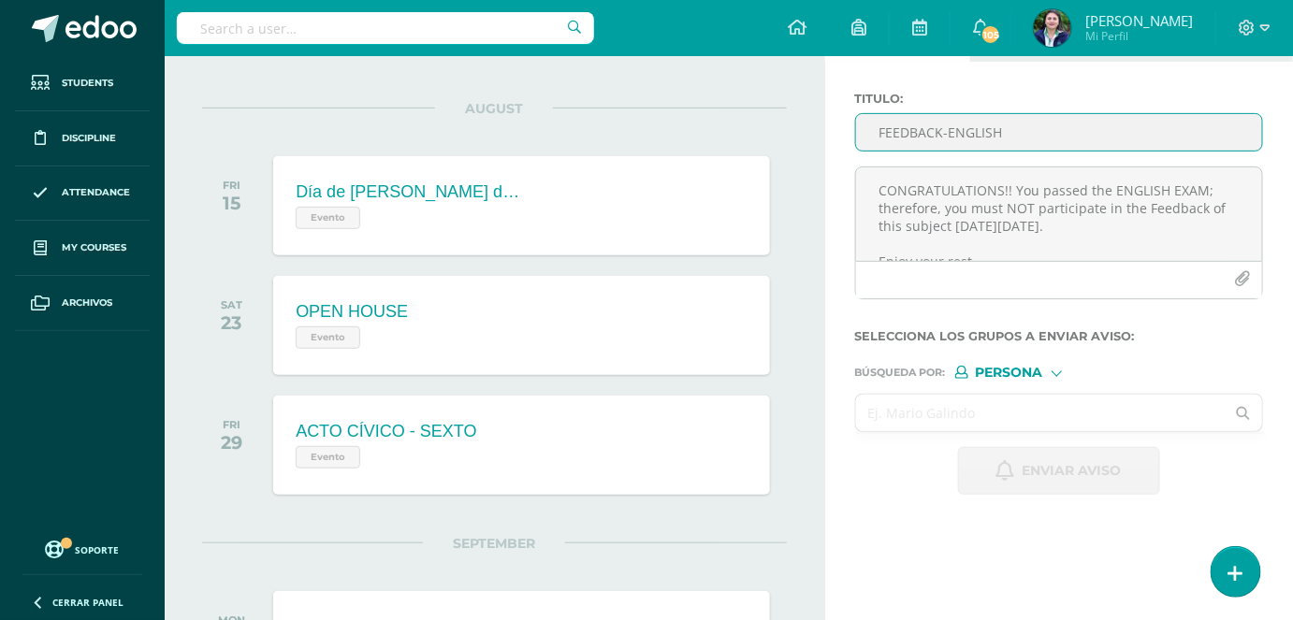
type input "FEEDBACK-ENGLISH"
click at [1059, 369] on div at bounding box center [1056, 372] width 10 height 10
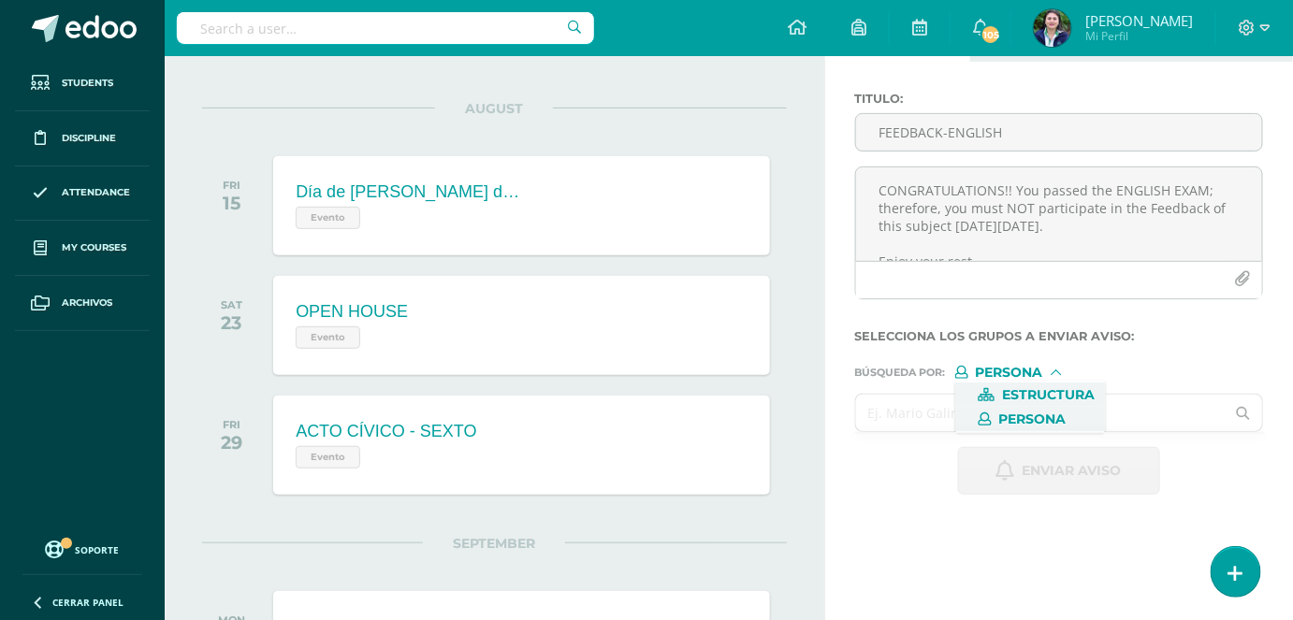
click at [1011, 384] on span "Estructura" at bounding box center [1030, 395] width 151 height 24
click at [953, 410] on input "text" at bounding box center [1040, 413] width 369 height 36
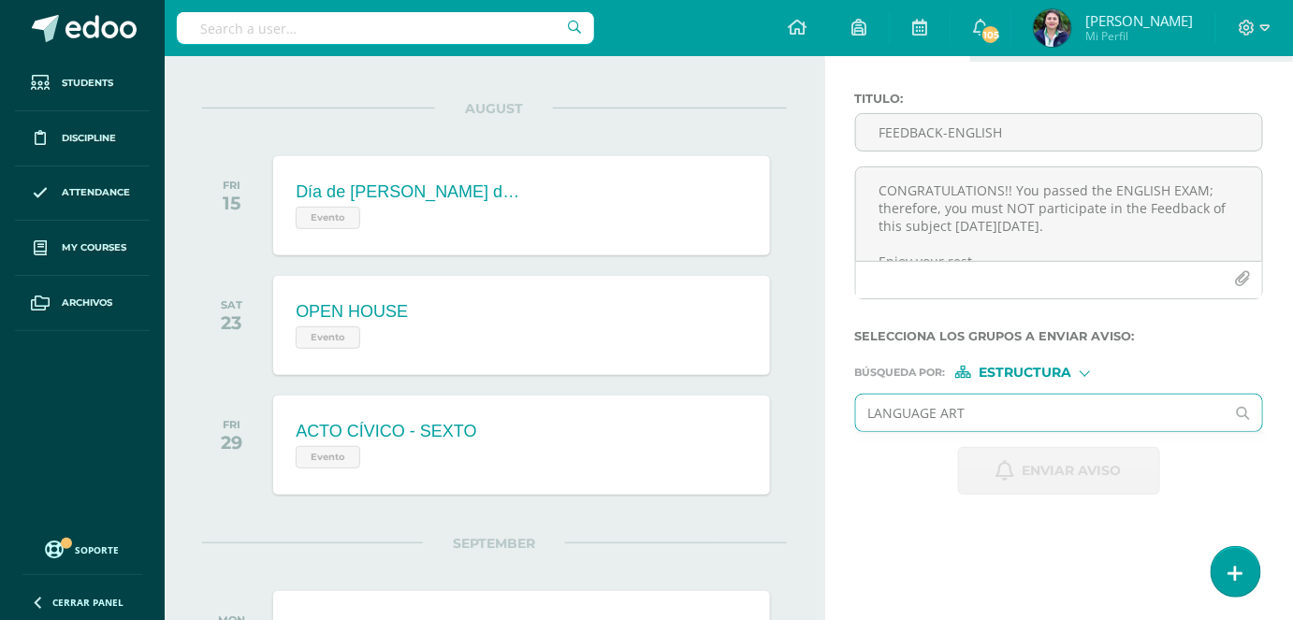
type input "LANGUAGE ARTS"
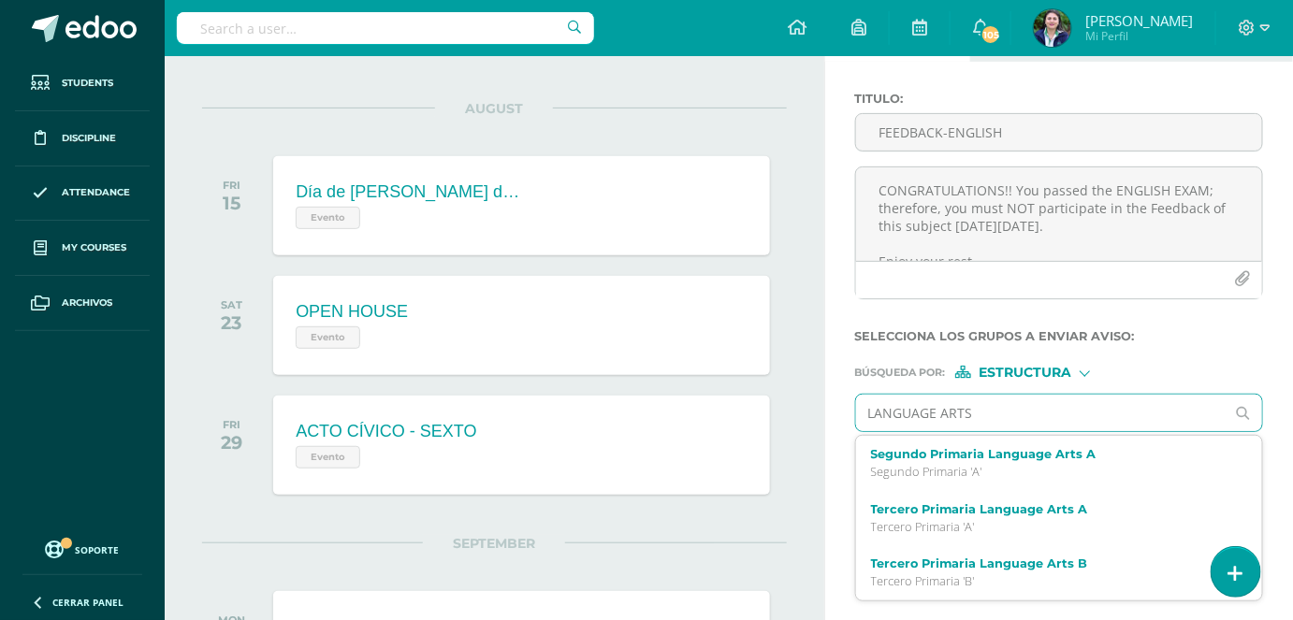
drag, startPoint x: 977, startPoint y: 579, endPoint x: 985, endPoint y: 561, distance: 19.3
click at [977, 580] on p "Tercero Primaria 'B'" at bounding box center [1051, 581] width 361 height 16
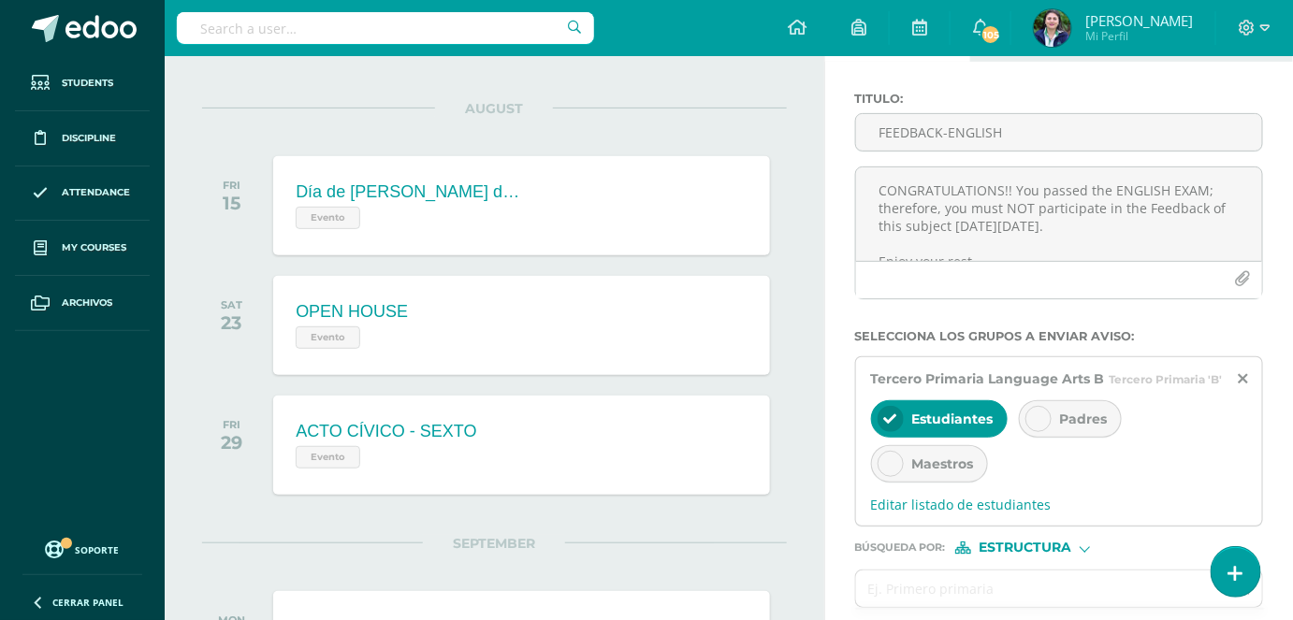
click at [1052, 426] on div "Padres" at bounding box center [1070, 418] width 103 height 37
click at [973, 509] on span "Editar listado de estudiantes" at bounding box center [1059, 505] width 376 height 18
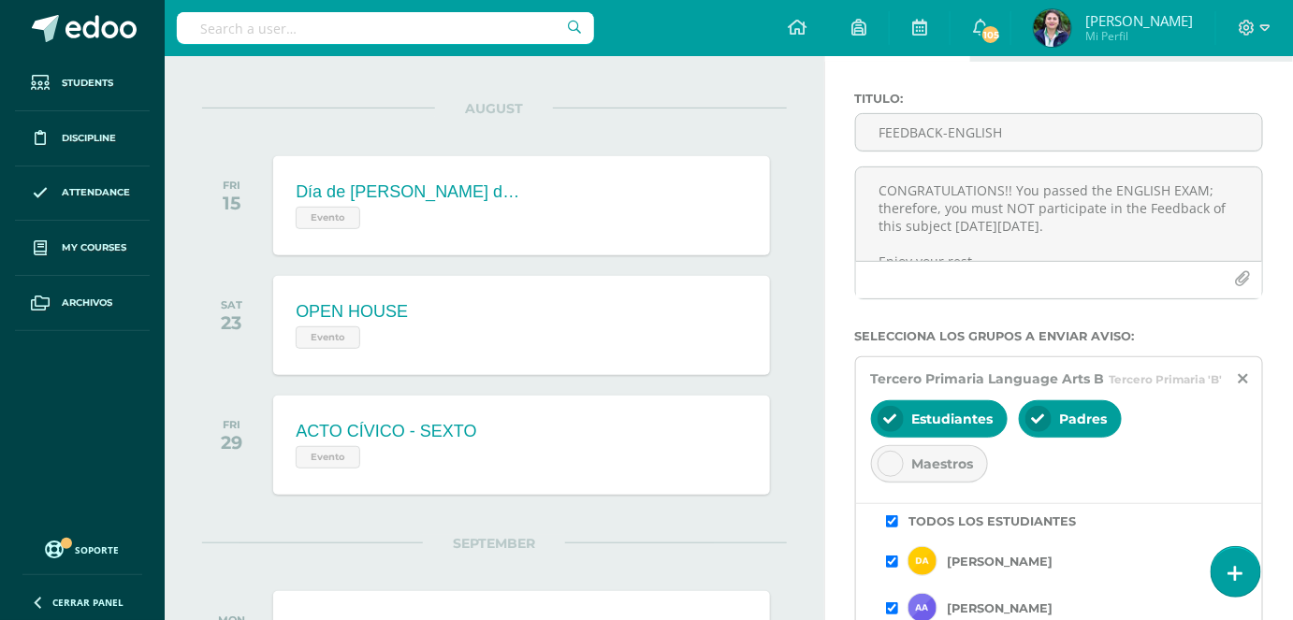
scroll to position [84, 0]
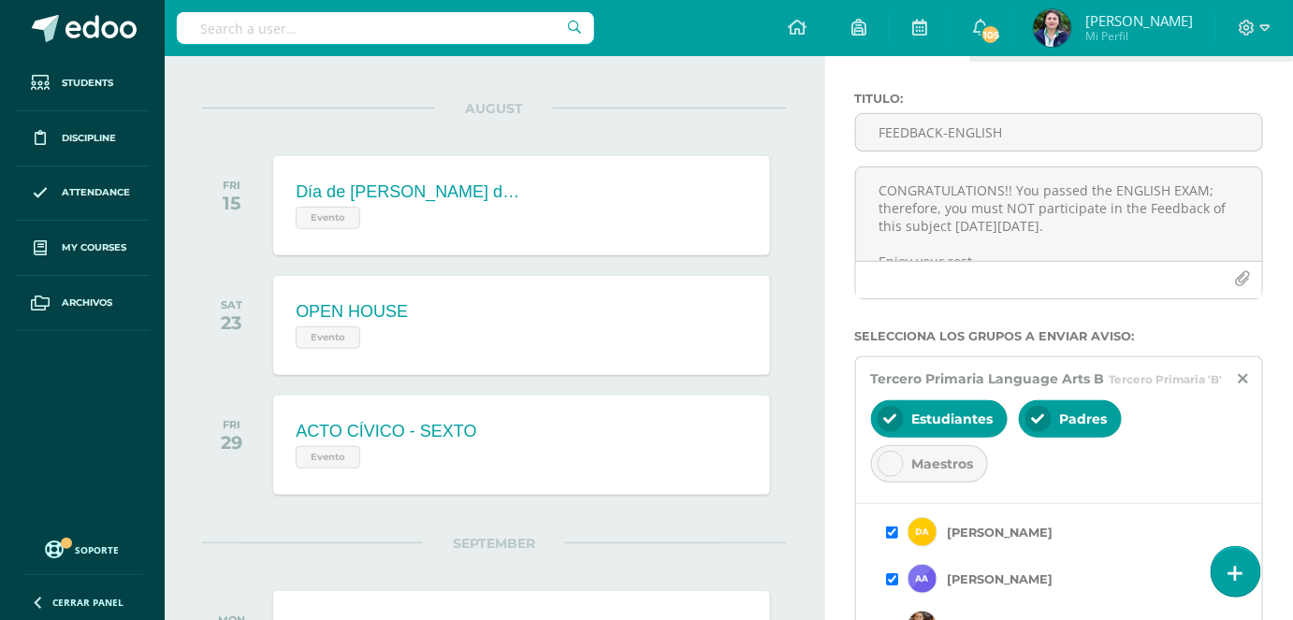
click at [890, 580] on input "checkbox" at bounding box center [892, 579] width 12 height 12
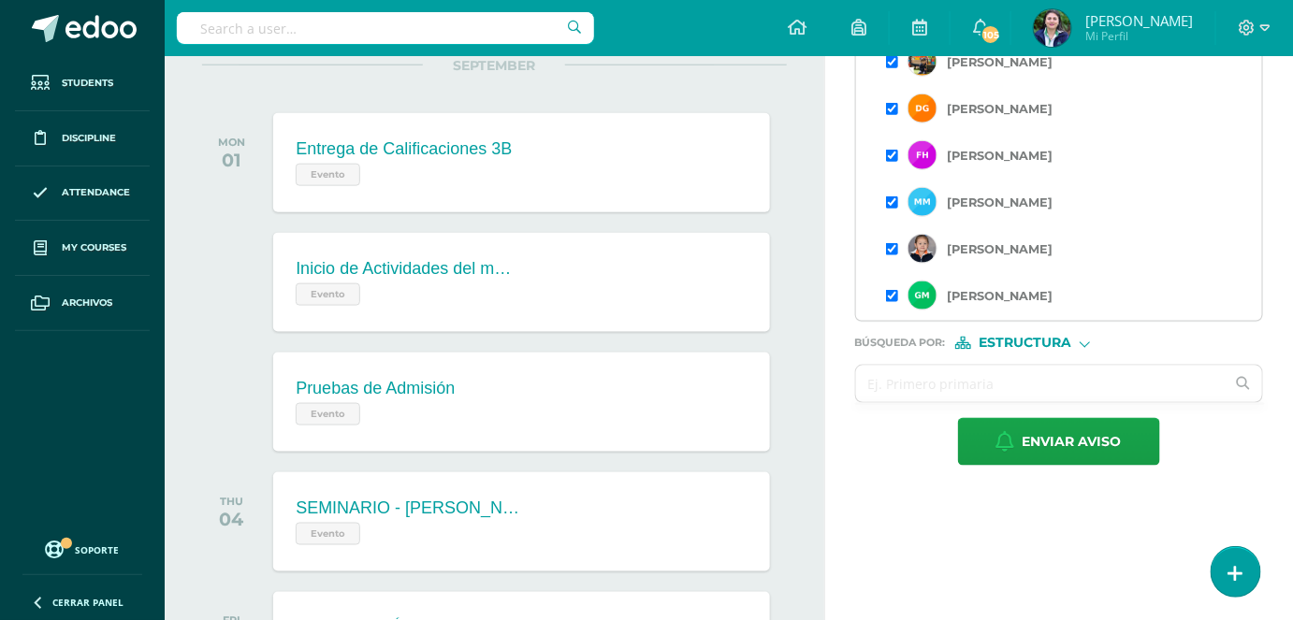
scroll to position [340, 0]
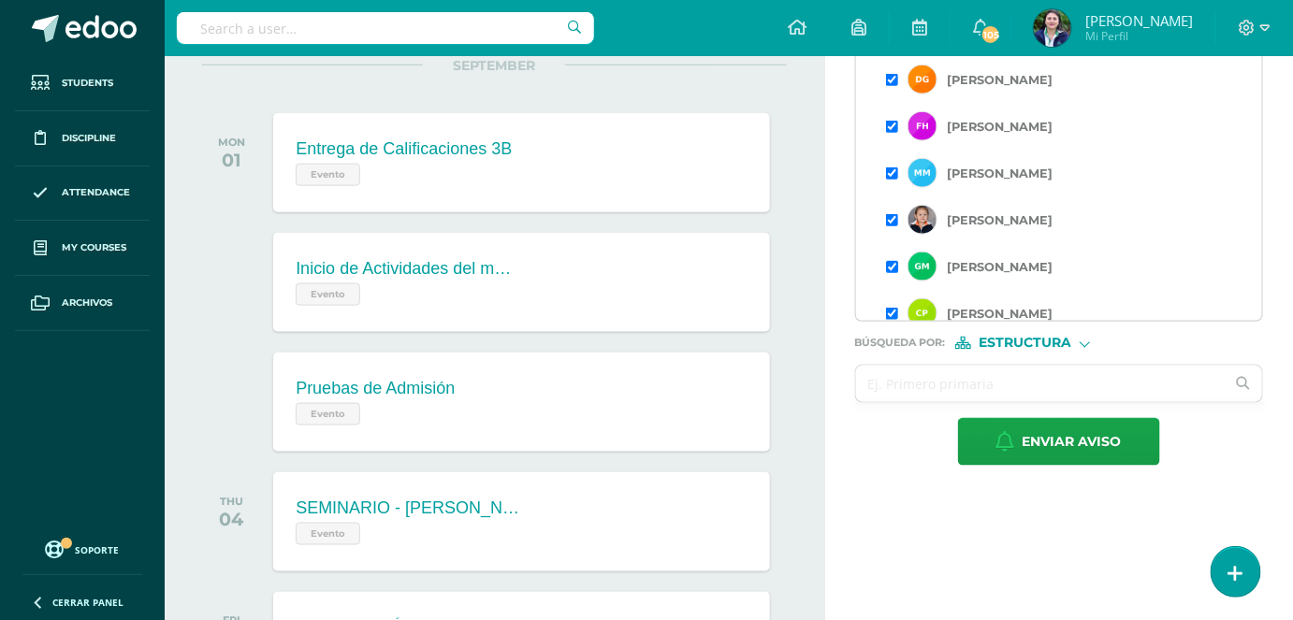
click at [890, 261] on input "checkbox" at bounding box center [892, 267] width 12 height 12
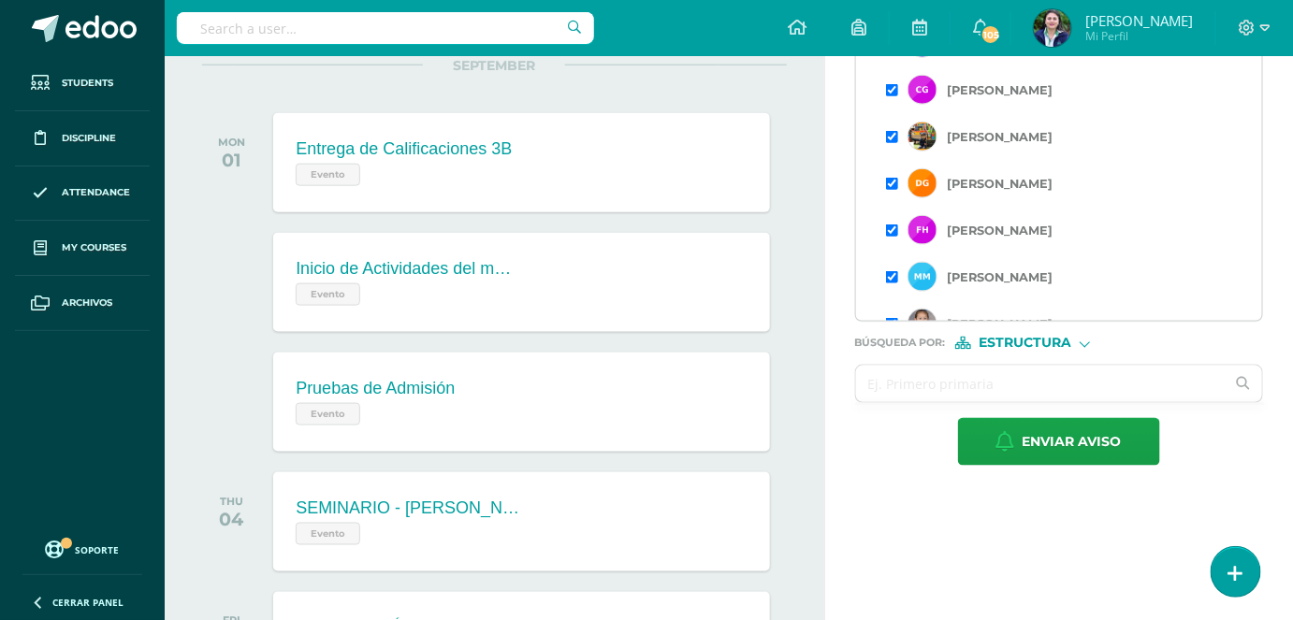
scroll to position [254, 0]
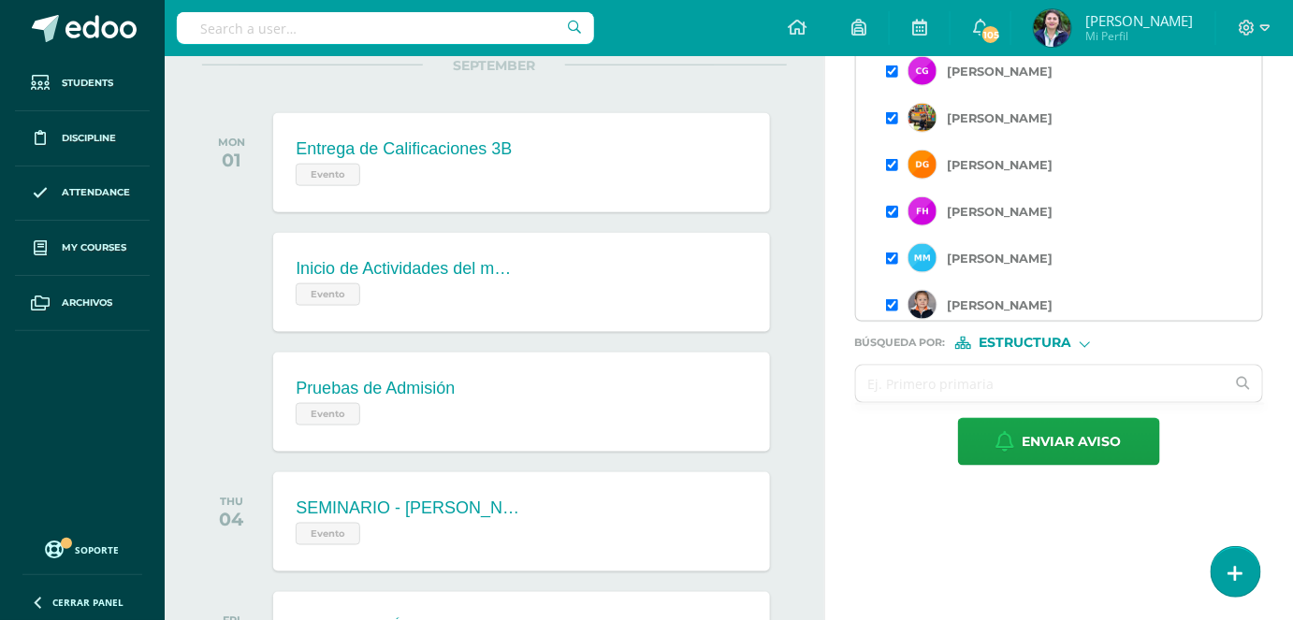
click at [894, 206] on input "checkbox" at bounding box center [892, 212] width 12 height 12
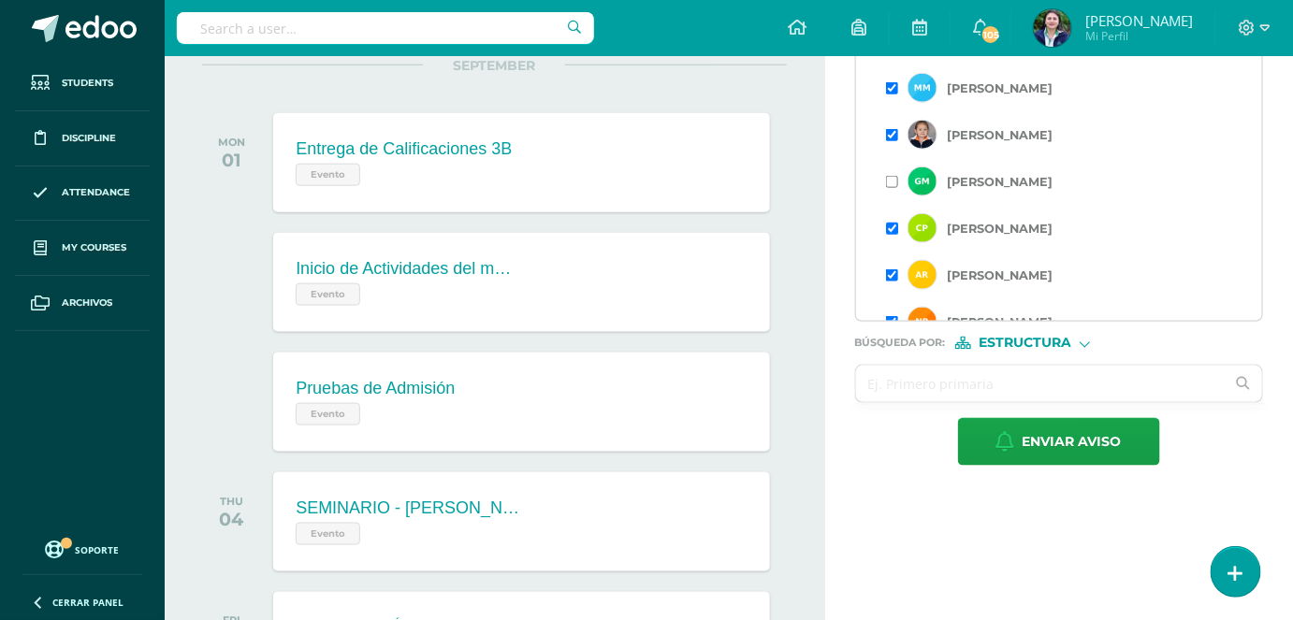
click at [893, 227] on input "checkbox" at bounding box center [892, 229] width 12 height 12
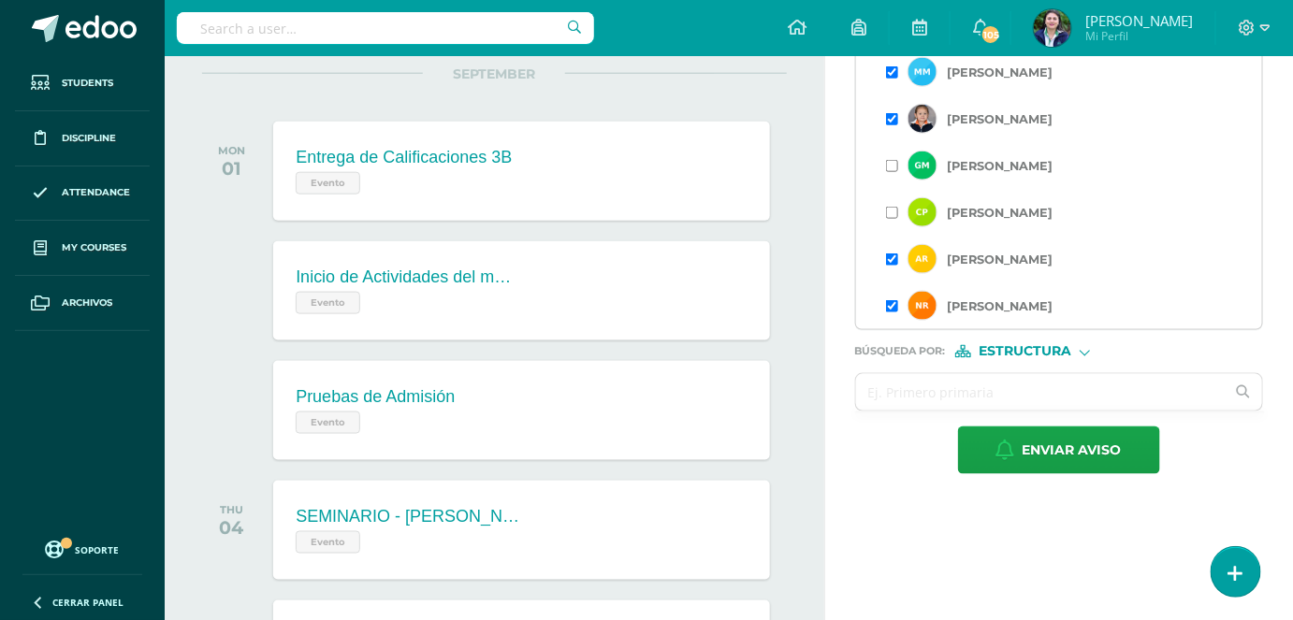
scroll to position [647, 0]
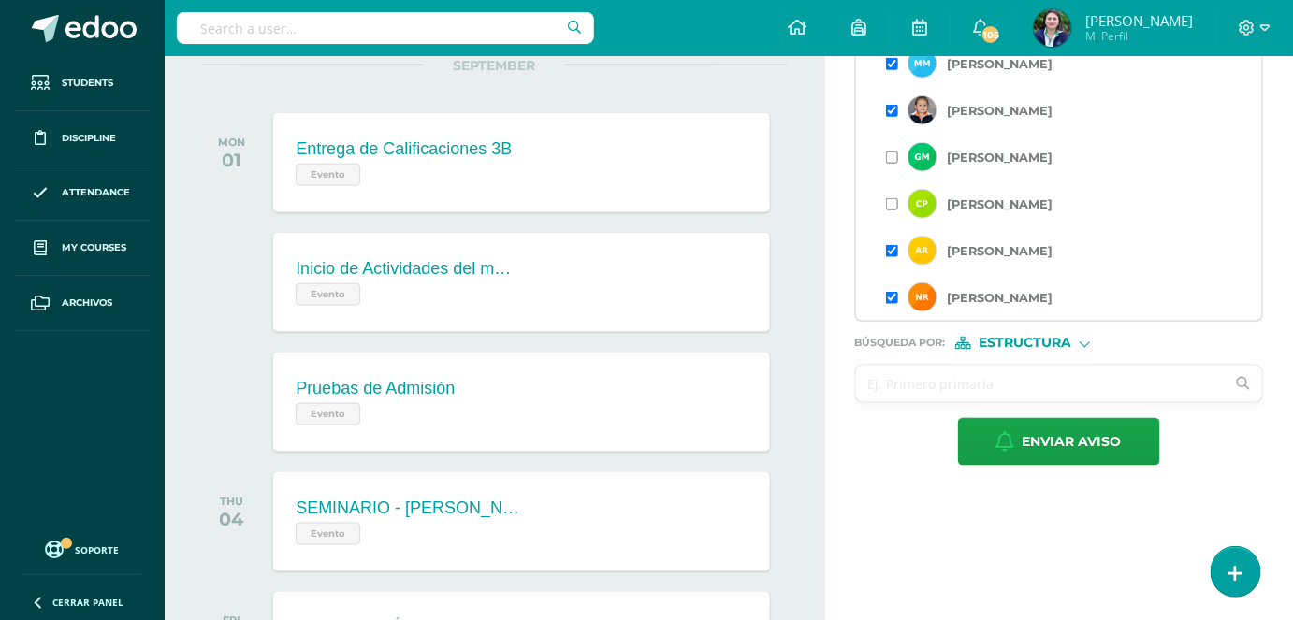
click at [997, 387] on input "text" at bounding box center [1040, 384] width 369 height 36
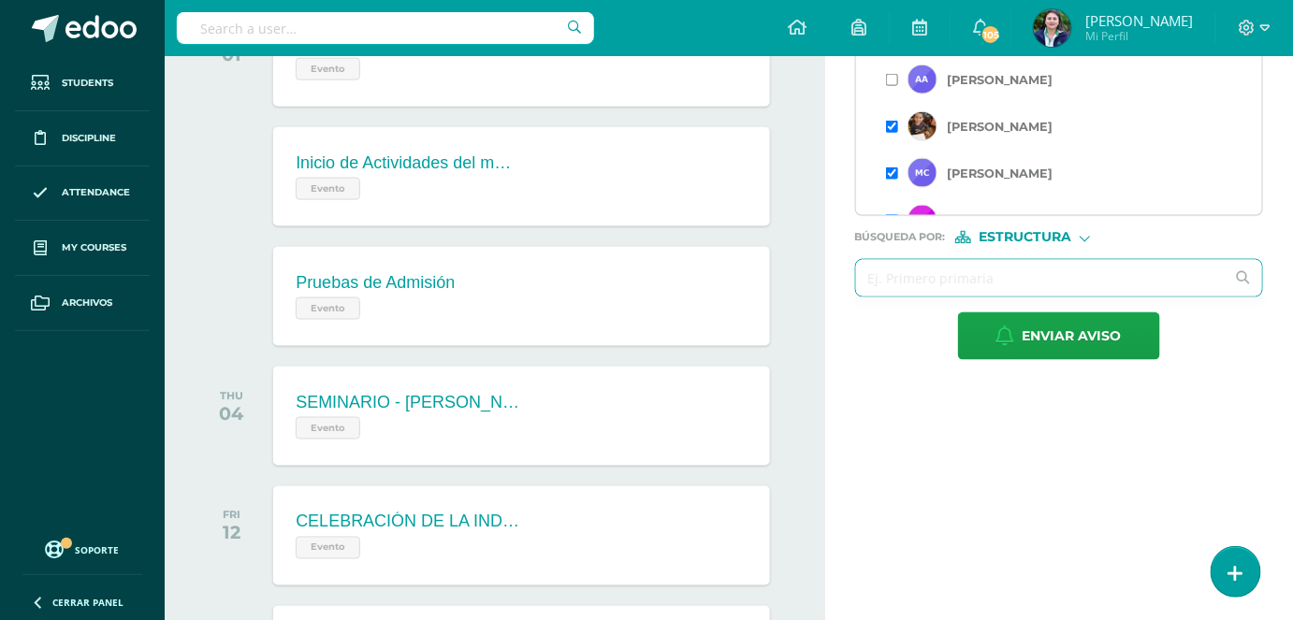
scroll to position [903, 0]
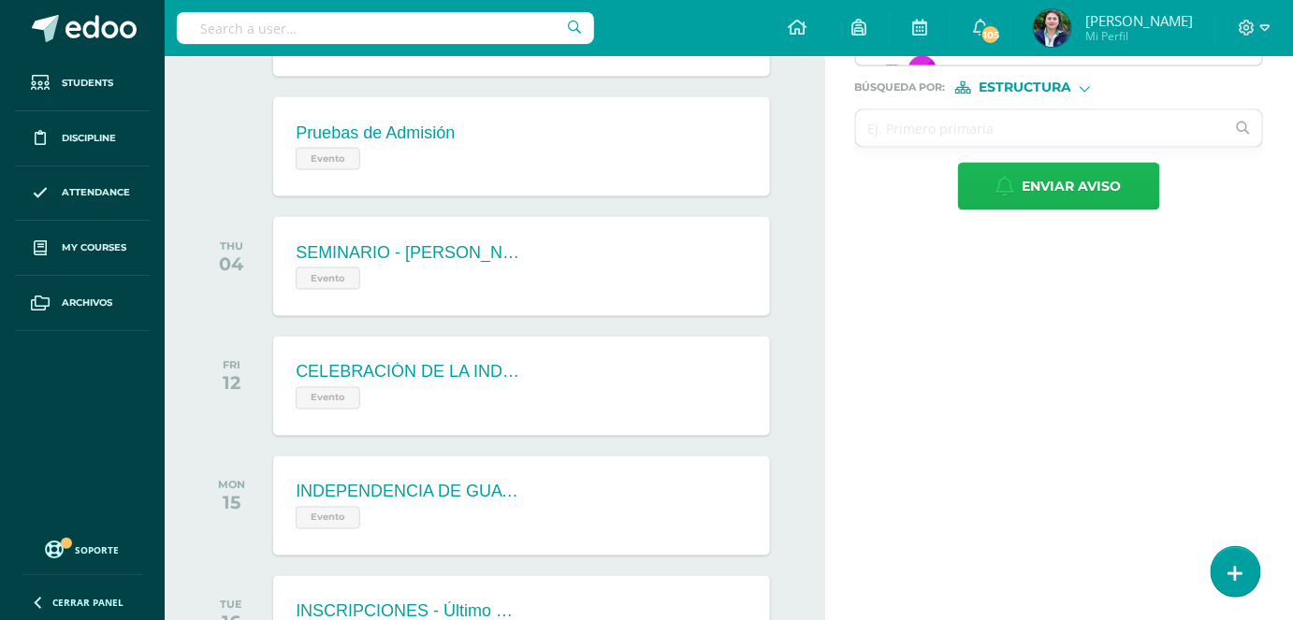
click at [1074, 187] on span "Enviar aviso" at bounding box center [1071, 187] width 99 height 46
